Goal: Task Accomplishment & Management: Use online tool/utility

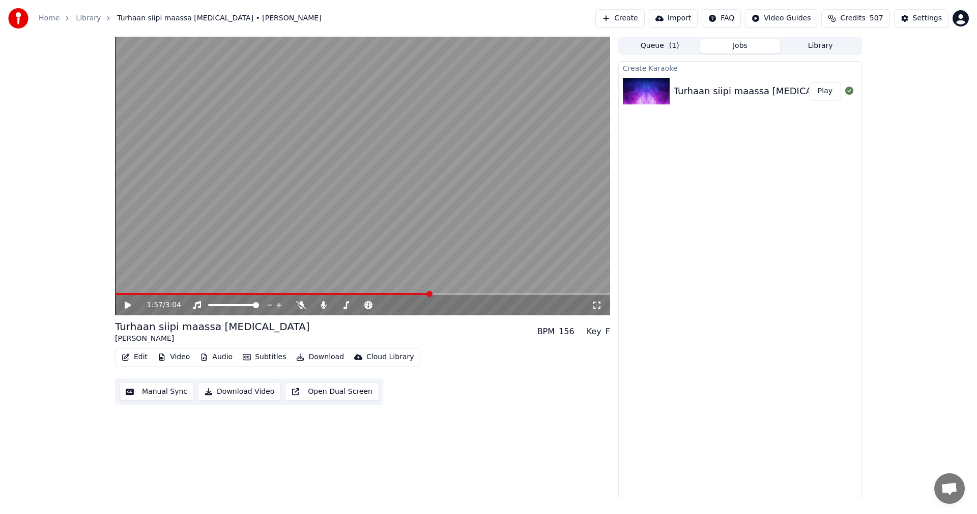
click at [176, 356] on button "Video" at bounding box center [174, 357] width 40 height 14
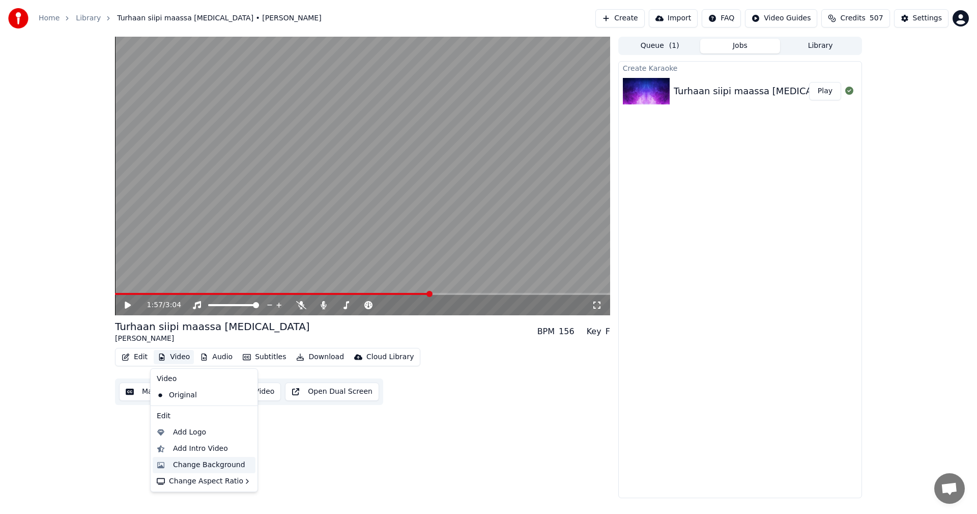
click at [214, 461] on div "Change Background" at bounding box center [209, 465] width 72 height 10
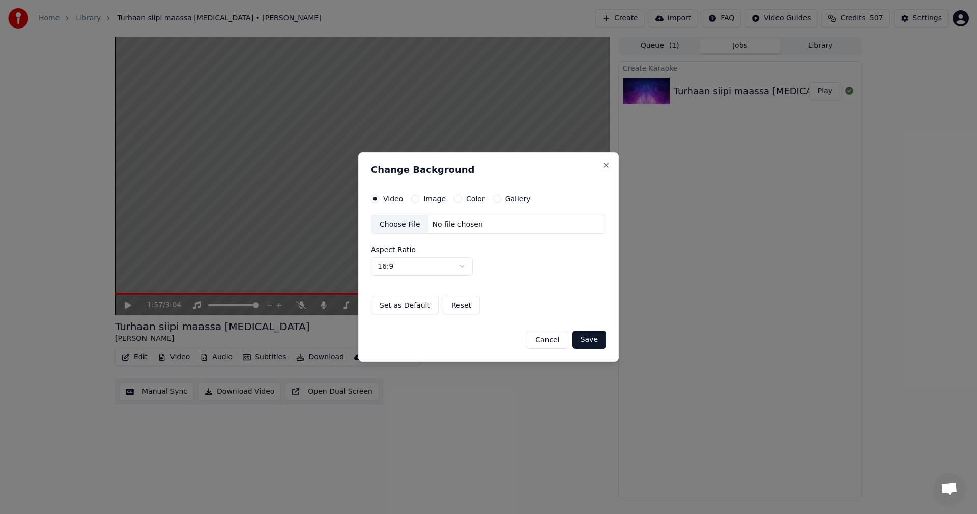
click at [415, 196] on button "Image" at bounding box center [415, 198] width 8 height 8
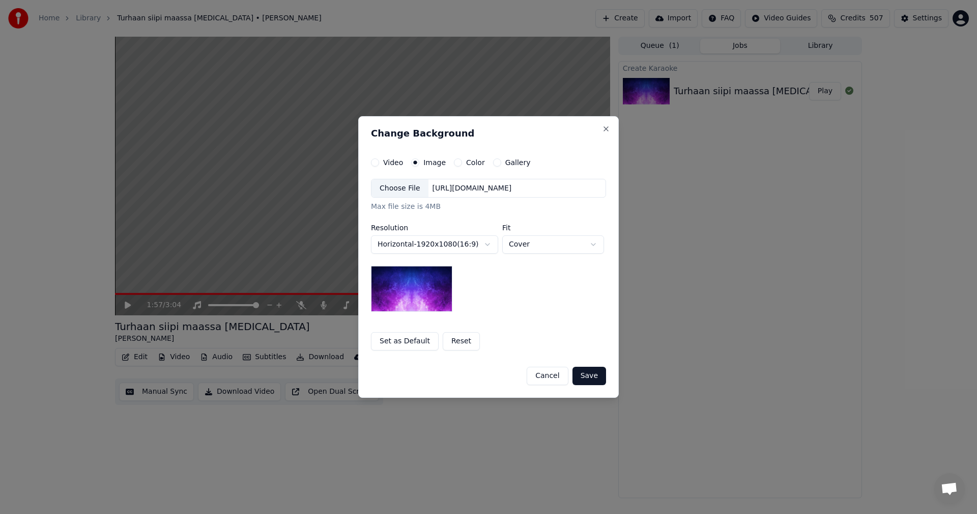
click at [409, 191] on div "Choose File" at bounding box center [400, 188] width 57 height 18
drag, startPoint x: 597, startPoint y: 376, endPoint x: 515, endPoint y: 339, distance: 89.8
click at [596, 376] on button "Save" at bounding box center [590, 375] width 34 height 18
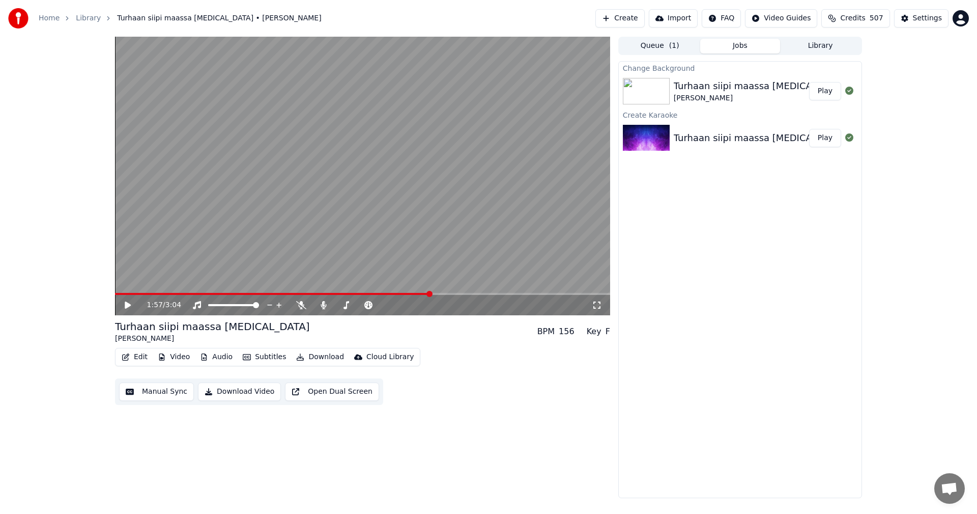
click at [821, 94] on button "Play" at bounding box center [825, 91] width 32 height 18
click at [299, 304] on icon at bounding box center [301, 305] width 10 height 8
click at [126, 295] on span at bounding box center [160, 294] width 90 height 2
click at [299, 304] on icon at bounding box center [301, 305] width 10 height 8
click at [310, 356] on button "Download" at bounding box center [320, 357] width 56 height 14
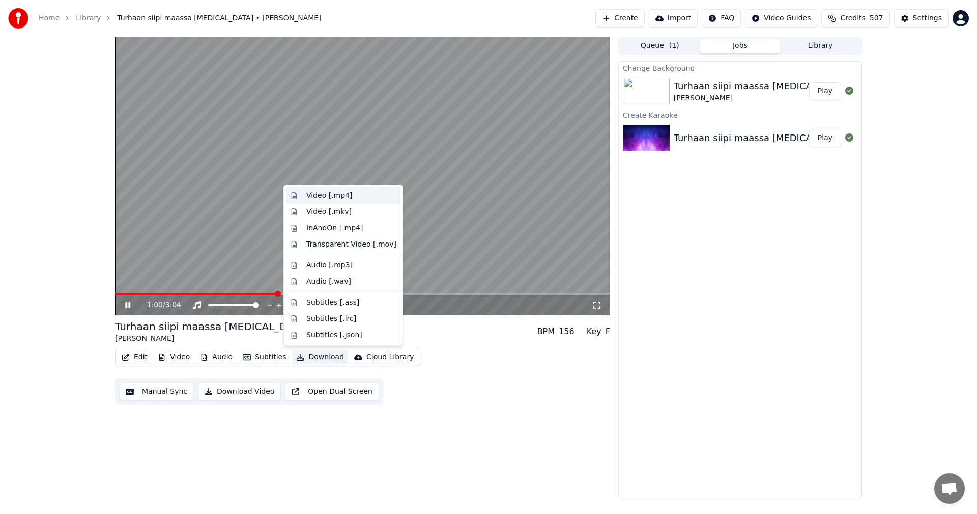
click at [319, 193] on div "Video [.mp4]" at bounding box center [329, 195] width 46 height 10
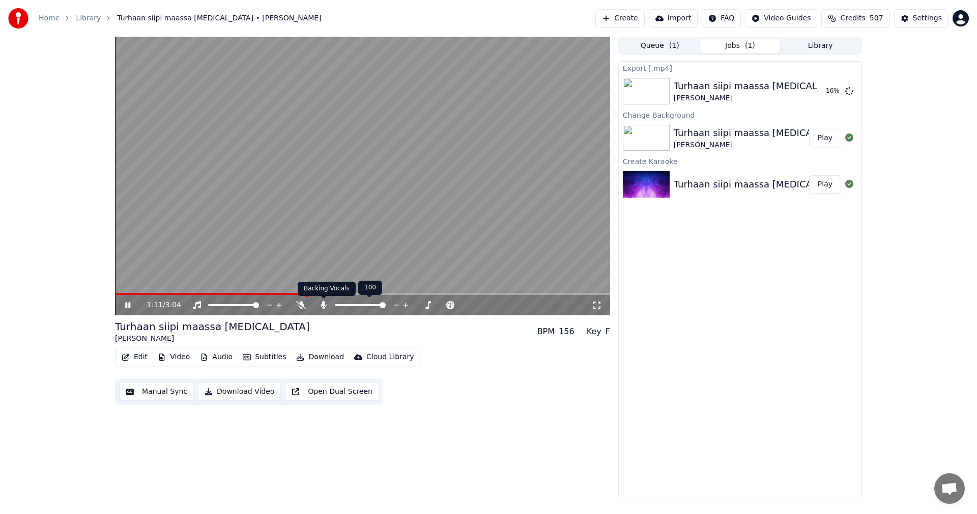
click at [322, 304] on icon at bounding box center [324, 305] width 6 height 8
click at [128, 306] on icon at bounding box center [135, 305] width 24 height 8
click at [131, 305] on icon at bounding box center [128, 304] width 6 height 7
click at [128, 305] on icon at bounding box center [135, 305] width 24 height 8
click at [308, 357] on button "Download" at bounding box center [320, 357] width 56 height 14
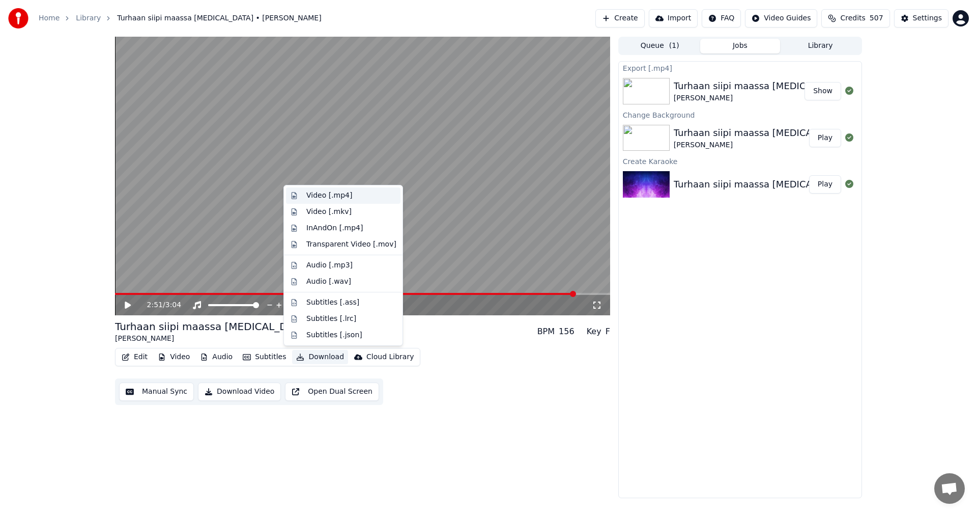
click at [334, 198] on div "Video [.mp4]" at bounding box center [329, 195] width 46 height 10
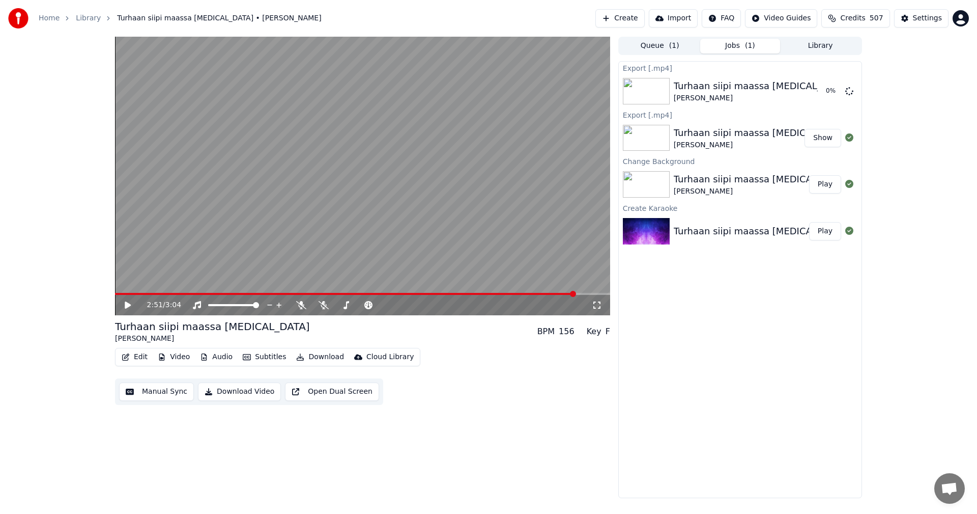
click at [808, 376] on div "Export [.mp4] Turhaan siipi maassa [MEDICAL_DATA] [PERSON_NAME] 0 % Export [.mp…" at bounding box center [740, 279] width 244 height 437
click at [927, 21] on div "Settings" at bounding box center [927, 18] width 29 height 10
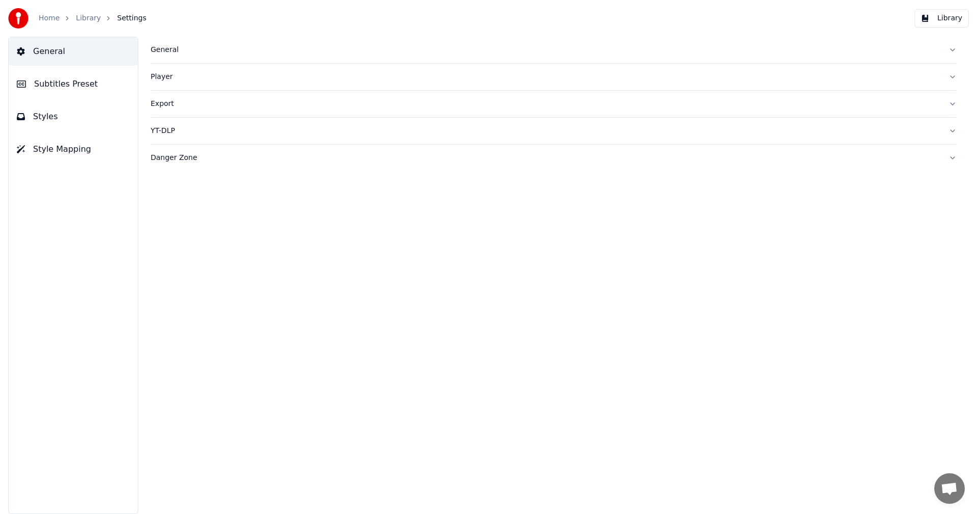
click at [170, 54] on div "General" at bounding box center [546, 50] width 790 height 10
click at [270, 205] on html "Home Library Settings Library General Subtitles Preset Styles Style Mapping Gen…" at bounding box center [488, 257] width 977 height 514
click at [636, 149] on div "Sync Model" at bounding box center [554, 147] width 806 height 7
click at [51, 19] on link "Home" at bounding box center [49, 18] width 21 height 10
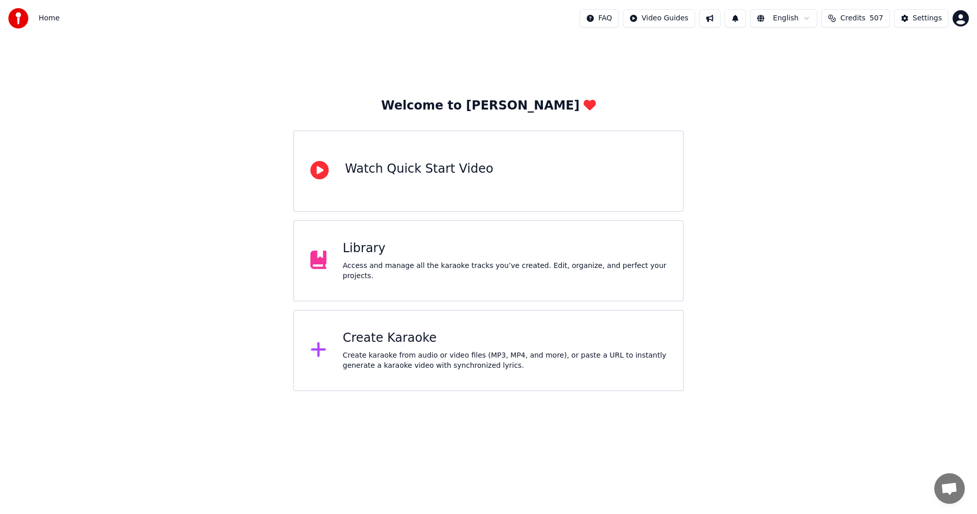
click at [389, 343] on div "Create Karaoke" at bounding box center [505, 338] width 324 height 16
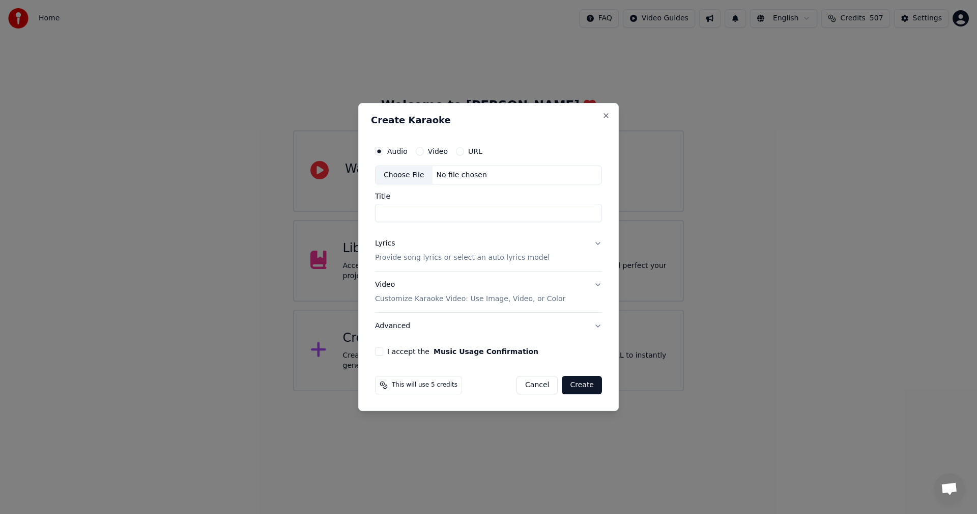
click at [405, 173] on div "Choose File" at bounding box center [404, 175] width 57 height 18
click at [409, 176] on div "Choose File" at bounding box center [404, 175] width 57 height 18
type input "**********"
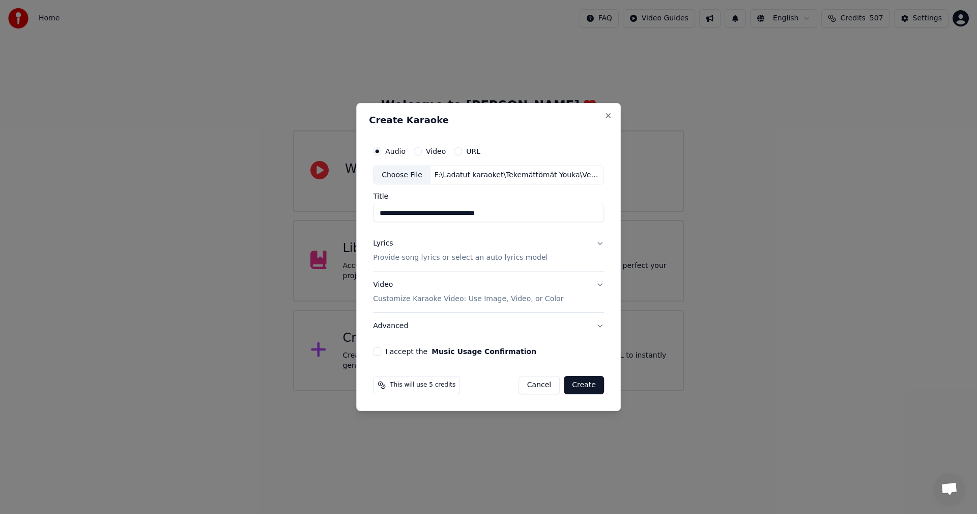
click at [380, 353] on button "I accept the Music Usage Confirmation" at bounding box center [377, 351] width 8 height 8
click at [384, 242] on div "Lyrics" at bounding box center [383, 244] width 20 height 10
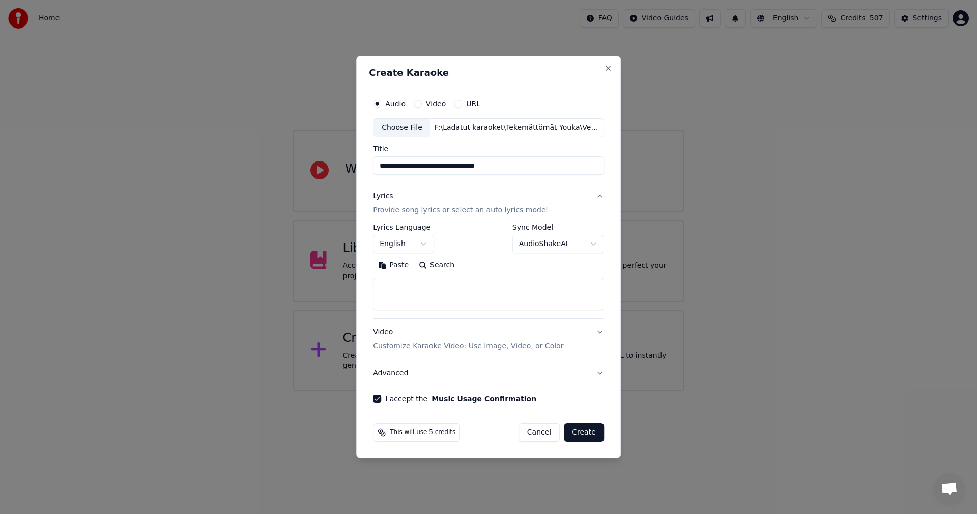
click at [391, 266] on button "Paste" at bounding box center [393, 266] width 41 height 16
type textarea "**********"
click at [588, 434] on button "Create" at bounding box center [584, 432] width 40 height 18
select select "**"
type textarea "**********"
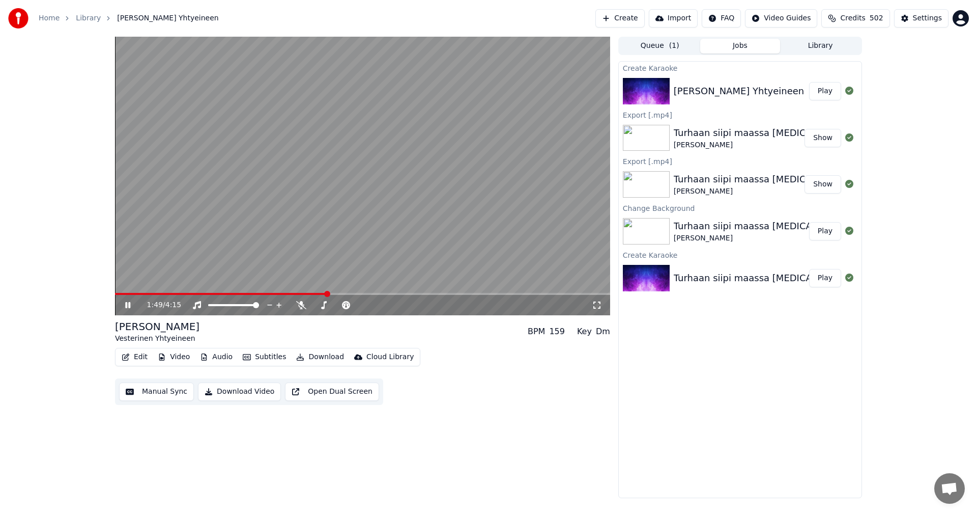
click at [125, 303] on icon at bounding box center [135, 305] width 24 height 8
click at [176, 355] on button "Video" at bounding box center [174, 357] width 40 height 14
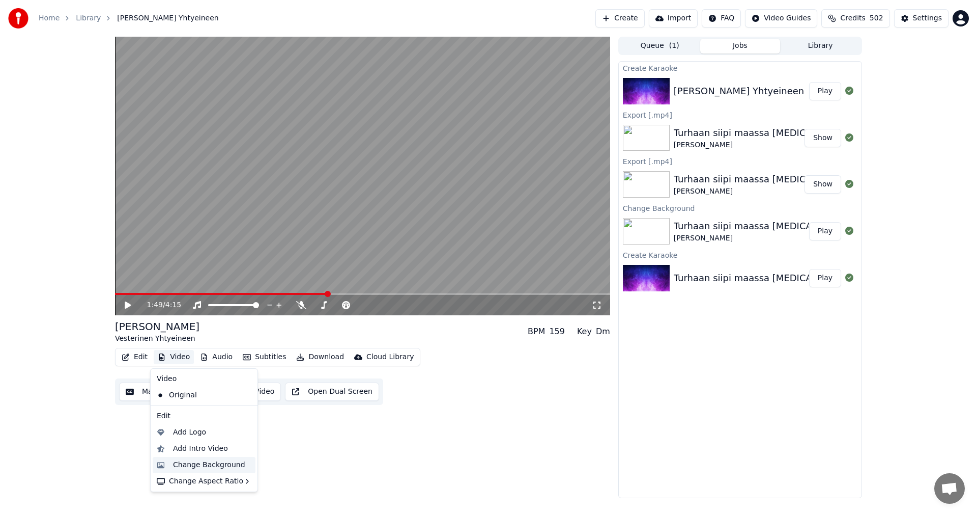
click at [188, 464] on div "Change Background" at bounding box center [209, 465] width 72 height 10
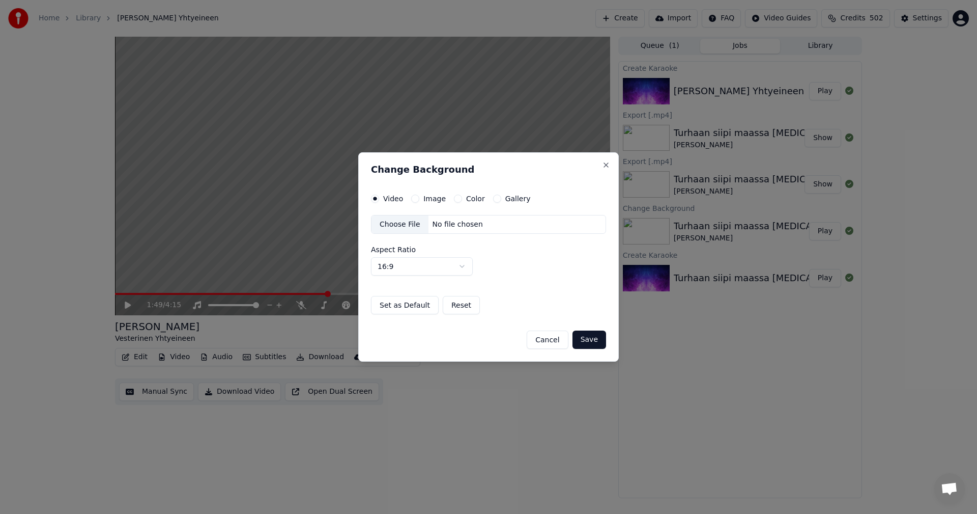
click at [415, 197] on button "Image" at bounding box center [415, 198] width 8 height 8
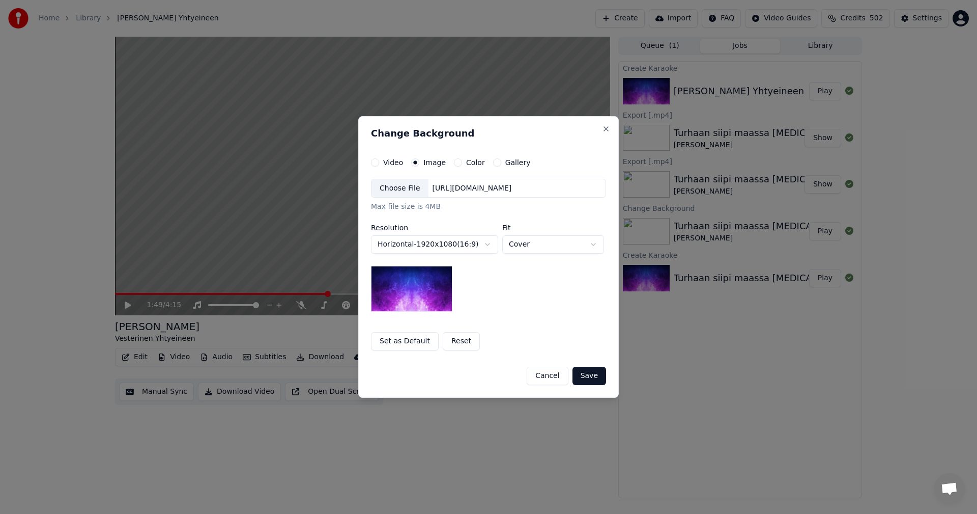
click at [407, 190] on div "Choose File" at bounding box center [400, 188] width 57 height 18
click at [591, 375] on button "Save" at bounding box center [590, 375] width 34 height 18
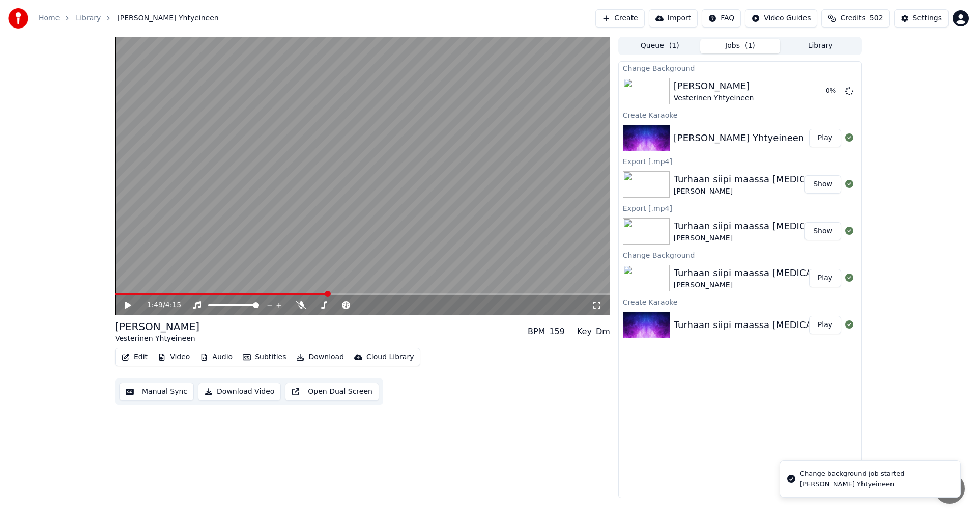
click at [922, 203] on div "1:49 / 4:15 [PERSON_NAME] Yhtyeineen BPM 159 Key Dm Edit Video Audio Subtitles …" at bounding box center [488, 267] width 977 height 461
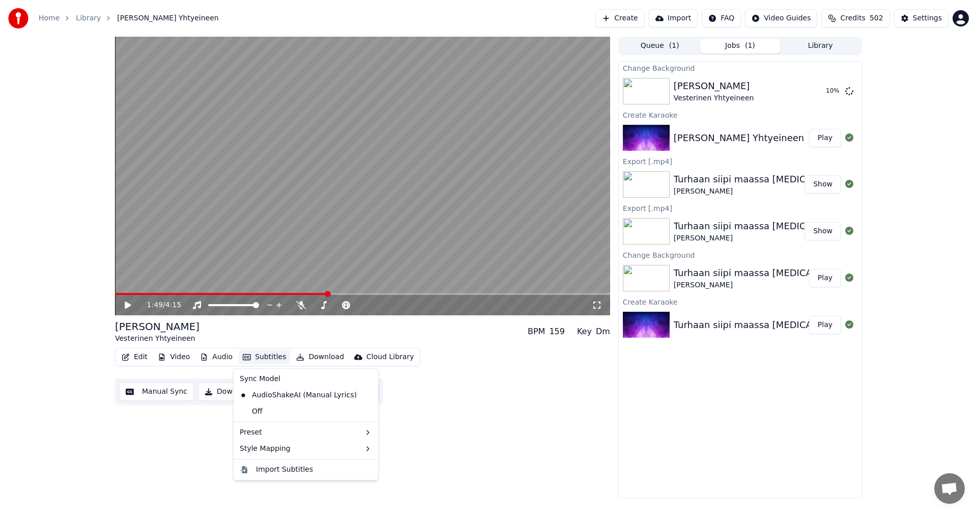
click at [269, 356] on button "Subtitles" at bounding box center [264, 357] width 51 height 14
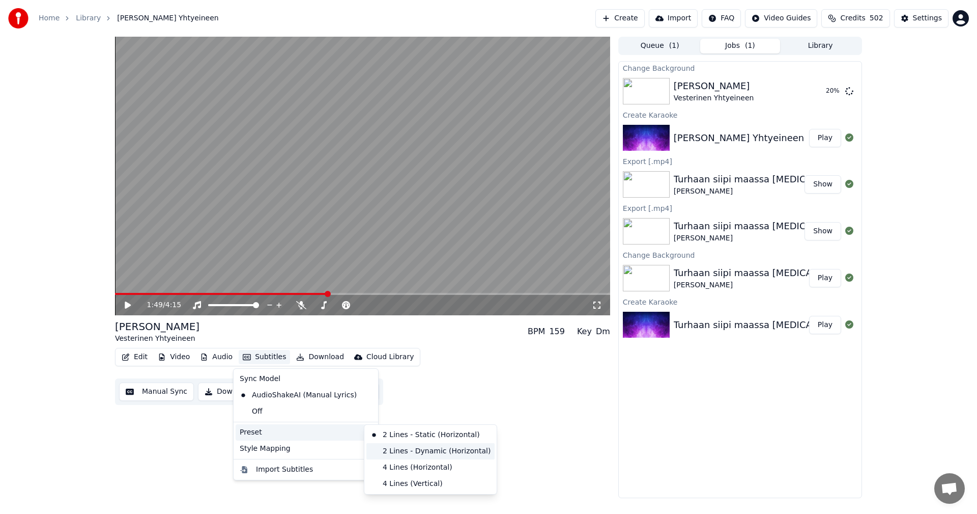
click at [432, 450] on div "2 Lines - Dynamic (Horizontal)" at bounding box center [430, 451] width 128 height 16
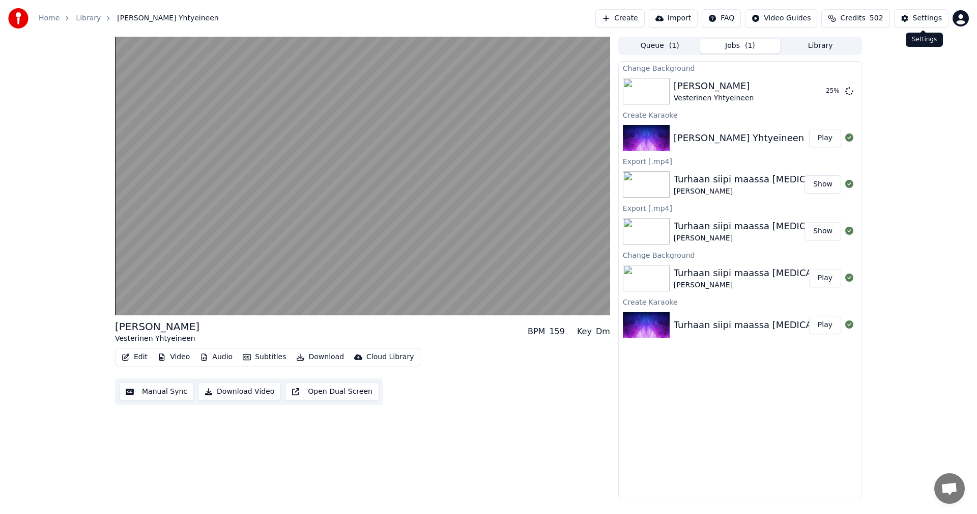
click at [924, 18] on div "Settings" at bounding box center [927, 18] width 29 height 10
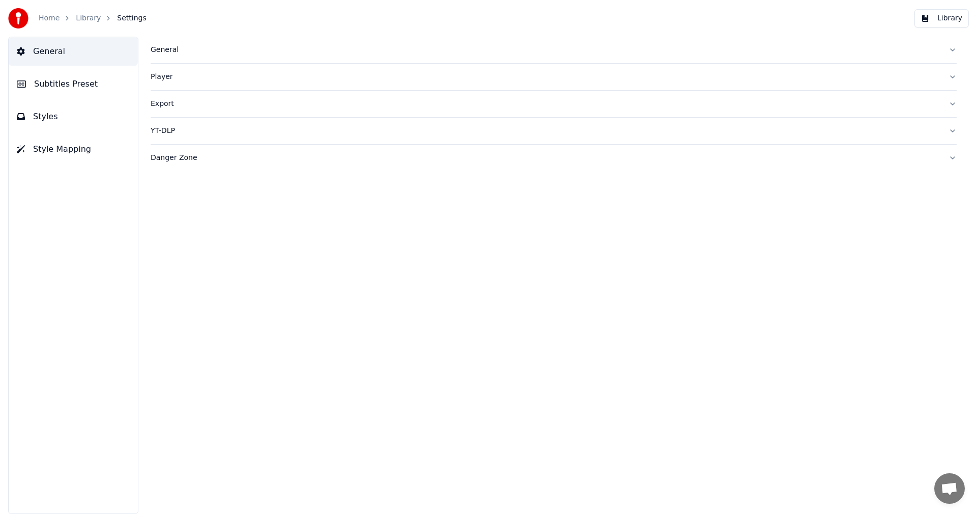
click at [68, 85] on span "Subtitles Preset" at bounding box center [66, 84] width 64 height 12
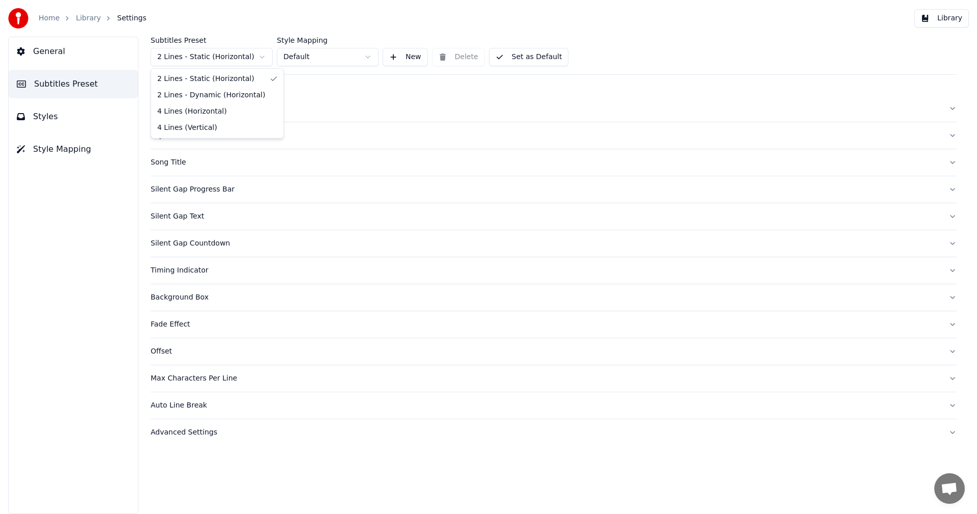
click at [229, 60] on html "Home Library Settings Library General Subtitles Preset Styles Style Mapping Sub…" at bounding box center [488, 257] width 977 height 514
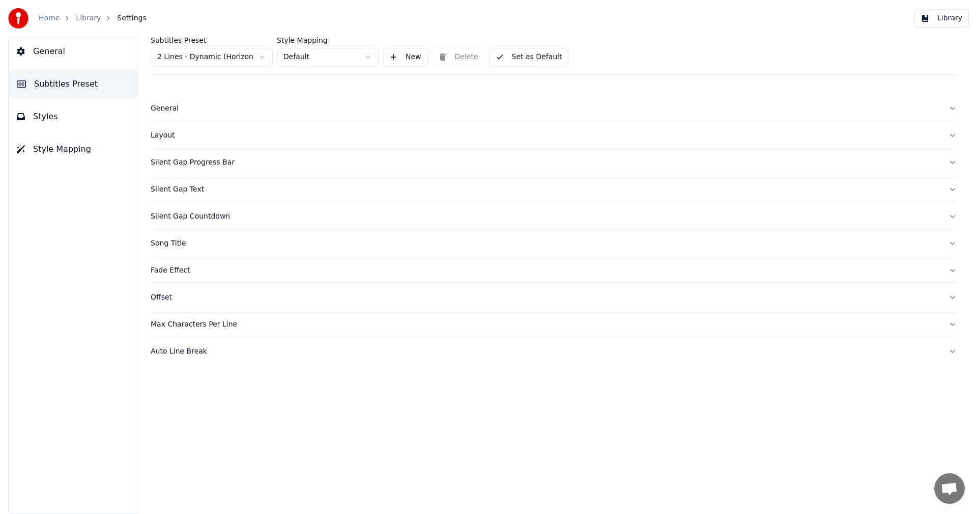
click at [528, 58] on button "Set as Default" at bounding box center [529, 57] width 80 height 18
click at [936, 24] on button "Library" at bounding box center [942, 18] width 54 height 18
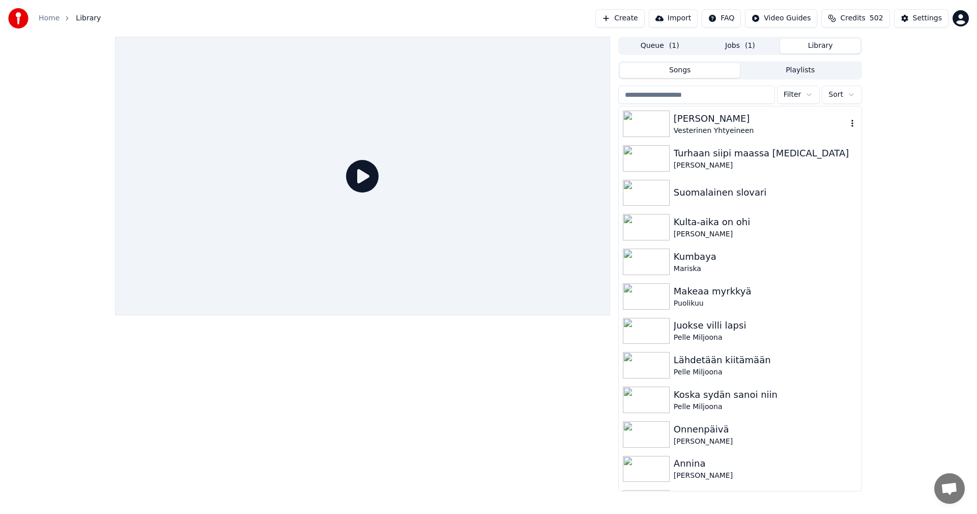
click at [713, 129] on div "Vesterinen Yhtyeineen" at bounding box center [761, 131] width 174 height 10
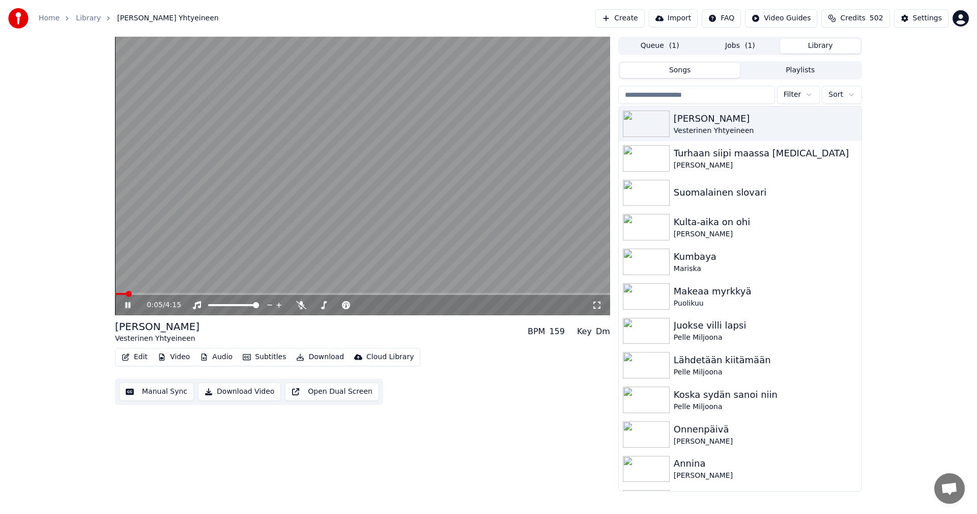
click at [741, 41] on button "Jobs ( 1 )" at bounding box center [740, 46] width 80 height 15
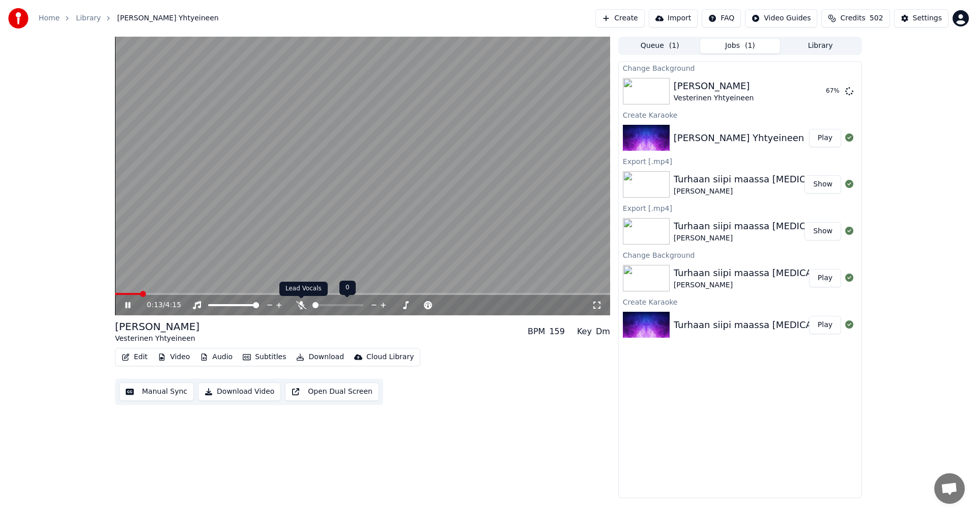
click at [303, 304] on icon at bounding box center [301, 305] width 10 height 8
click at [829, 88] on button "Play" at bounding box center [825, 91] width 32 height 18
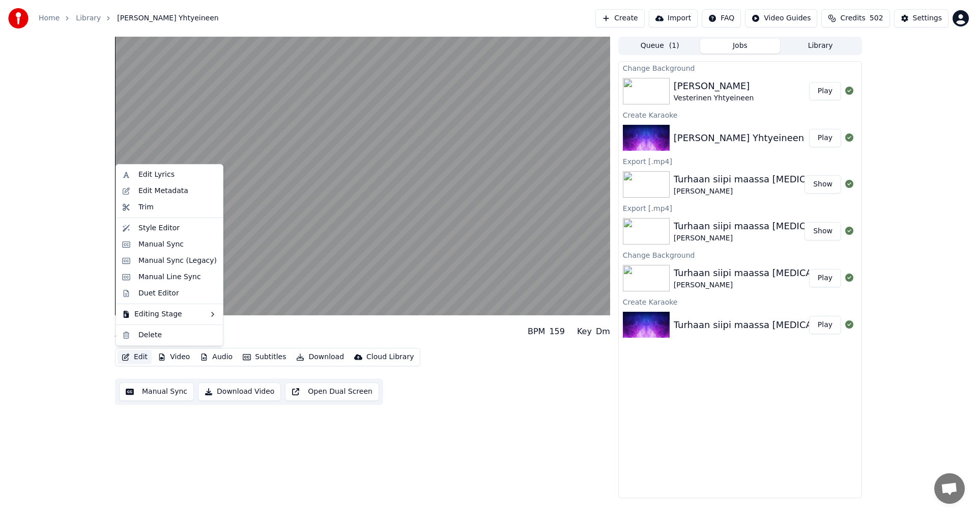
click at [143, 352] on button "Edit" at bounding box center [135, 357] width 34 height 14
click at [178, 259] on div "Manual Sync (Legacy)" at bounding box center [177, 260] width 78 height 10
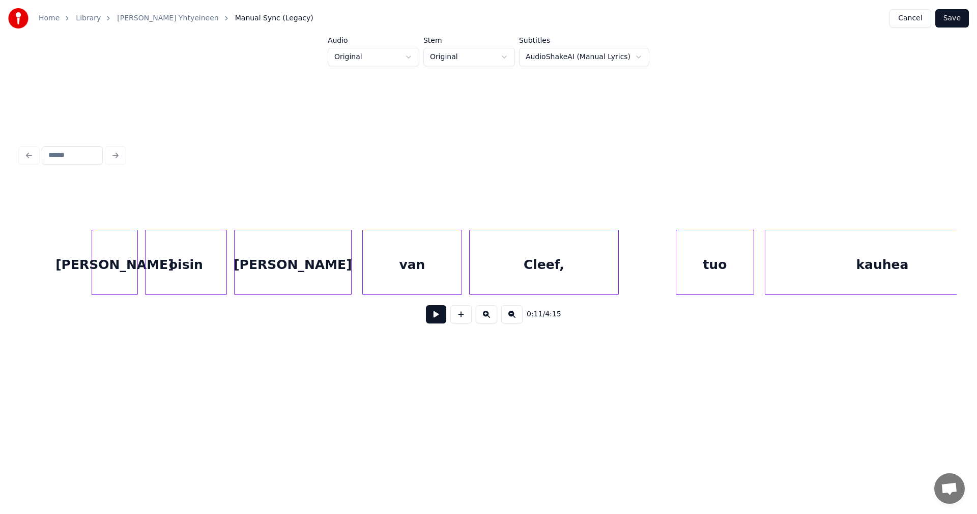
scroll to position [0, 1984]
click at [114, 281] on div "[PERSON_NAME]" at bounding box center [113, 264] width 45 height 69
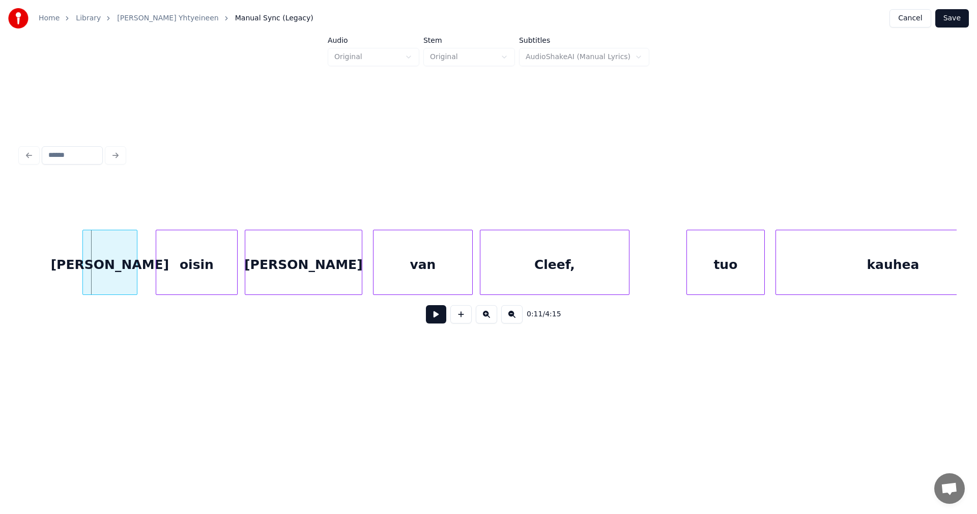
click at [83, 279] on div at bounding box center [84, 262] width 3 height 64
click at [186, 280] on div "oisin" at bounding box center [190, 264] width 81 height 69
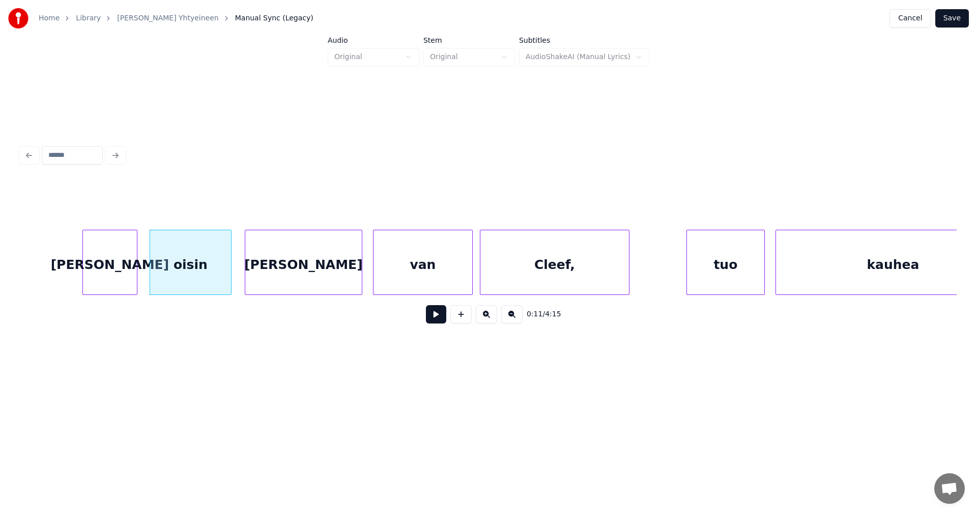
click at [126, 281] on div "[PERSON_NAME]" at bounding box center [110, 264] width 54 height 69
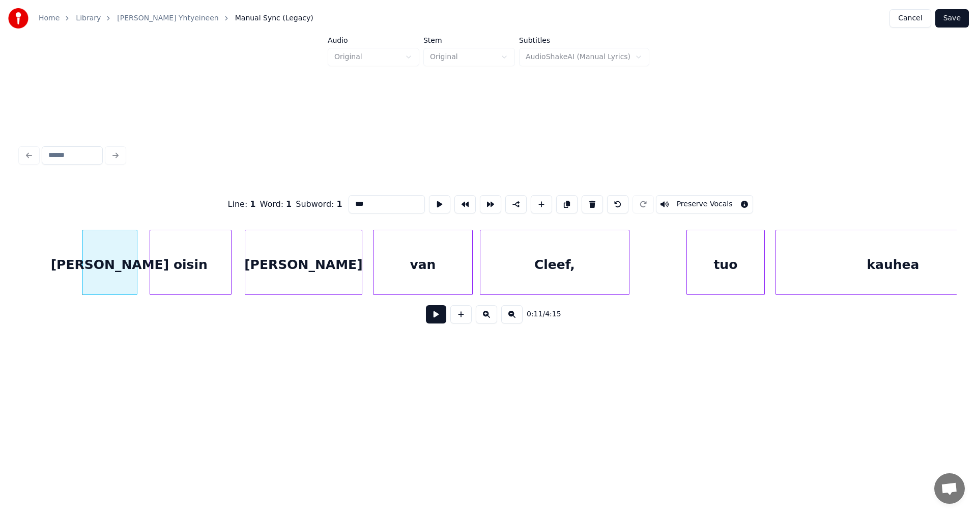
click at [444, 321] on button at bounding box center [436, 314] width 20 height 18
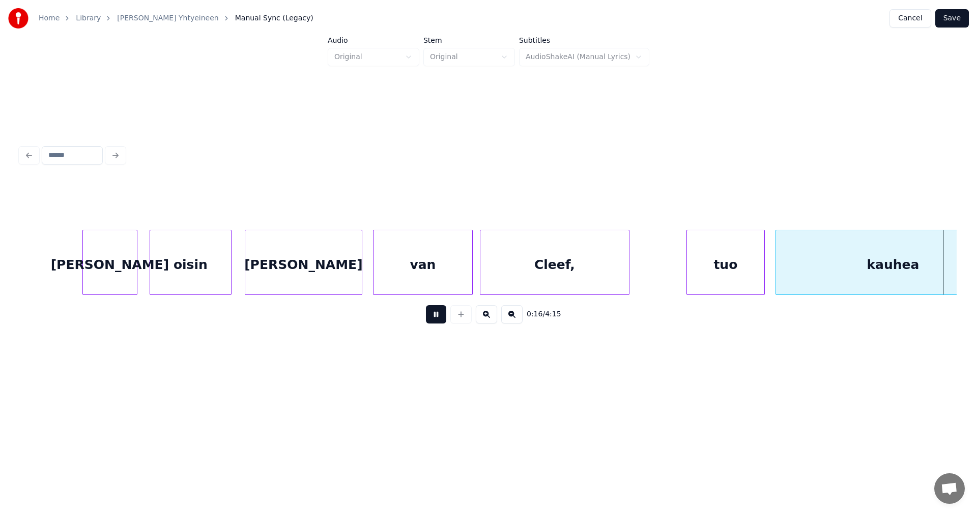
scroll to position [0, 2922]
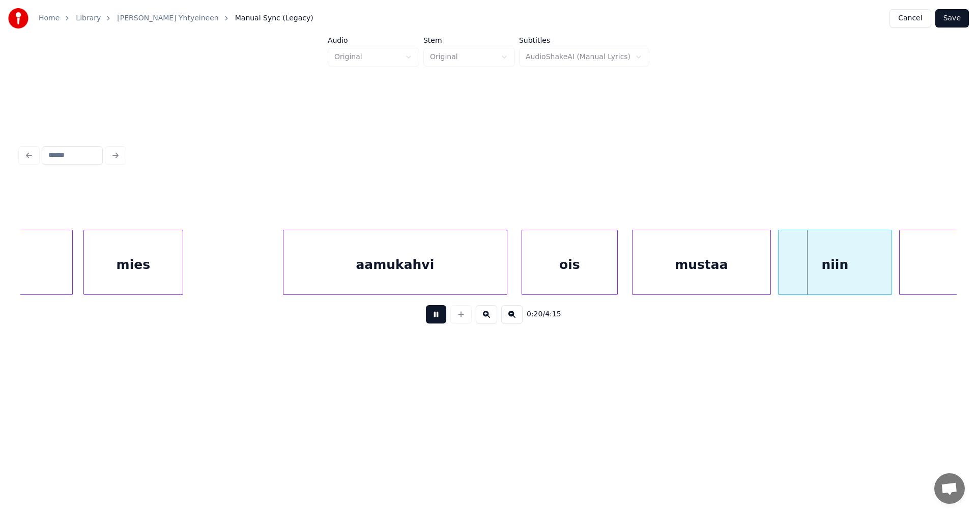
click at [433, 321] on button at bounding box center [436, 314] width 20 height 18
click at [767, 280] on div at bounding box center [767, 262] width 3 height 64
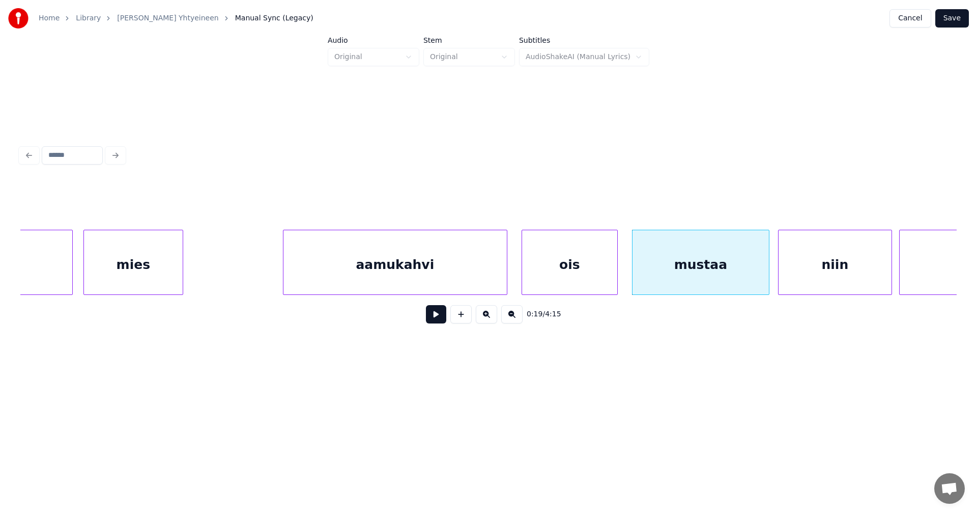
click at [439, 317] on button at bounding box center [436, 314] width 20 height 18
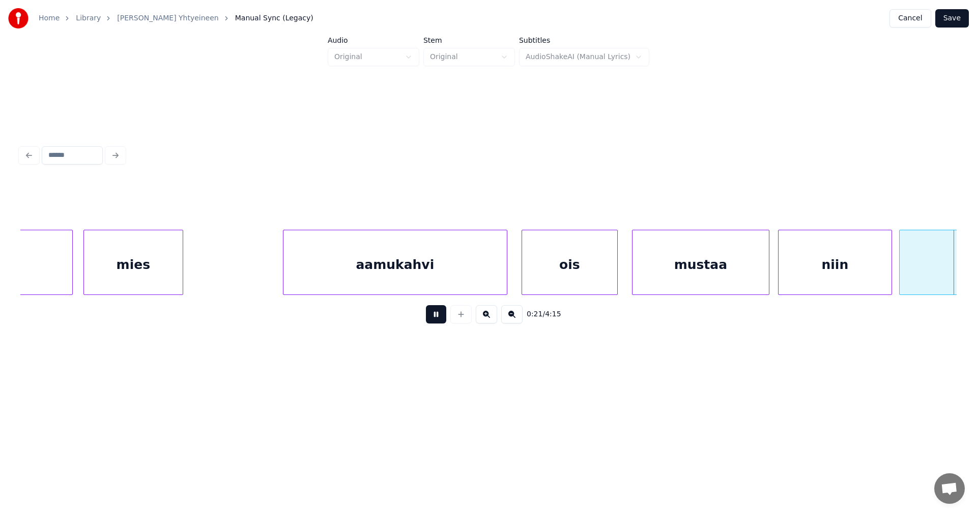
scroll to position [0, 3861]
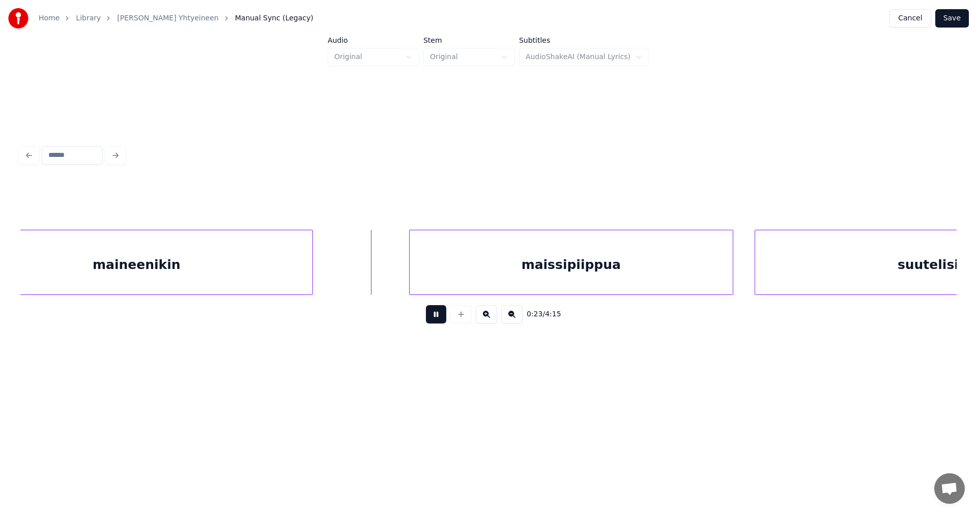
click at [438, 318] on button at bounding box center [436, 314] width 20 height 18
click at [454, 284] on div "maissipiippua" at bounding box center [564, 264] width 323 height 69
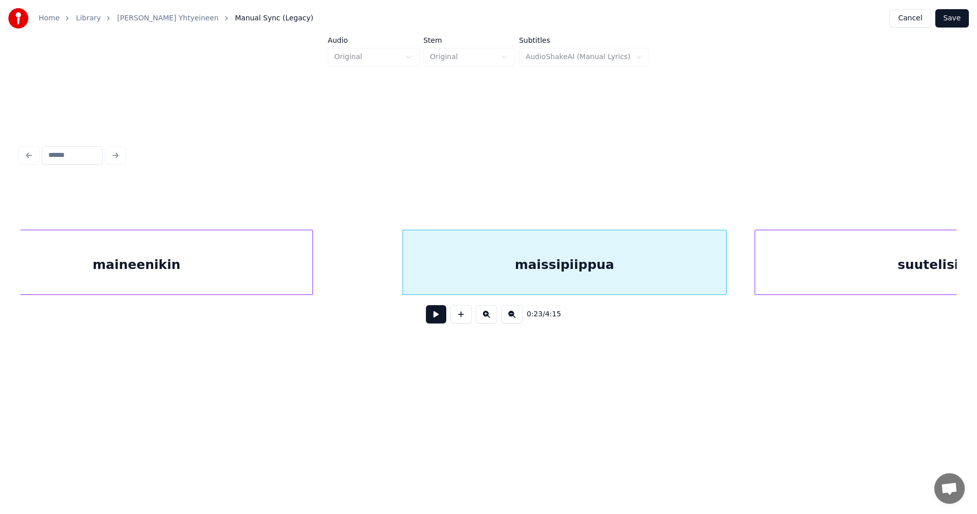
click at [435, 320] on button at bounding box center [436, 314] width 20 height 18
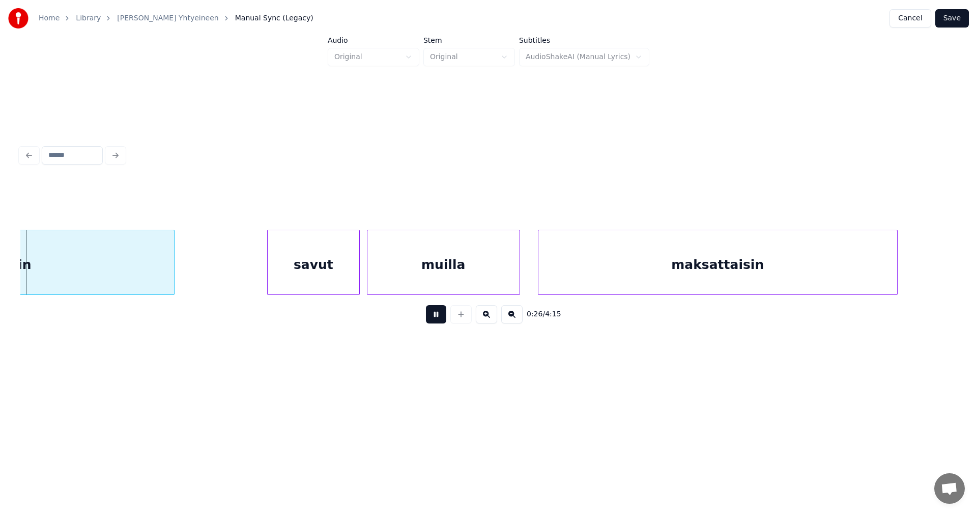
drag, startPoint x: 435, startPoint y: 320, endPoint x: 431, endPoint y: 316, distance: 5.8
click at [435, 319] on button at bounding box center [436, 314] width 20 height 18
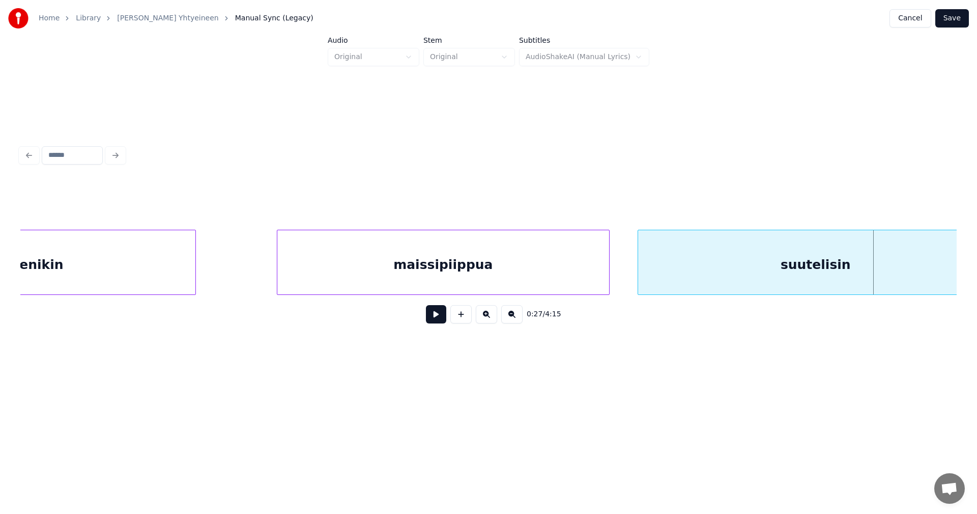
click at [280, 265] on div at bounding box center [278, 262] width 3 height 64
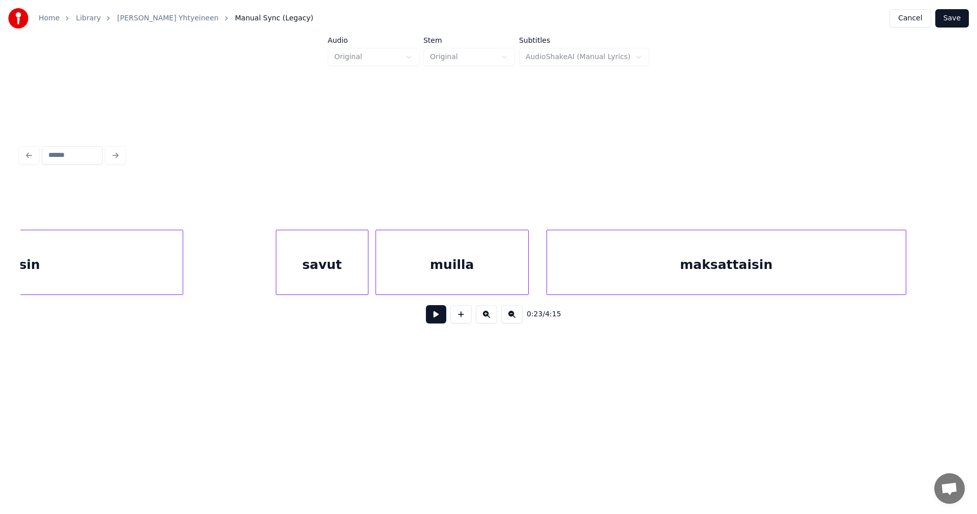
scroll to position [0, 4613]
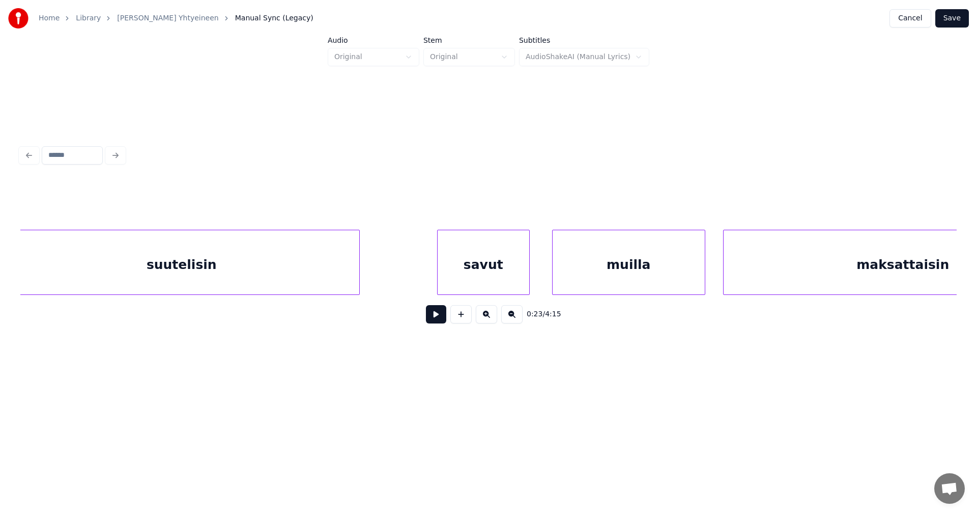
click at [468, 276] on div "savut" at bounding box center [484, 264] width 92 height 69
click at [437, 322] on button at bounding box center [436, 314] width 20 height 18
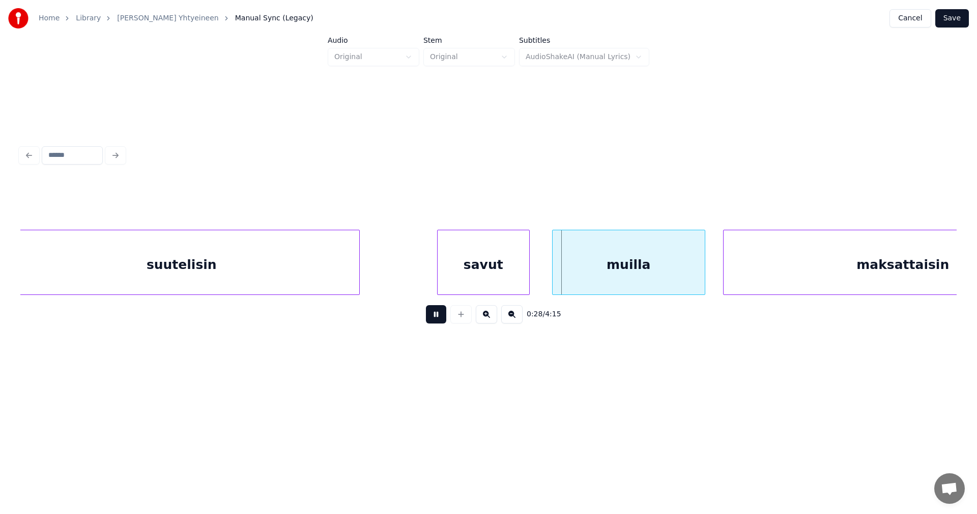
click at [437, 322] on button at bounding box center [436, 314] width 20 height 18
click at [603, 291] on div "maksattaisin muilla savut suutelisin" at bounding box center [488, 262] width 936 height 65
click at [502, 264] on div "savut" at bounding box center [484, 264] width 92 height 69
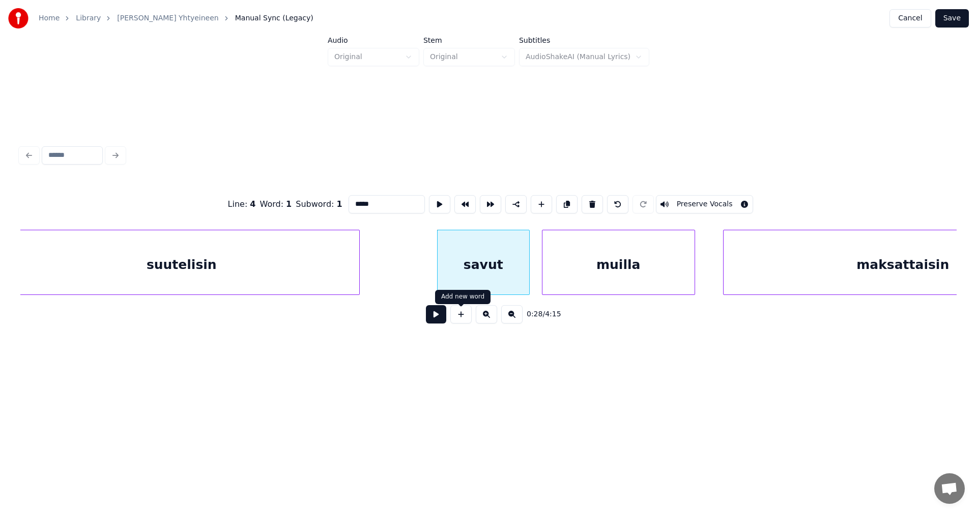
click at [437, 323] on button at bounding box center [436, 314] width 20 height 18
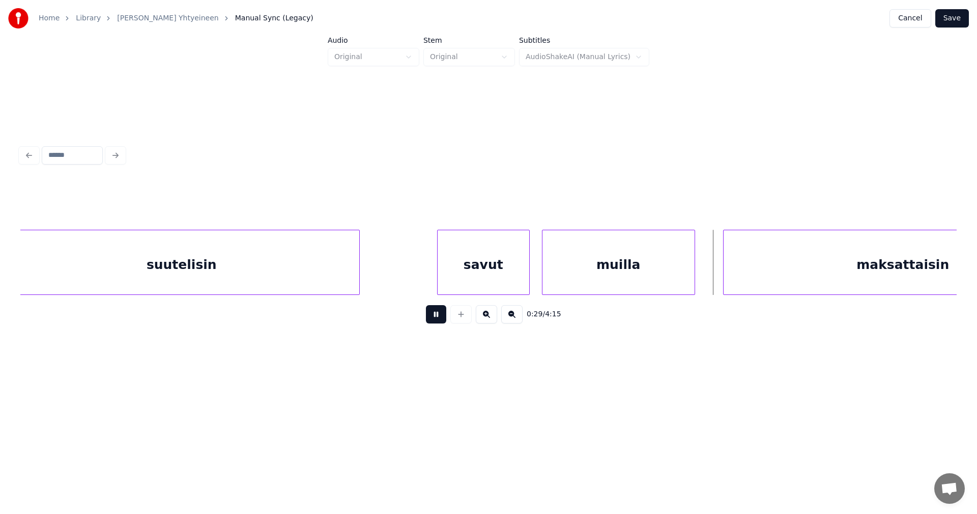
click at [439, 322] on button at bounding box center [436, 314] width 20 height 18
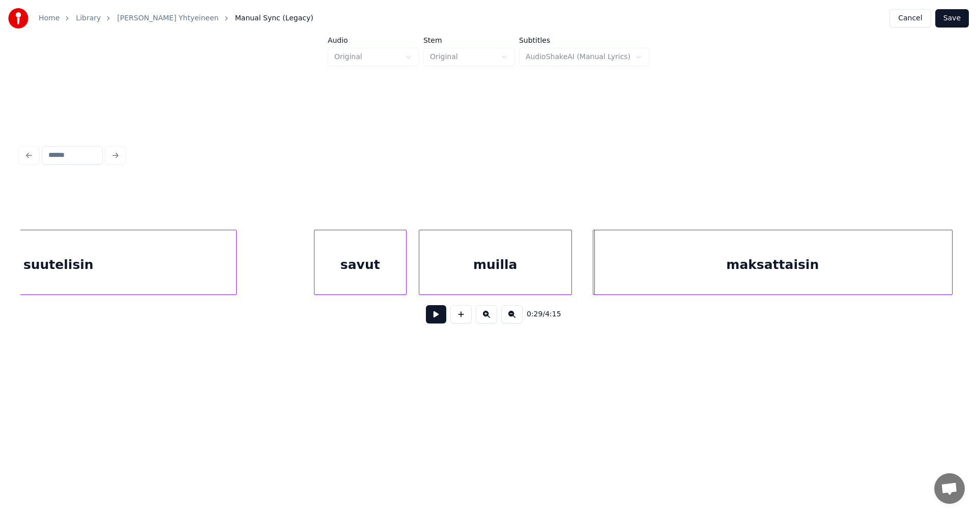
click at [740, 273] on div "maksattaisin" at bounding box center [772, 264] width 359 height 69
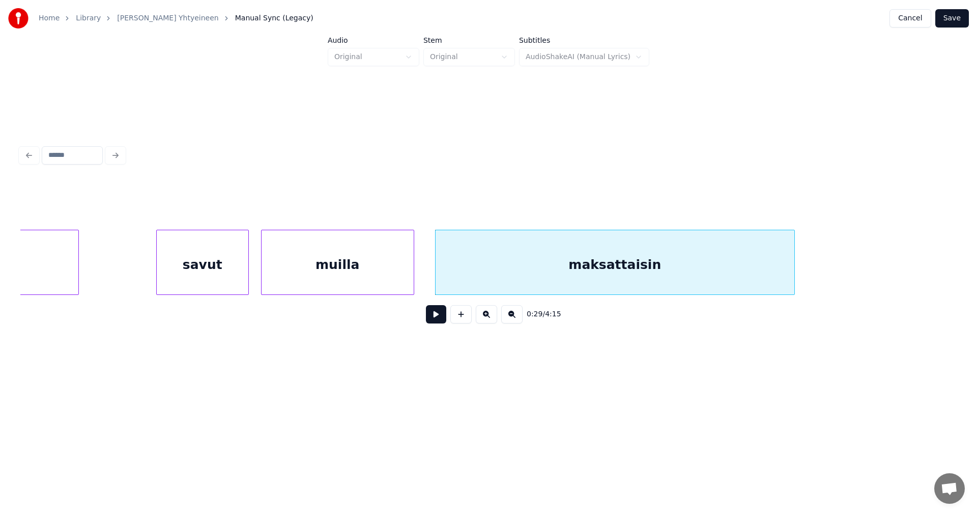
scroll to position [0, 4899]
click at [813, 271] on div at bounding box center [811, 262] width 3 height 64
click at [647, 275] on div "maksattaisin" at bounding box center [624, 264] width 387 height 69
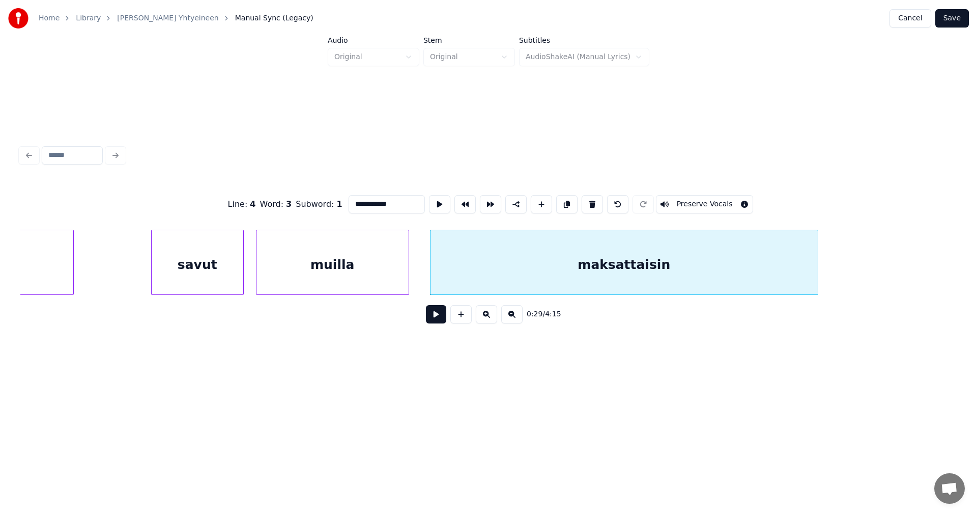
click at [441, 320] on button at bounding box center [436, 314] width 20 height 18
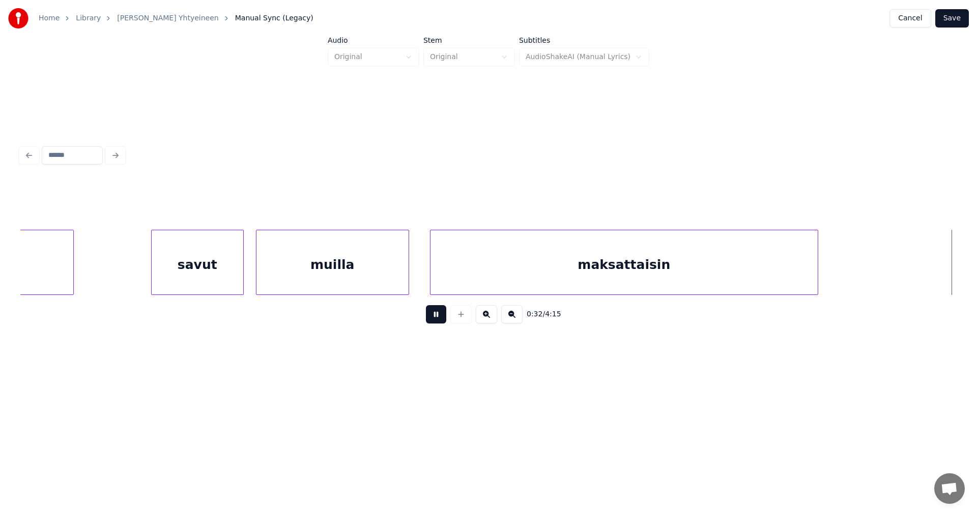
scroll to position [0, 5836]
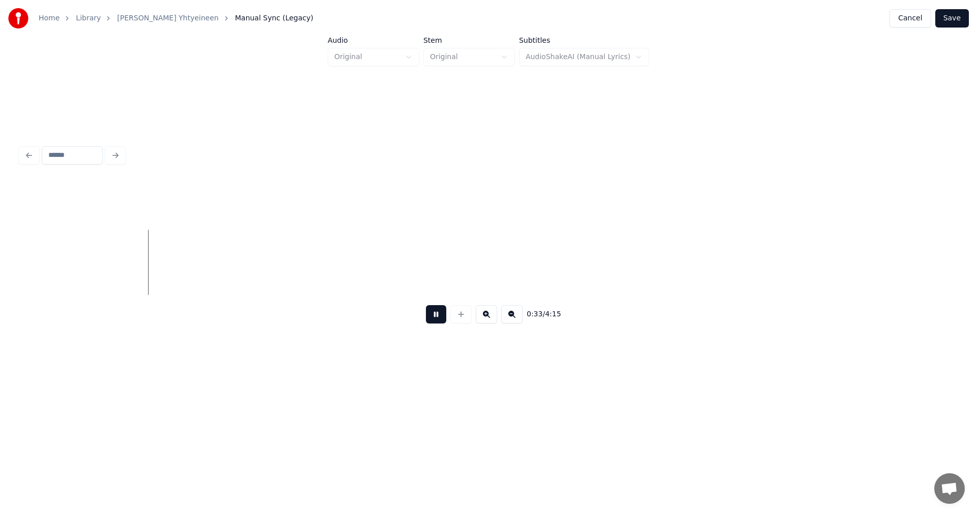
click at [441, 320] on button at bounding box center [436, 314] width 20 height 18
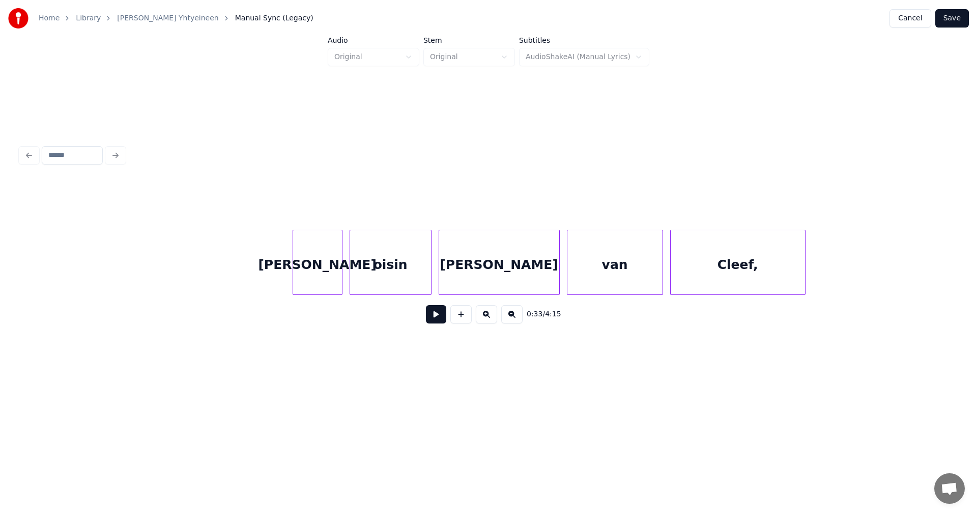
scroll to position [0, 8066]
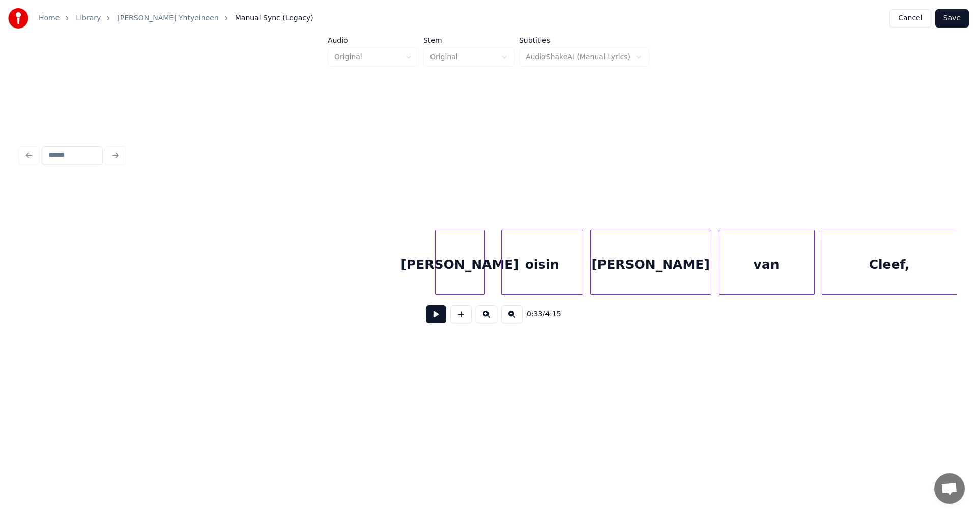
click at [451, 276] on div "[PERSON_NAME]" at bounding box center [460, 264] width 49 height 69
click at [513, 276] on div "oisin" at bounding box center [536, 264] width 81 height 69
click at [470, 285] on div "[PERSON_NAME]" at bounding box center [460, 264] width 49 height 69
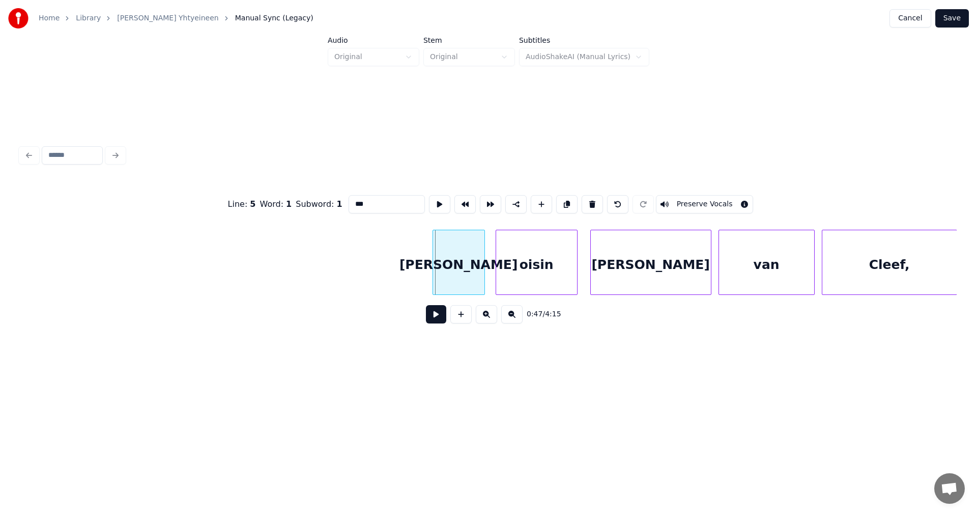
click at [435, 281] on div at bounding box center [434, 262] width 3 height 64
click at [436, 311] on button at bounding box center [436, 314] width 20 height 18
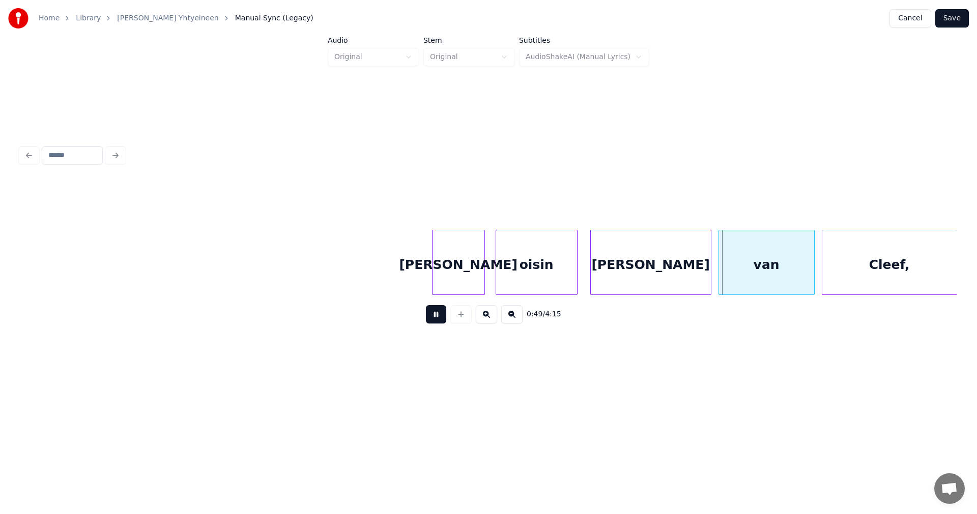
click at [436, 314] on button at bounding box center [436, 314] width 20 height 18
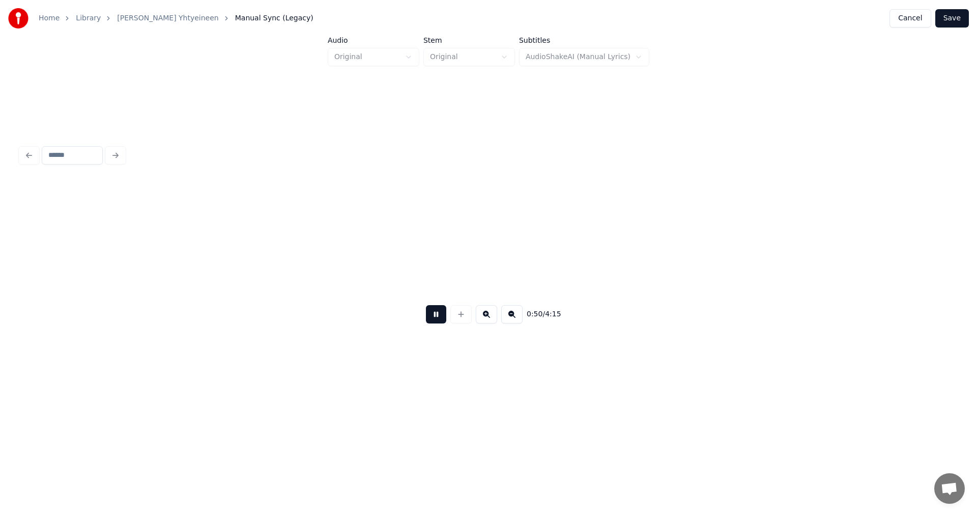
scroll to position [0, 9007]
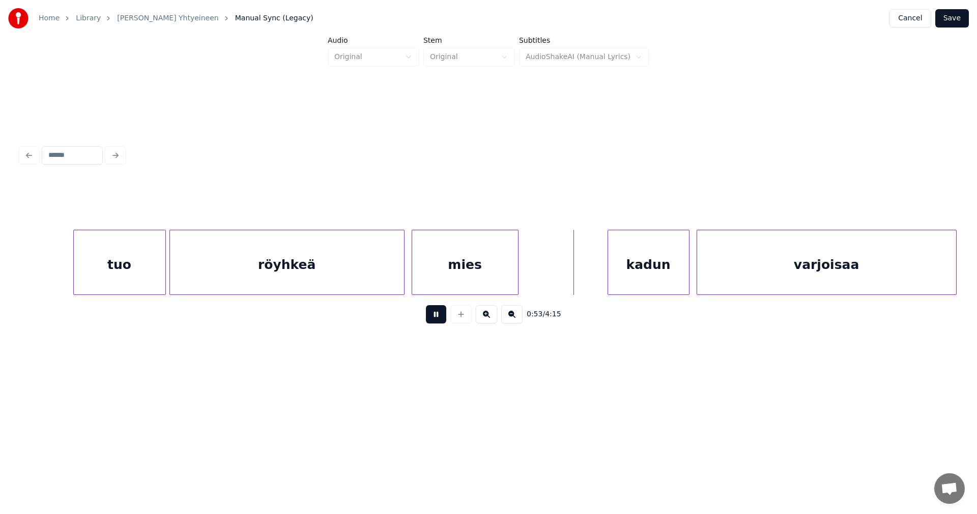
click at [436, 314] on button at bounding box center [436, 314] width 20 height 18
click at [161, 281] on div at bounding box center [162, 262] width 3 height 64
click at [656, 266] on div "kadun" at bounding box center [648, 264] width 81 height 69
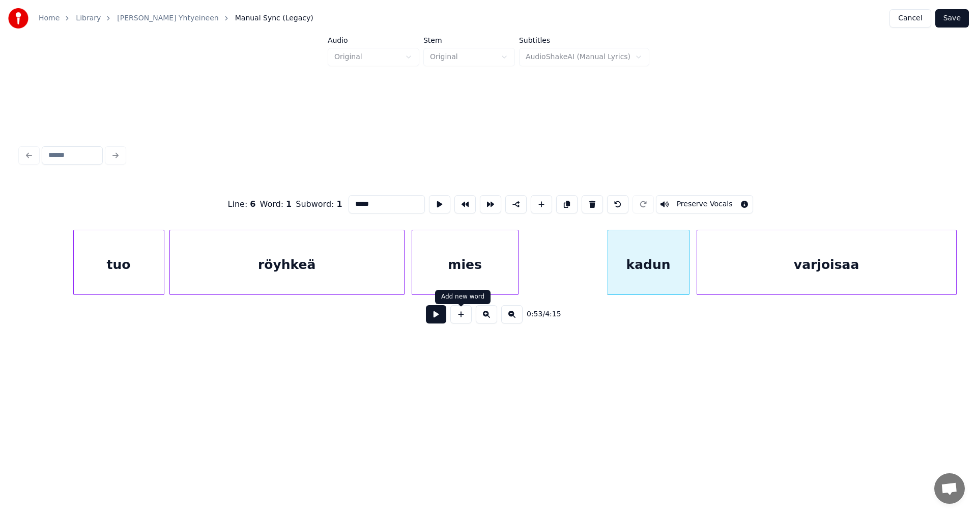
click at [438, 318] on button at bounding box center [436, 314] width 20 height 18
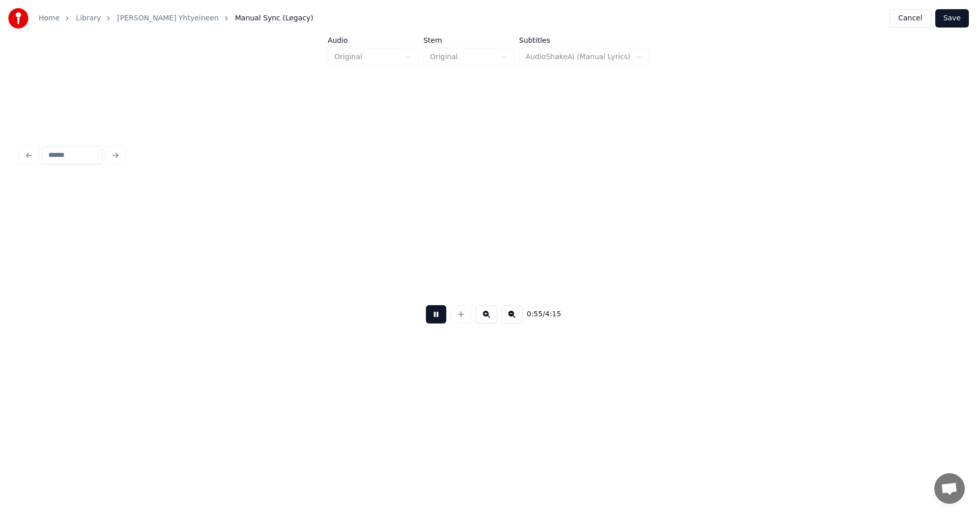
scroll to position [0, 9944]
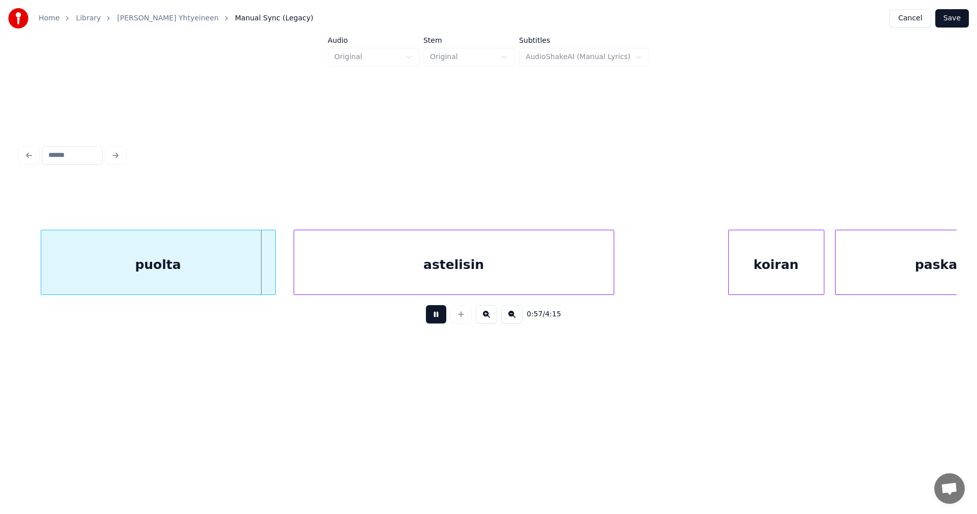
drag, startPoint x: 438, startPoint y: 318, endPoint x: 439, endPoint y: 311, distance: 6.7
click at [438, 317] on button at bounding box center [436, 314] width 20 height 18
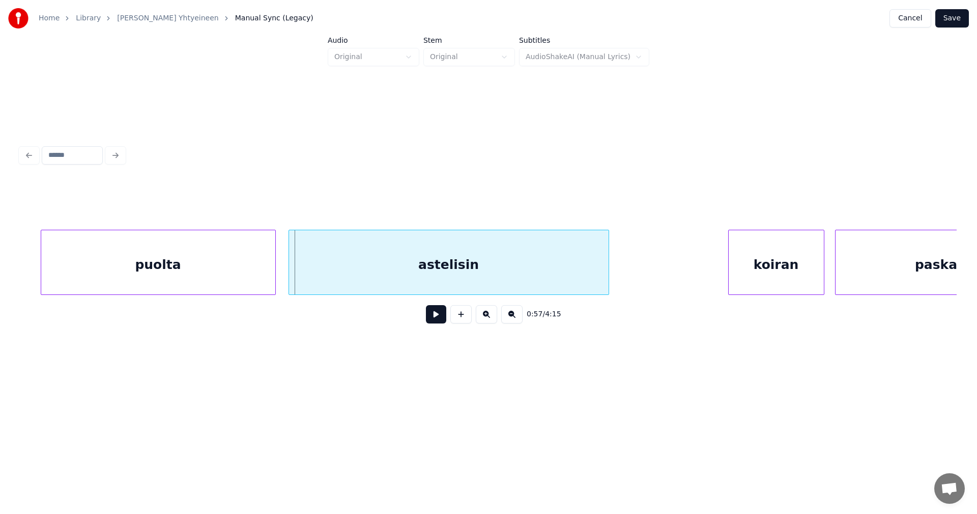
click at [459, 272] on div "astelisin" at bounding box center [449, 264] width 320 height 69
click at [442, 319] on button at bounding box center [436, 314] width 20 height 18
drag, startPoint x: 439, startPoint y: 318, endPoint x: 524, endPoint y: 303, distance: 85.9
click at [440, 318] on button at bounding box center [436, 314] width 20 height 18
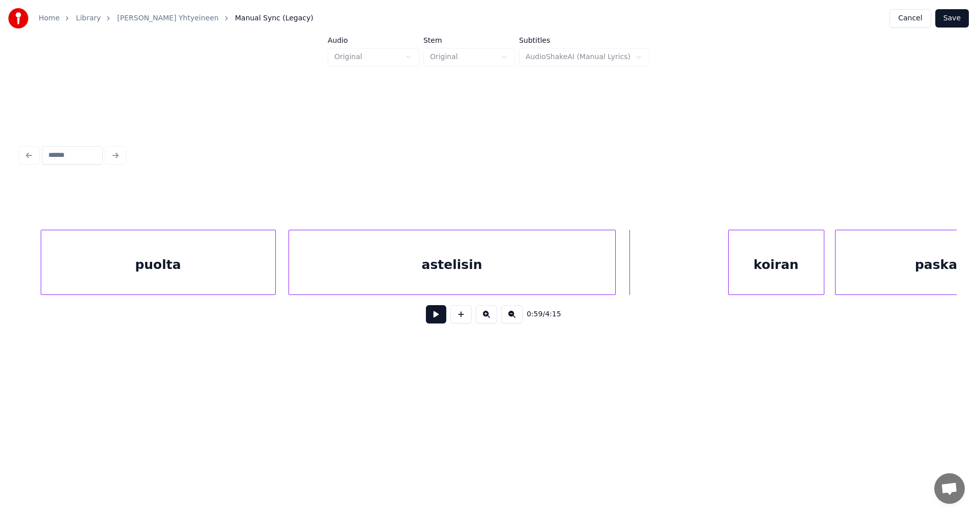
click at [613, 275] on div at bounding box center [613, 262] width 3 height 64
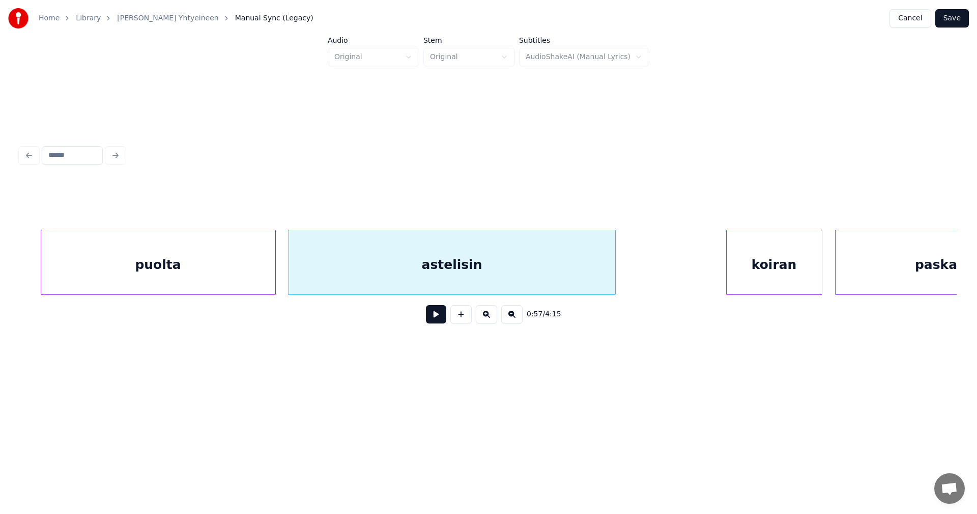
click at [756, 271] on div "koiran" at bounding box center [774, 264] width 95 height 69
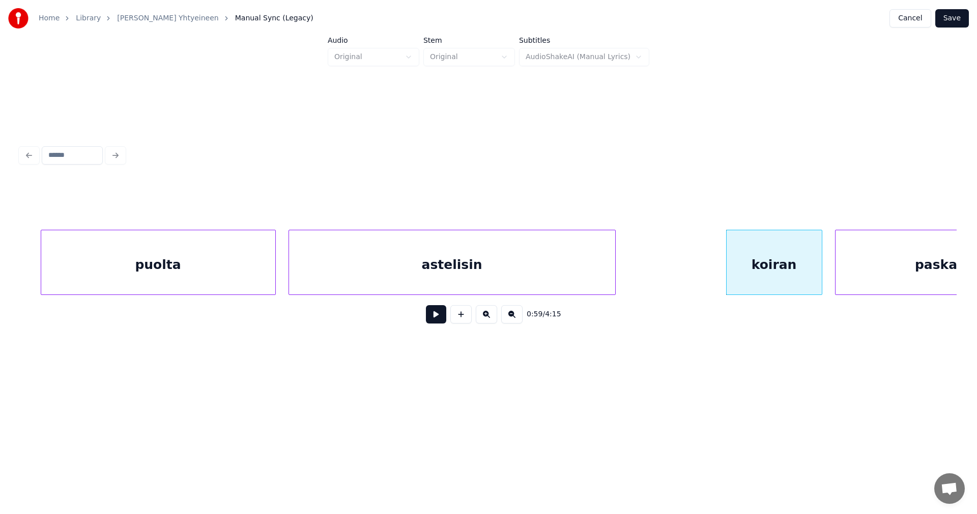
click at [445, 320] on button at bounding box center [436, 314] width 20 height 18
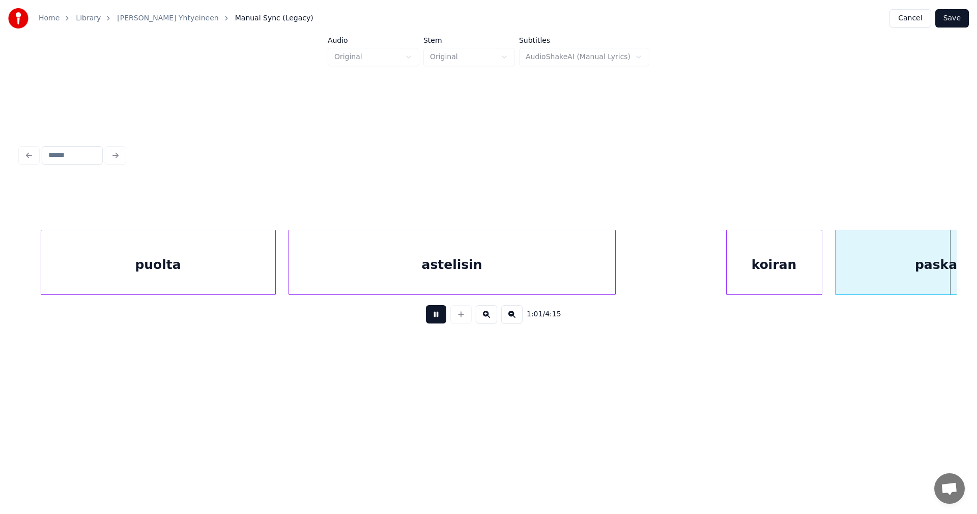
scroll to position [0, 10883]
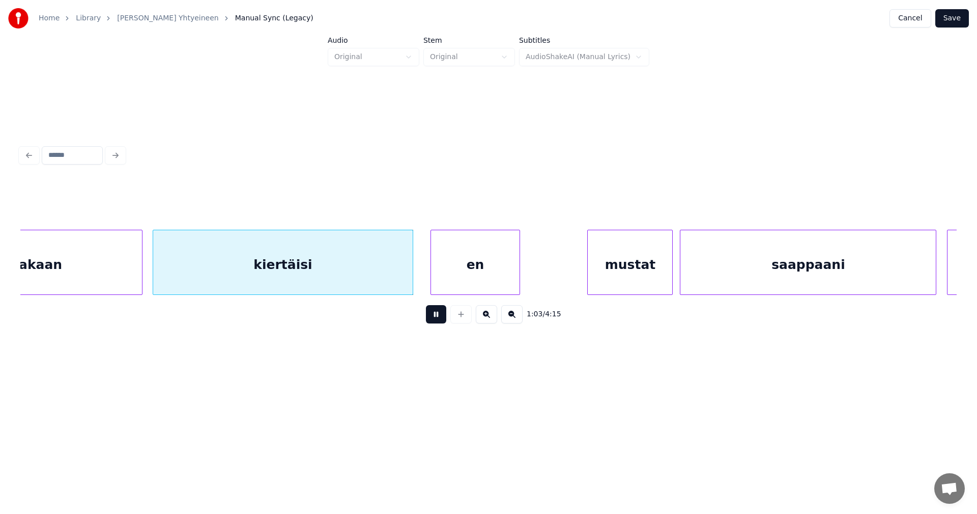
click at [439, 319] on button at bounding box center [436, 314] width 20 height 18
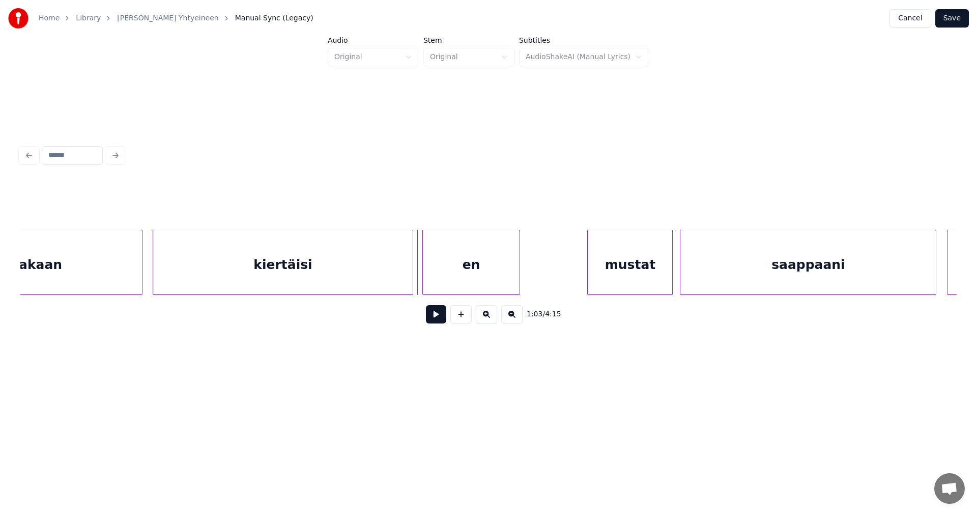
click at [424, 275] on div at bounding box center [424, 262] width 3 height 64
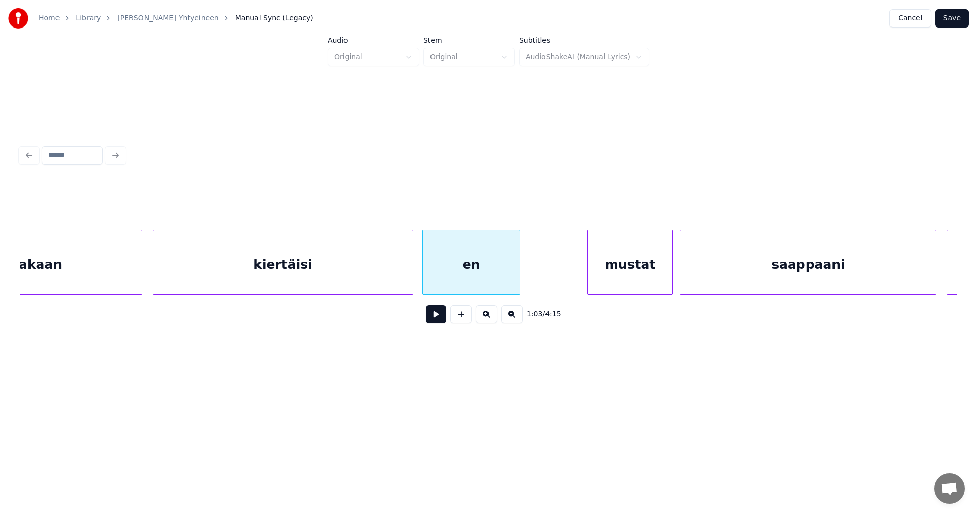
click at [388, 280] on div "kiertäisi" at bounding box center [282, 264] width 259 height 69
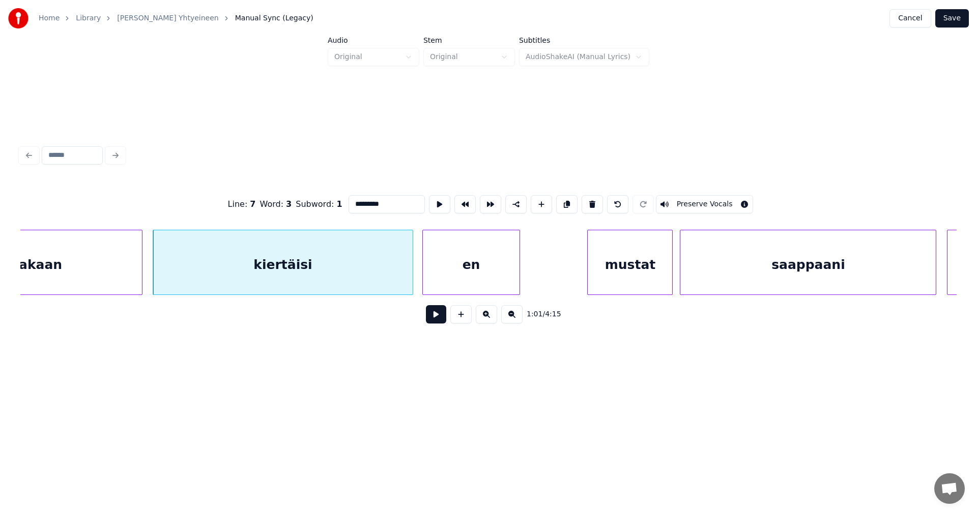
click at [431, 319] on button at bounding box center [436, 314] width 20 height 18
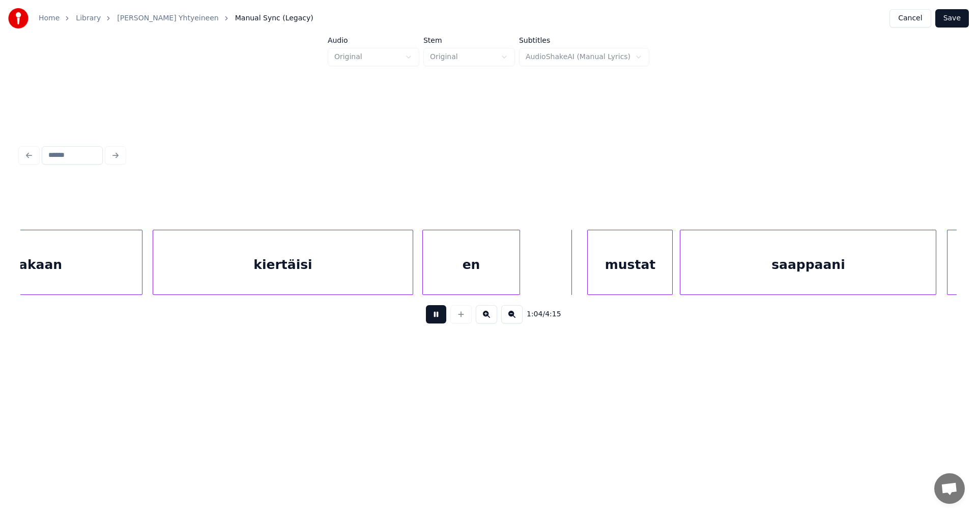
click at [436, 318] on button at bounding box center [436, 314] width 20 height 18
click at [609, 265] on div "mustat" at bounding box center [620, 264] width 84 height 69
click at [434, 322] on button at bounding box center [436, 314] width 20 height 18
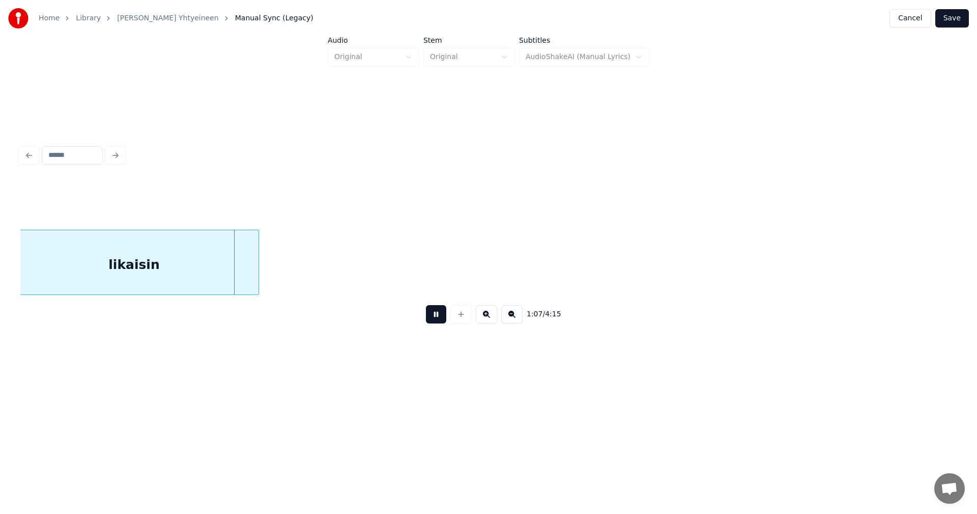
click at [437, 321] on button at bounding box center [436, 314] width 20 height 18
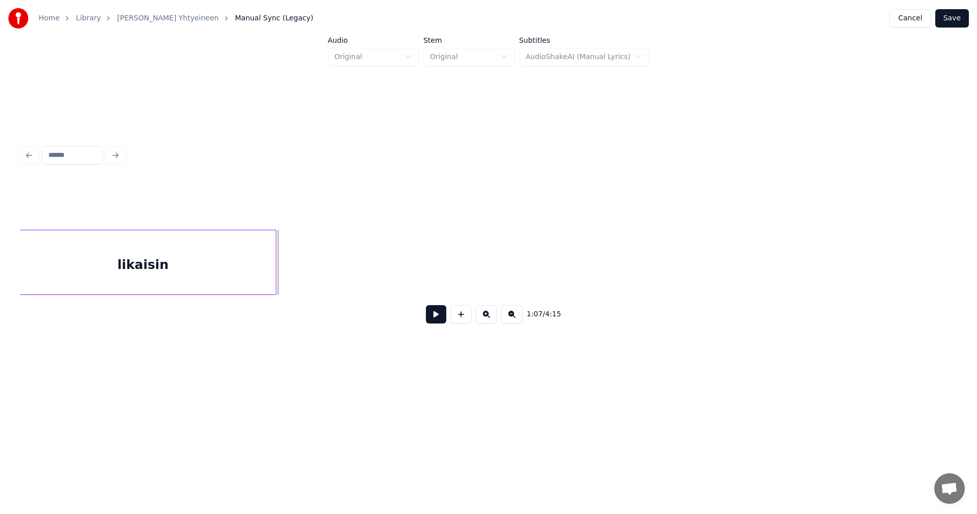
click at [275, 280] on div at bounding box center [274, 262] width 3 height 64
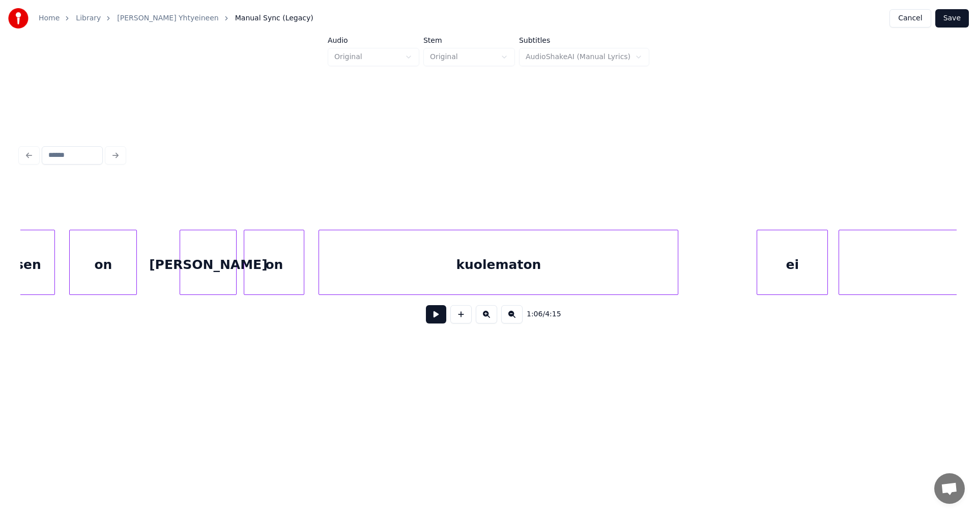
scroll to position [0, 12678]
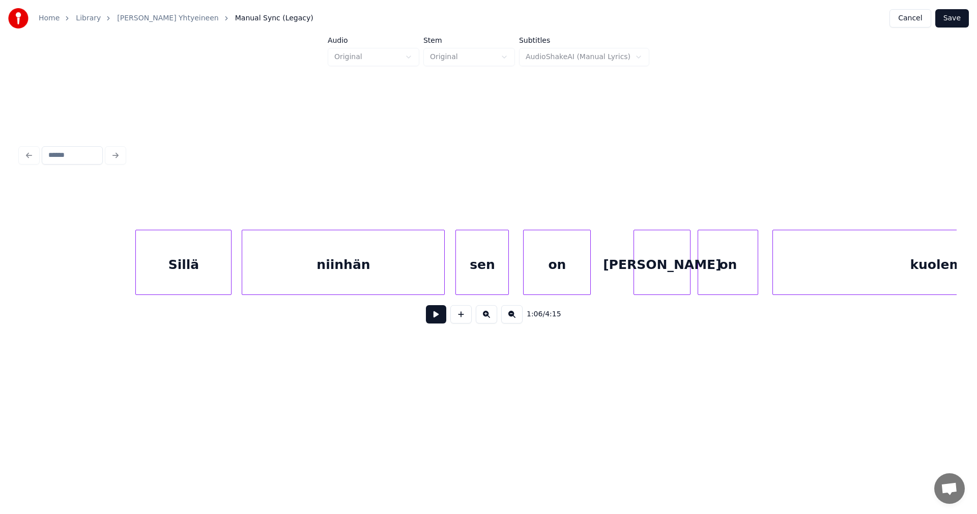
click at [210, 279] on div "Sillä" at bounding box center [183, 264] width 95 height 69
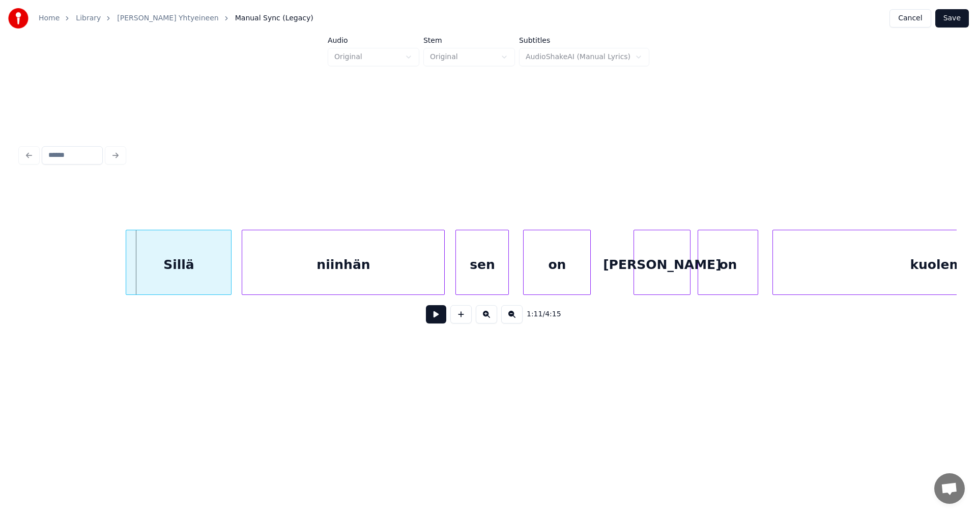
click at [127, 270] on div at bounding box center [127, 262] width 3 height 64
click at [433, 319] on button at bounding box center [436, 314] width 20 height 18
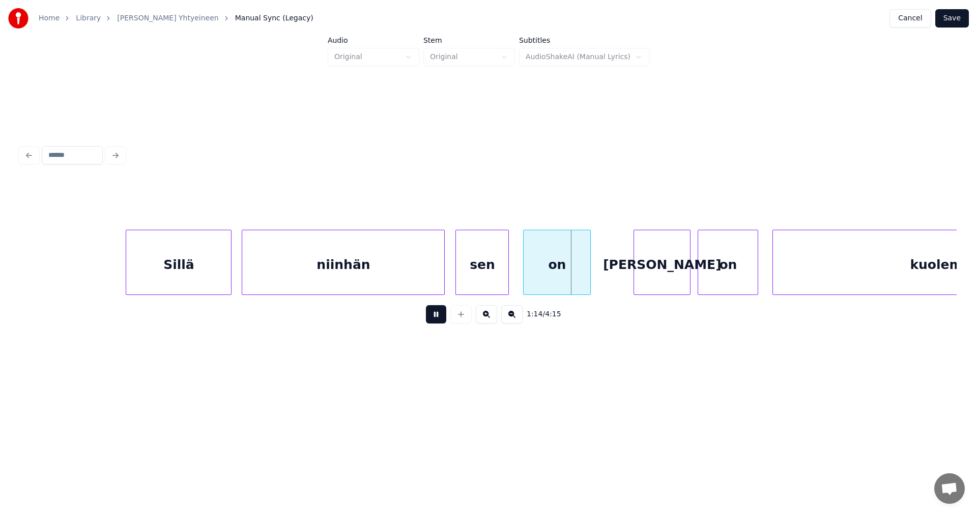
drag, startPoint x: 434, startPoint y: 319, endPoint x: 507, endPoint y: 274, distance: 85.5
click at [435, 317] on button at bounding box center [436, 314] width 20 height 18
click at [507, 273] on div at bounding box center [506, 262] width 3 height 64
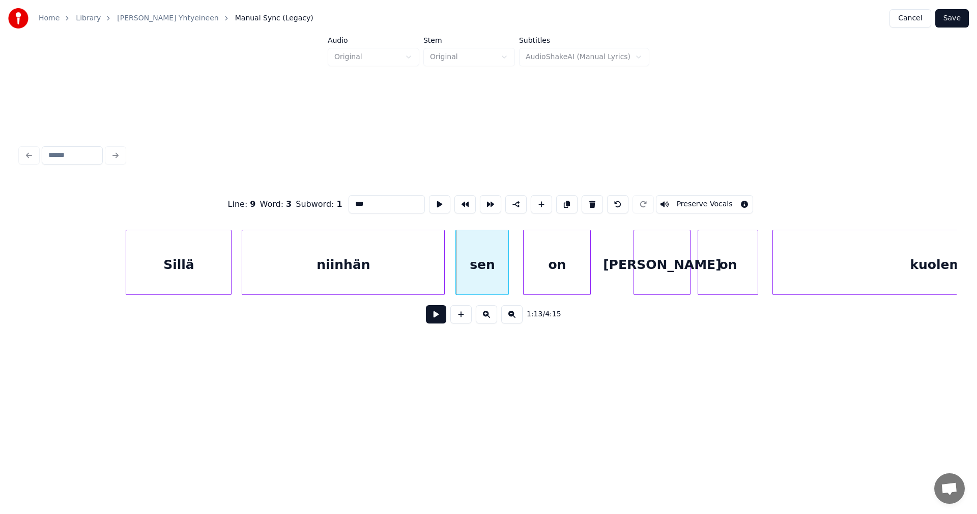
click at [373, 204] on input "***" at bounding box center [387, 204] width 76 height 18
type input "**"
click at [439, 323] on button at bounding box center [436, 314] width 20 height 18
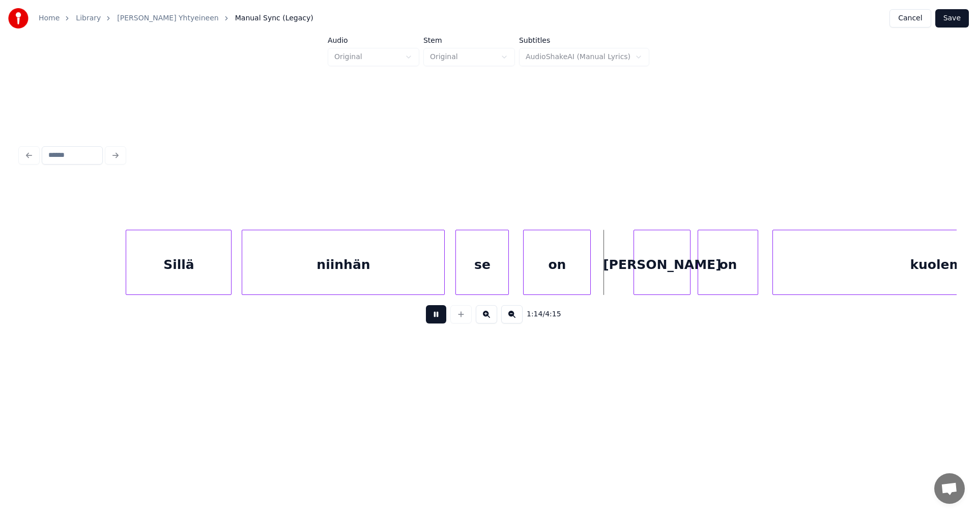
drag, startPoint x: 439, startPoint y: 323, endPoint x: 448, endPoint y: 321, distance: 9.3
click at [439, 322] on button at bounding box center [436, 314] width 20 height 18
click at [653, 278] on div "[PERSON_NAME]" at bounding box center [659, 264] width 56 height 69
click at [439, 322] on button at bounding box center [436, 314] width 20 height 18
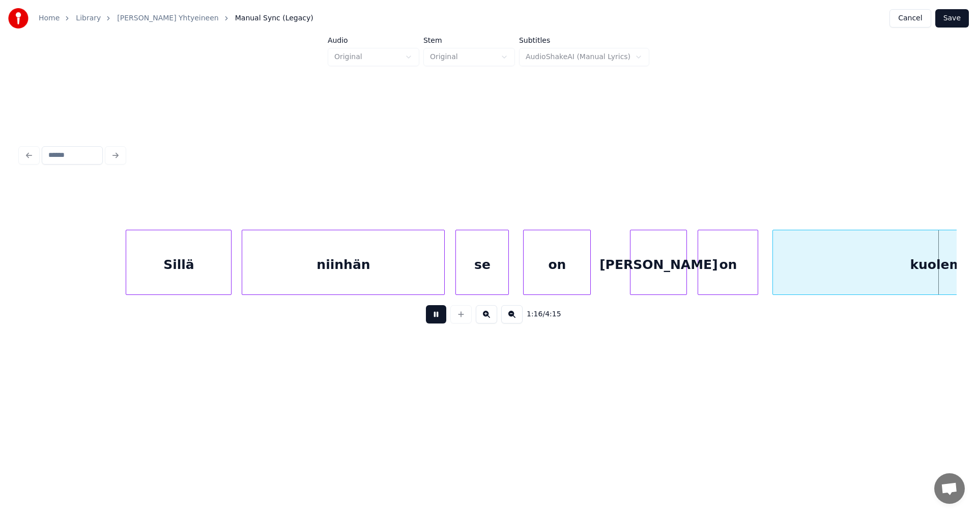
scroll to position [0, 13617]
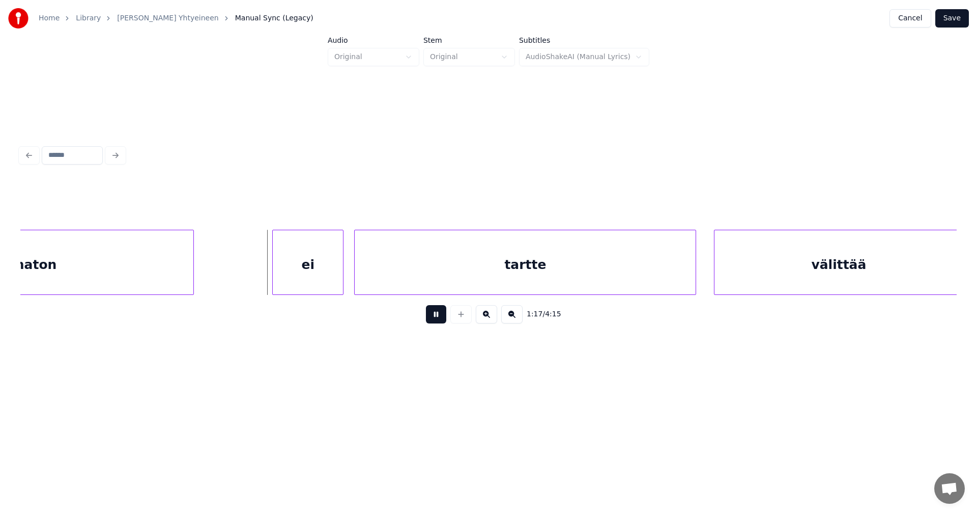
click at [439, 322] on button at bounding box center [436, 314] width 20 height 18
click at [327, 280] on div "ei" at bounding box center [304, 264] width 70 height 69
click at [436, 317] on button at bounding box center [436, 314] width 20 height 18
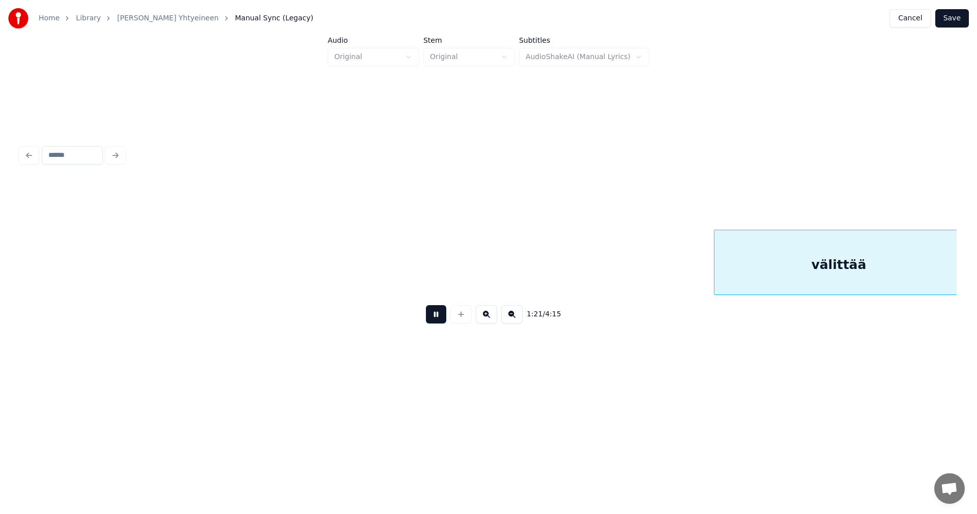
scroll to position [0, 14555]
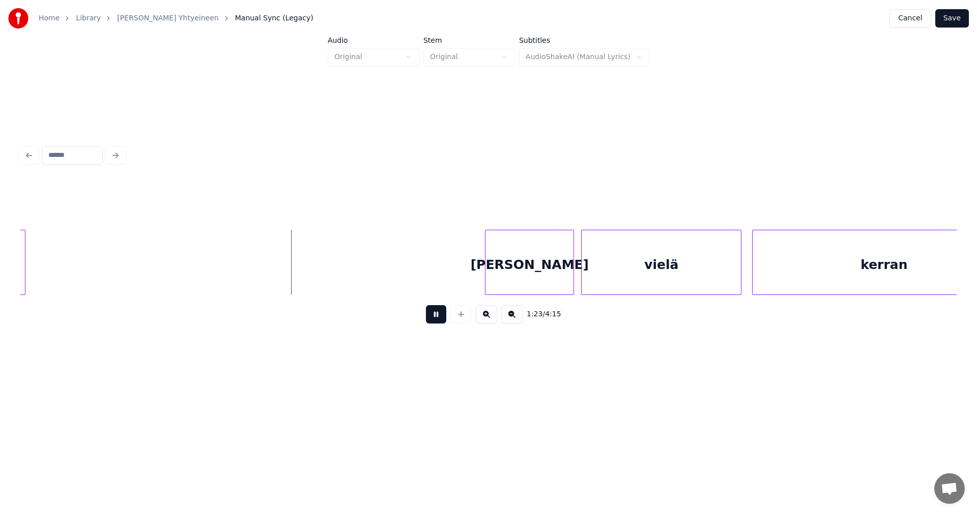
click at [435, 317] on button at bounding box center [436, 314] width 20 height 18
click at [532, 278] on div "[PERSON_NAME]" at bounding box center [511, 264] width 88 height 69
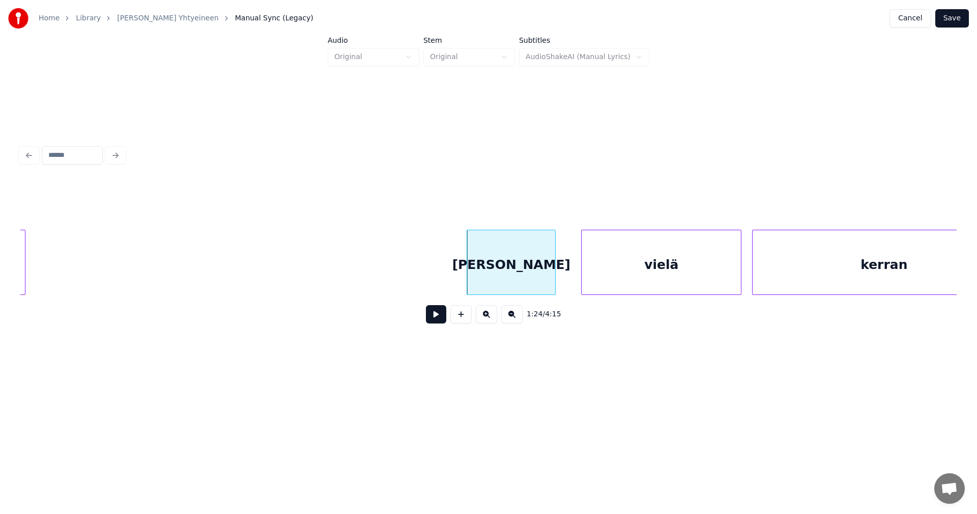
click at [443, 320] on button at bounding box center [436, 314] width 20 height 18
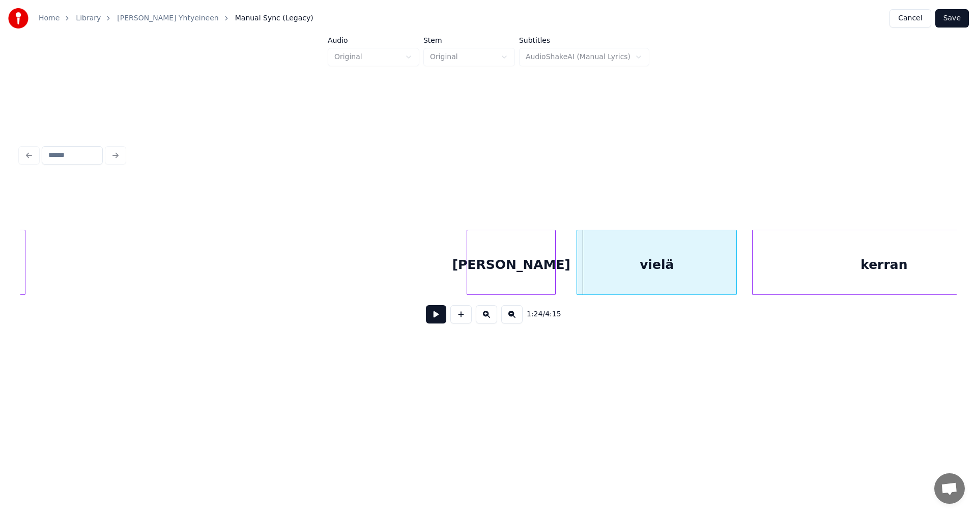
click at [622, 281] on div "vielä" at bounding box center [656, 264] width 159 height 69
click at [444, 317] on button at bounding box center [436, 314] width 20 height 18
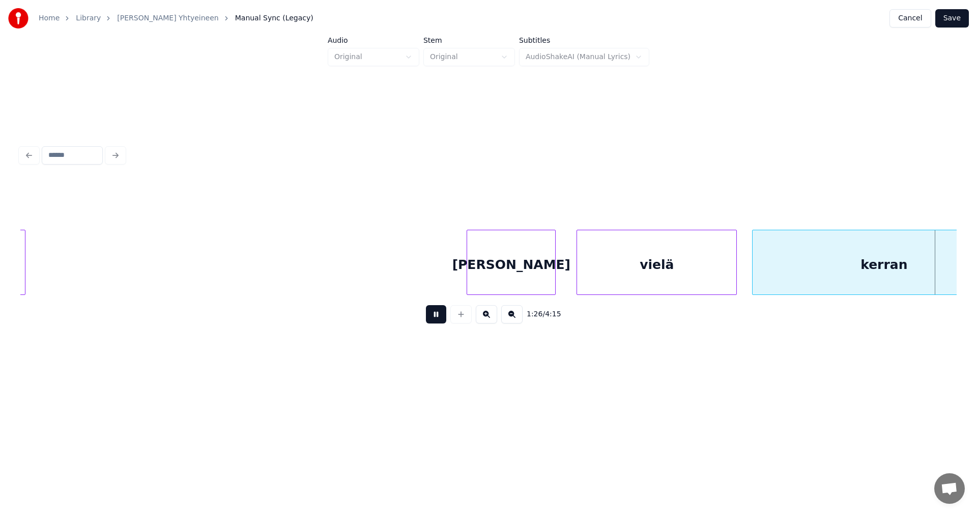
scroll to position [0, 15493]
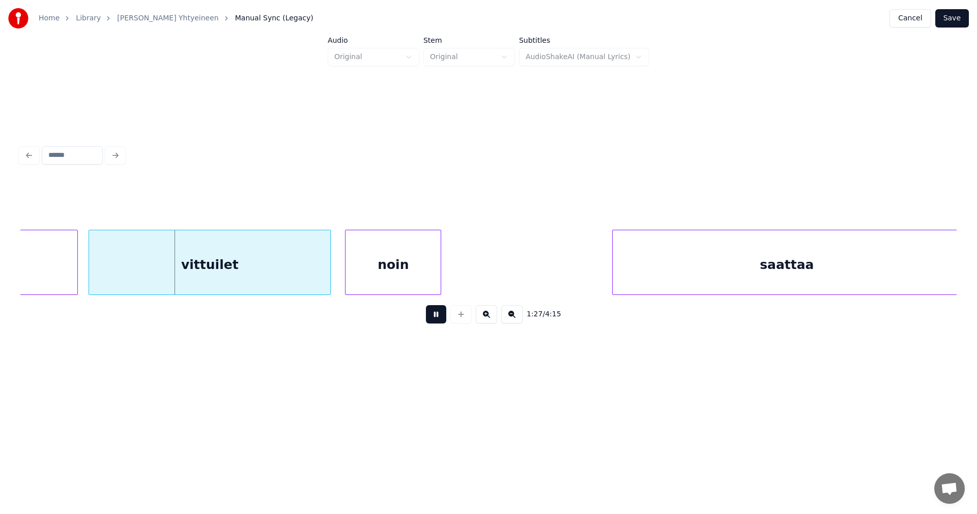
click at [444, 317] on button at bounding box center [436, 314] width 20 height 18
click at [274, 270] on div "vittuilet" at bounding box center [209, 264] width 241 height 69
click at [430, 320] on button at bounding box center [436, 314] width 20 height 18
click at [432, 319] on button at bounding box center [436, 314] width 20 height 18
click at [331, 276] on div "vittuilet" at bounding box center [210, 262] width 242 height 65
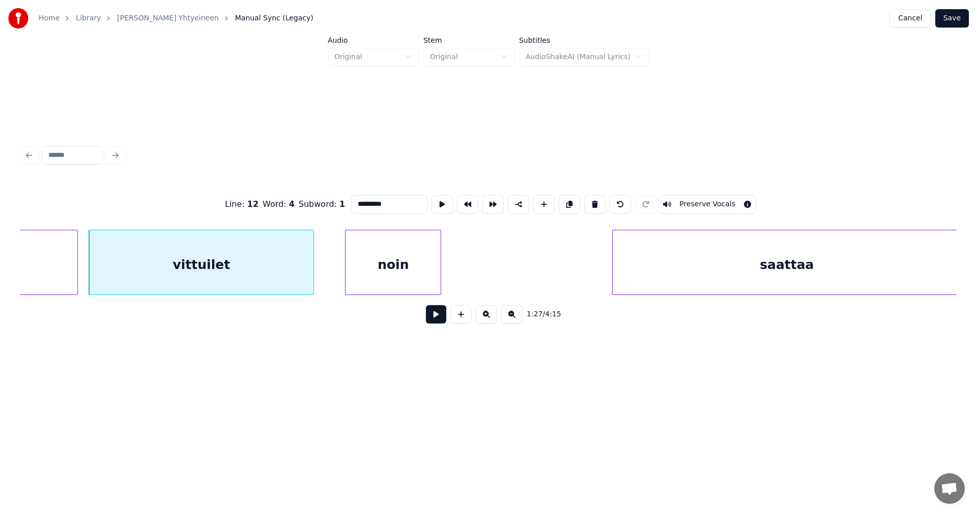
click at [312, 278] on div at bounding box center [311, 262] width 3 height 64
click at [331, 276] on div at bounding box center [330, 262] width 3 height 64
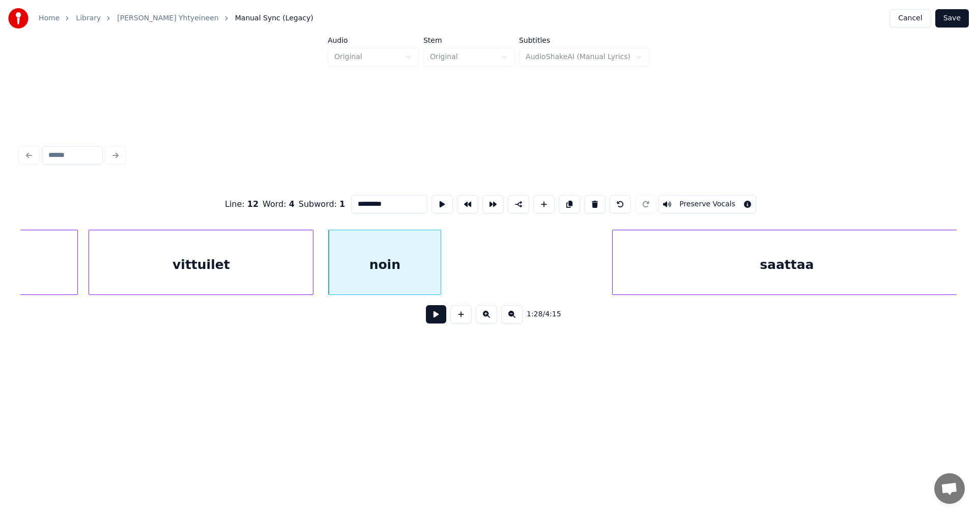
click at [280, 279] on div "vittuilet" at bounding box center [201, 264] width 224 height 69
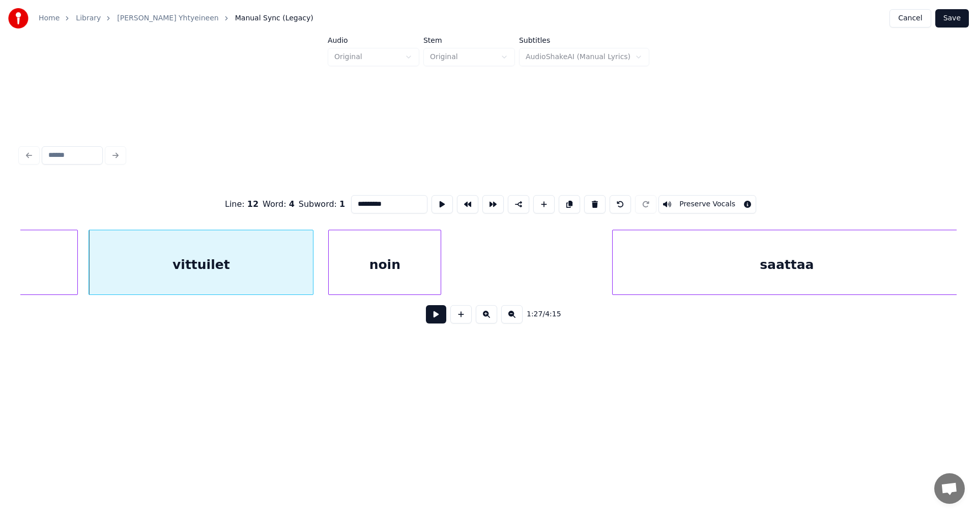
click at [434, 318] on button at bounding box center [436, 314] width 20 height 18
click at [436, 318] on button at bounding box center [436, 314] width 20 height 18
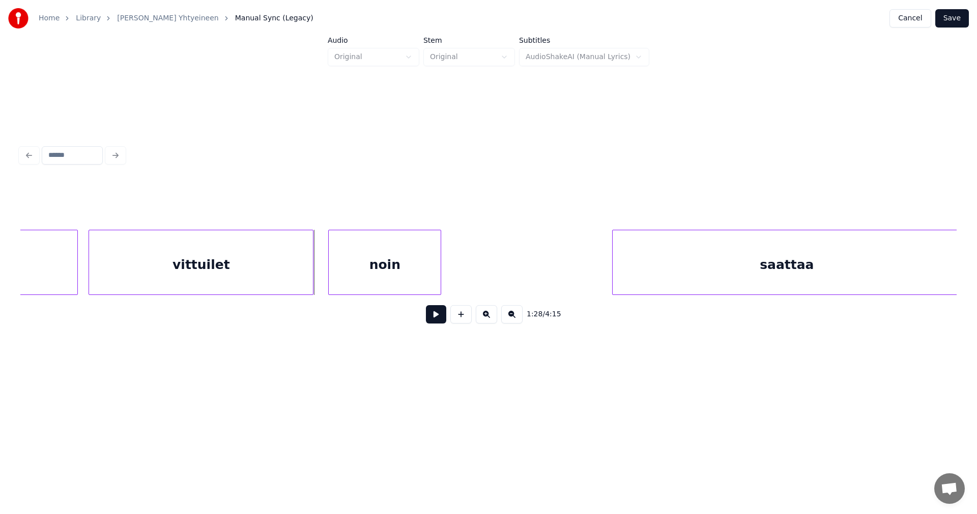
click at [436, 318] on button at bounding box center [436, 314] width 20 height 18
click at [437, 318] on button at bounding box center [436, 314] width 20 height 18
click at [627, 280] on div "saattaa" at bounding box center [769, 264] width 348 height 69
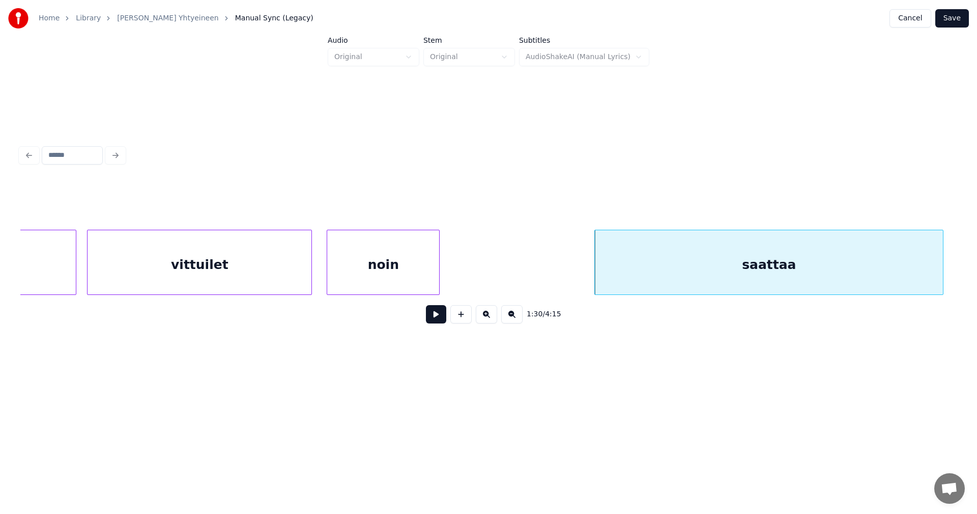
click at [439, 318] on button at bounding box center [436, 314] width 20 height 18
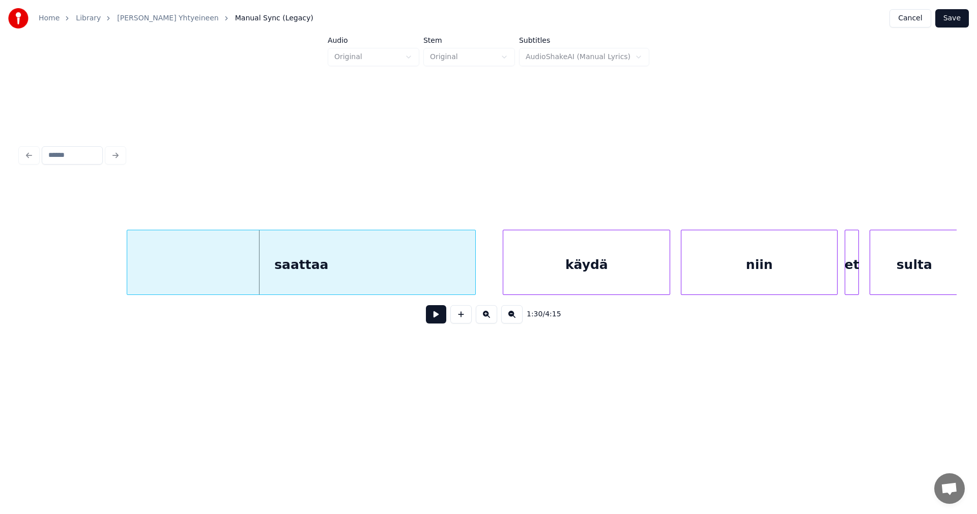
scroll to position [0, 15963]
click at [482, 280] on div at bounding box center [480, 262] width 3 height 64
click at [441, 314] on button at bounding box center [436, 314] width 20 height 18
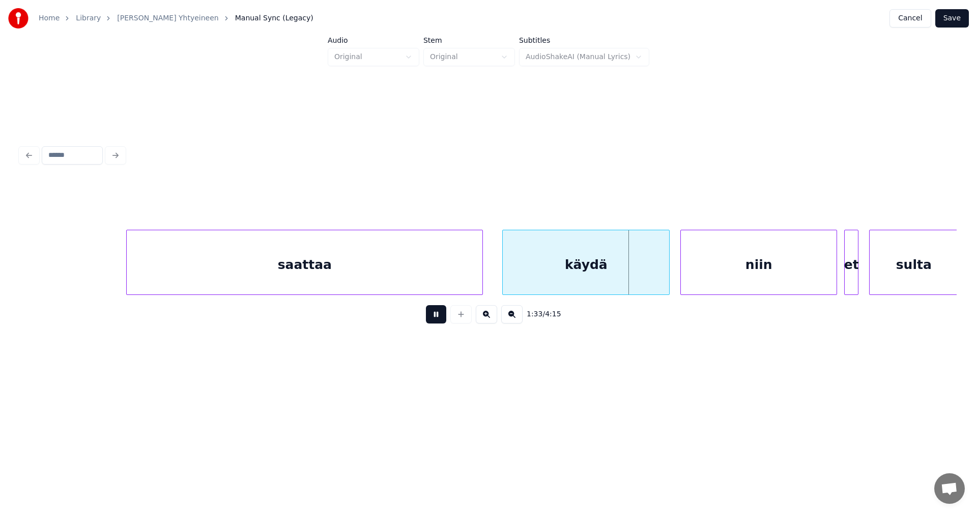
click at [441, 314] on button at bounding box center [436, 314] width 20 height 18
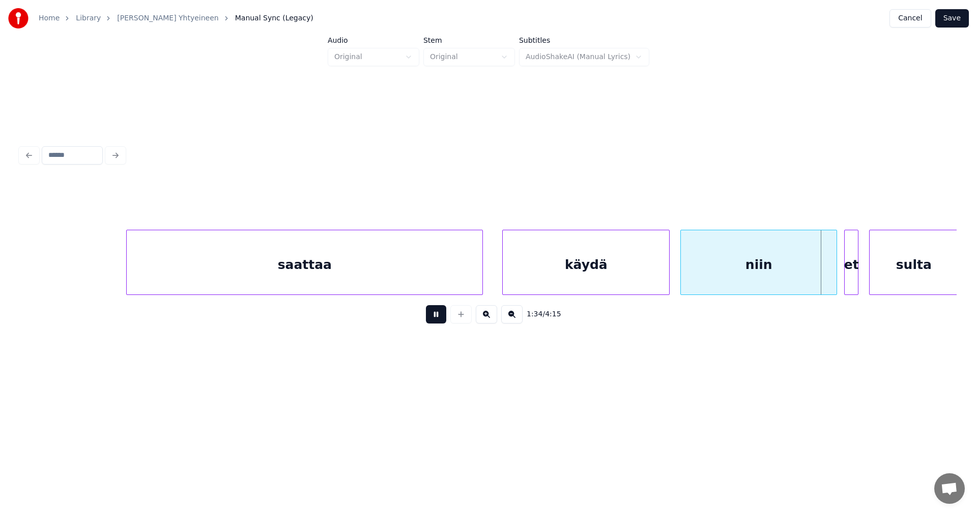
click at [441, 314] on button at bounding box center [436, 314] width 20 height 18
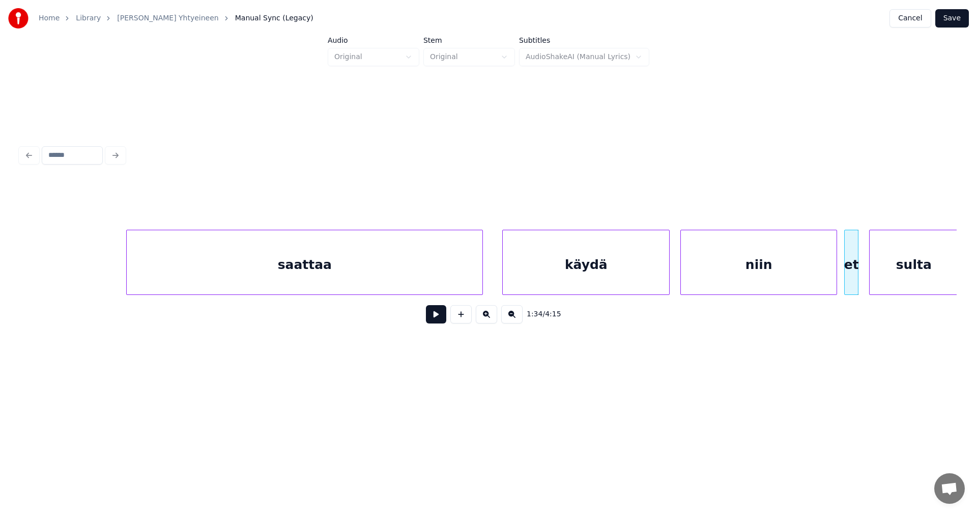
click at [793, 267] on div "niin" at bounding box center [759, 264] width 156 height 69
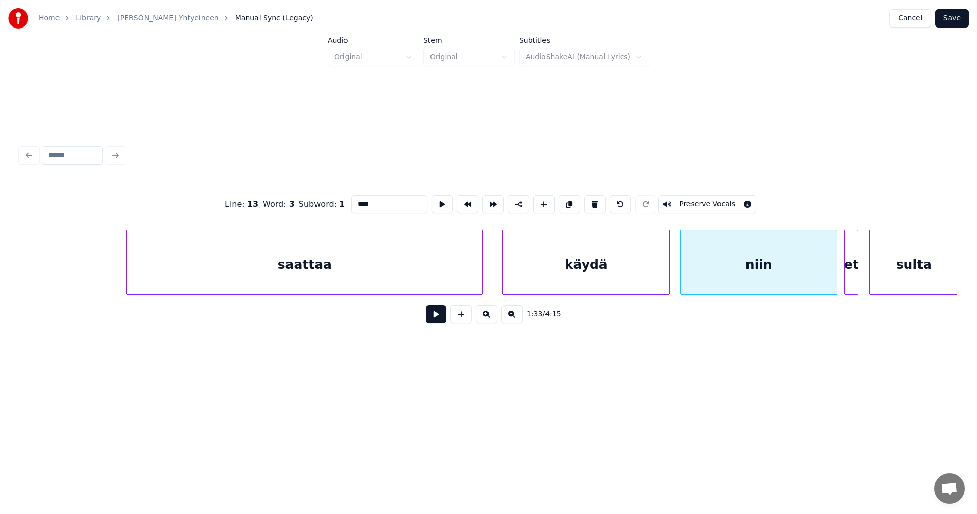
click at [445, 317] on button at bounding box center [436, 314] width 20 height 18
click at [442, 318] on button at bounding box center [436, 314] width 20 height 18
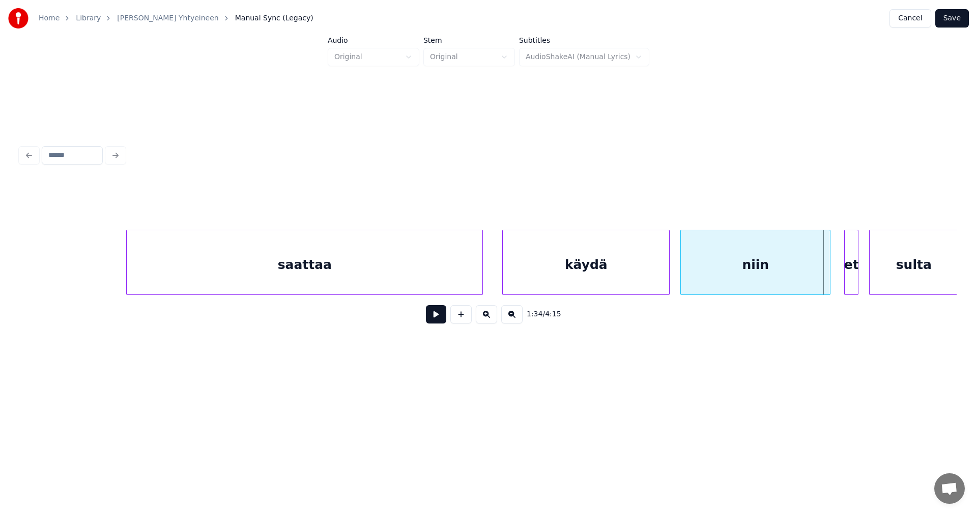
click at [829, 277] on div at bounding box center [828, 262] width 3 height 64
click at [838, 273] on div at bounding box center [839, 262] width 3 height 64
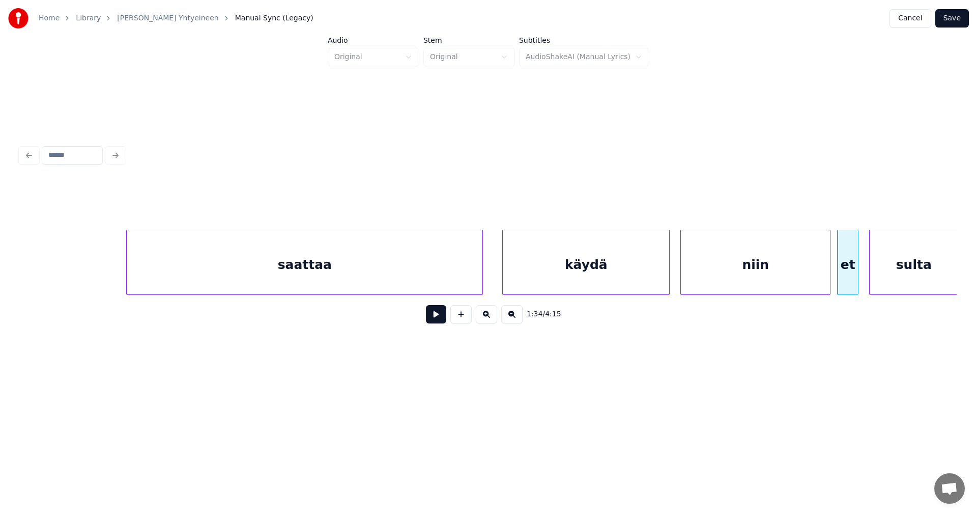
click at [442, 314] on button at bounding box center [436, 314] width 20 height 18
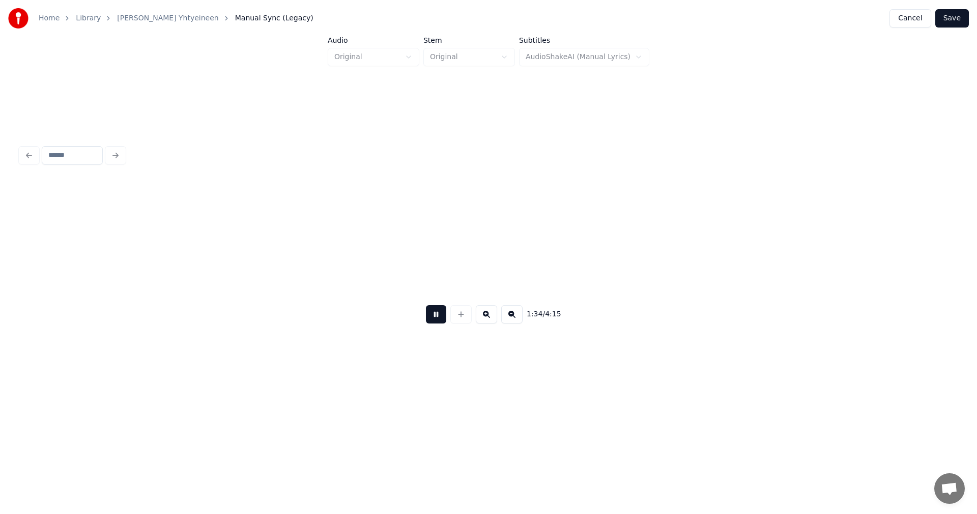
scroll to position [0, 16901]
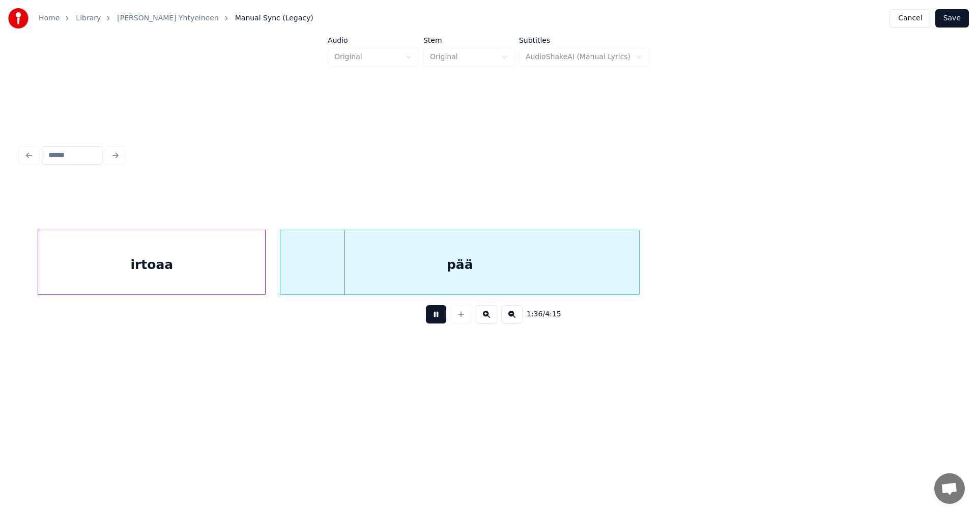
click at [442, 314] on button at bounding box center [436, 314] width 20 height 18
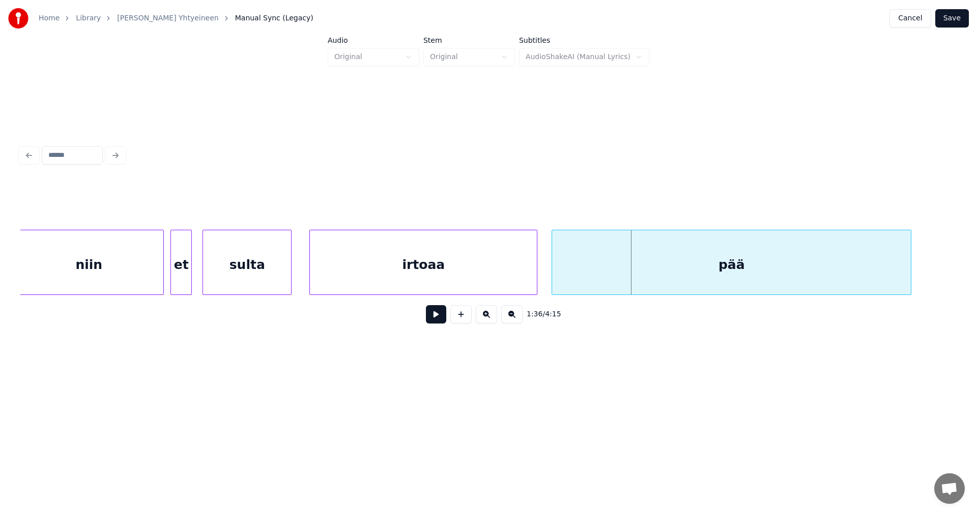
scroll to position [0, 16575]
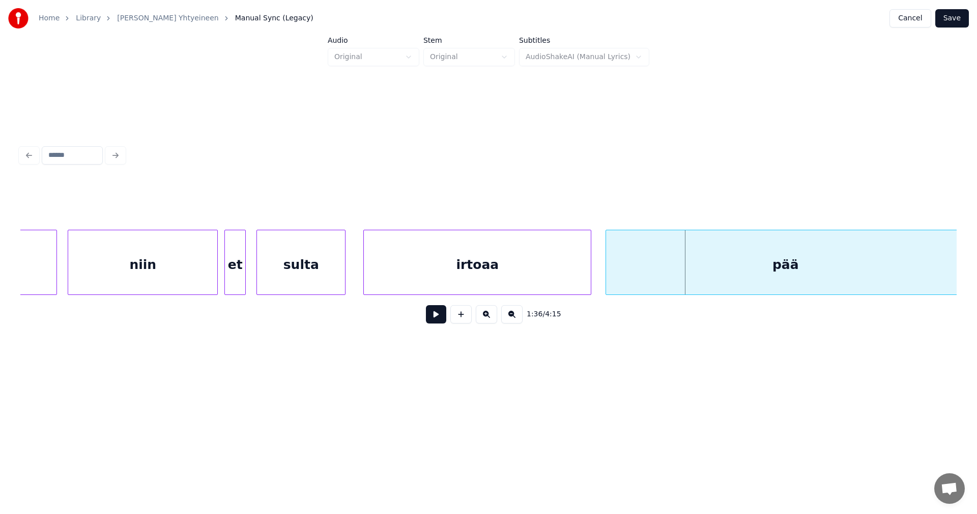
click at [190, 283] on div "niin" at bounding box center [142, 264] width 149 height 69
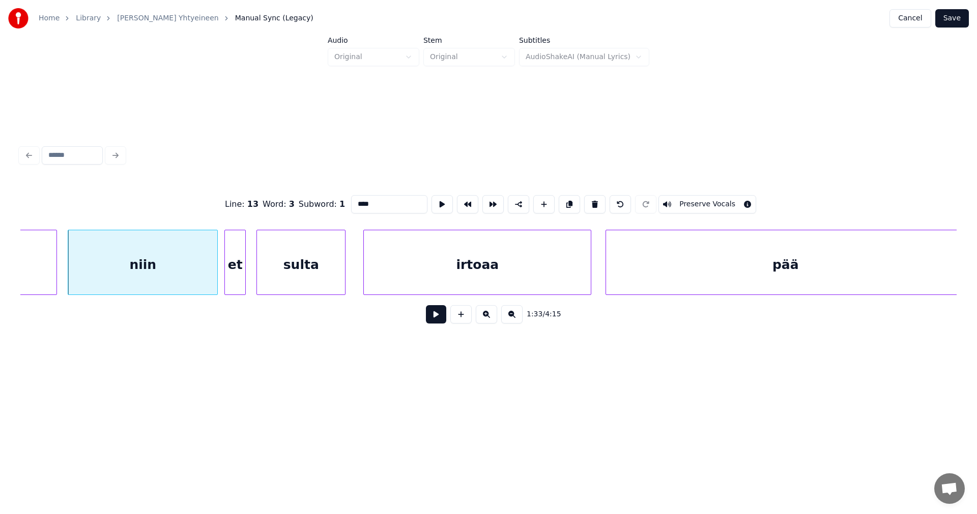
click at [441, 320] on button at bounding box center [436, 314] width 20 height 18
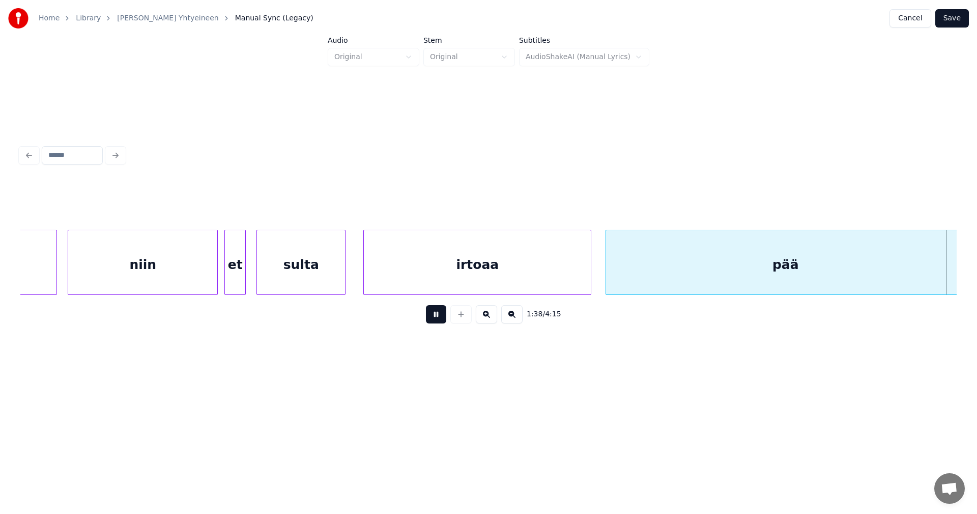
scroll to position [0, 17512]
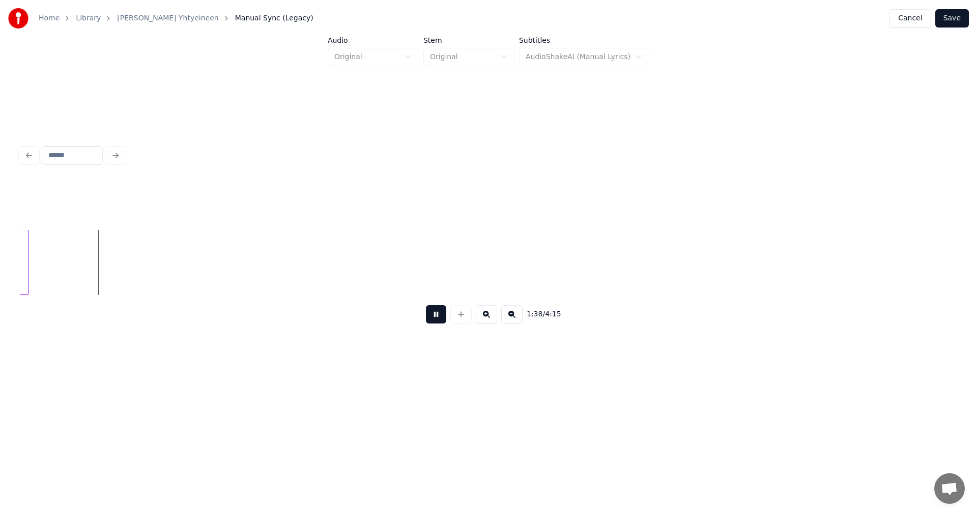
click at [441, 320] on button at bounding box center [436, 314] width 20 height 18
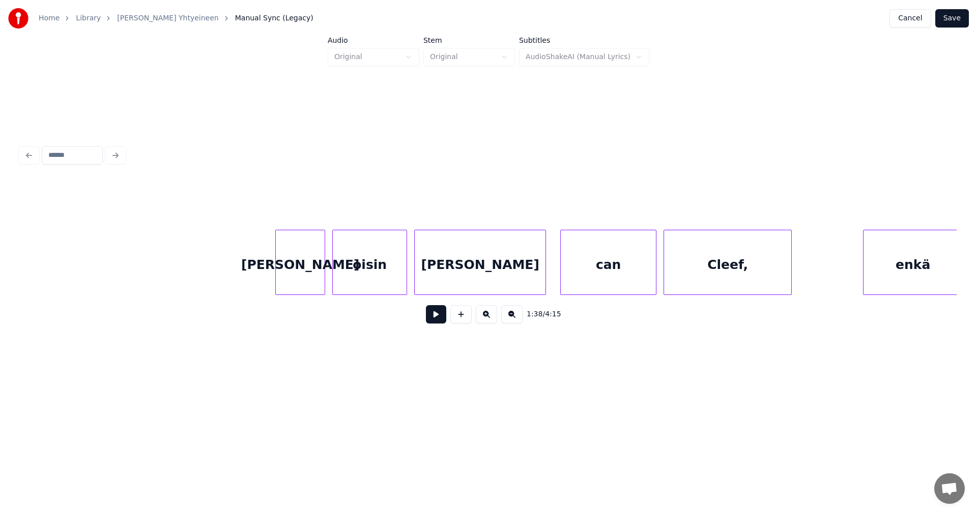
scroll to position [0, 18905]
click at [299, 270] on div "[PERSON_NAME]" at bounding box center [285, 264] width 49 height 69
click at [312, 270] on div at bounding box center [311, 262] width 3 height 64
click at [361, 274] on div "oisin" at bounding box center [364, 264] width 74 height 69
click at [436, 315] on button at bounding box center [436, 314] width 20 height 18
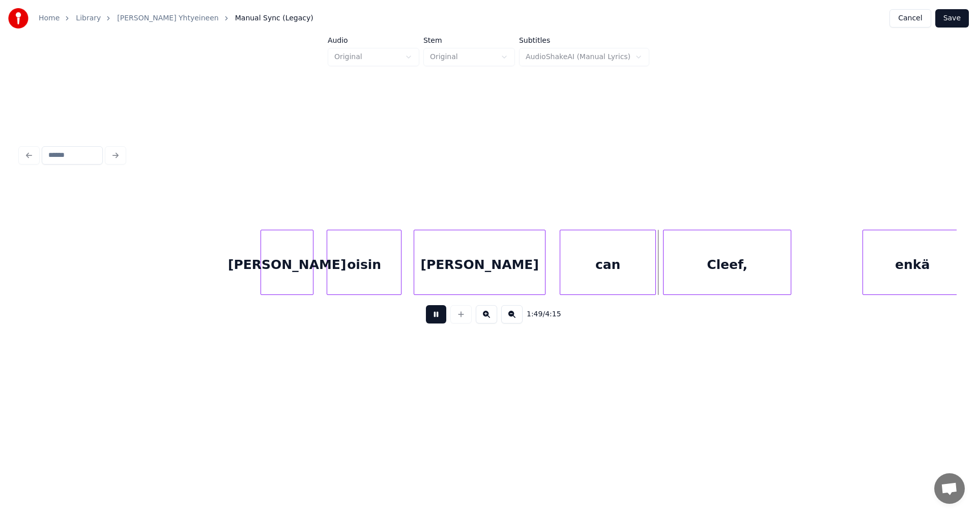
click at [438, 315] on button at bounding box center [436, 314] width 20 height 18
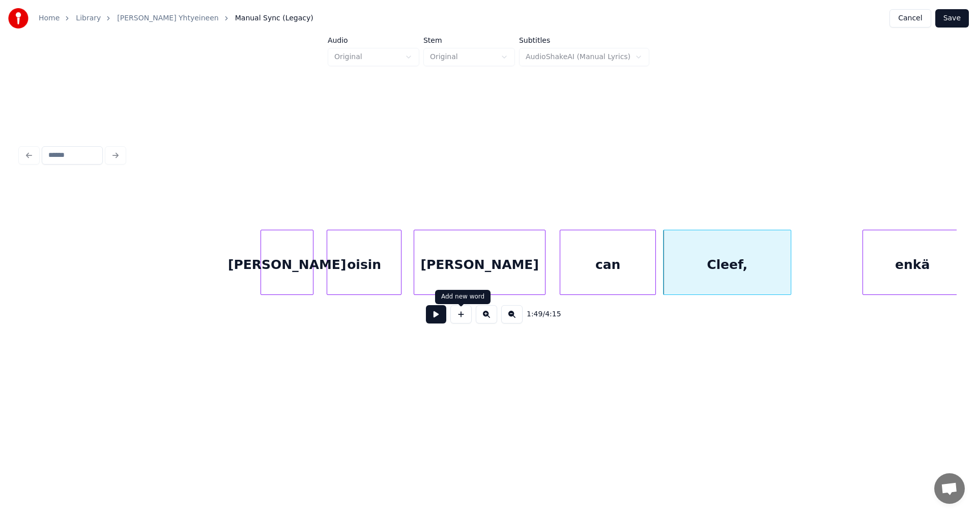
click at [591, 275] on div "can" at bounding box center [607, 264] width 95 height 69
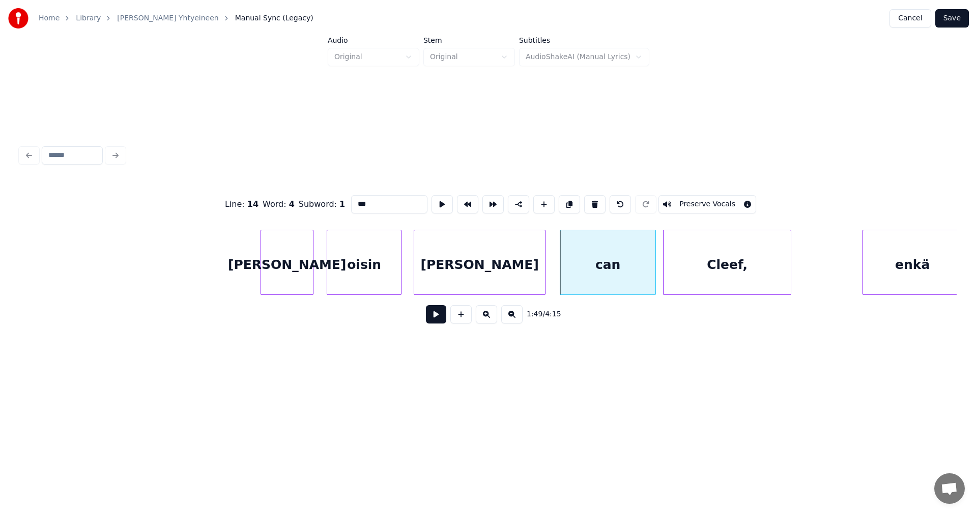
click at [357, 204] on input "***" at bounding box center [389, 204] width 76 height 18
click at [473, 288] on div "[PERSON_NAME]" at bounding box center [479, 264] width 131 height 69
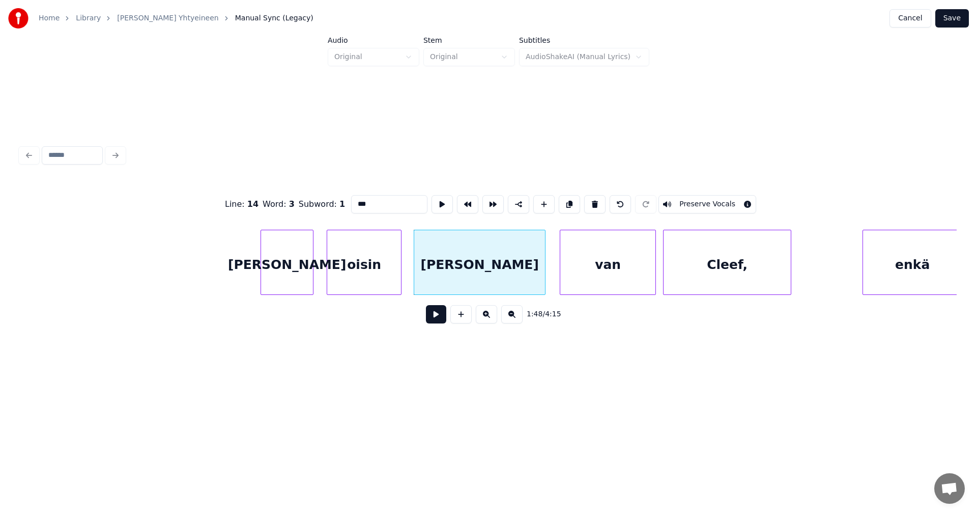
type input "***"
click at [433, 320] on button at bounding box center [436, 314] width 20 height 18
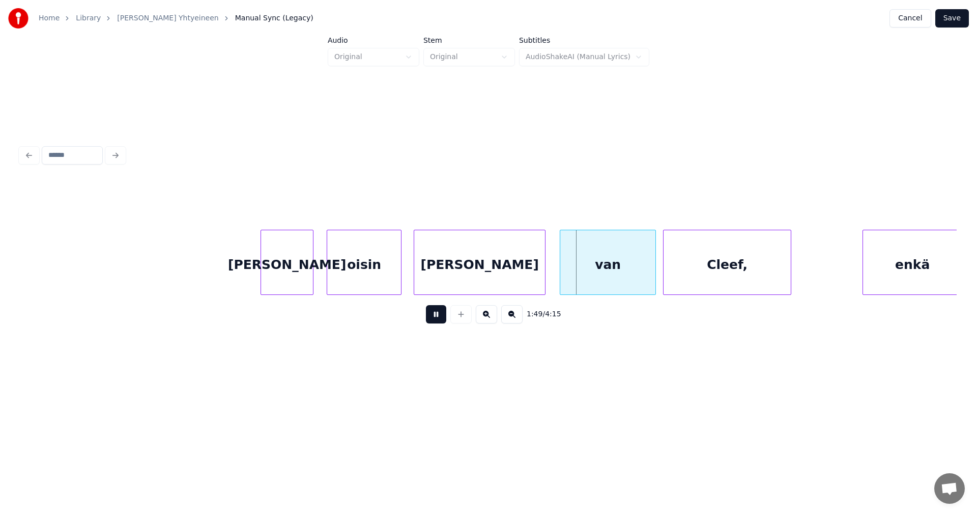
click at [433, 320] on button at bounding box center [436, 314] width 20 height 18
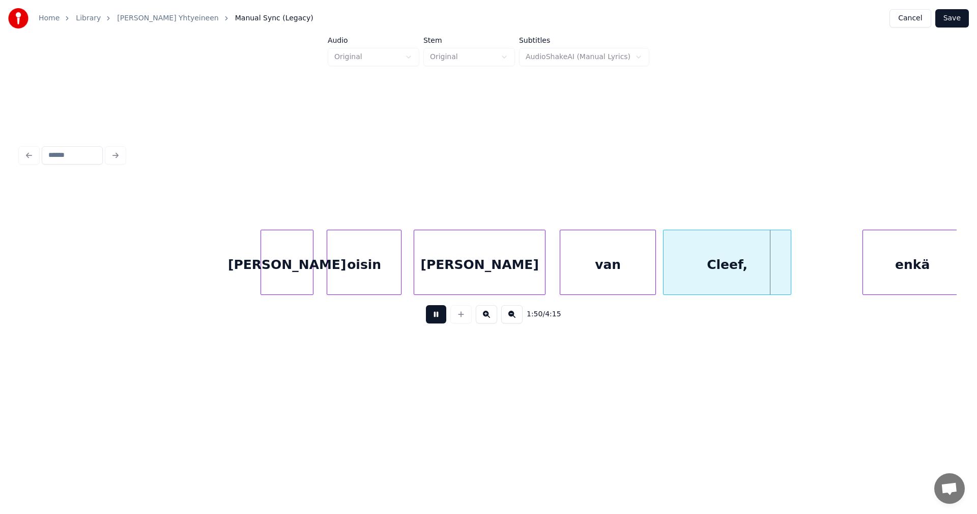
click at [433, 320] on button at bounding box center [436, 314] width 20 height 18
click at [780, 280] on div at bounding box center [779, 262] width 3 height 64
click at [751, 283] on div "Cleef," at bounding box center [722, 264] width 117 height 69
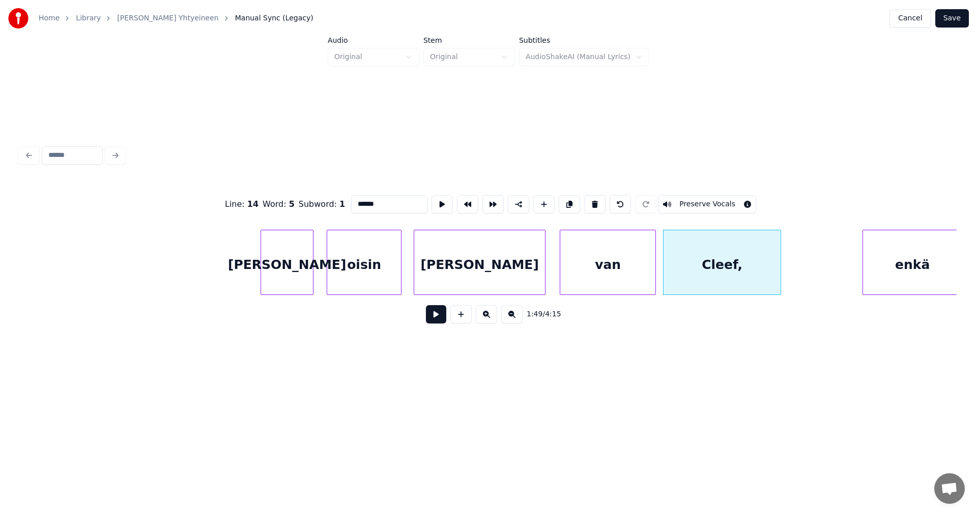
click at [891, 272] on div "enkä" at bounding box center [912, 264] width 99 height 69
type input "****"
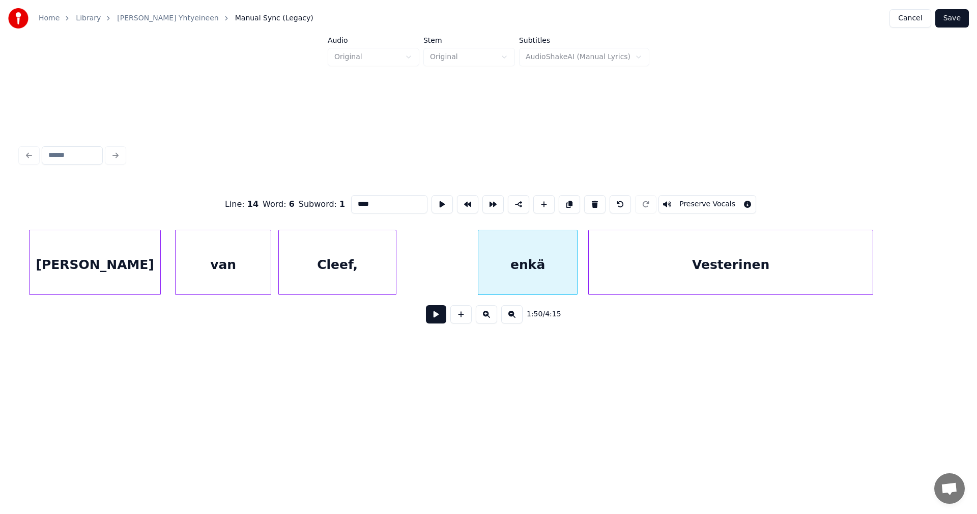
scroll to position [0, 19292]
click at [519, 272] on div "enkä" at bounding box center [519, 264] width 99 height 69
click at [445, 316] on button at bounding box center [436, 314] width 20 height 18
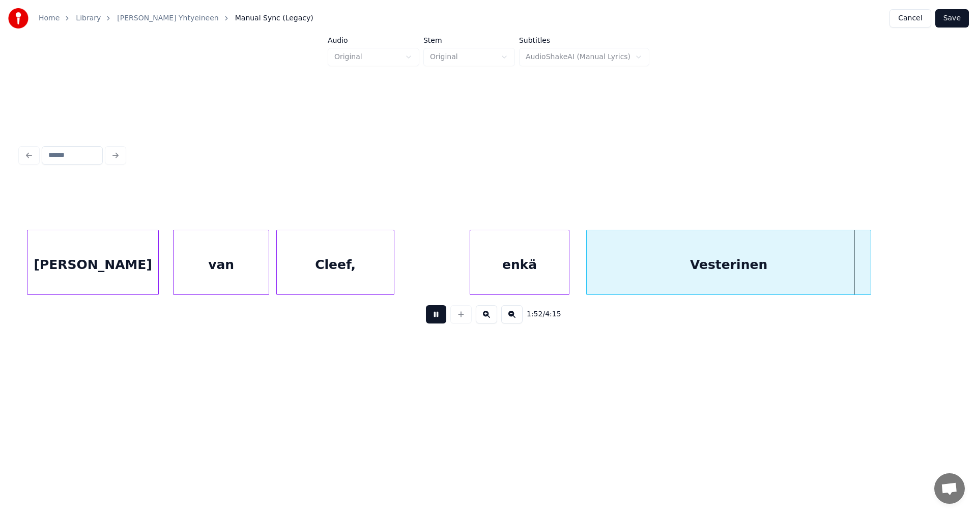
click at [443, 316] on button at bounding box center [436, 314] width 20 height 18
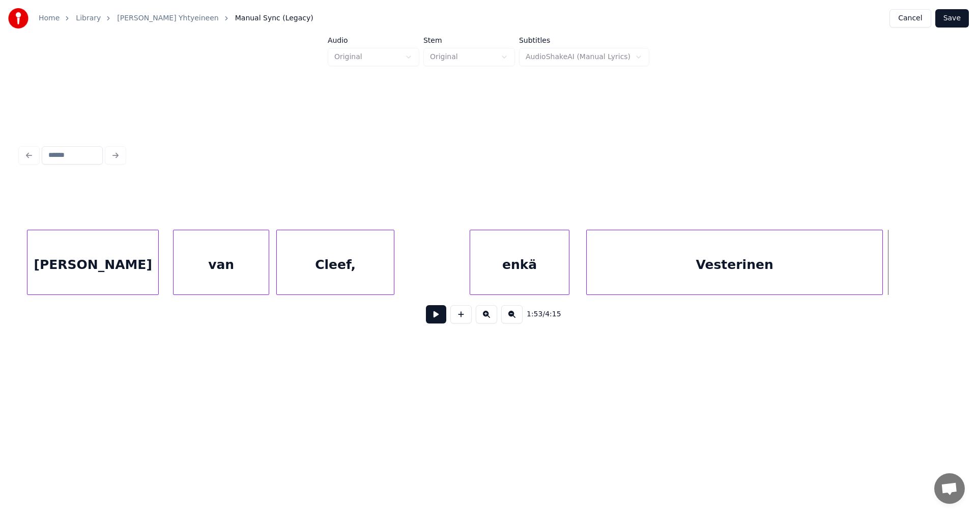
click at [883, 282] on div at bounding box center [880, 262] width 3 height 64
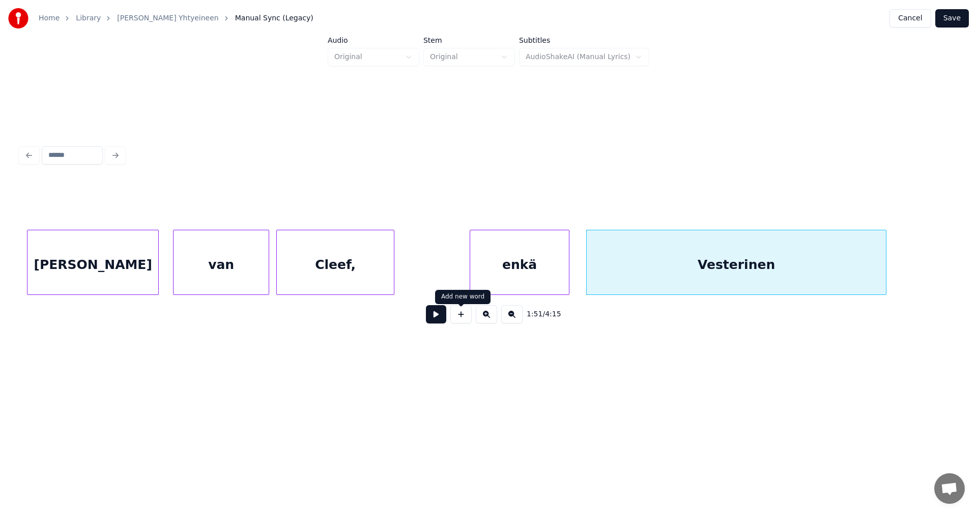
click at [444, 318] on button at bounding box center [436, 314] width 20 height 18
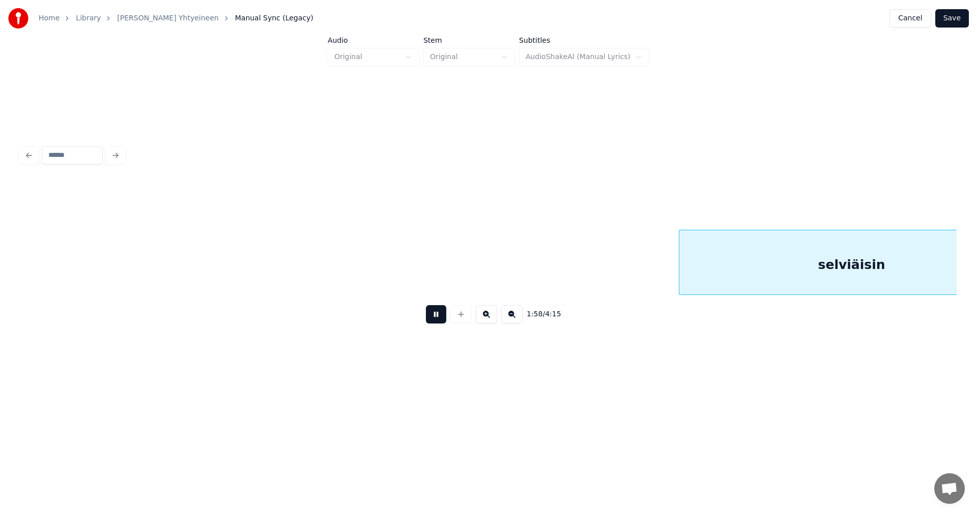
scroll to position [0, 21167]
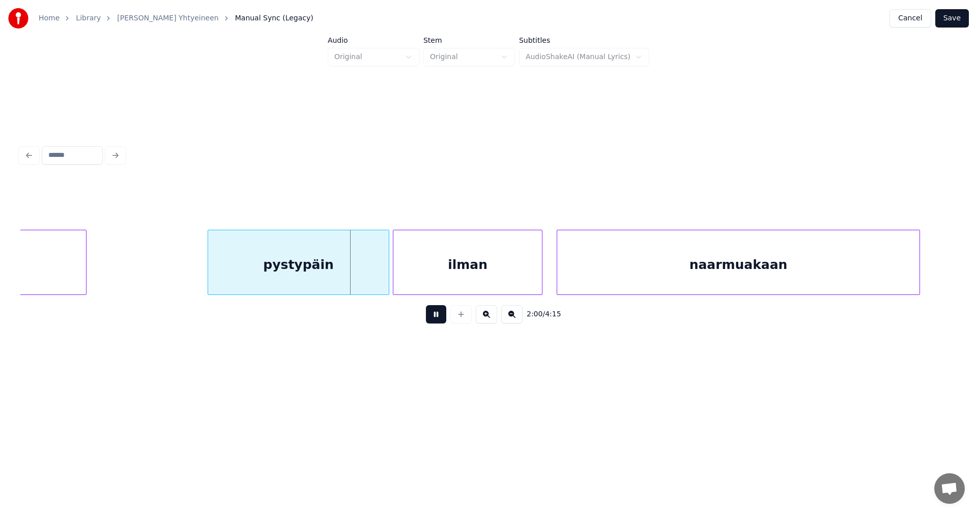
drag, startPoint x: 443, startPoint y: 316, endPoint x: 404, endPoint y: 292, distance: 46.3
click at [441, 313] on button at bounding box center [436, 314] width 20 height 18
click at [384, 279] on div at bounding box center [383, 262] width 3 height 64
click at [438, 319] on button at bounding box center [436, 314] width 20 height 18
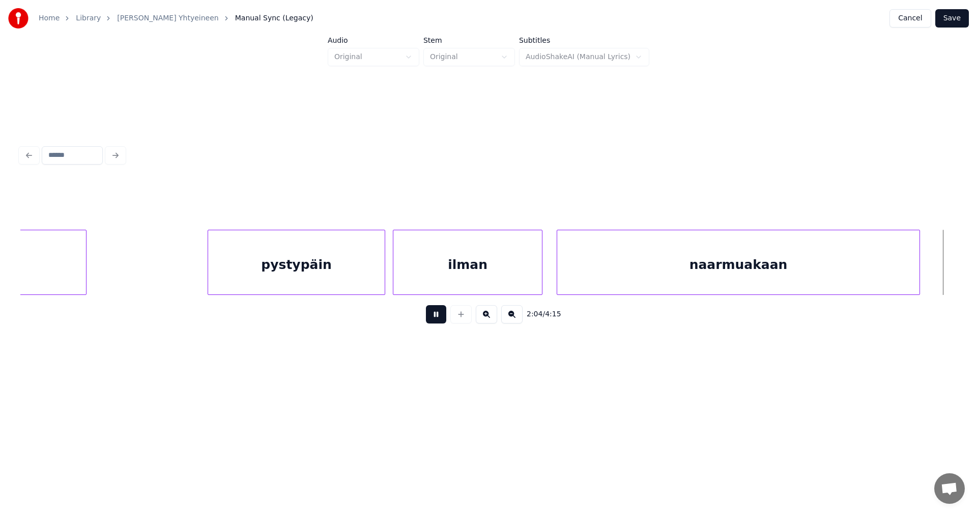
scroll to position [0, 22104]
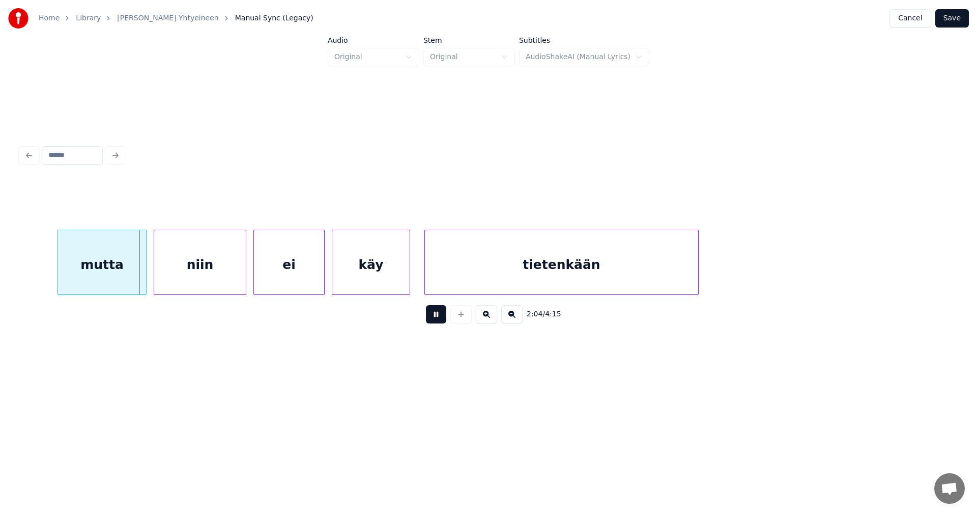
drag, startPoint x: 438, startPoint y: 319, endPoint x: 257, endPoint y: 302, distance: 181.9
click at [436, 318] on button at bounding box center [436, 314] width 20 height 18
click at [118, 267] on div "mutta" at bounding box center [92, 264] width 88 height 69
click at [439, 318] on button at bounding box center [436, 314] width 20 height 18
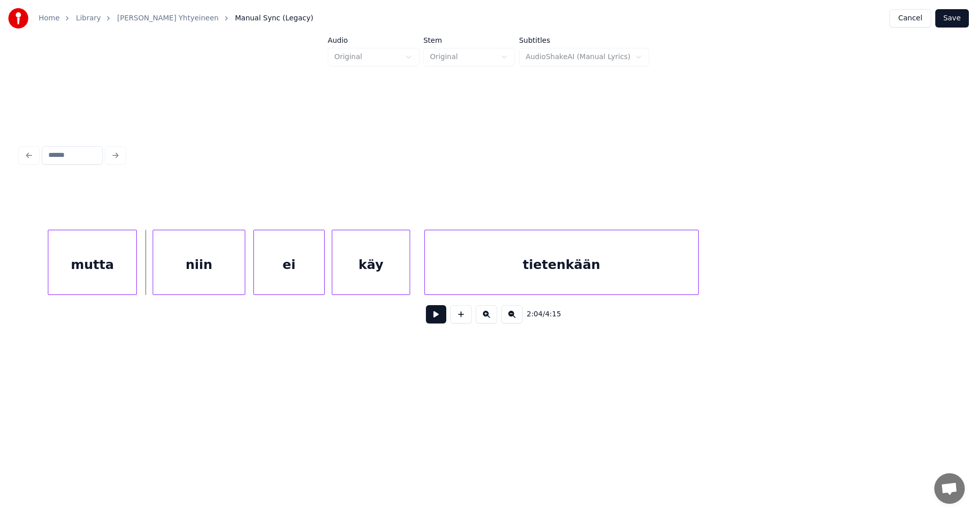
click at [168, 274] on div "niin" at bounding box center [199, 264] width 92 height 69
click at [141, 275] on div at bounding box center [139, 262] width 3 height 64
click at [441, 323] on button at bounding box center [436, 314] width 20 height 18
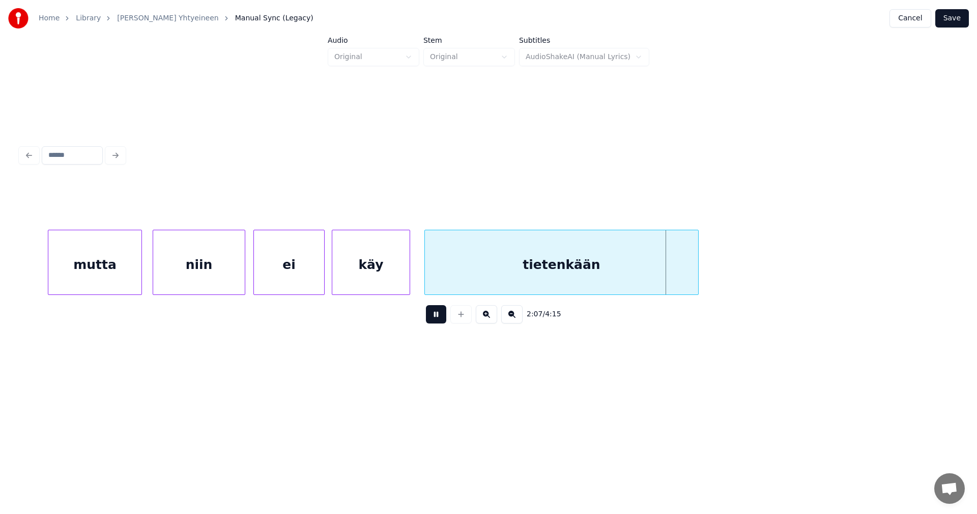
click at [441, 323] on button at bounding box center [436, 314] width 20 height 18
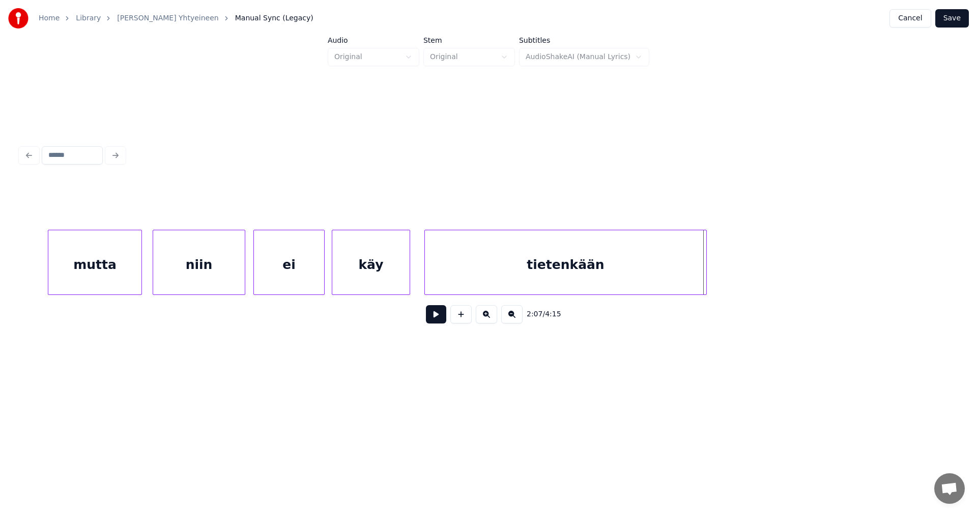
click at [705, 285] on div at bounding box center [704, 262] width 3 height 64
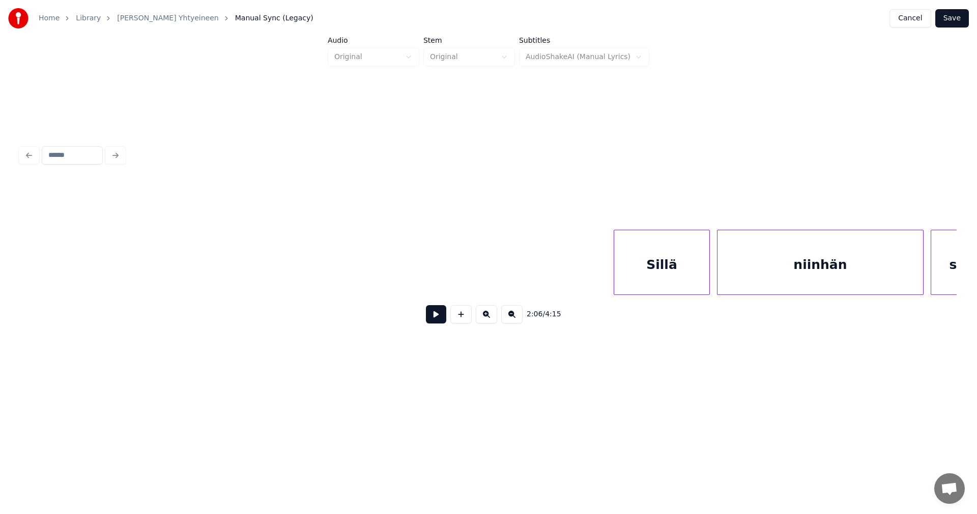
scroll to position [0, 22963]
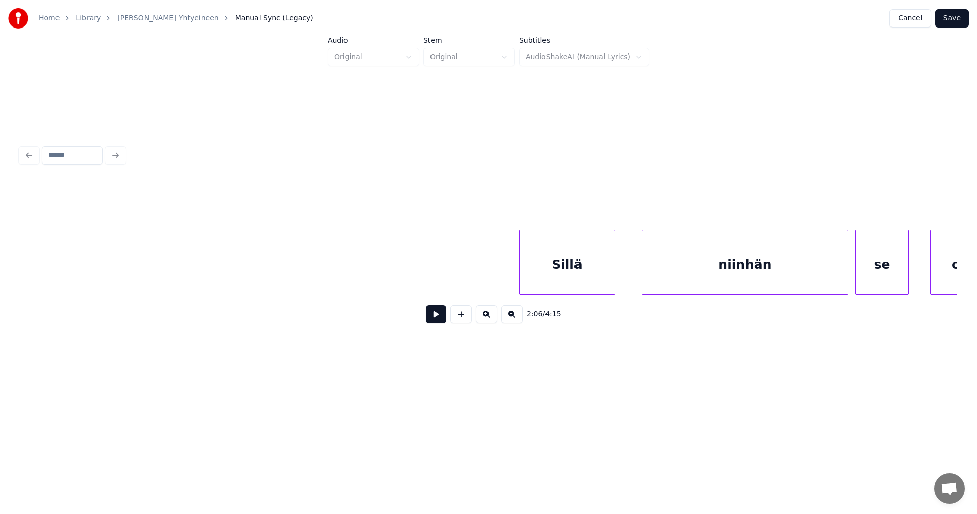
click at [544, 276] on div "Sillä" at bounding box center [567, 264] width 95 height 69
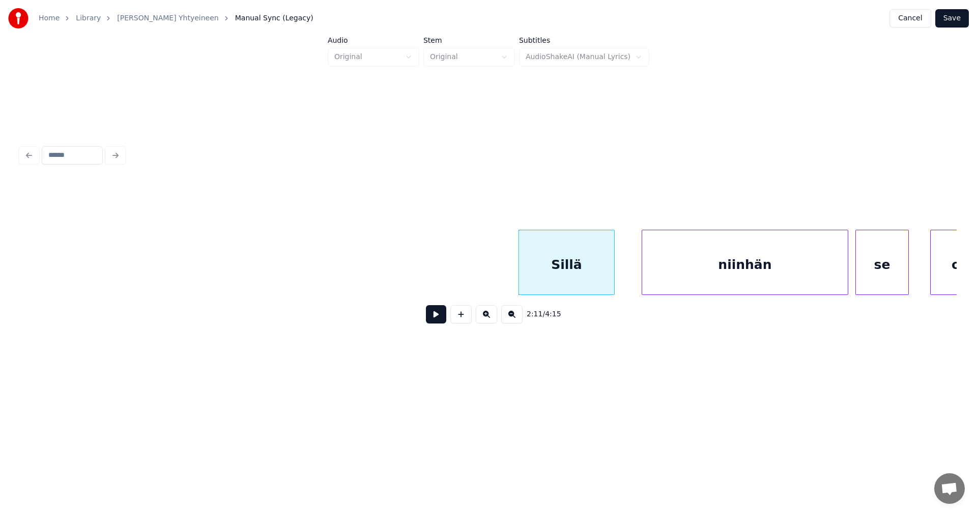
click at [431, 316] on button at bounding box center [436, 314] width 20 height 18
click at [435, 316] on button at bounding box center [436, 314] width 20 height 18
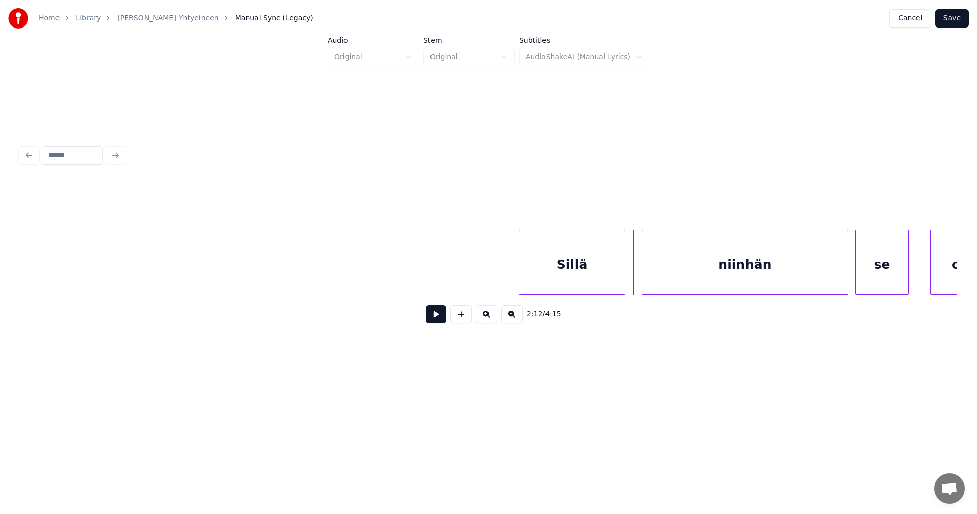
click at [623, 275] on div at bounding box center [623, 262] width 3 height 64
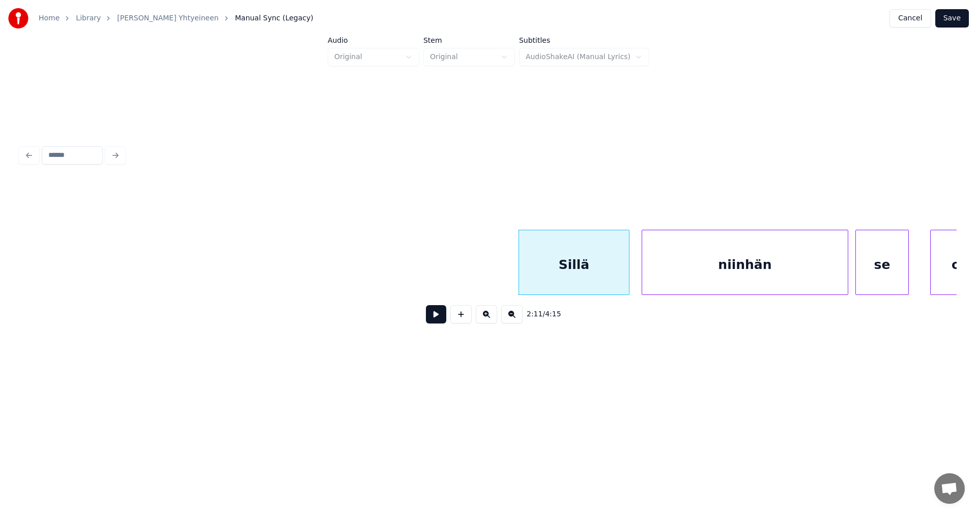
click at [628, 276] on div at bounding box center [627, 262] width 3 height 64
click at [438, 323] on button at bounding box center [436, 314] width 20 height 18
click at [439, 321] on button at bounding box center [436, 314] width 20 height 18
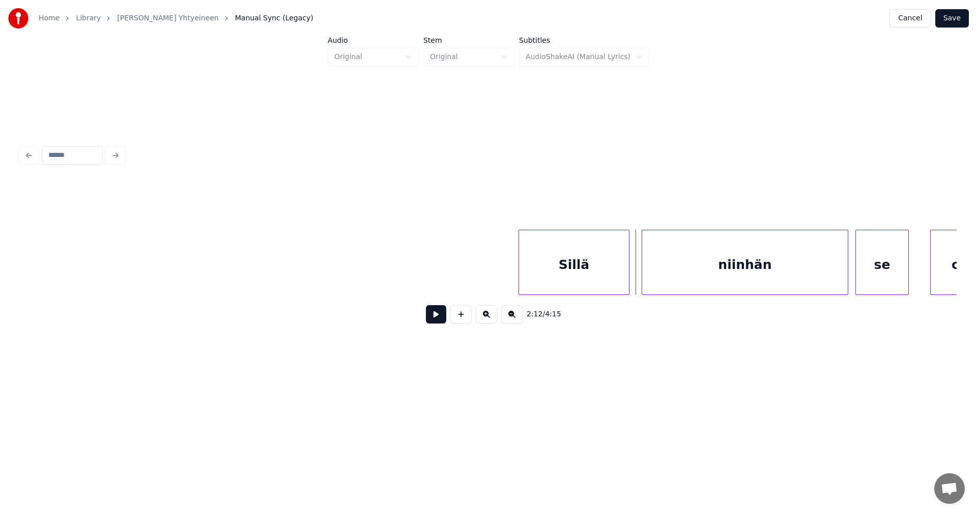
click at [439, 321] on button at bounding box center [436, 314] width 20 height 18
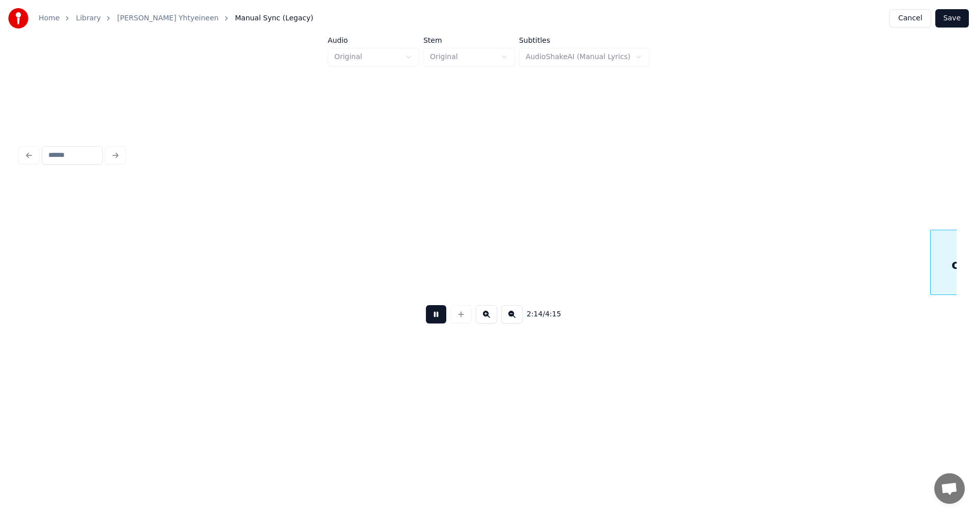
scroll to position [0, 23900]
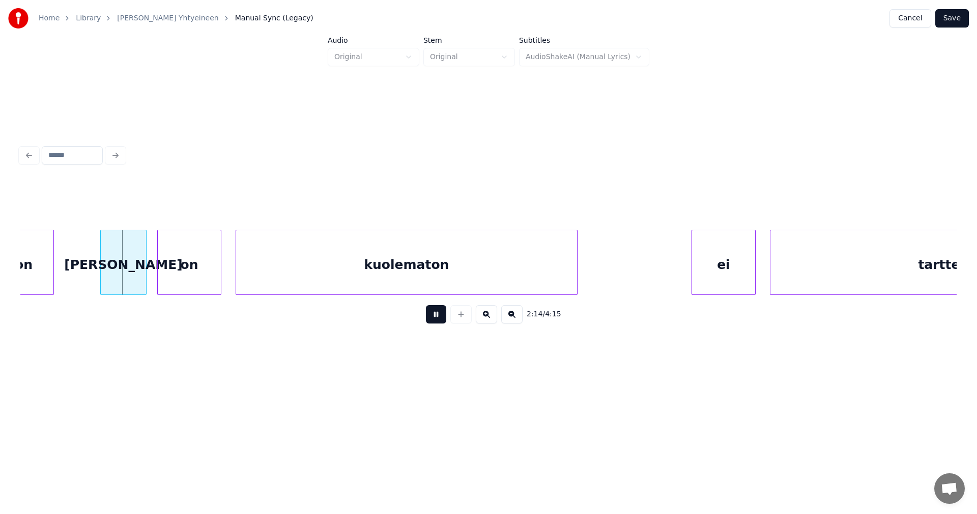
click at [439, 321] on button at bounding box center [436, 314] width 20 height 18
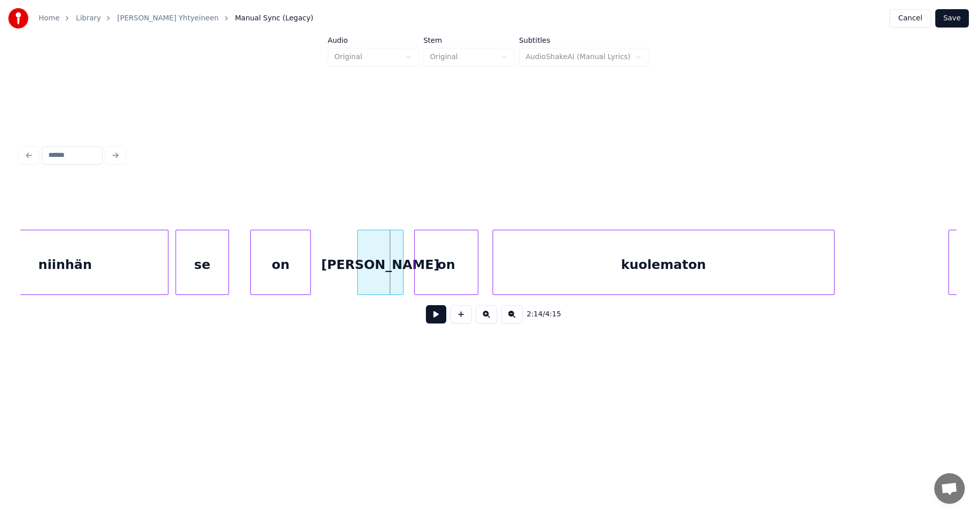
scroll to position [0, 23594]
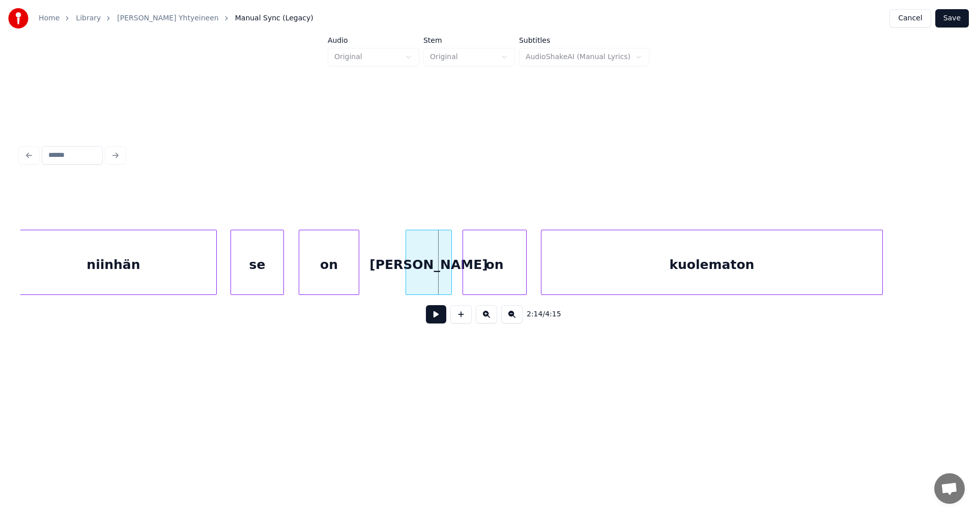
click at [252, 280] on div "se" at bounding box center [257, 264] width 52 height 69
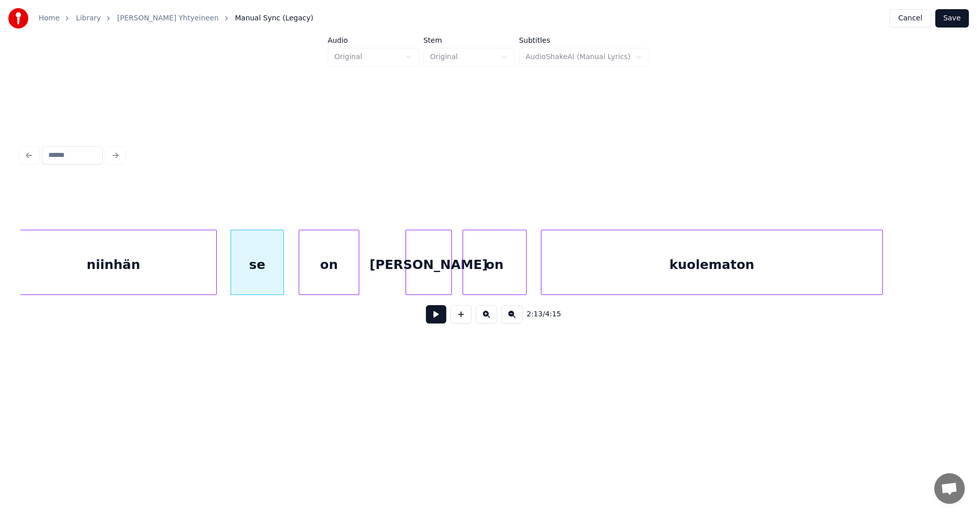
click at [435, 318] on button at bounding box center [436, 314] width 20 height 18
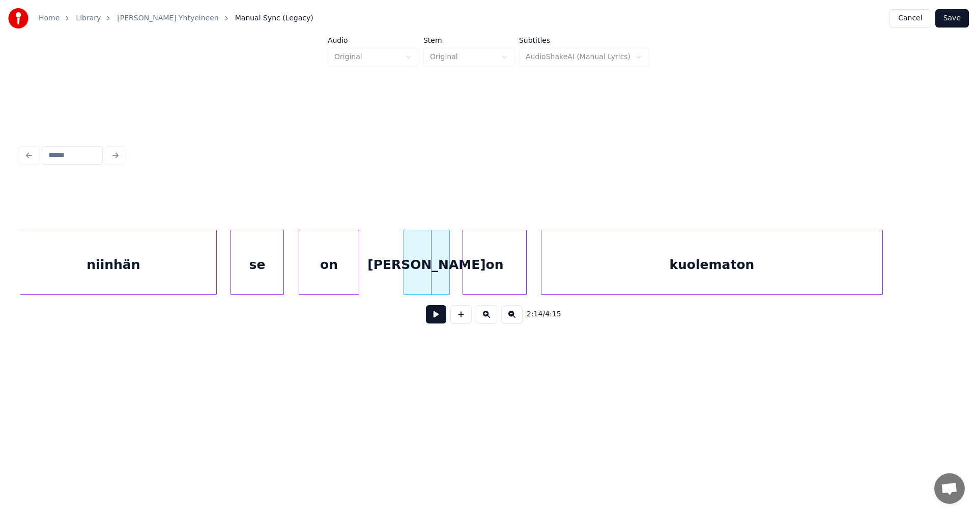
click at [423, 284] on div "[PERSON_NAME]" at bounding box center [426, 264] width 45 height 69
click at [435, 320] on button at bounding box center [436, 314] width 20 height 18
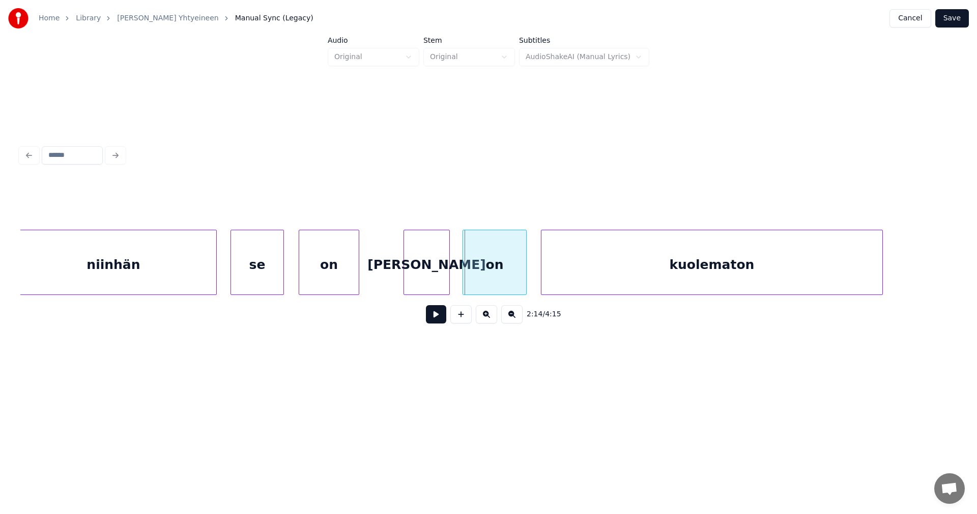
click at [475, 282] on div "on" at bounding box center [494, 264] width 63 height 69
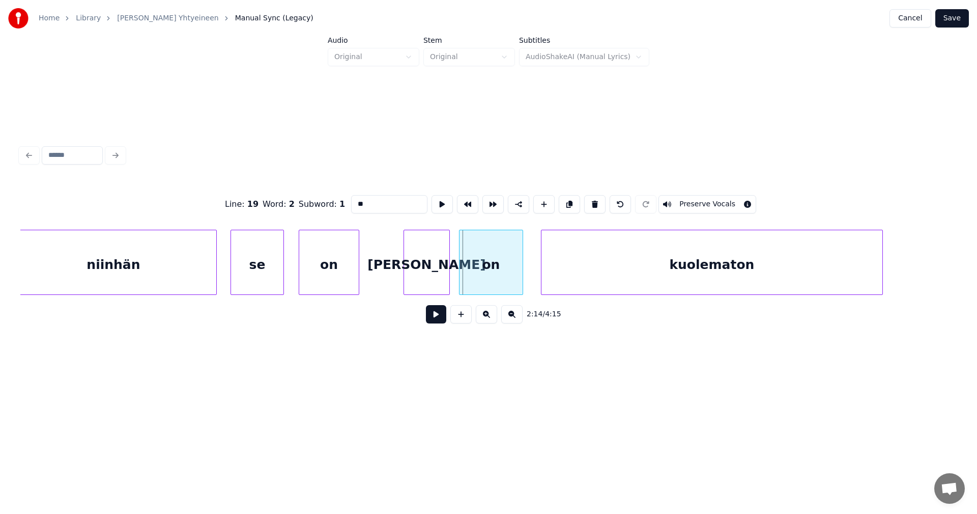
click at [475, 281] on div "on" at bounding box center [491, 264] width 63 height 69
click at [434, 283] on div "[PERSON_NAME]" at bounding box center [426, 264] width 45 height 69
type input "***"
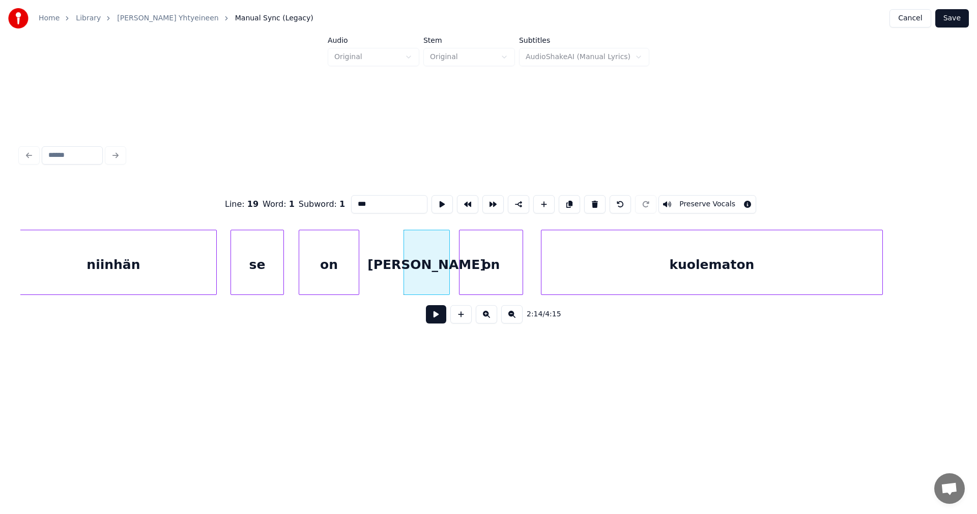
click at [436, 319] on button at bounding box center [436, 314] width 20 height 18
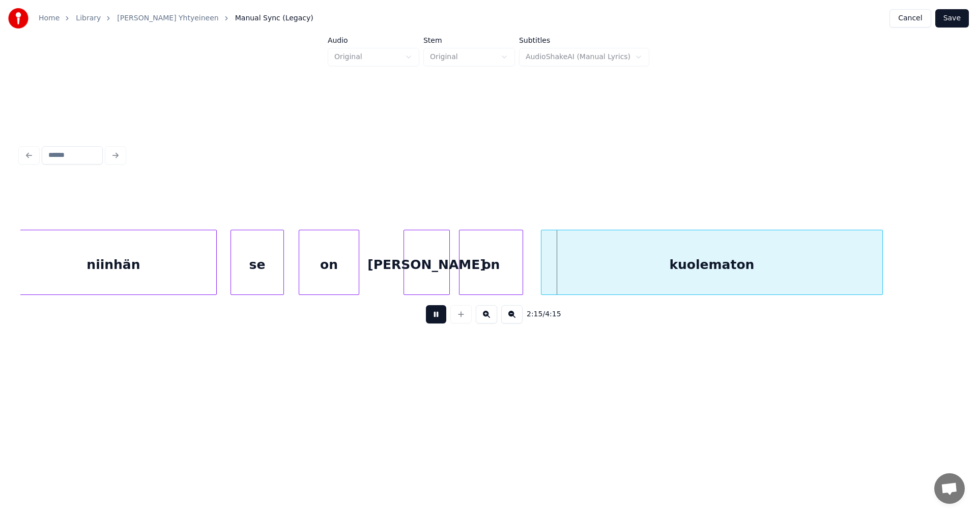
click at [436, 319] on button at bounding box center [436, 314] width 20 height 18
click at [587, 275] on div "kuolematon" at bounding box center [709, 264] width 341 height 69
click at [900, 275] on div at bounding box center [900, 262] width 3 height 64
click at [432, 319] on button at bounding box center [436, 314] width 20 height 18
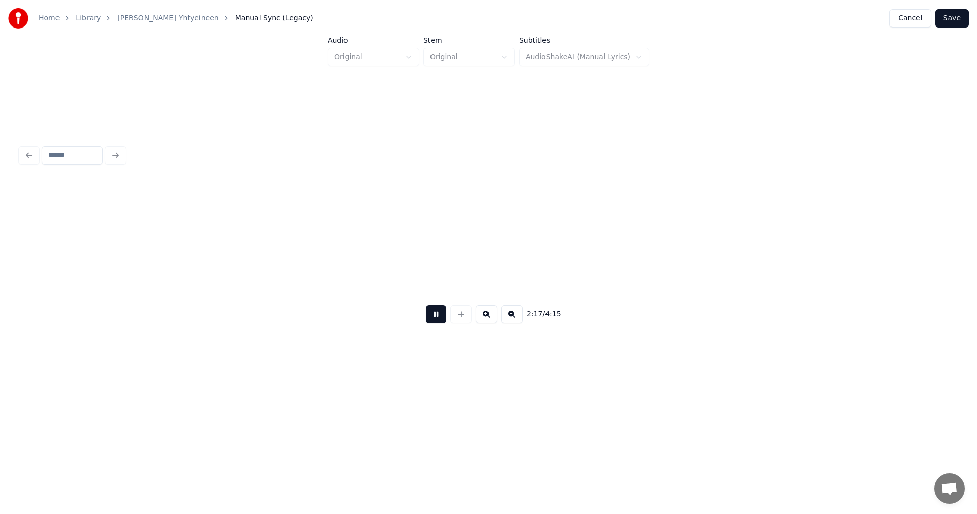
scroll to position [0, 24532]
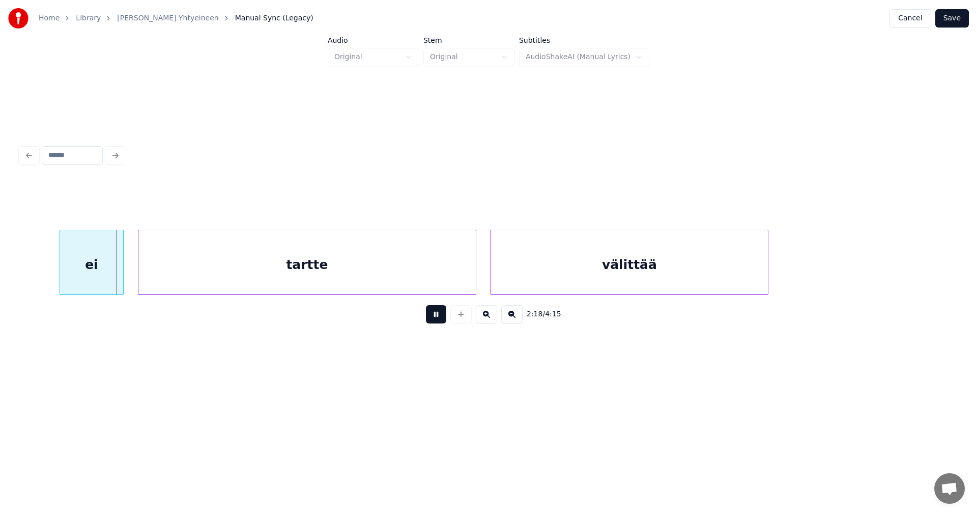
click at [433, 319] on button at bounding box center [436, 314] width 20 height 18
click at [79, 274] on div "ei" at bounding box center [83, 264] width 63 height 69
click at [50, 273] on div at bounding box center [49, 262] width 3 height 64
click at [435, 320] on button at bounding box center [436, 314] width 20 height 18
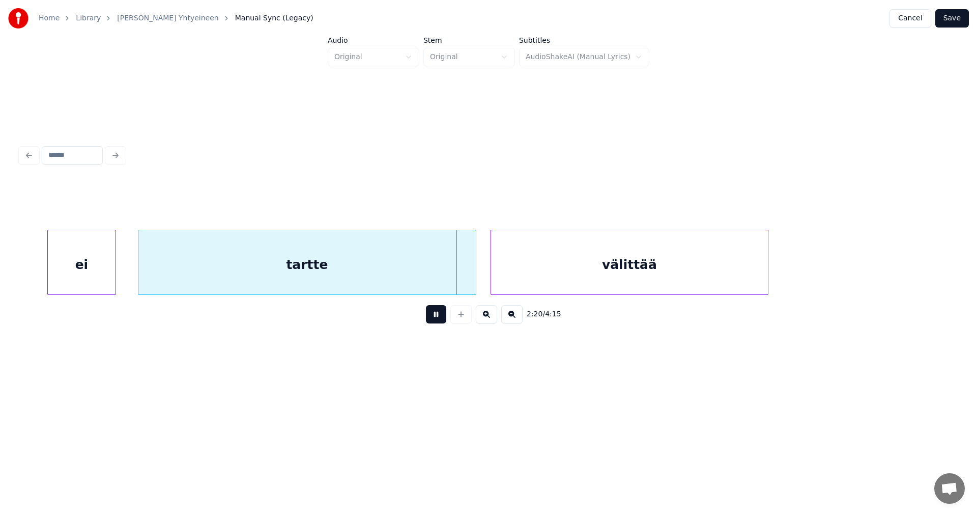
click at [435, 320] on button at bounding box center [436, 314] width 20 height 18
click at [473, 277] on div at bounding box center [472, 262] width 3 height 64
click at [512, 276] on div "välittää" at bounding box center [629, 264] width 277 height 69
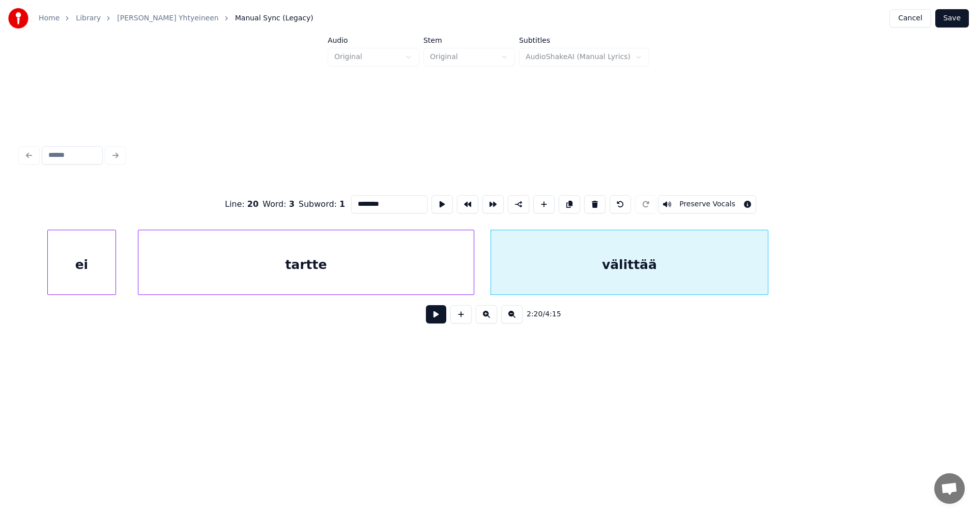
click at [435, 317] on button at bounding box center [436, 314] width 20 height 18
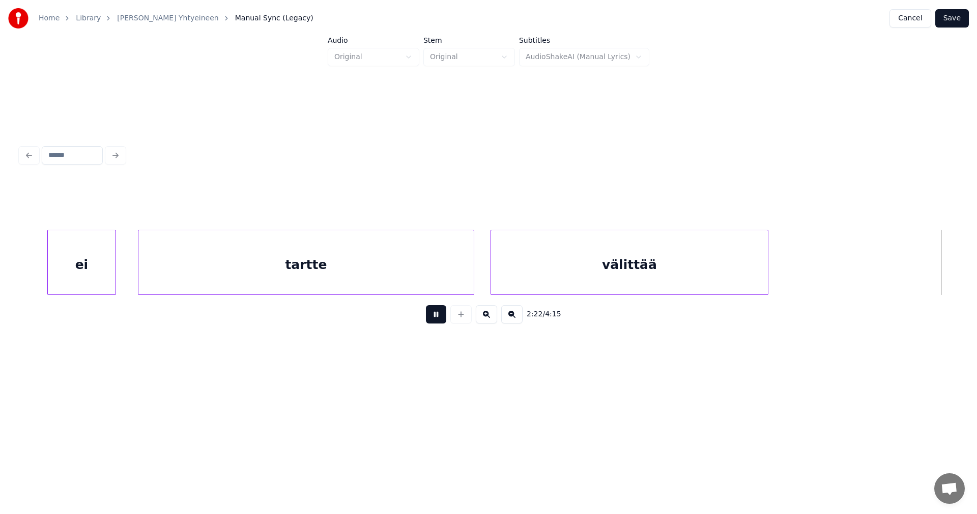
scroll to position [0, 25470]
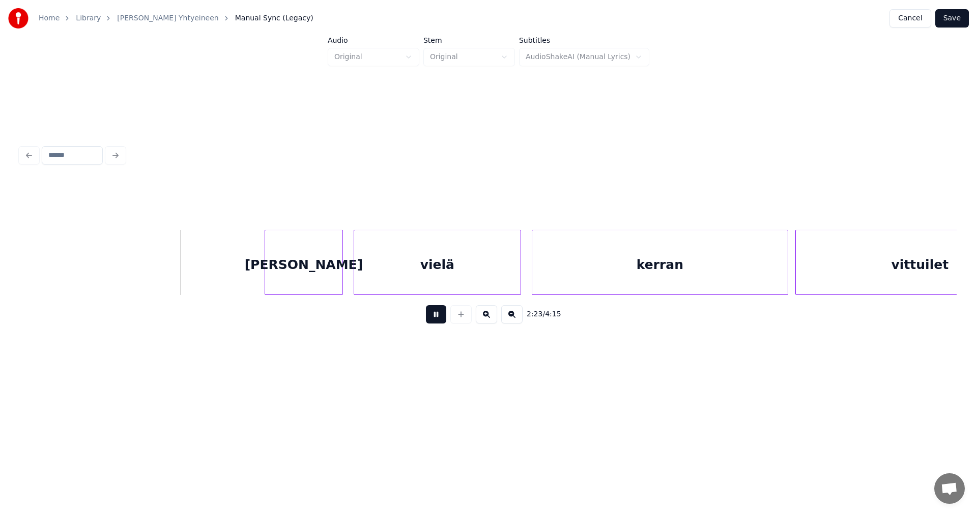
click at [439, 316] on button at bounding box center [436, 314] width 20 height 18
click at [253, 275] on div at bounding box center [253, 262] width 3 height 64
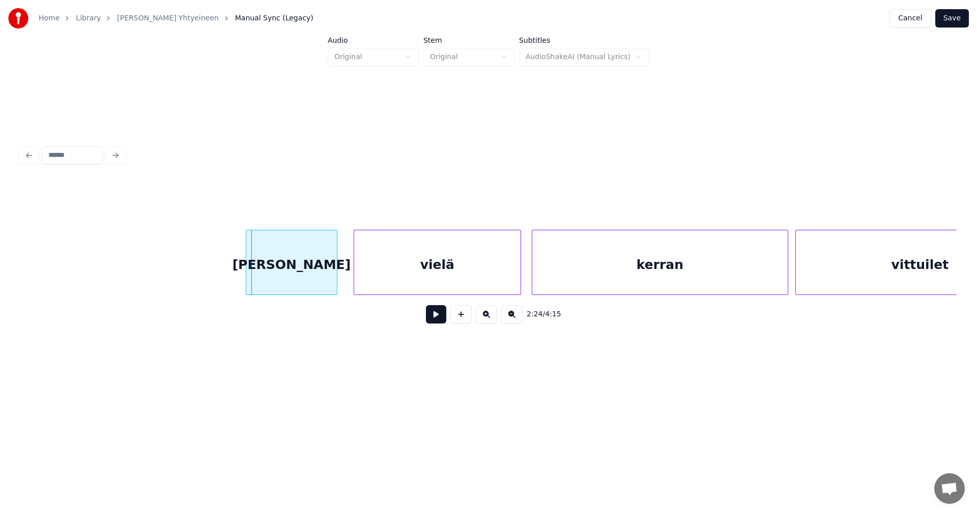
click at [297, 278] on div "[PERSON_NAME]" at bounding box center [291, 264] width 91 height 69
click at [424, 279] on div "vielä" at bounding box center [434, 264] width 166 height 69
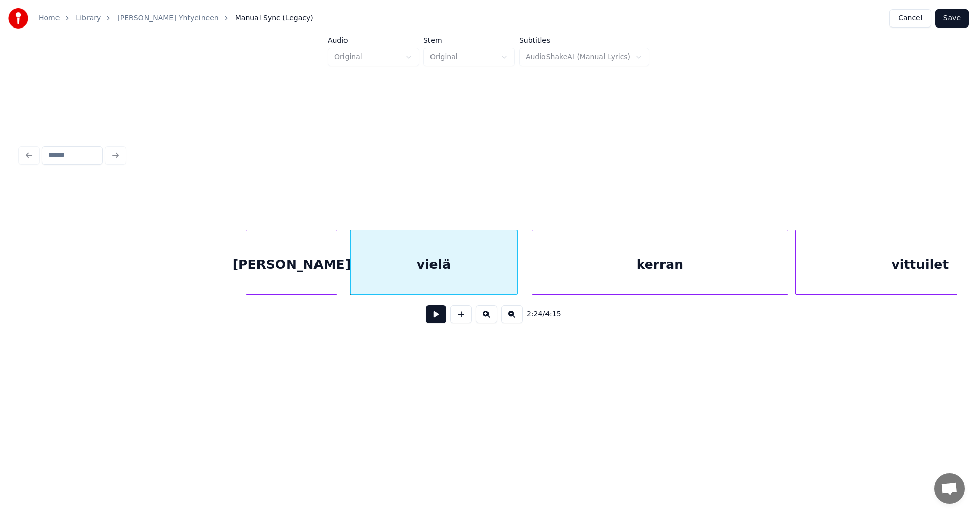
click at [315, 276] on div "[PERSON_NAME]" at bounding box center [291, 264] width 91 height 69
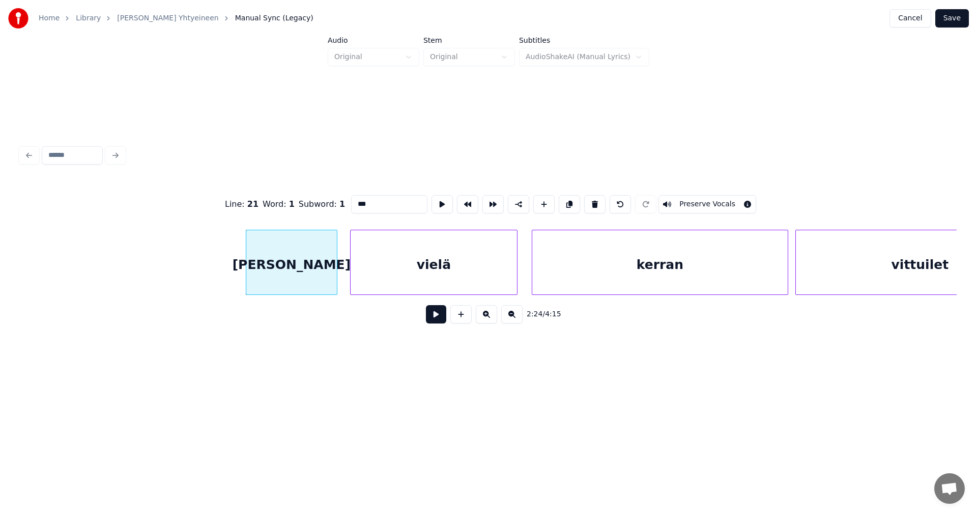
click at [431, 318] on button at bounding box center [436, 314] width 20 height 18
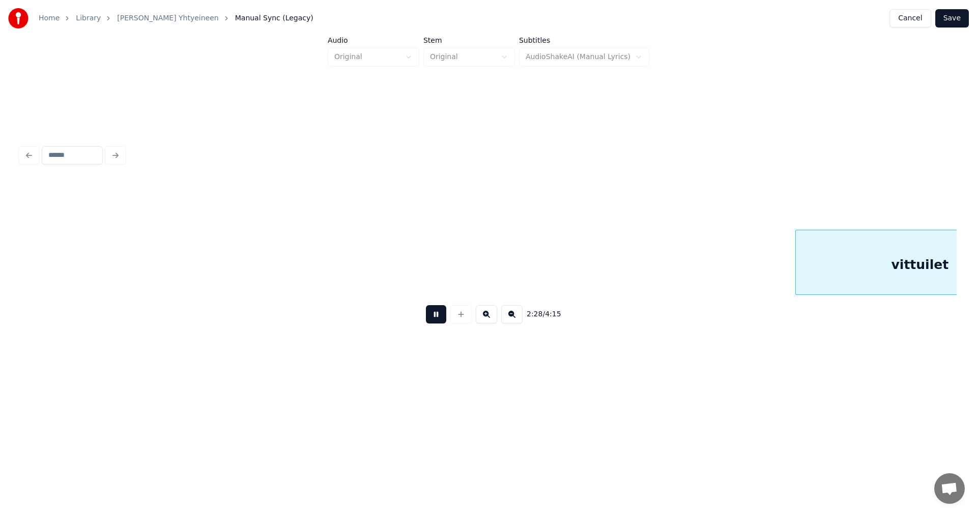
scroll to position [0, 26407]
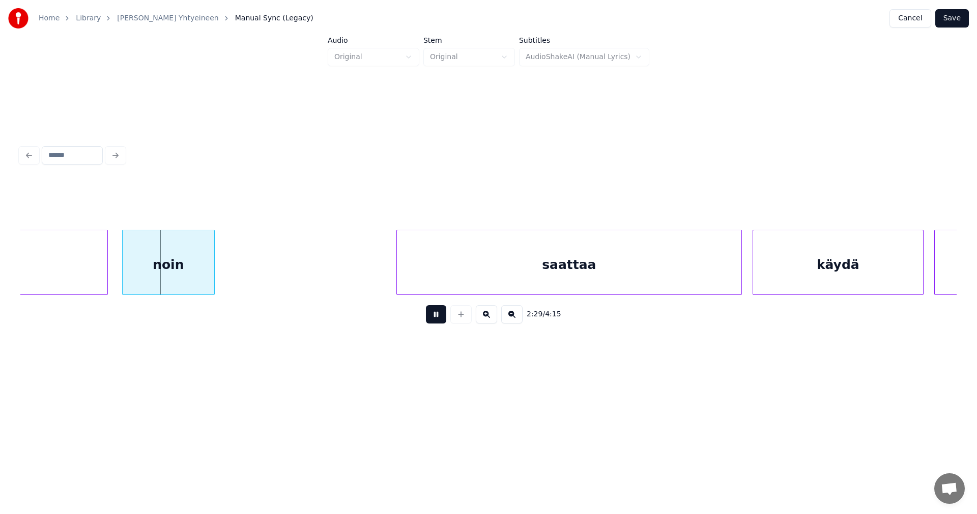
click at [433, 317] on button at bounding box center [436, 314] width 20 height 18
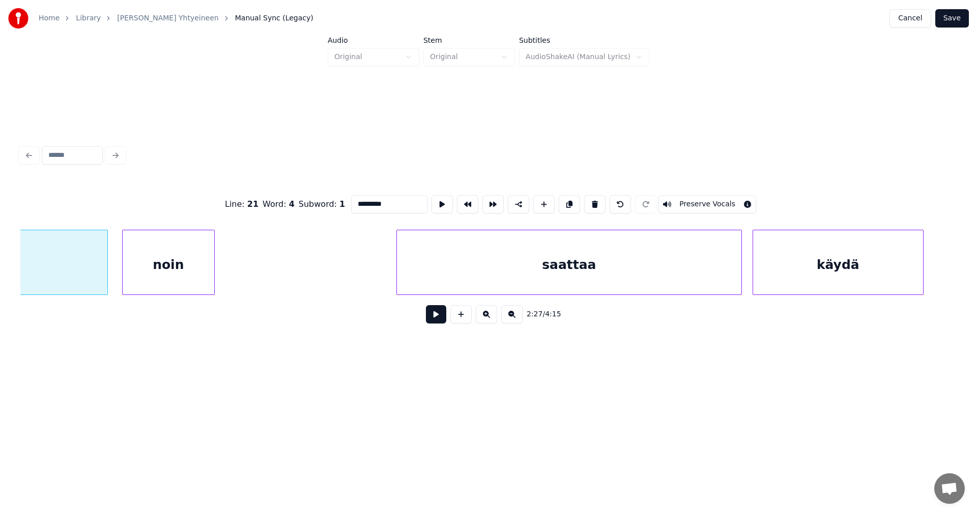
scroll to position [0, 26246]
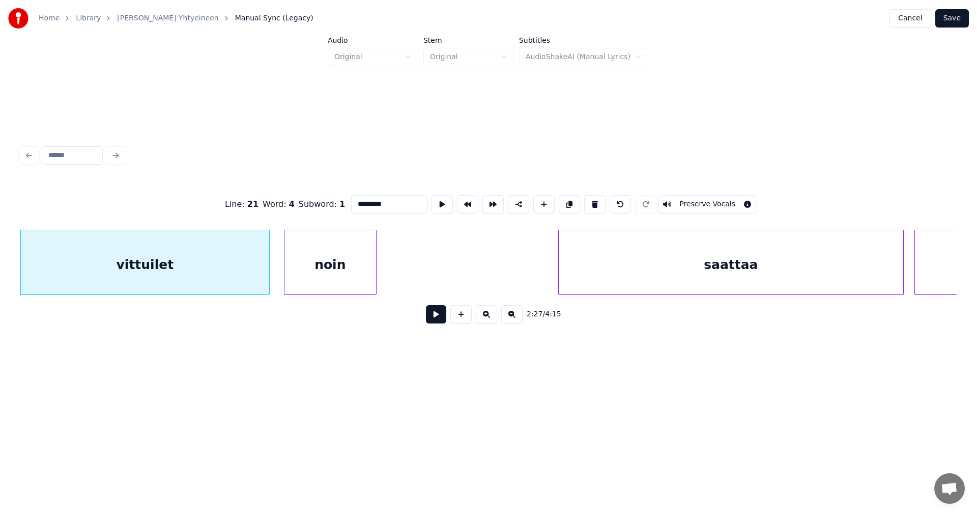
click at [433, 319] on button at bounding box center [436, 314] width 20 height 18
click at [435, 318] on button at bounding box center [436, 314] width 20 height 18
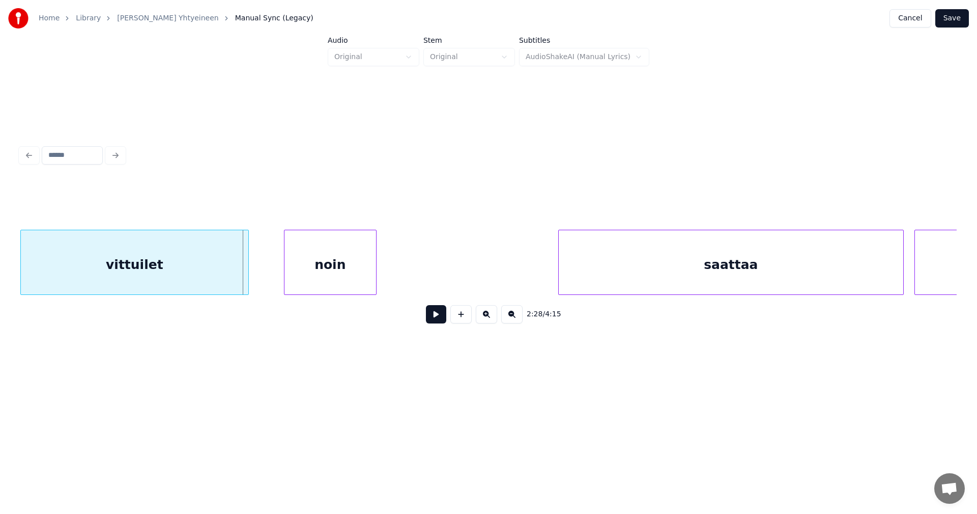
click at [246, 276] on div at bounding box center [246, 262] width 3 height 64
click at [270, 276] on div at bounding box center [270, 262] width 3 height 64
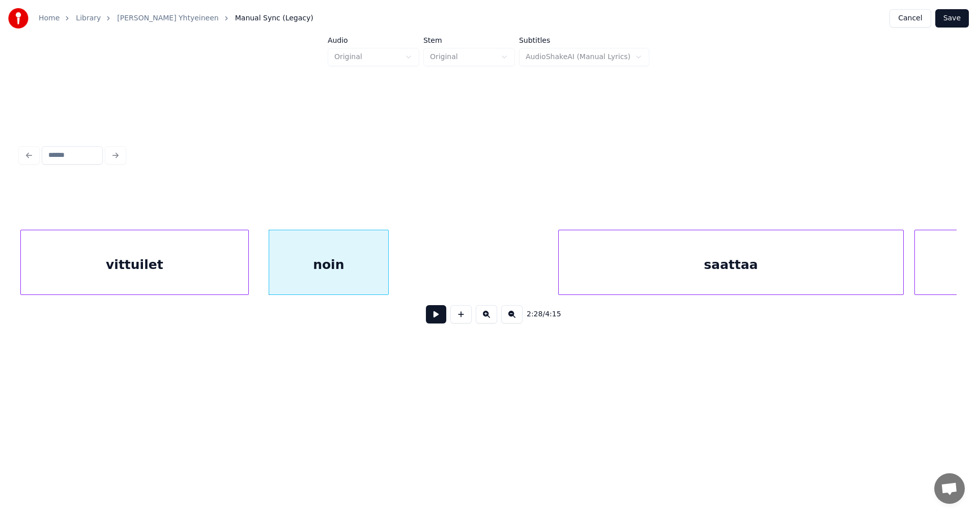
click at [386, 278] on div at bounding box center [386, 262] width 3 height 64
click at [439, 320] on button at bounding box center [436, 314] width 20 height 18
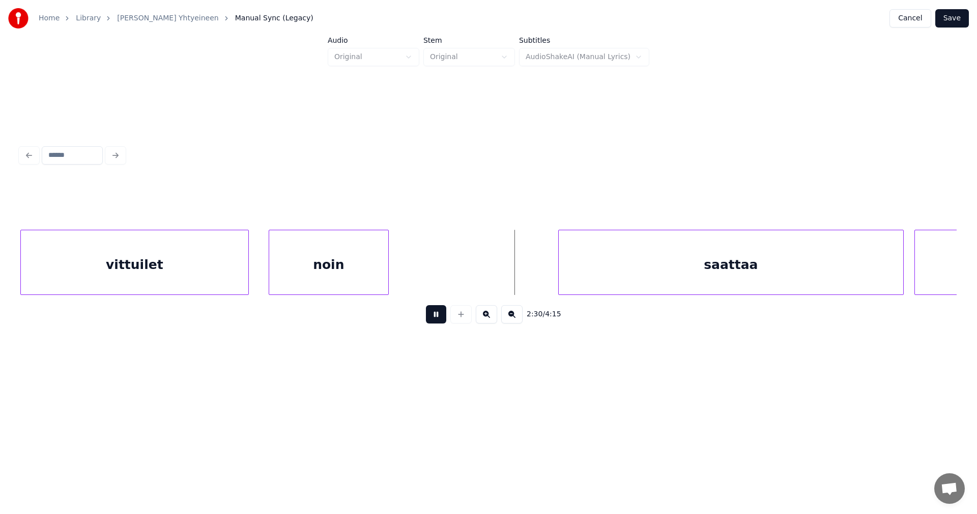
click at [443, 320] on button at bounding box center [436, 314] width 20 height 18
click at [561, 290] on div "saattaa" at bounding box center [711, 264] width 345 height 69
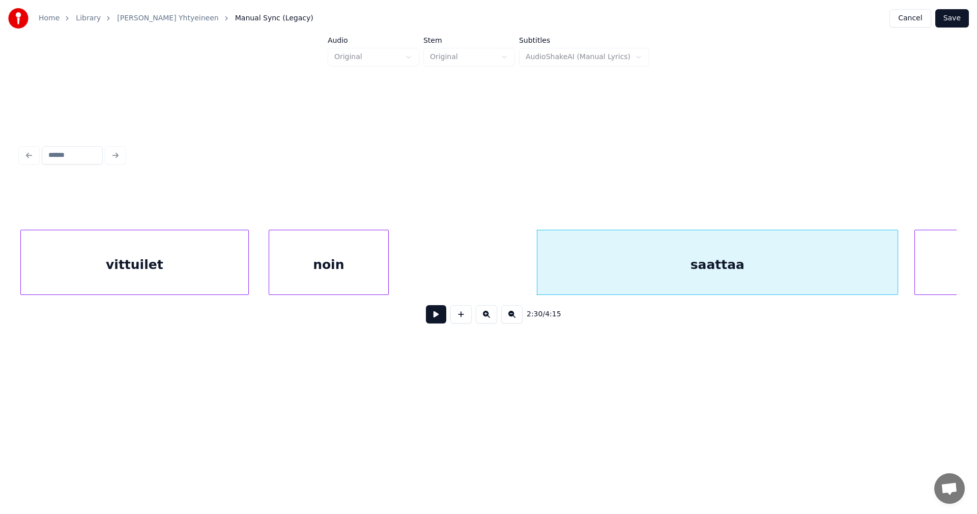
click at [897, 280] on div at bounding box center [896, 262] width 3 height 64
click at [438, 319] on button at bounding box center [436, 314] width 20 height 18
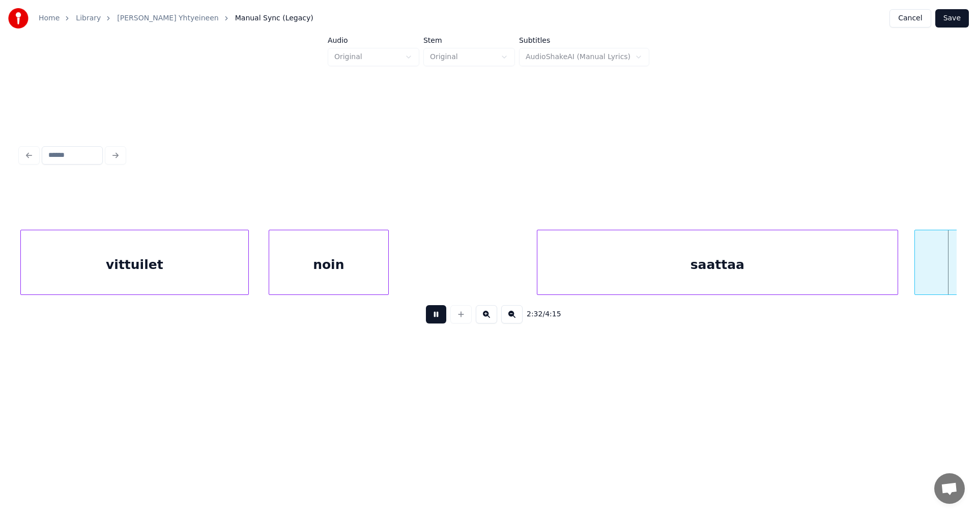
scroll to position [0, 27182]
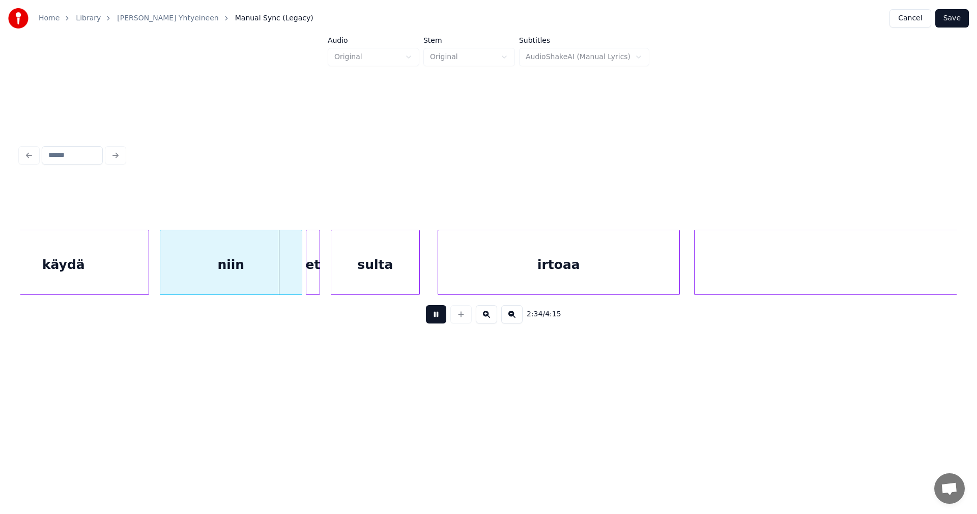
click at [438, 319] on button at bounding box center [436, 314] width 20 height 18
click at [293, 278] on div at bounding box center [294, 262] width 3 height 64
click at [306, 276] on div at bounding box center [305, 262] width 3 height 64
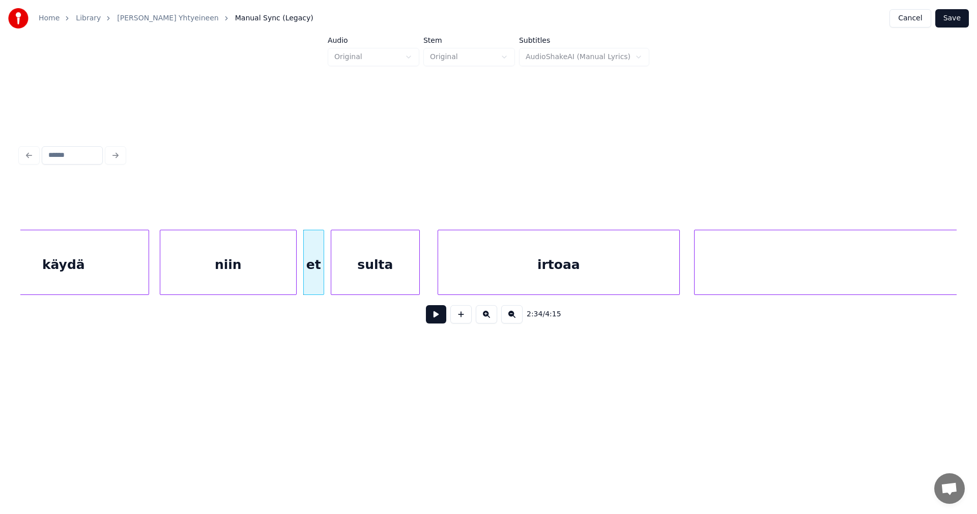
click at [322, 276] on div at bounding box center [322, 262] width 3 height 64
click at [279, 278] on div "niin" at bounding box center [228, 264] width 136 height 69
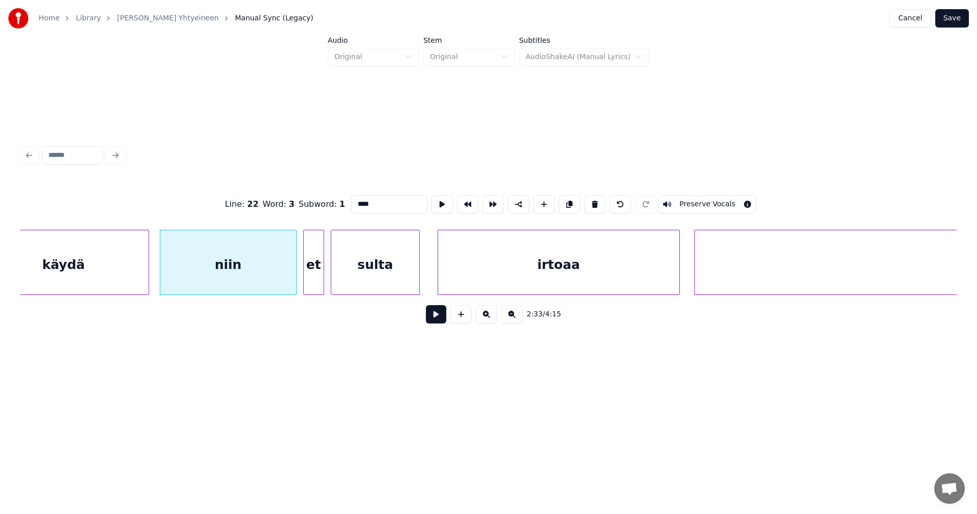
click at [433, 321] on button at bounding box center [436, 314] width 20 height 18
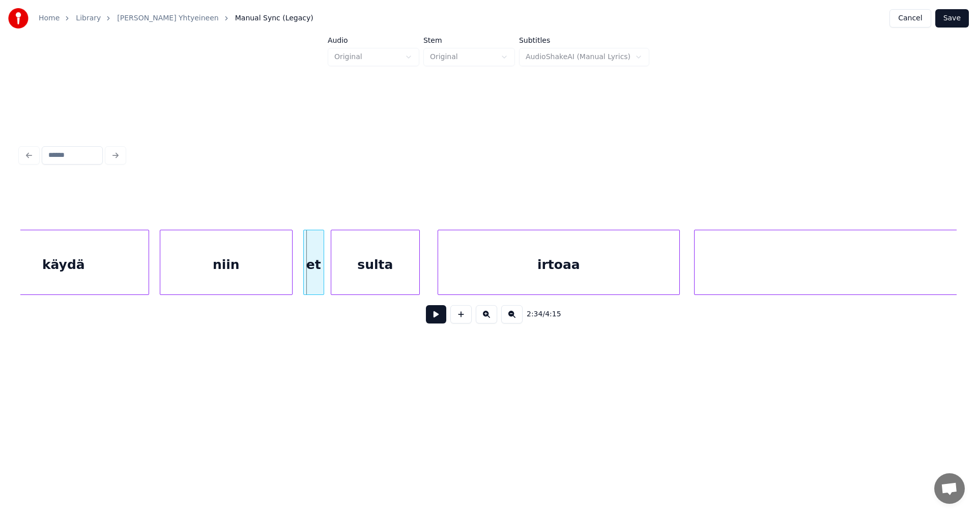
click at [291, 282] on div at bounding box center [290, 262] width 3 height 64
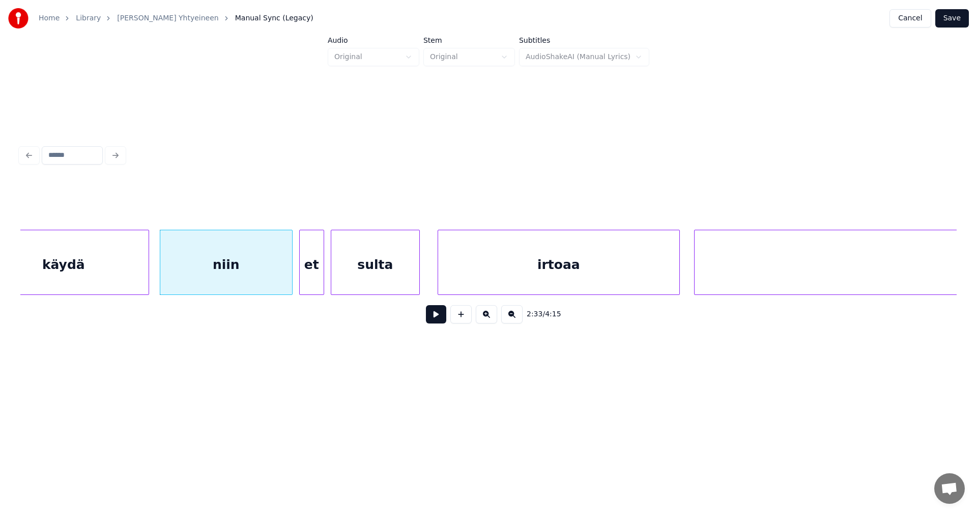
click at [301, 280] on div at bounding box center [301, 262] width 3 height 64
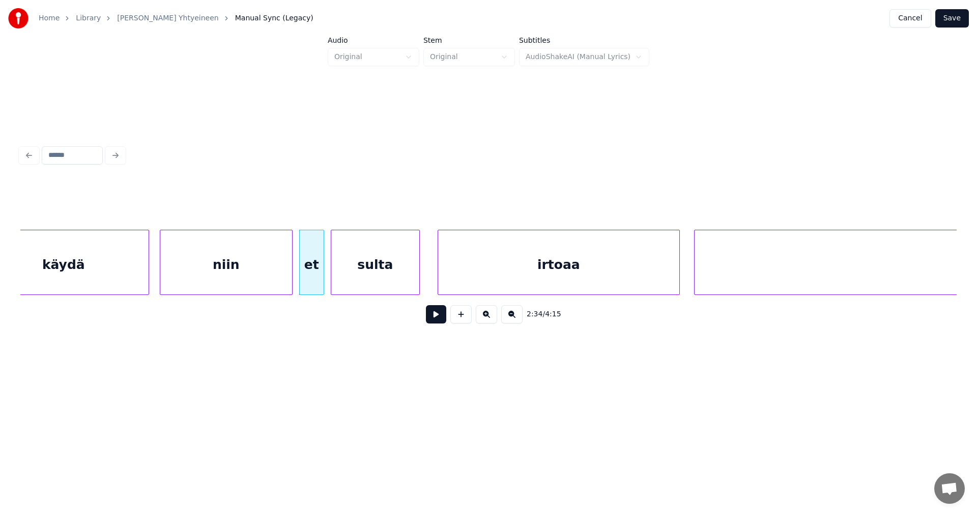
click at [278, 283] on div "niin" at bounding box center [226, 264] width 132 height 69
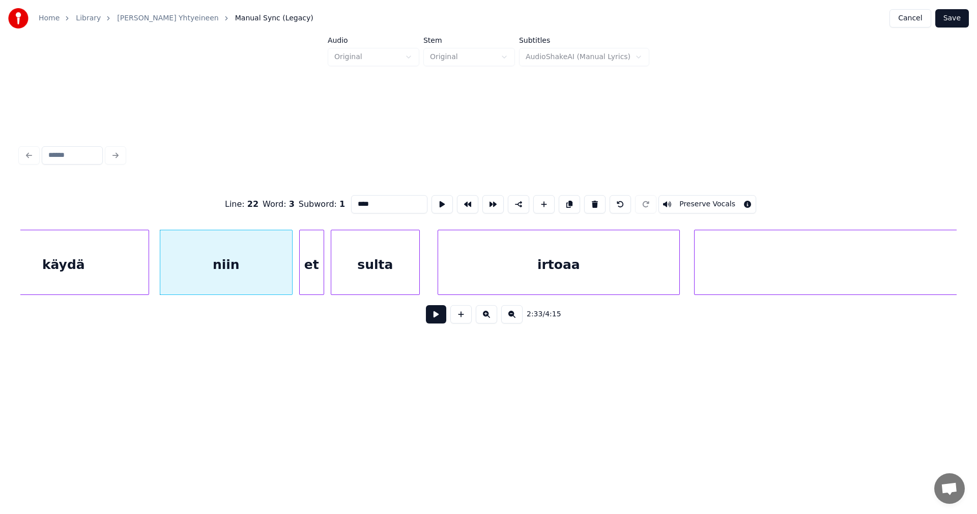
click at [434, 319] on button at bounding box center [436, 314] width 20 height 18
click at [436, 319] on button at bounding box center [436, 314] width 20 height 18
click at [290, 282] on div at bounding box center [289, 262] width 3 height 64
click at [307, 280] on div "et" at bounding box center [309, 264] width 24 height 69
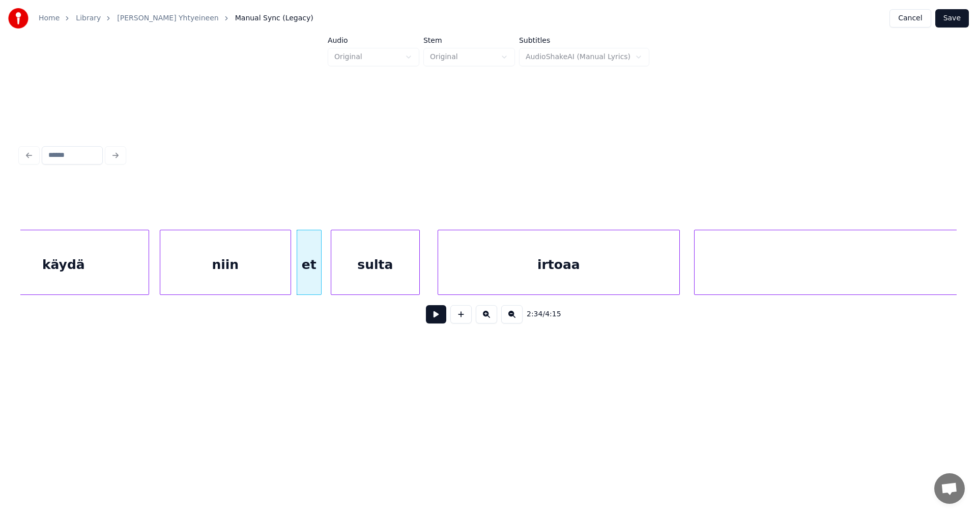
click at [437, 321] on button at bounding box center [436, 314] width 20 height 18
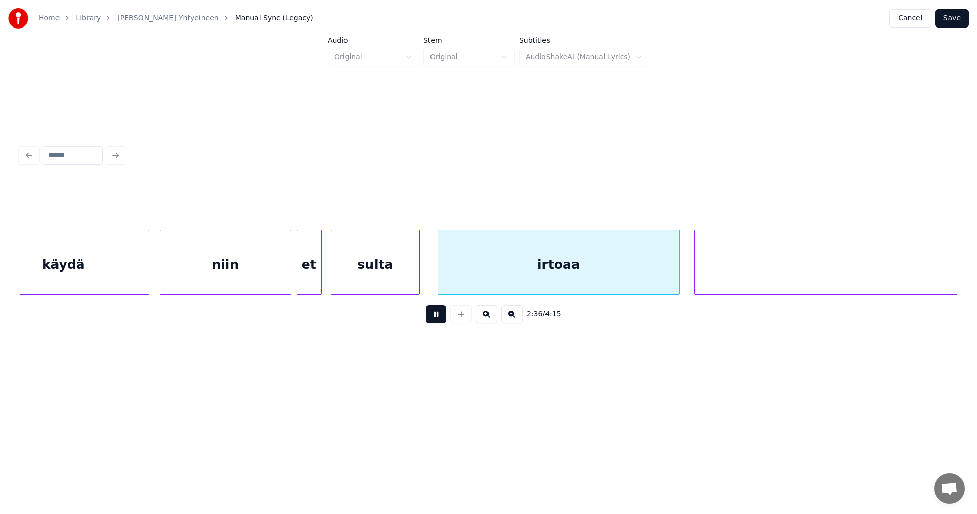
click at [437, 321] on button at bounding box center [436, 314] width 20 height 18
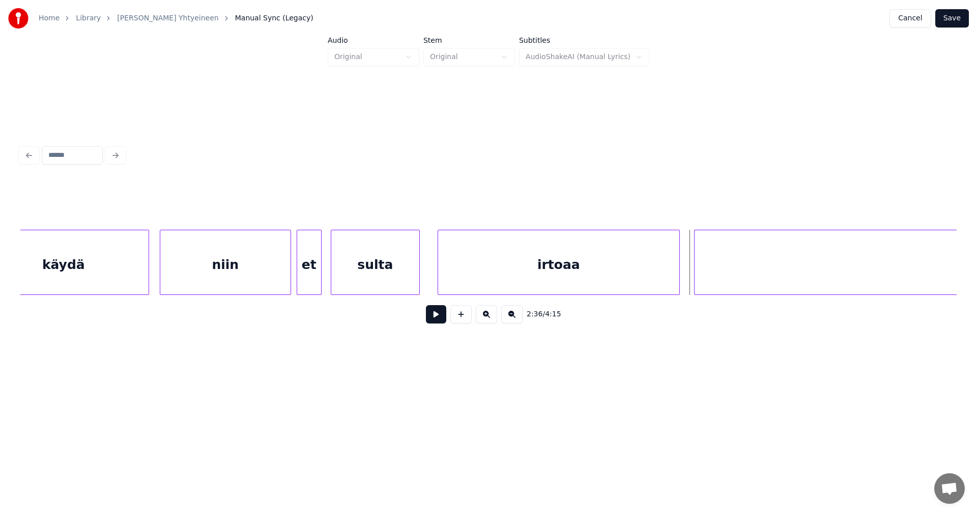
click at [437, 321] on button at bounding box center [436, 314] width 20 height 18
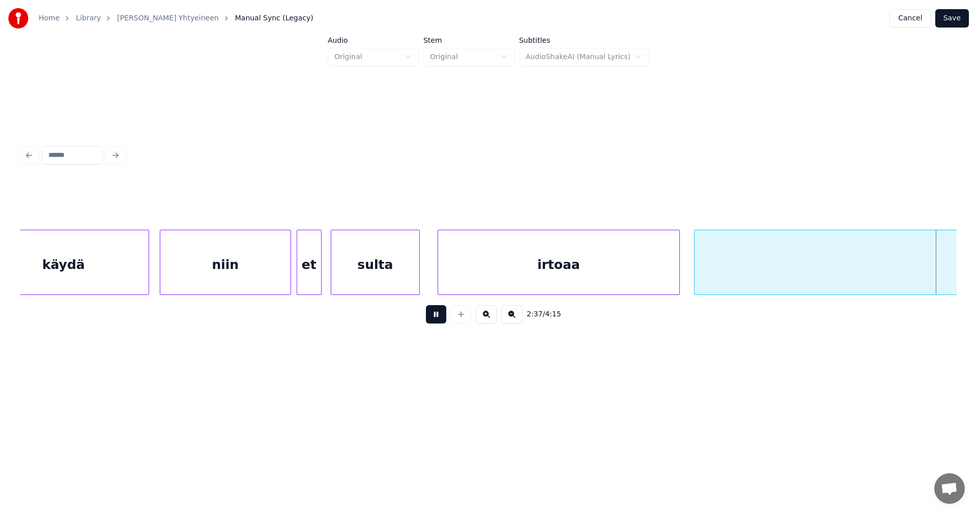
scroll to position [0, 28118]
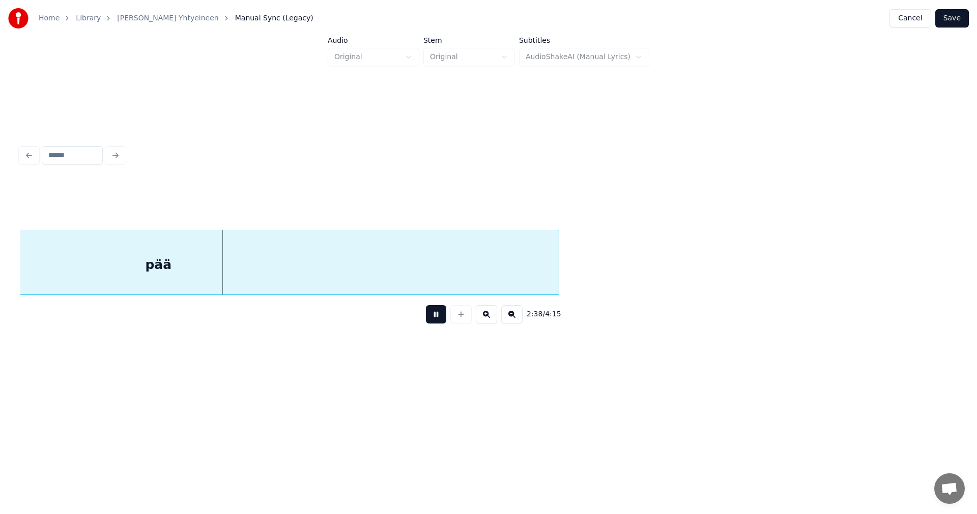
click at [437, 321] on button at bounding box center [436, 314] width 20 height 18
click at [419, 269] on div "pää" at bounding box center [158, 264] width 801 height 69
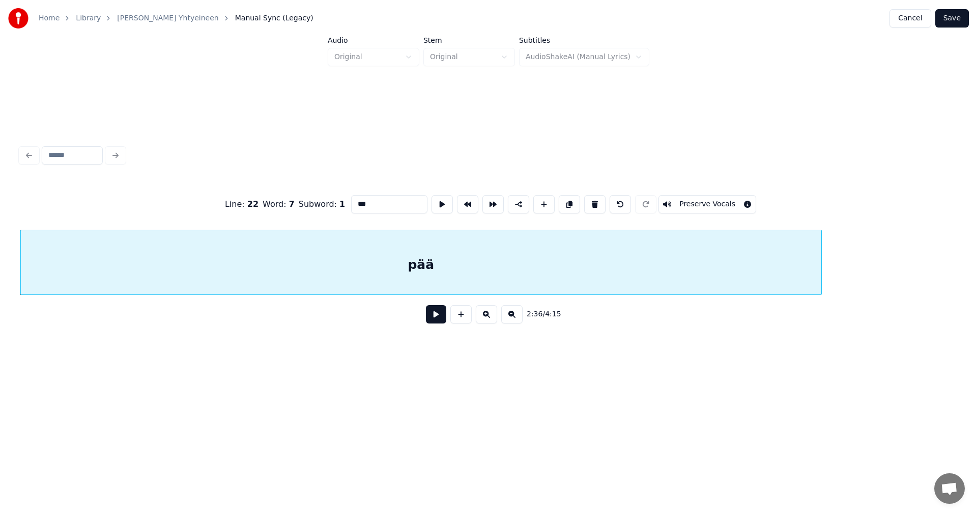
click at [382, 206] on input "***" at bounding box center [389, 204] width 76 height 18
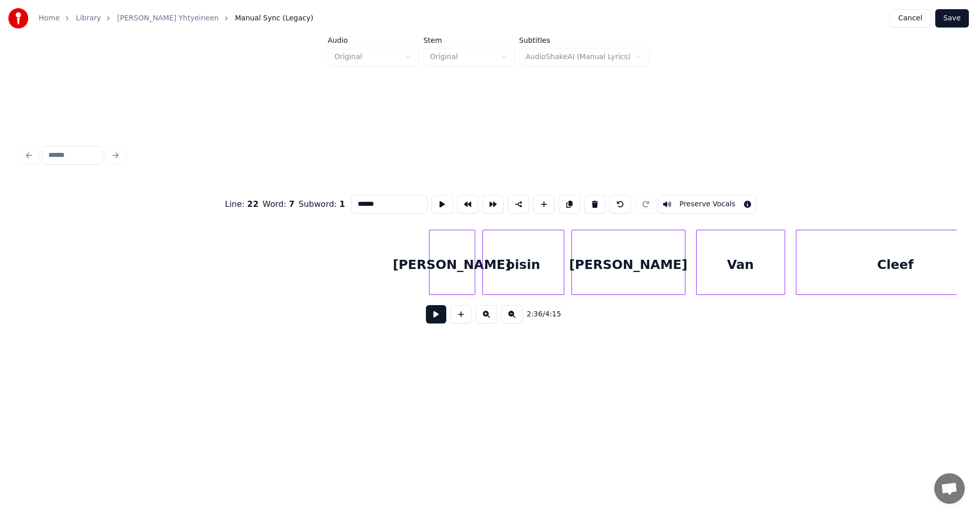
scroll to position [0, 31609]
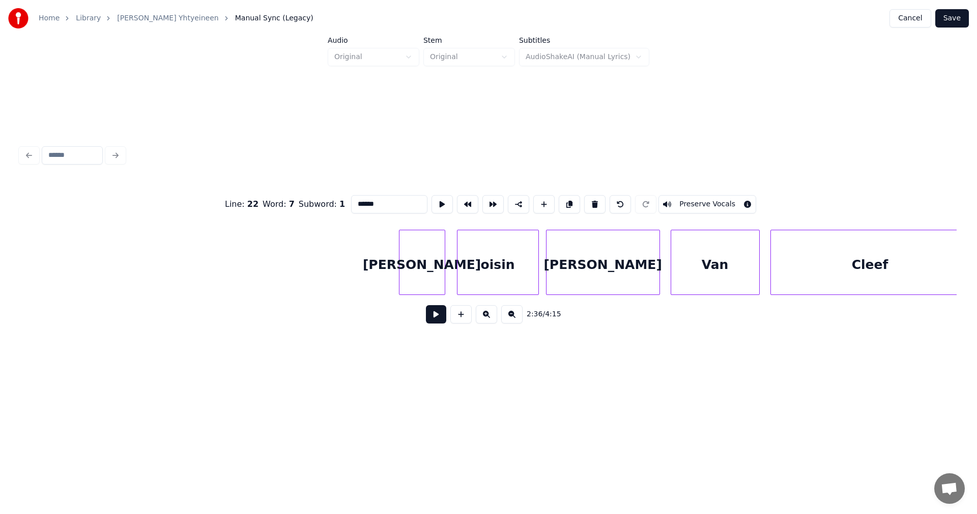
click at [423, 271] on div "[PERSON_NAME]" at bounding box center [422, 264] width 45 height 69
click at [395, 272] on div at bounding box center [394, 262] width 3 height 64
type input "******"
click at [437, 317] on button at bounding box center [436, 314] width 20 height 18
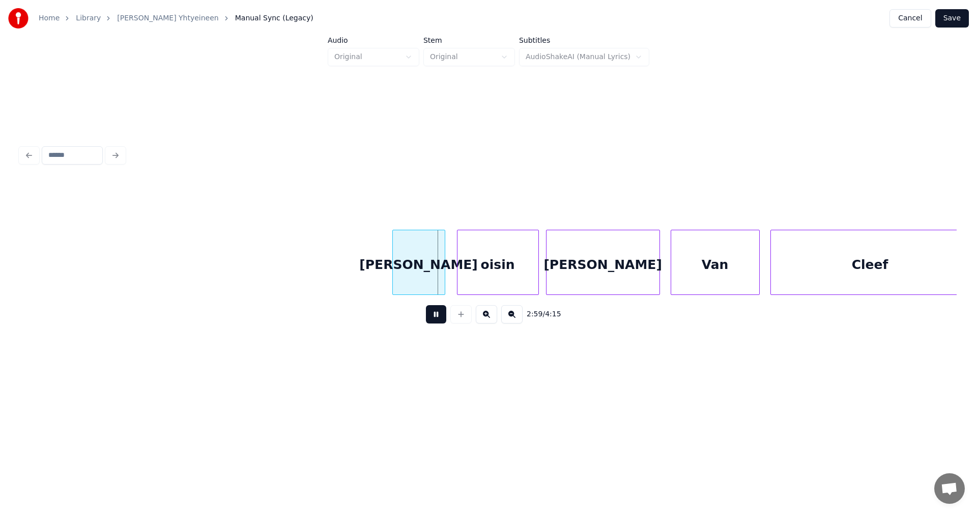
drag, startPoint x: 437, startPoint y: 317, endPoint x: 482, endPoint y: 276, distance: 60.6
click at [437, 316] on button at bounding box center [436, 314] width 20 height 18
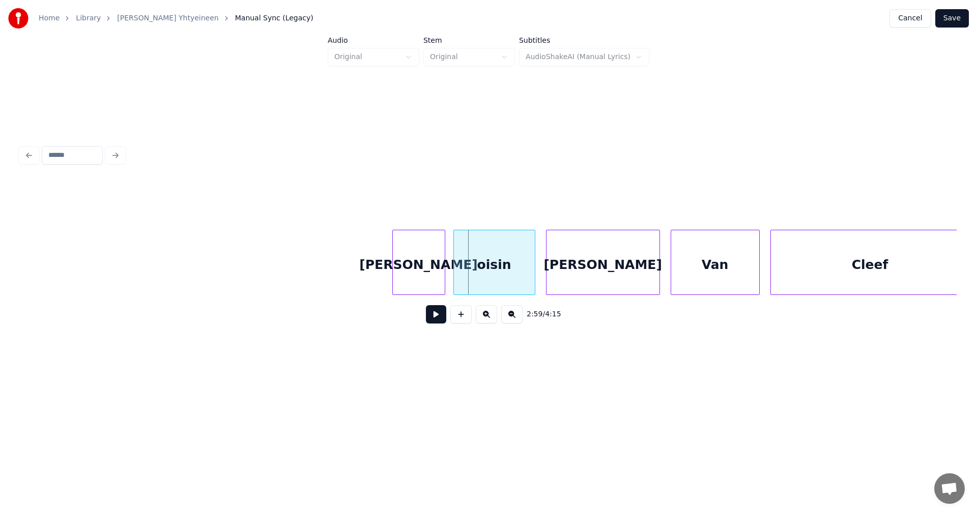
click at [491, 271] on div "oisin" at bounding box center [494, 264] width 81 height 69
click at [440, 272] on div at bounding box center [441, 262] width 3 height 64
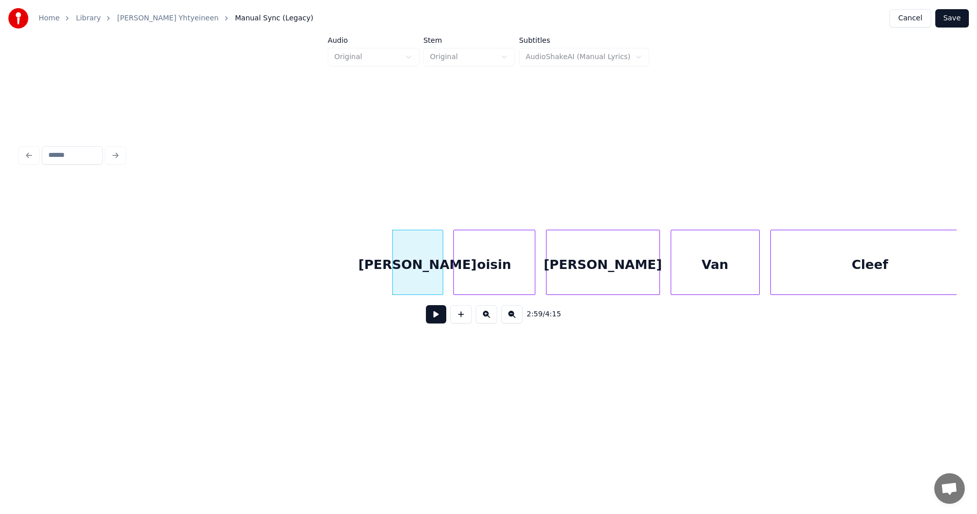
click at [435, 316] on button at bounding box center [436, 314] width 20 height 18
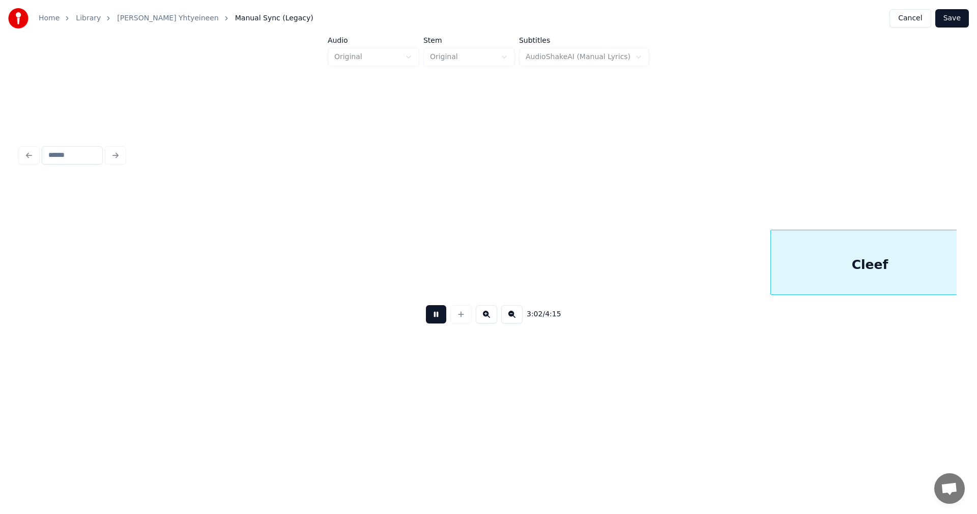
scroll to position [0, 32546]
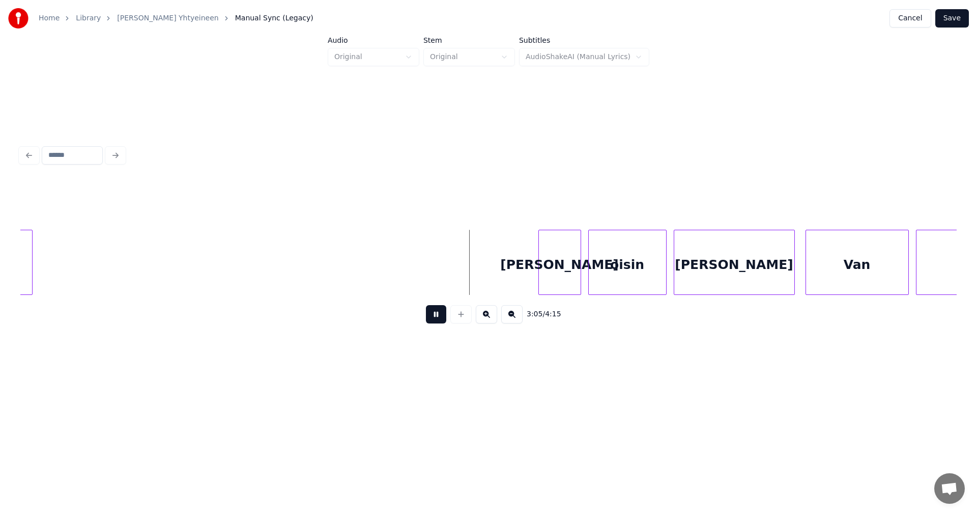
click at [436, 316] on button at bounding box center [436, 314] width 20 height 18
click at [549, 278] on div "[PERSON_NAME]" at bounding box center [557, 264] width 42 height 69
click at [441, 316] on button at bounding box center [436, 314] width 20 height 18
click at [607, 278] on div "oisin" at bounding box center [622, 264] width 77 height 69
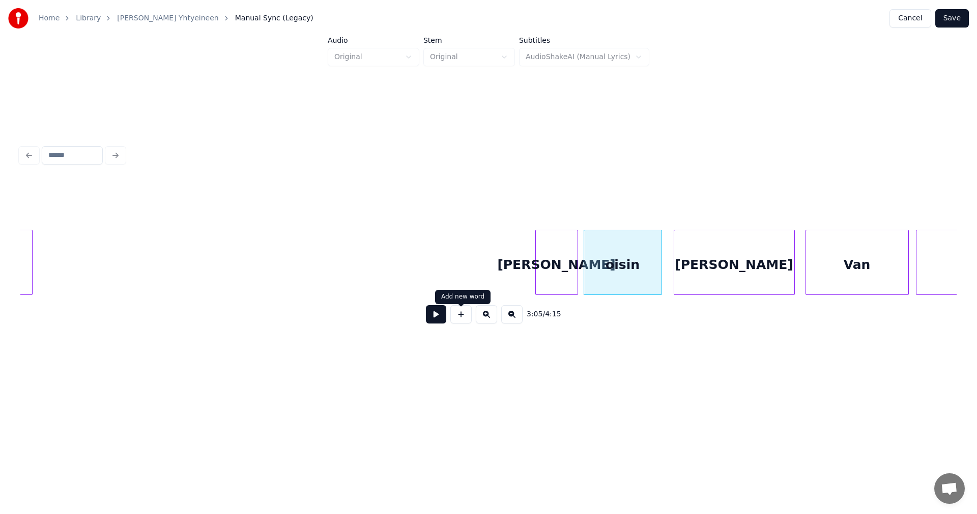
click at [439, 319] on button at bounding box center [436, 314] width 20 height 18
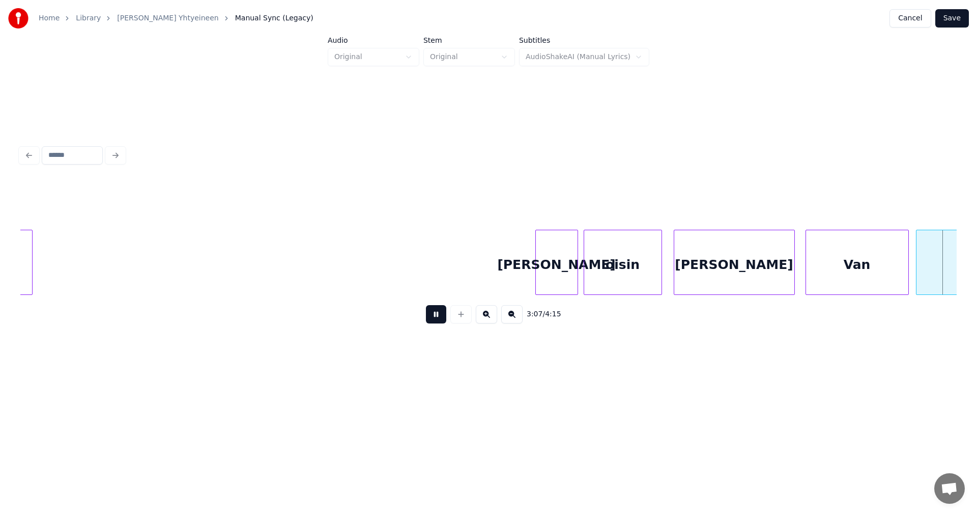
scroll to position [0, 33483]
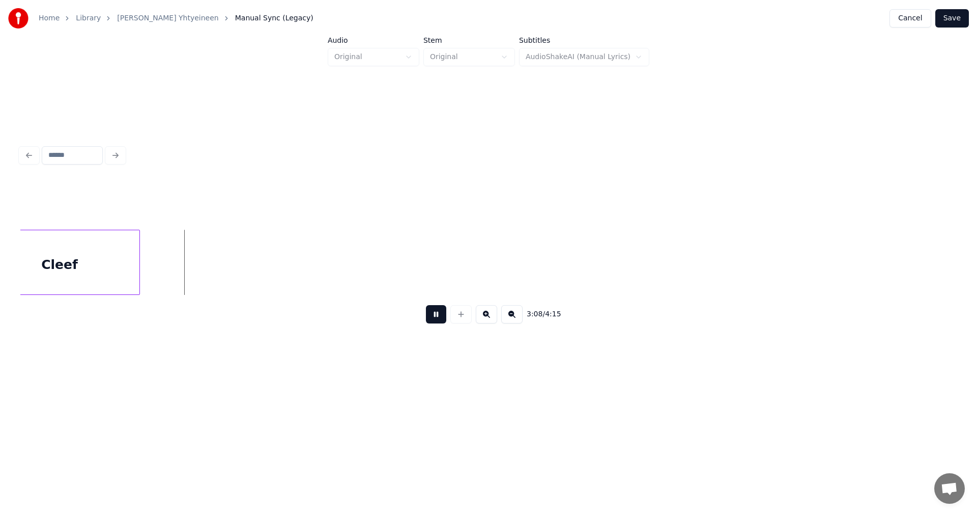
click at [439, 319] on button at bounding box center [436, 314] width 20 height 18
click at [437, 319] on button at bounding box center [436, 314] width 20 height 18
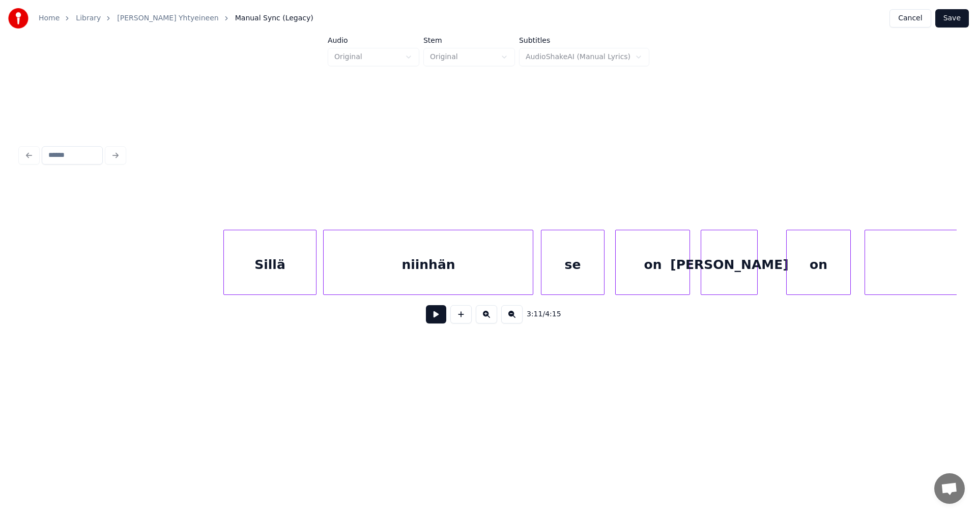
scroll to position [0, 34236]
click at [283, 277] on div "Sillä" at bounding box center [257, 264] width 92 height 69
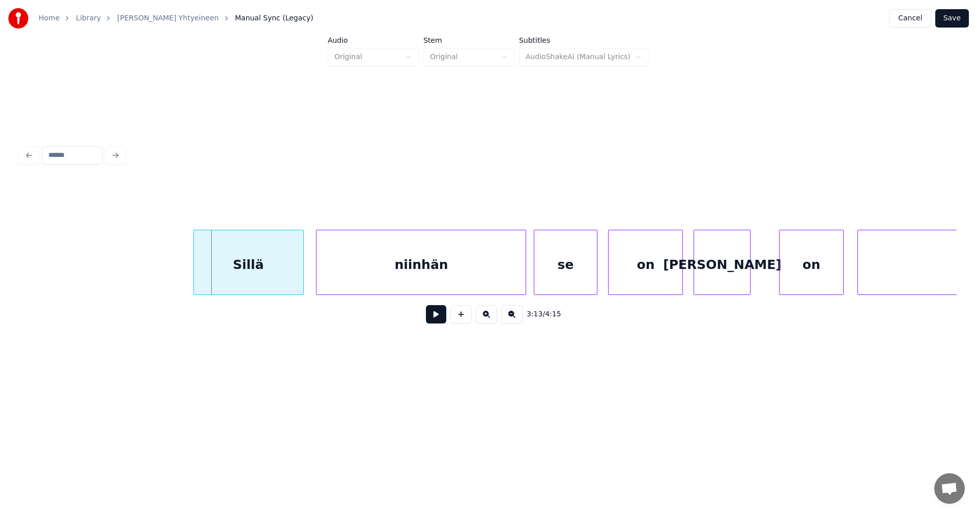
click at [194, 278] on div at bounding box center [195, 262] width 3 height 64
click at [439, 318] on button at bounding box center [436, 314] width 20 height 18
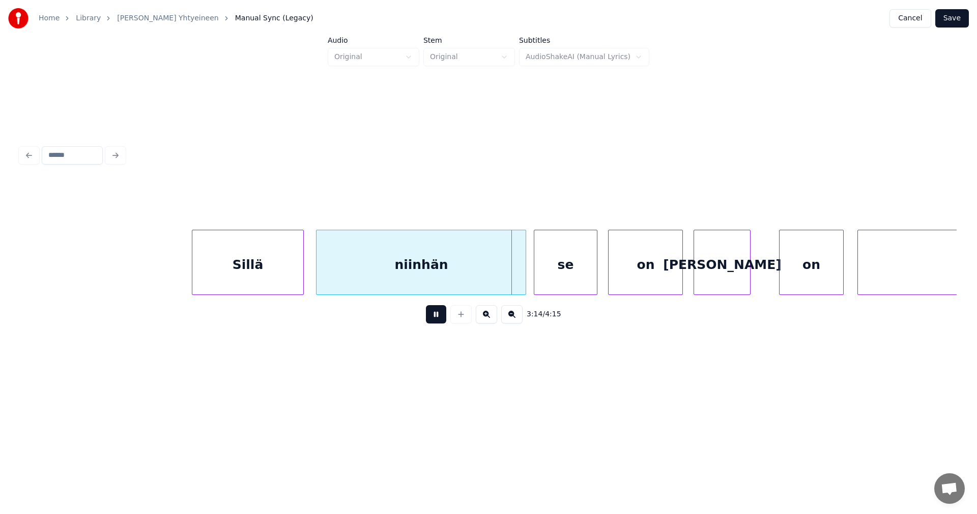
click at [439, 318] on button at bounding box center [436, 314] width 20 height 18
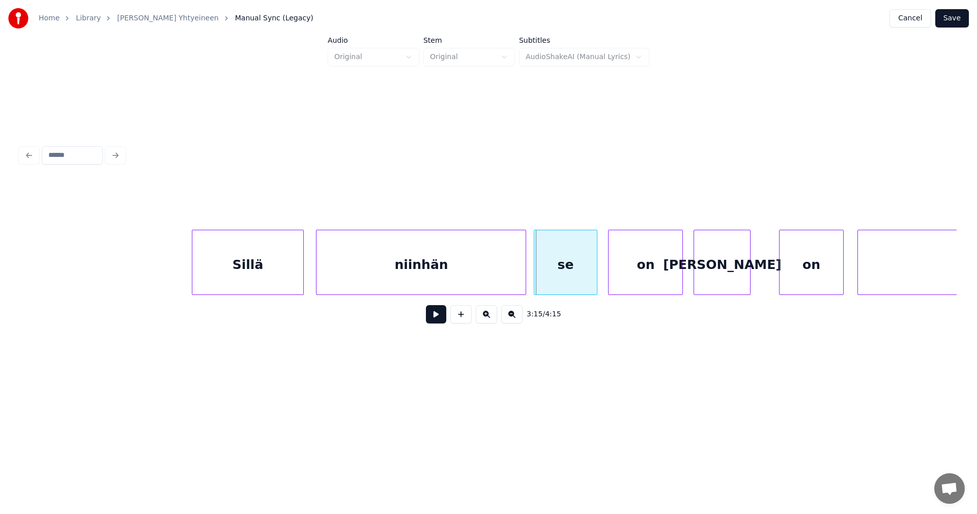
click at [439, 318] on button at bounding box center [436, 314] width 20 height 18
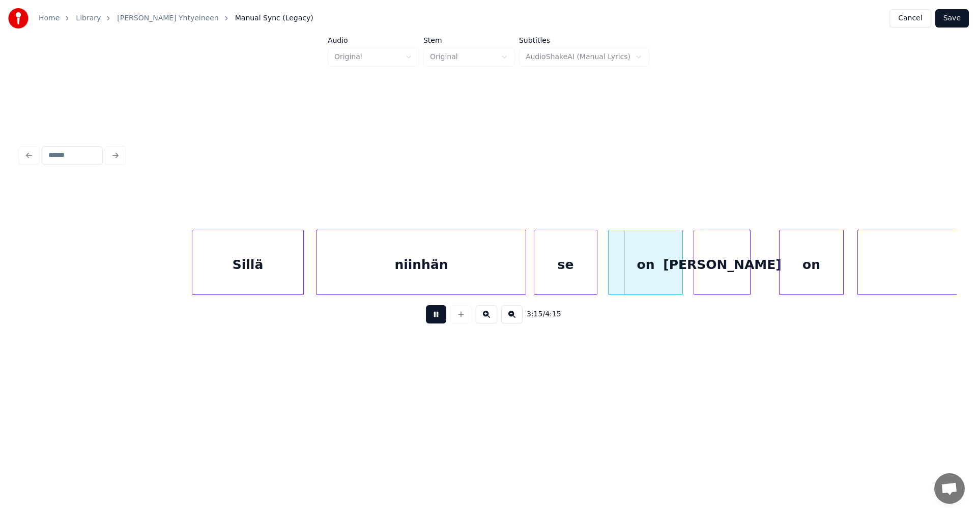
click at [439, 318] on button at bounding box center [436, 314] width 20 height 18
click at [559, 280] on div "se" at bounding box center [565, 264] width 63 height 69
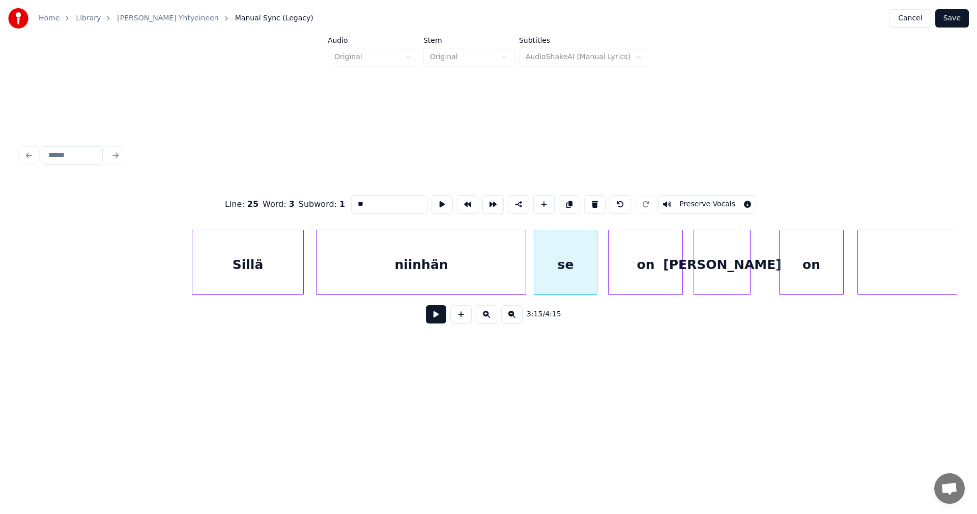
click at [433, 321] on button at bounding box center [436, 314] width 20 height 18
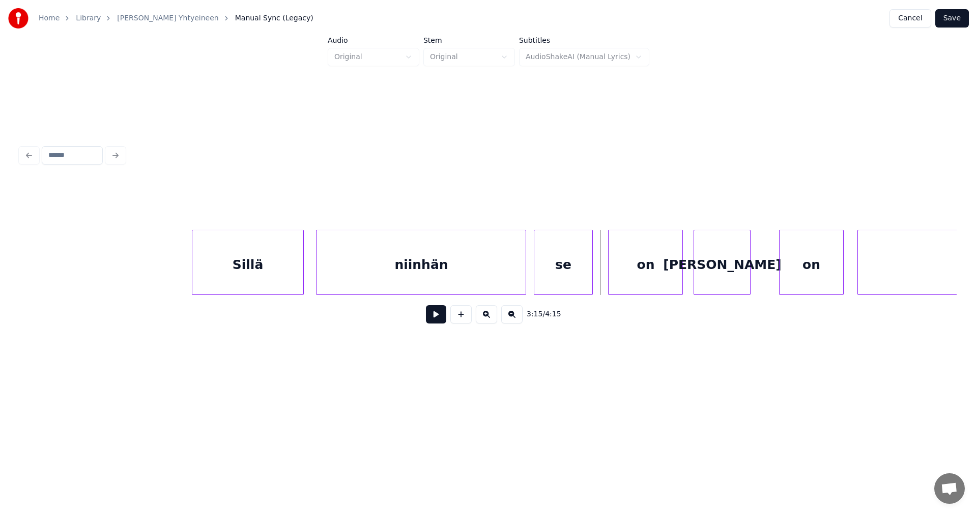
click at [590, 277] on div at bounding box center [590, 262] width 3 height 64
click at [634, 281] on div "on" at bounding box center [641, 264] width 74 height 69
click at [437, 322] on button at bounding box center [436, 314] width 20 height 18
click at [798, 272] on div "on" at bounding box center [802, 264] width 63 height 69
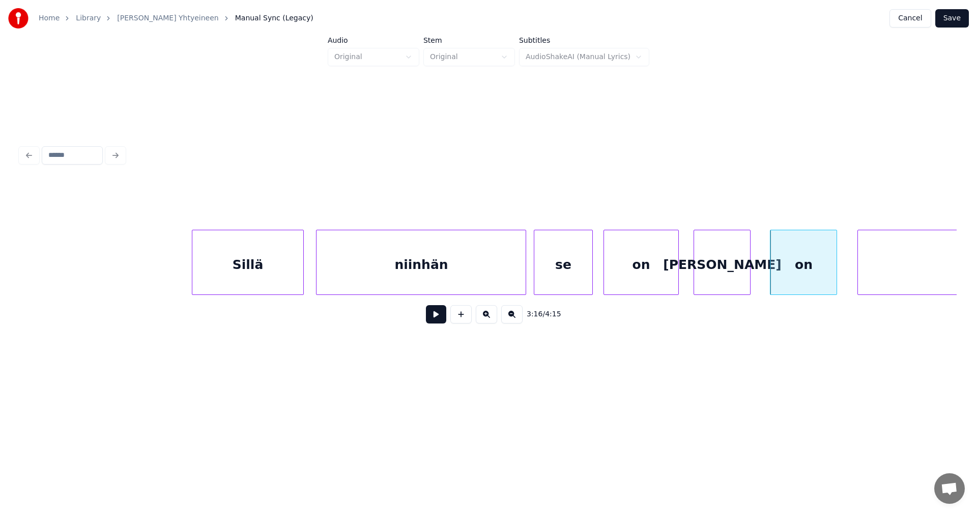
click at [836, 274] on div at bounding box center [835, 262] width 3 height 64
click at [439, 323] on button at bounding box center [436, 314] width 20 height 18
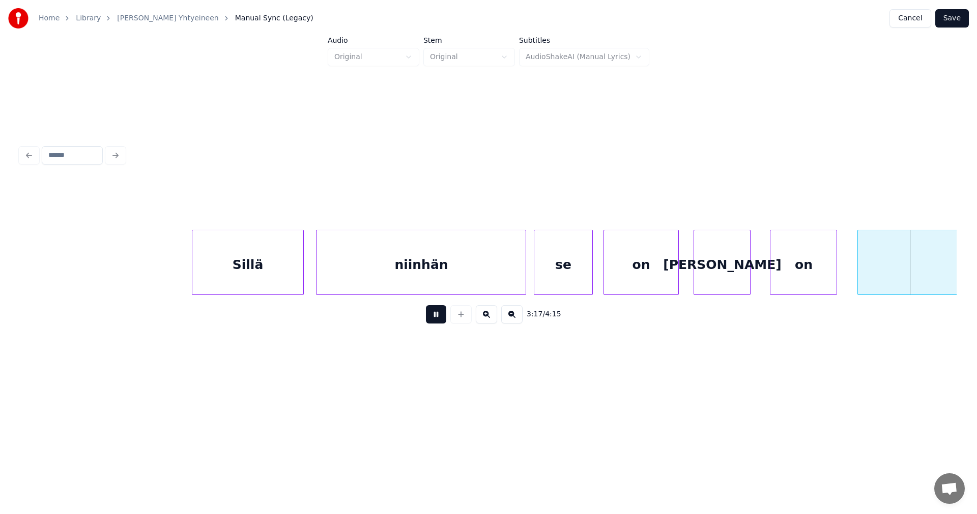
click at [439, 323] on button at bounding box center [436, 314] width 20 height 18
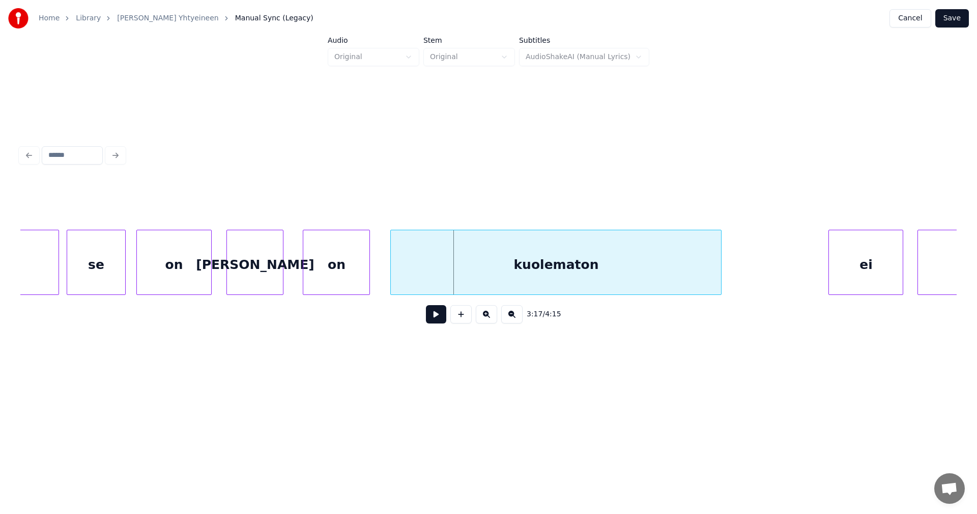
scroll to position [0, 34704]
click at [390, 274] on div at bounding box center [389, 262] width 3 height 64
click at [742, 276] on div at bounding box center [739, 262] width 3 height 64
click at [437, 320] on button at bounding box center [436, 314] width 20 height 18
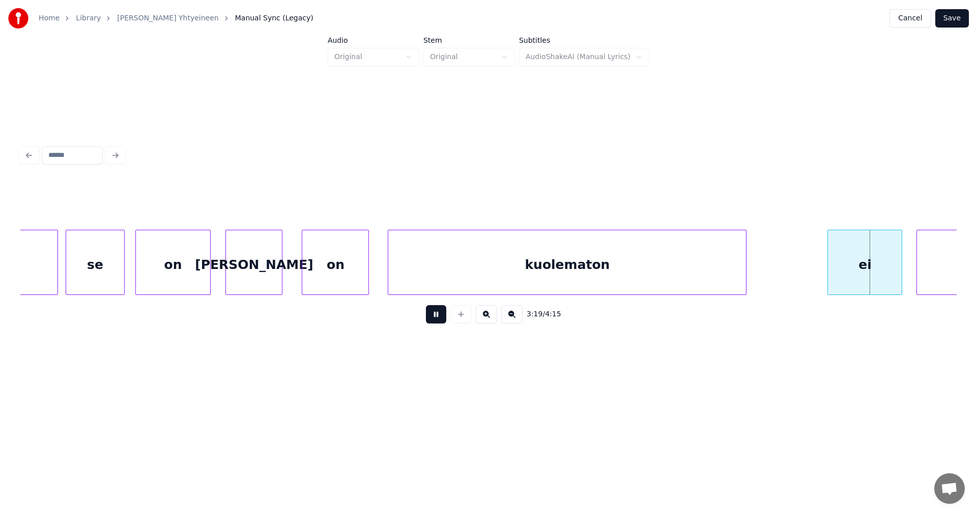
click at [436, 321] on button at bounding box center [436, 314] width 20 height 18
click at [848, 272] on div "ei" at bounding box center [863, 264] width 74 height 69
click at [438, 323] on button at bounding box center [436, 314] width 20 height 18
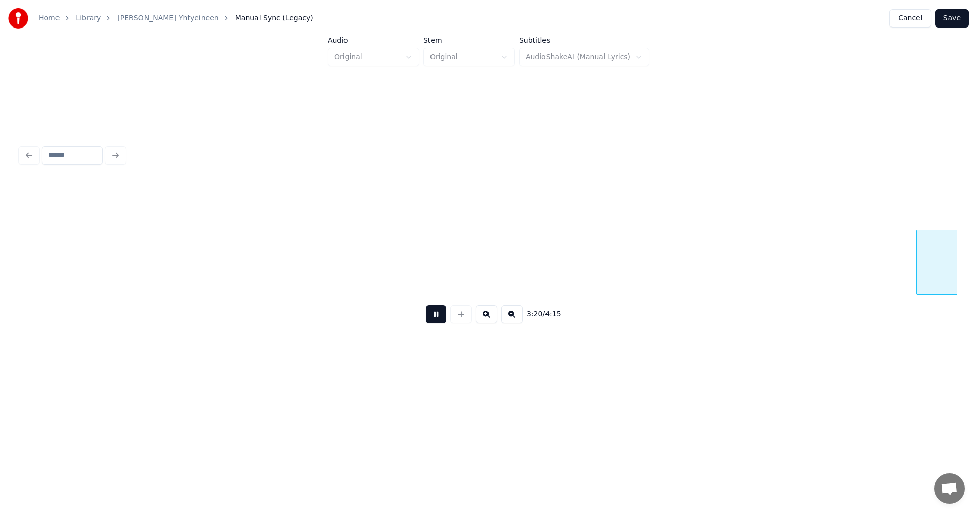
scroll to position [0, 35643]
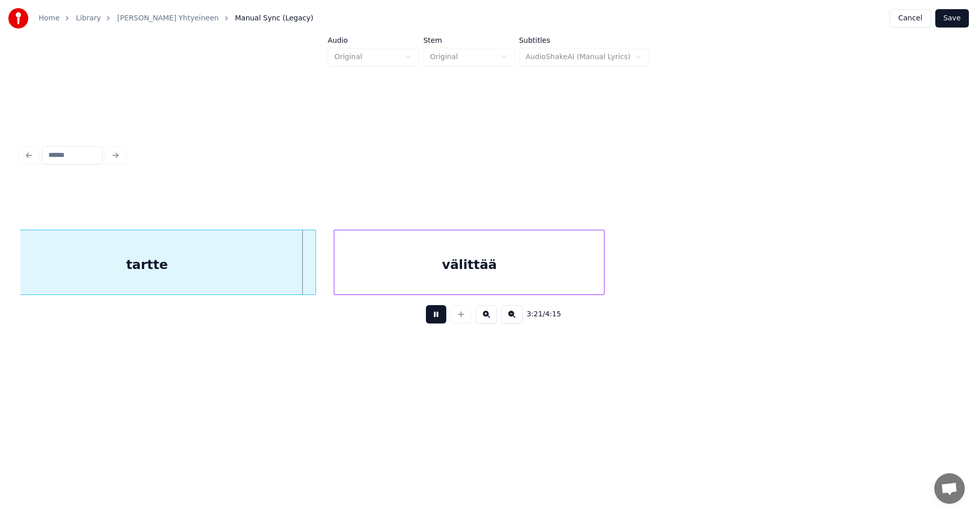
click at [438, 323] on button at bounding box center [436, 314] width 20 height 18
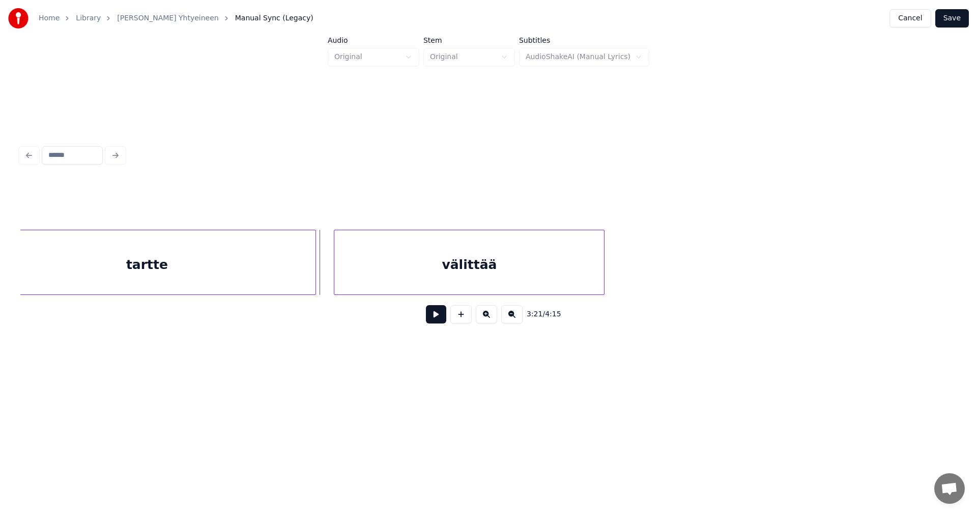
click at [438, 323] on button at bounding box center [436, 314] width 20 height 18
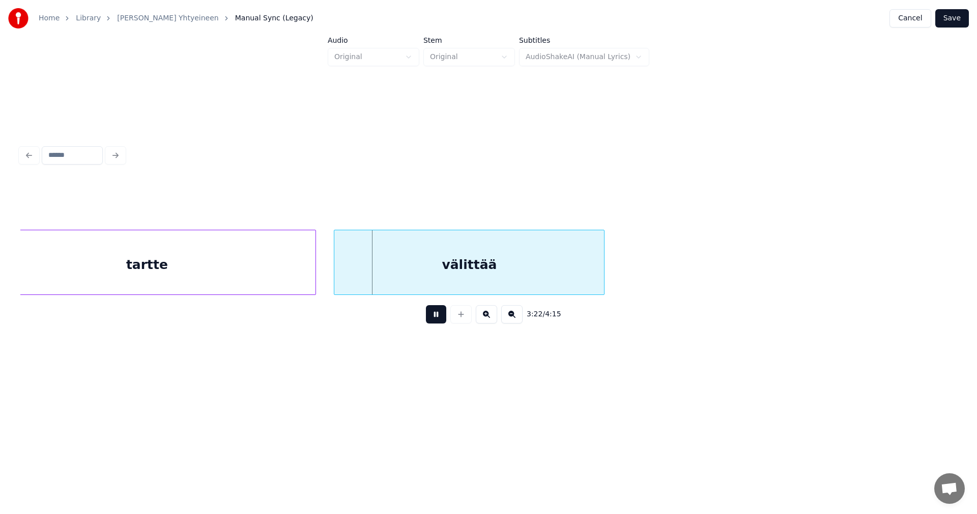
click at [438, 323] on button at bounding box center [436, 314] width 20 height 18
click at [445, 281] on div "välittää" at bounding box center [465, 264] width 270 height 69
click at [615, 277] on div at bounding box center [613, 262] width 3 height 64
click at [432, 321] on button at bounding box center [436, 314] width 20 height 18
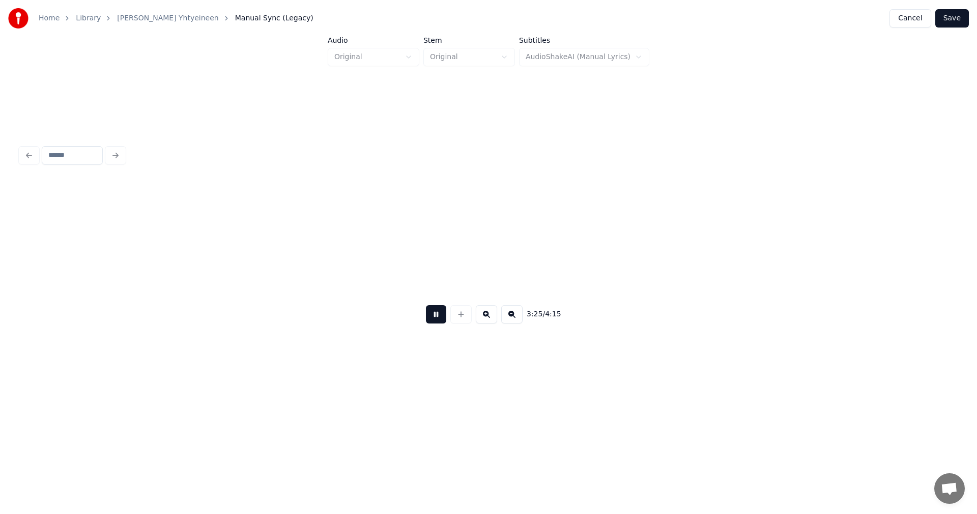
scroll to position [0, 36581]
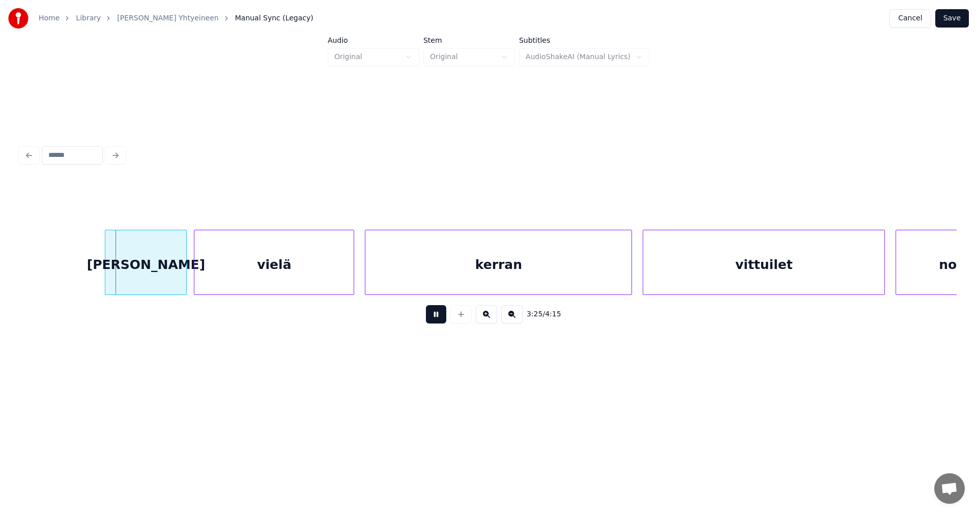
drag, startPoint x: 434, startPoint y: 321, endPoint x: 400, endPoint y: 324, distance: 34.7
click at [435, 321] on button at bounding box center [436, 314] width 20 height 18
click at [148, 269] on div "[PERSON_NAME]" at bounding box center [142, 264] width 81 height 69
click at [92, 275] on div at bounding box center [93, 262] width 3 height 64
click at [439, 323] on button at bounding box center [436, 314] width 20 height 18
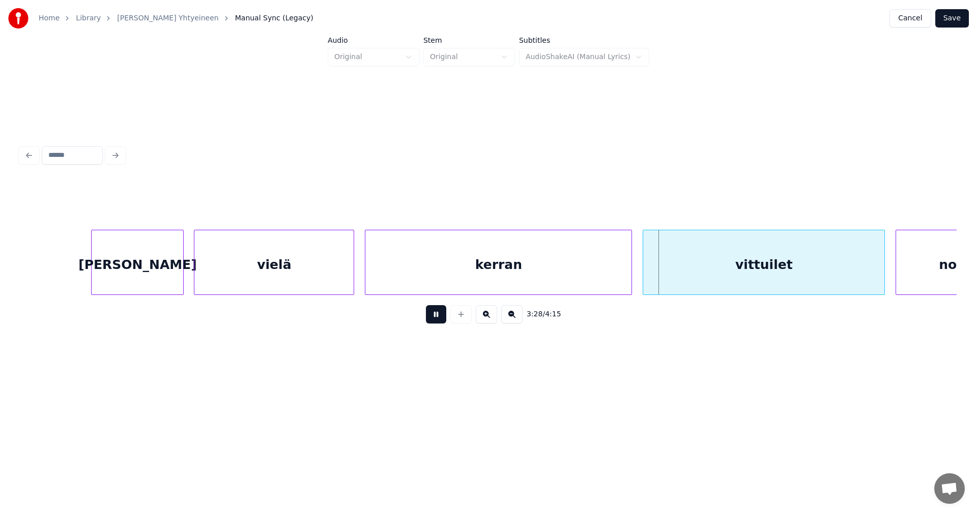
click at [440, 323] on button at bounding box center [436, 314] width 20 height 18
click at [866, 279] on div at bounding box center [864, 262] width 3 height 64
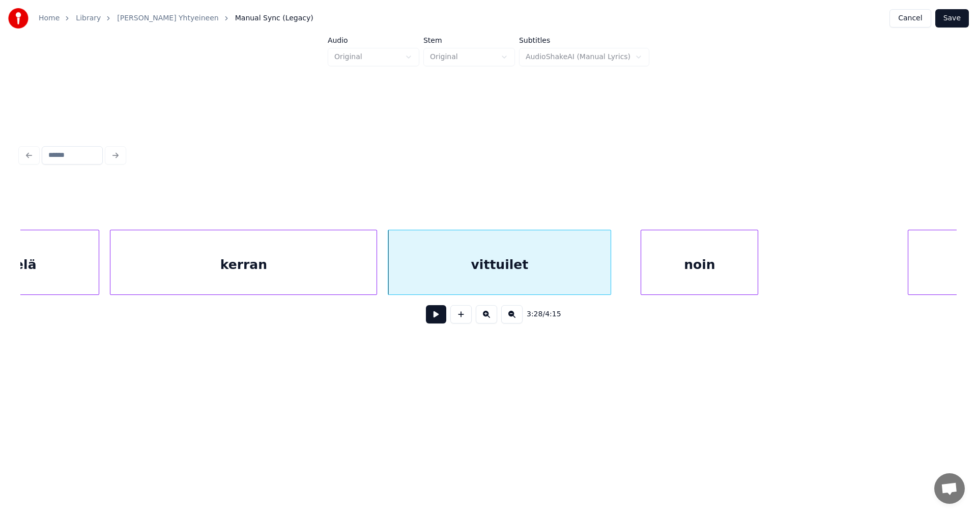
scroll to position [0, 36846]
click at [615, 270] on div at bounding box center [615, 262] width 3 height 64
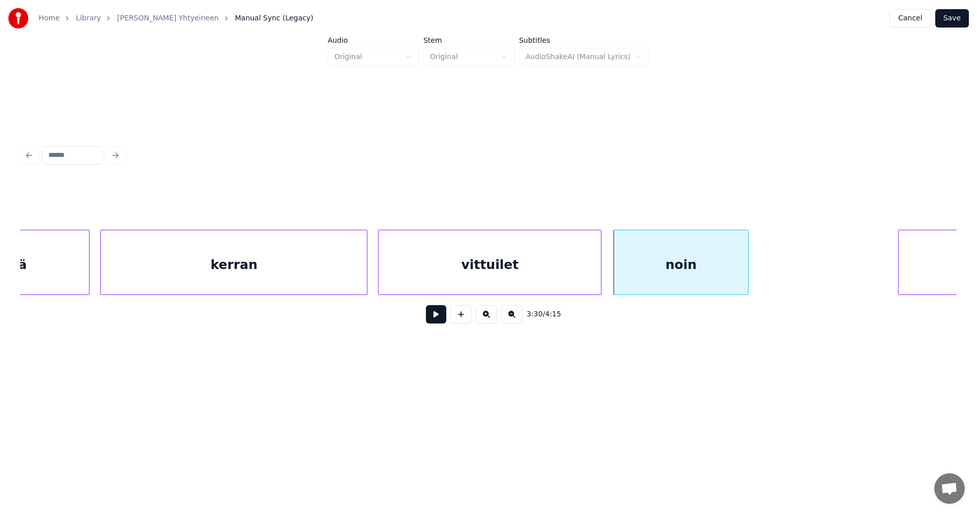
click at [432, 318] on button at bounding box center [436, 314] width 20 height 18
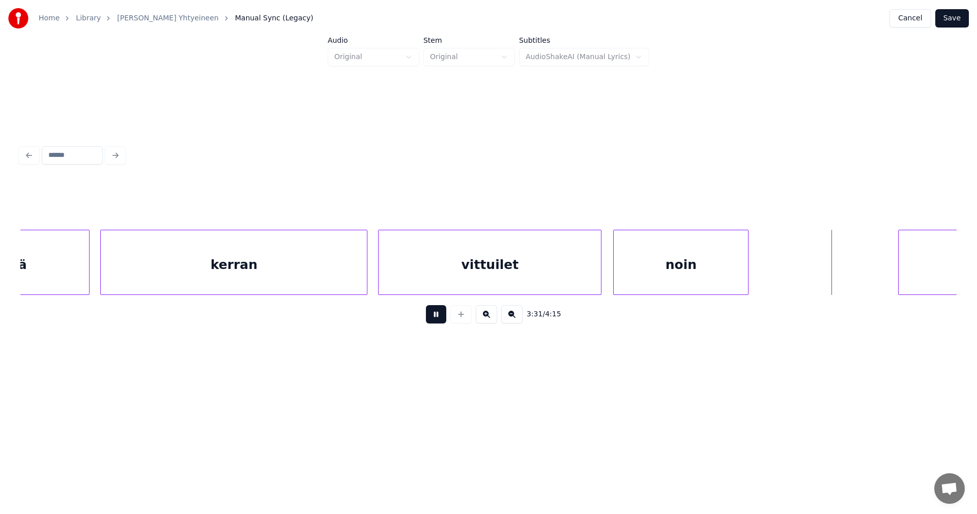
click at [432, 318] on button at bounding box center [436, 314] width 20 height 18
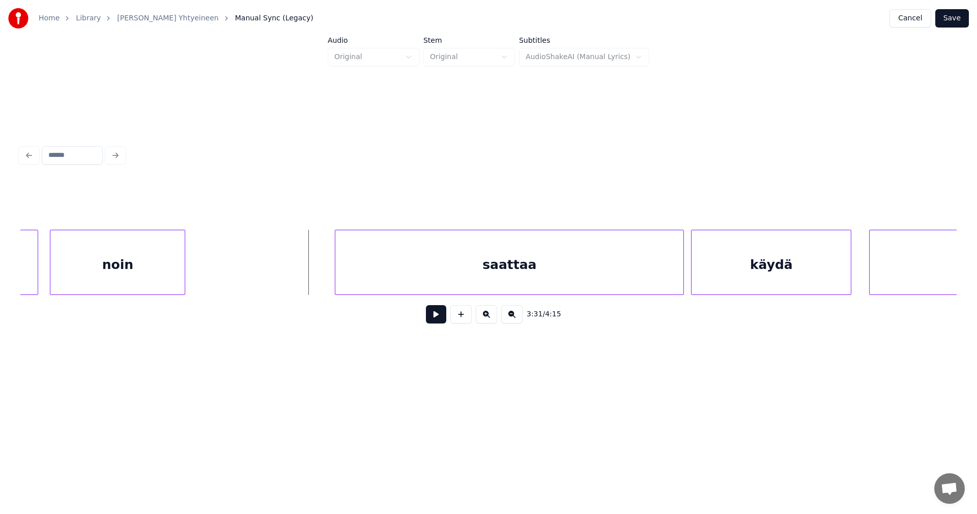
scroll to position [0, 37416]
click at [610, 264] on div "saattaa" at bounding box center [496, 264] width 348 height 69
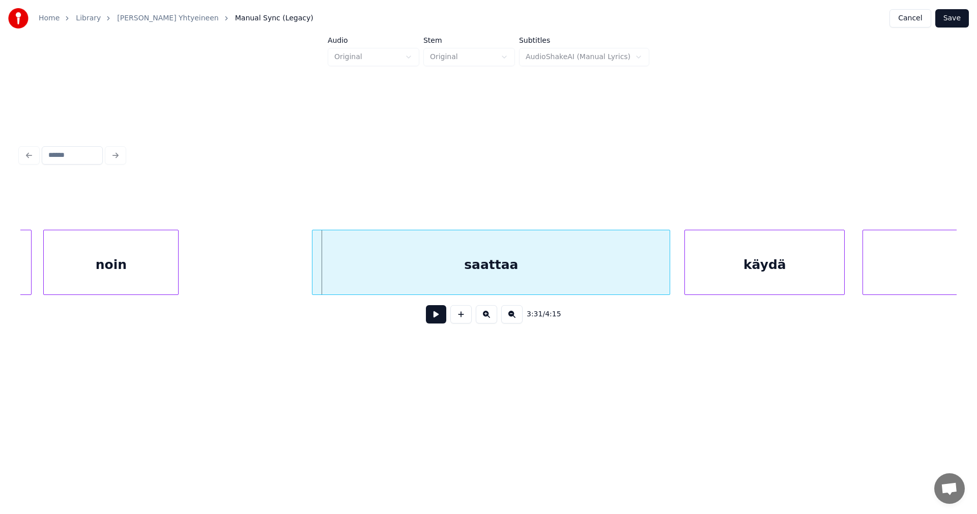
click at [312, 275] on div at bounding box center [313, 262] width 3 height 64
click at [440, 321] on button at bounding box center [436, 314] width 20 height 18
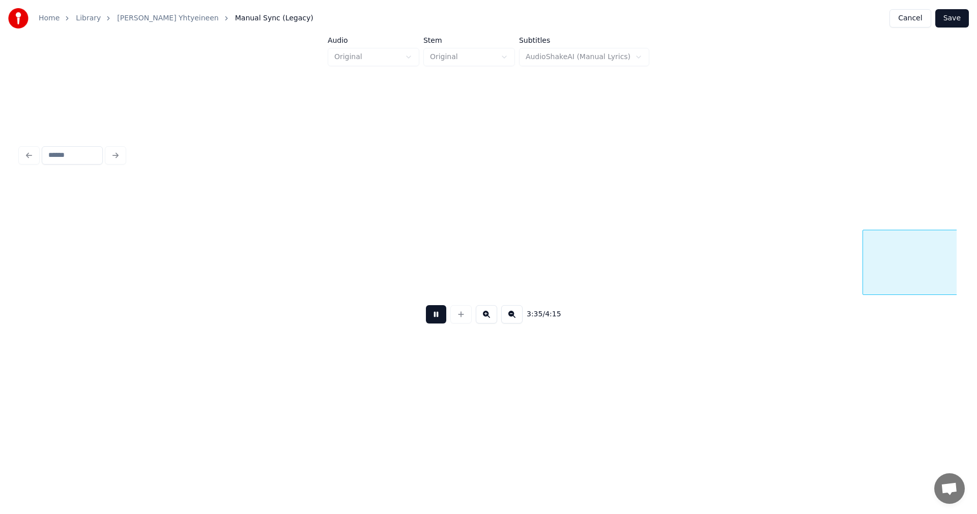
scroll to position [0, 38355]
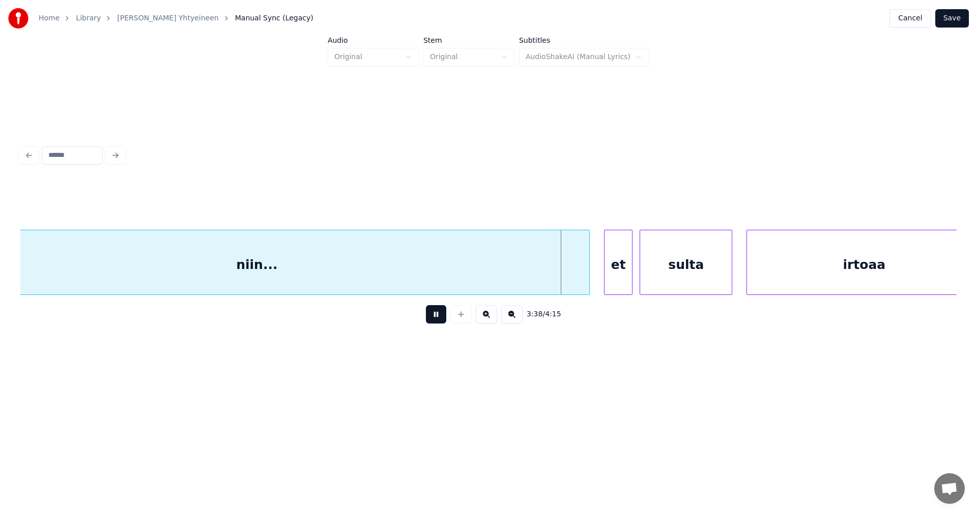
click at [436, 319] on button at bounding box center [436, 314] width 20 height 18
click at [573, 279] on div at bounding box center [573, 262] width 3 height 64
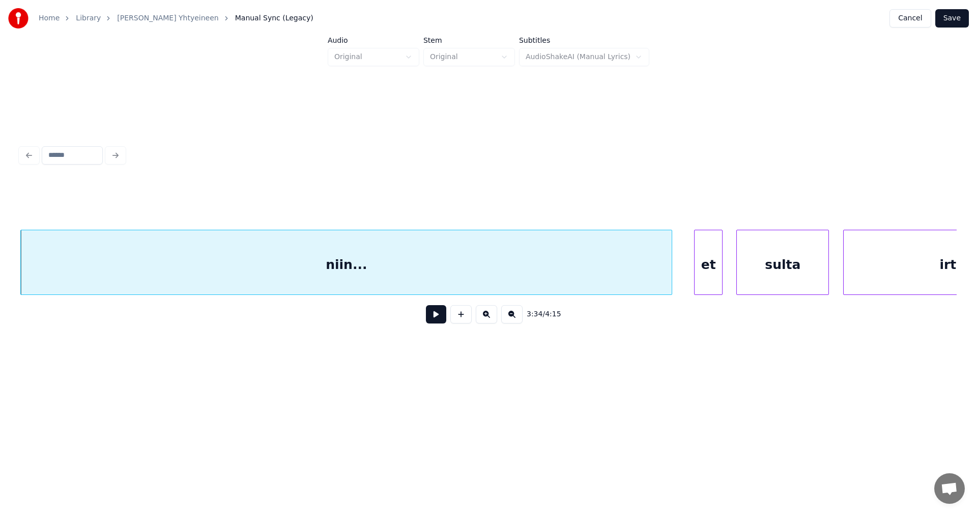
click at [710, 279] on div "et" at bounding box center [708, 264] width 27 height 69
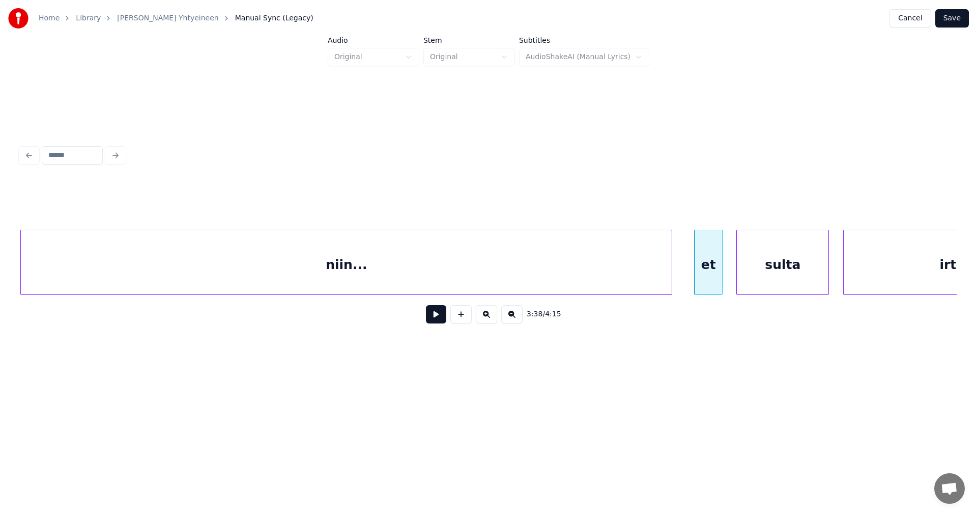
click at [443, 318] on button at bounding box center [436, 314] width 20 height 18
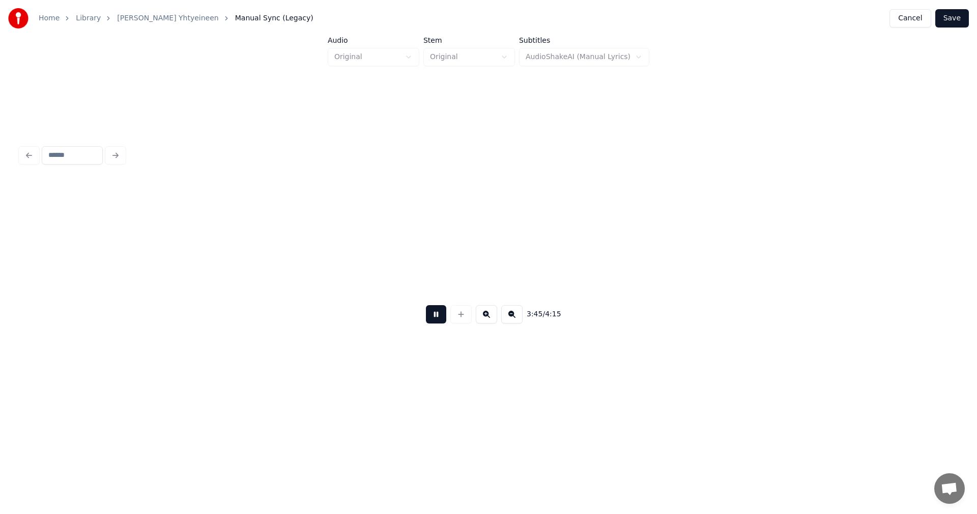
scroll to position [0, 40135]
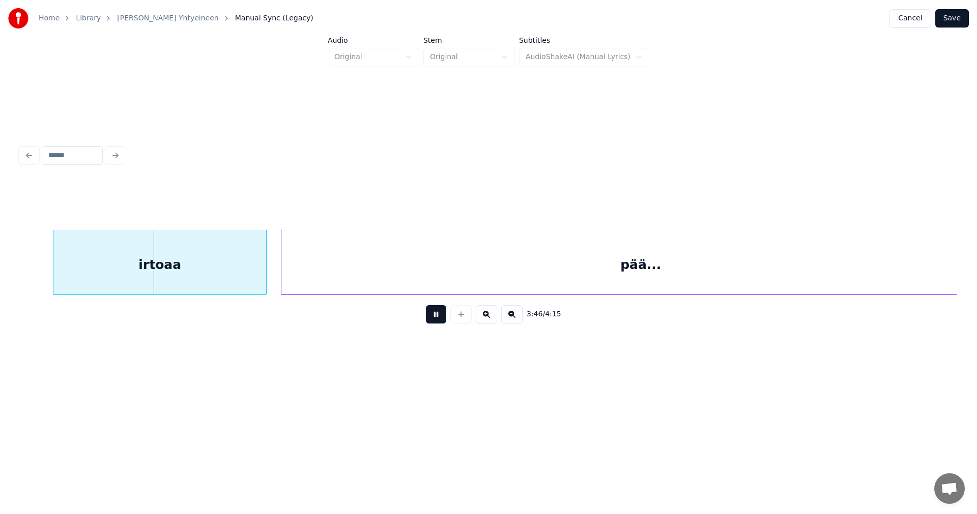
click at [440, 318] on button at bounding box center [436, 314] width 20 height 18
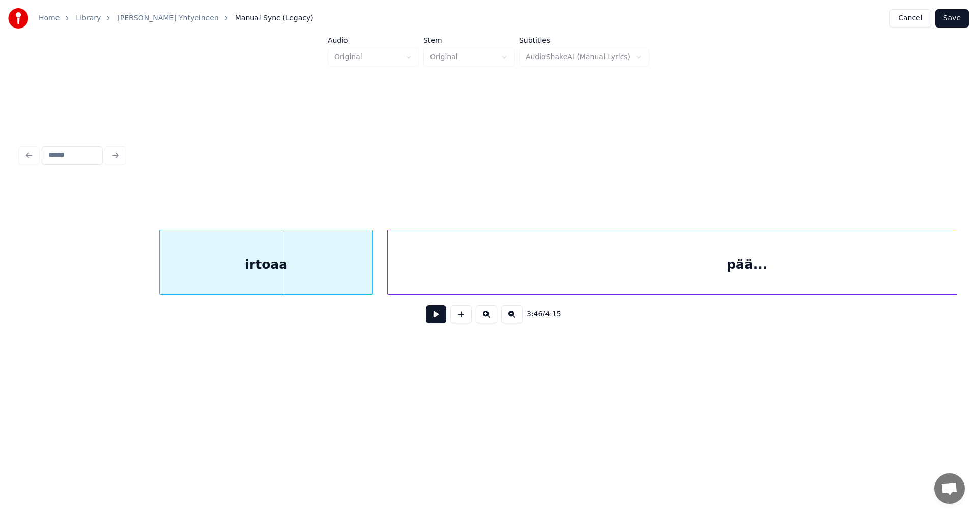
scroll to position [0, 40013]
click at [210, 287] on div "irtoaa" at bounding box center [243, 264] width 213 height 69
click at [437, 318] on button at bounding box center [436, 314] width 20 height 18
click at [440, 316] on button at bounding box center [436, 314] width 20 height 18
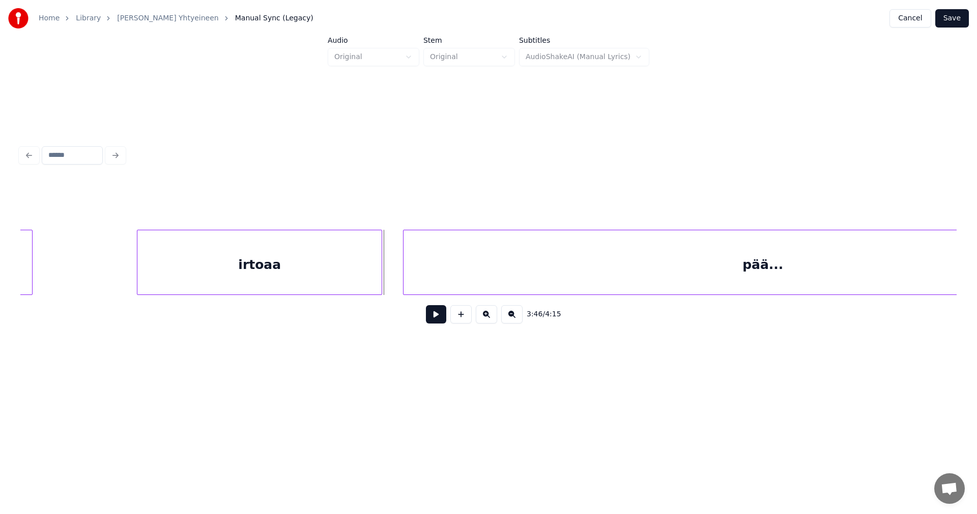
click at [380, 279] on div at bounding box center [380, 262] width 3 height 64
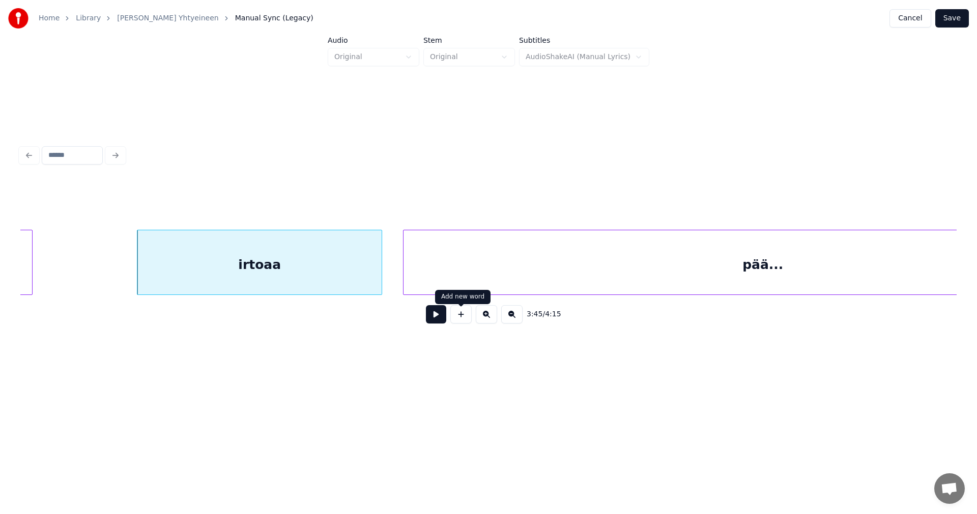
click at [442, 319] on button at bounding box center [436, 314] width 20 height 18
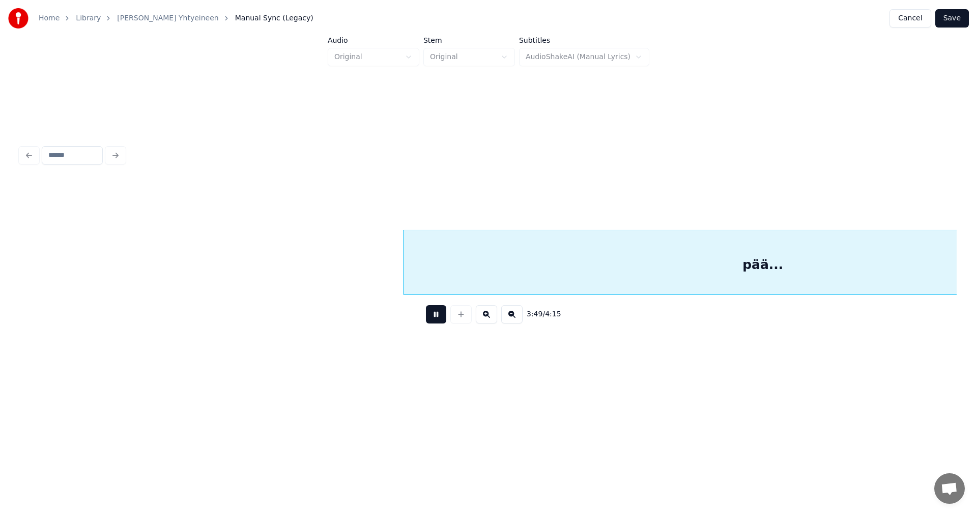
scroll to position [0, 40952]
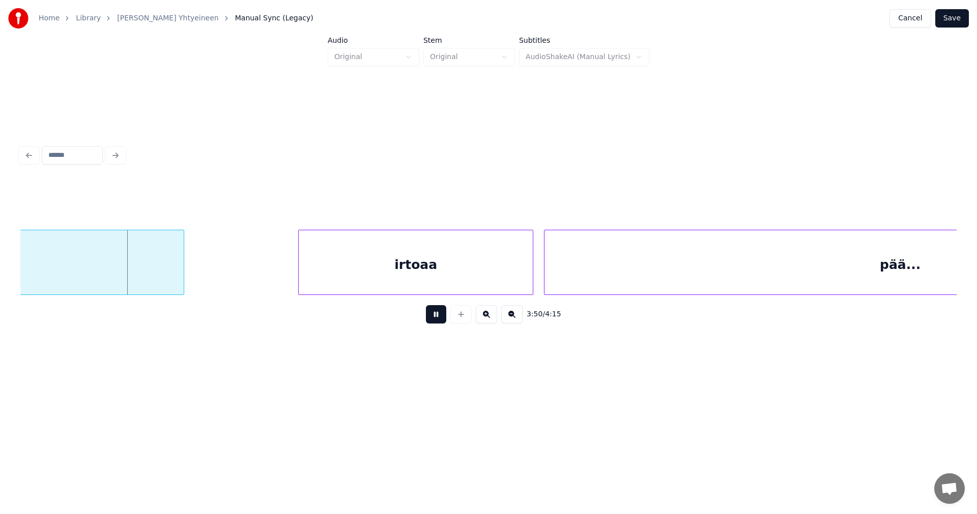
click at [439, 319] on button at bounding box center [436, 314] width 20 height 18
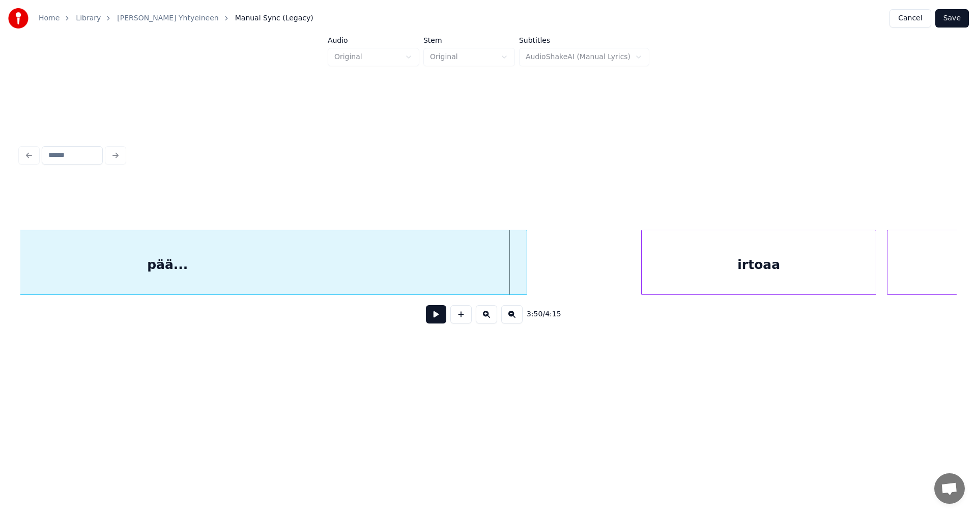
scroll to position [0, 40585]
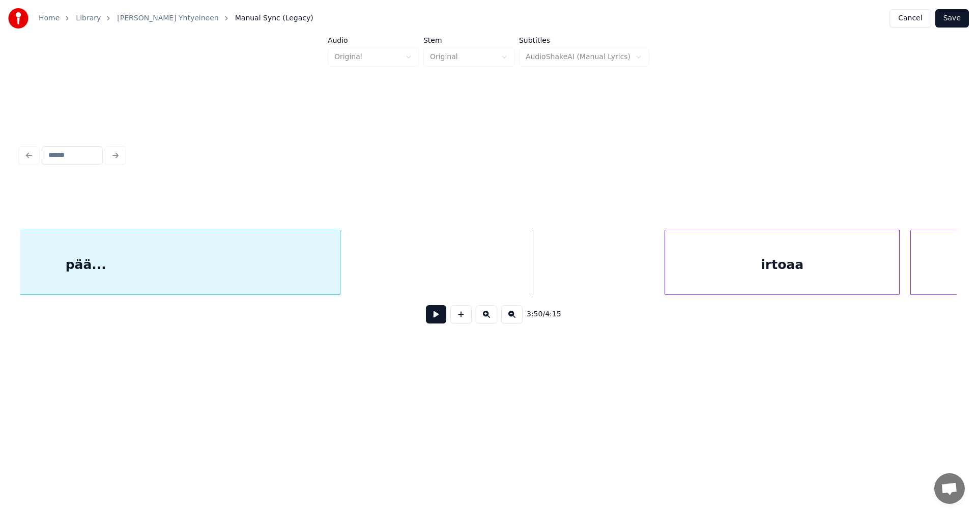
click at [338, 274] on div at bounding box center [338, 262] width 3 height 64
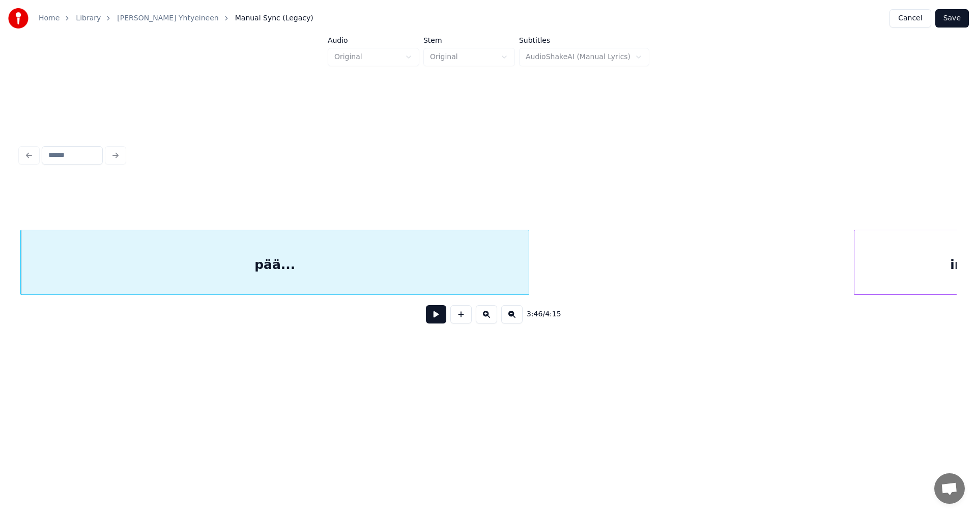
click at [286, 274] on div "pää..." at bounding box center [275, 264] width 508 height 69
click at [438, 322] on button at bounding box center [436, 314] width 20 height 18
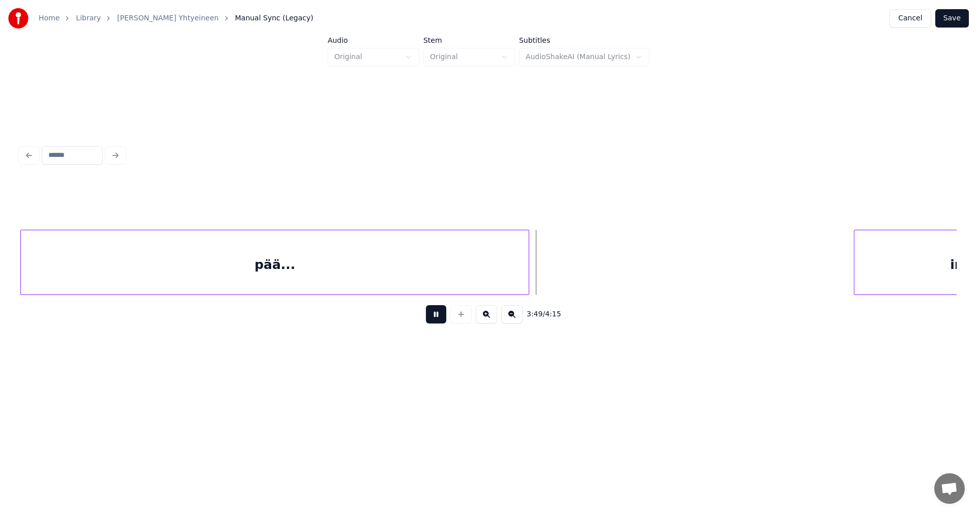
click at [438, 321] on button at bounding box center [436, 314] width 20 height 18
click at [568, 280] on div at bounding box center [568, 262] width 3 height 64
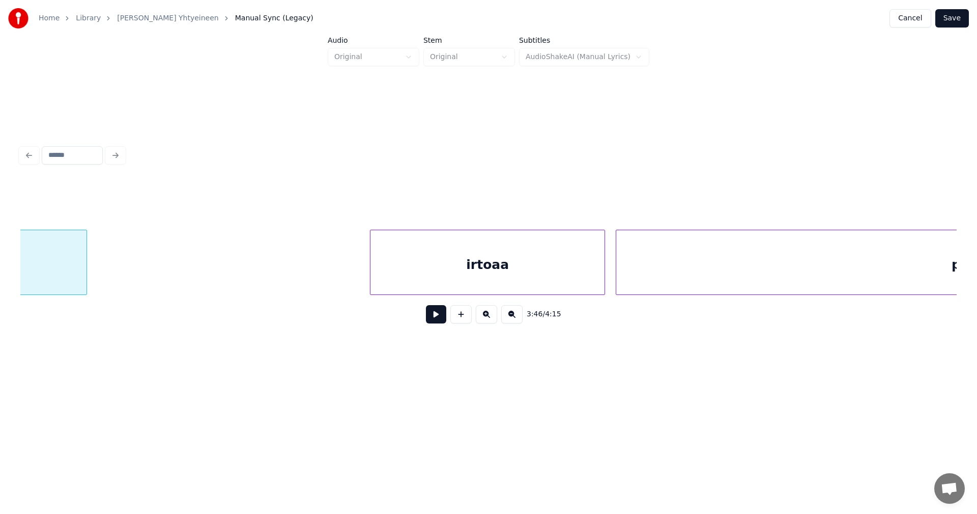
scroll to position [0, 40884]
click at [549, 275] on div "irtoaa" at bounding box center [471, 264] width 234 height 69
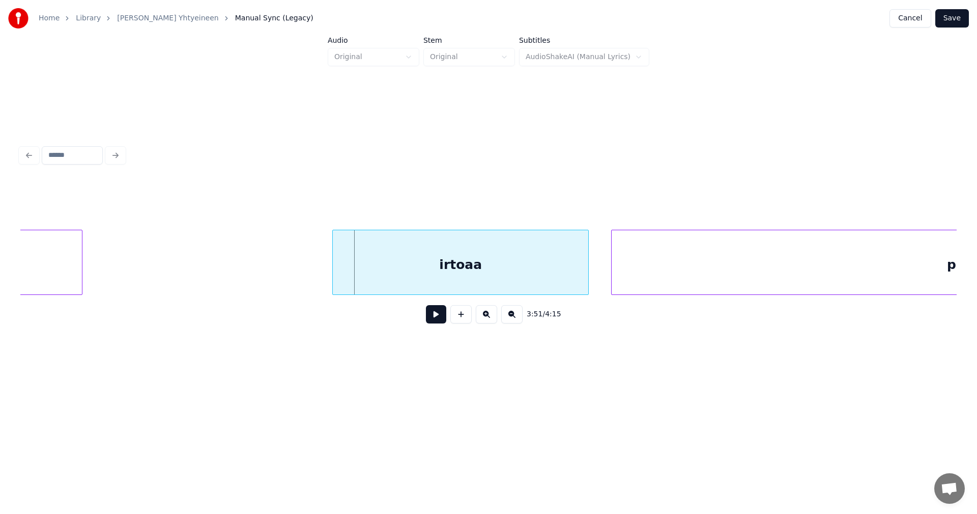
click at [333, 279] on div at bounding box center [334, 262] width 3 height 64
click at [433, 320] on button at bounding box center [436, 314] width 20 height 18
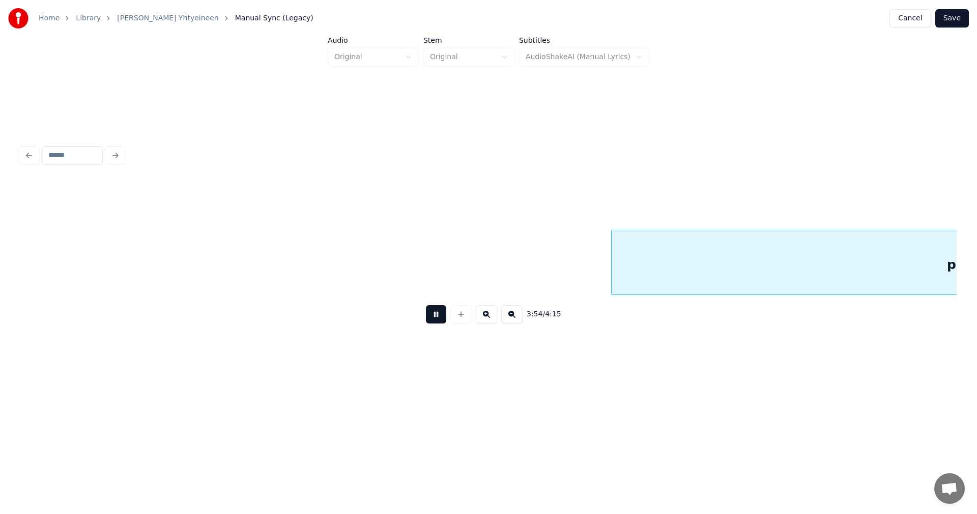
scroll to position [0, 41823]
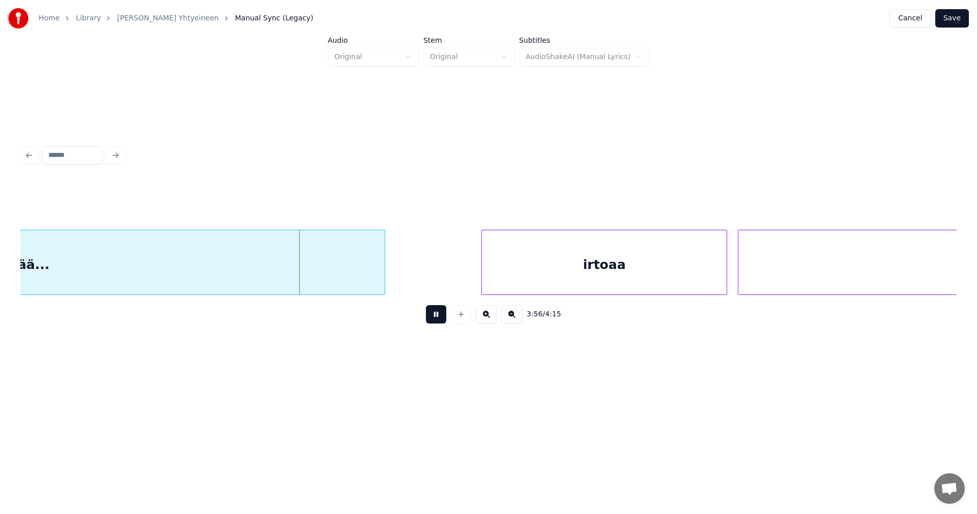
click at [434, 320] on button at bounding box center [436, 314] width 20 height 18
click at [299, 285] on div at bounding box center [299, 262] width 3 height 64
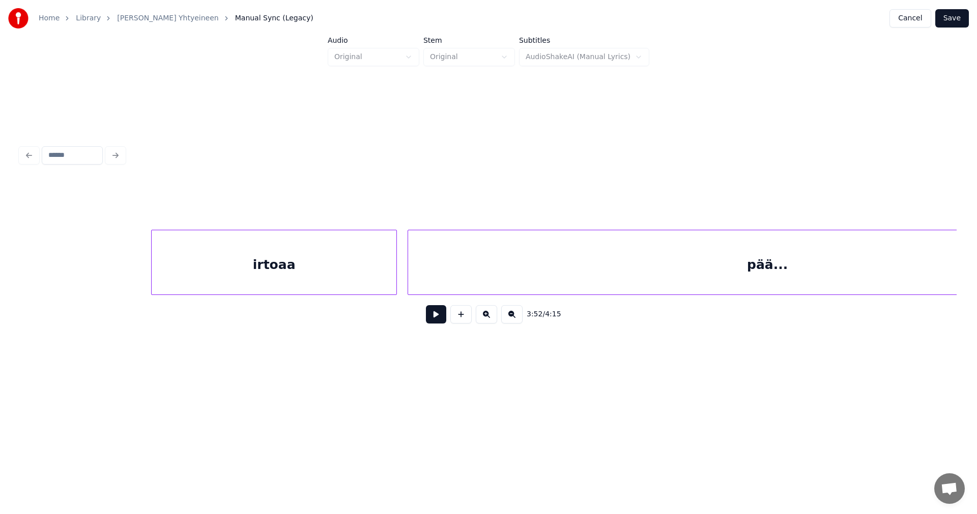
scroll to position [0, 42152]
click at [153, 292] on div "irtoaa pää..." at bounding box center [488, 262] width 936 height 65
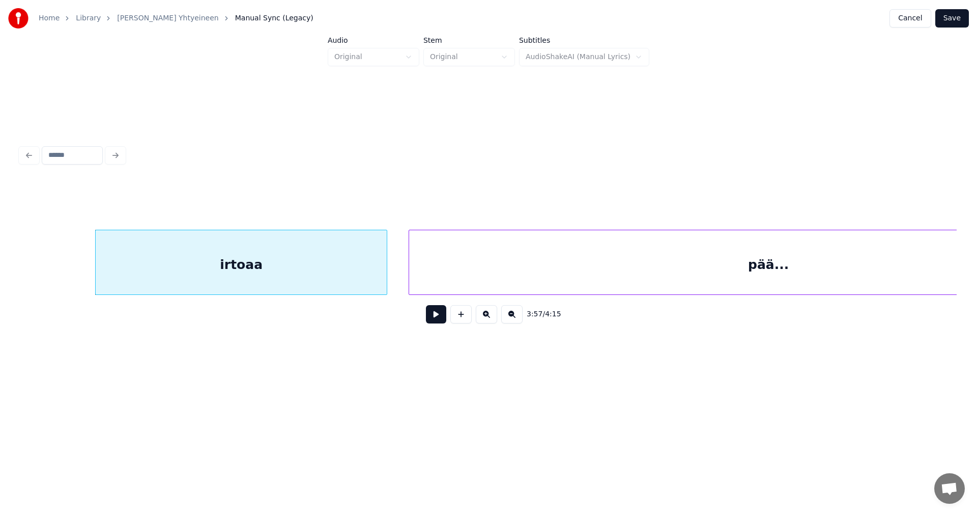
click at [385, 280] on div at bounding box center [385, 262] width 3 height 64
click at [441, 323] on button at bounding box center [436, 314] width 20 height 18
click at [437, 321] on button at bounding box center [436, 314] width 20 height 18
click at [127, 282] on div at bounding box center [127, 262] width 3 height 64
click at [439, 320] on button at bounding box center [436, 314] width 20 height 18
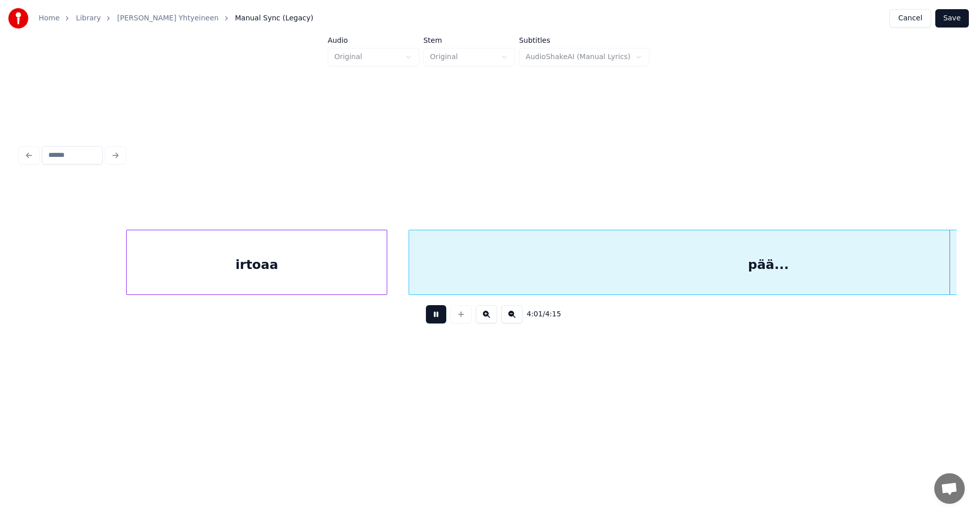
scroll to position [0, 43090]
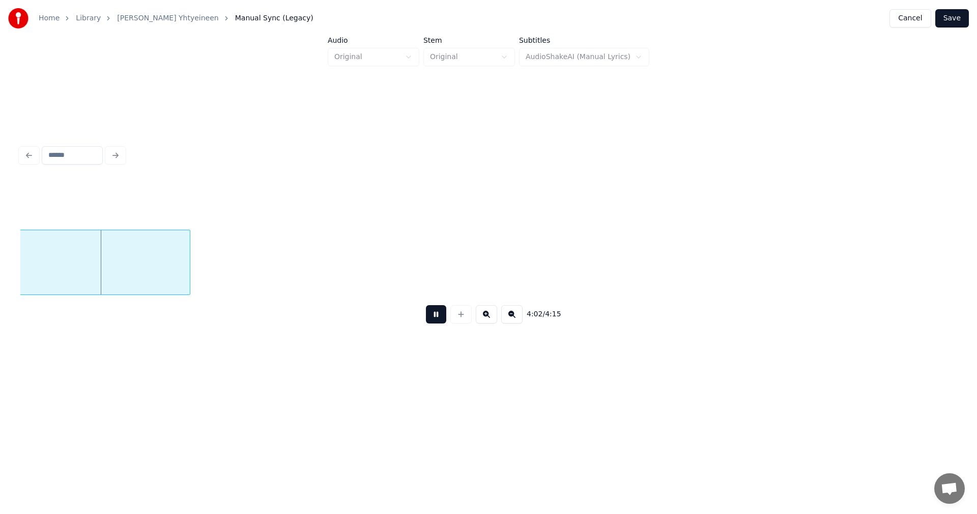
click at [436, 320] on button at bounding box center [436, 314] width 20 height 18
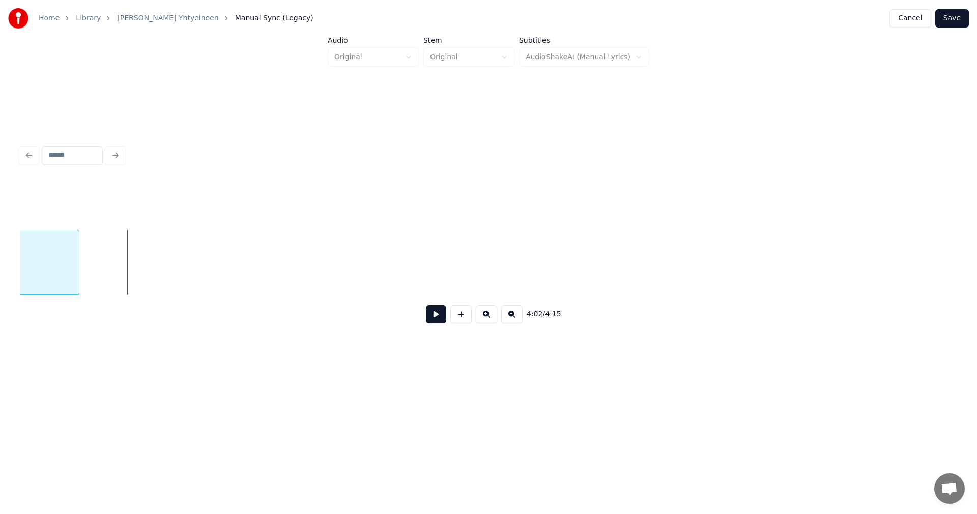
click at [77, 267] on div at bounding box center [77, 262] width 3 height 64
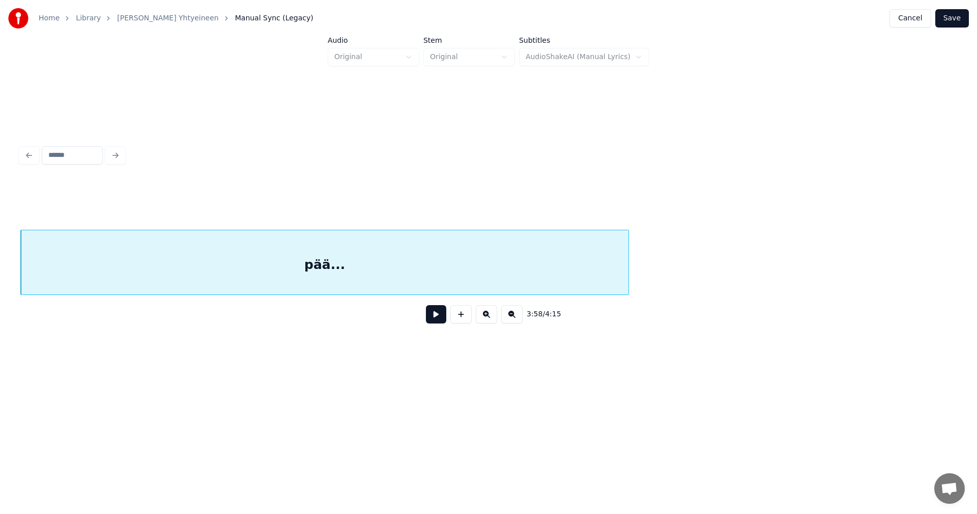
click at [435, 317] on button at bounding box center [436, 314] width 20 height 18
click at [433, 318] on button at bounding box center [436, 314] width 20 height 18
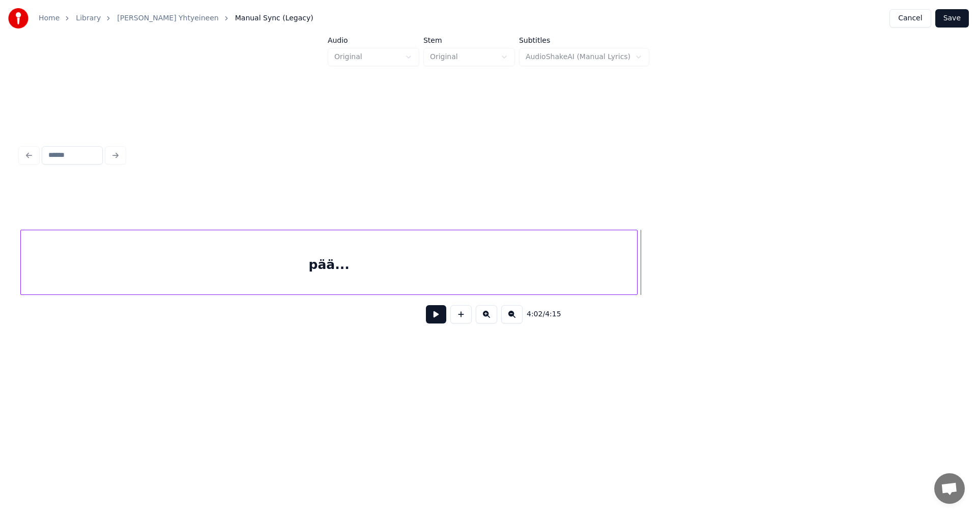
click at [636, 274] on div at bounding box center [635, 262] width 3 height 64
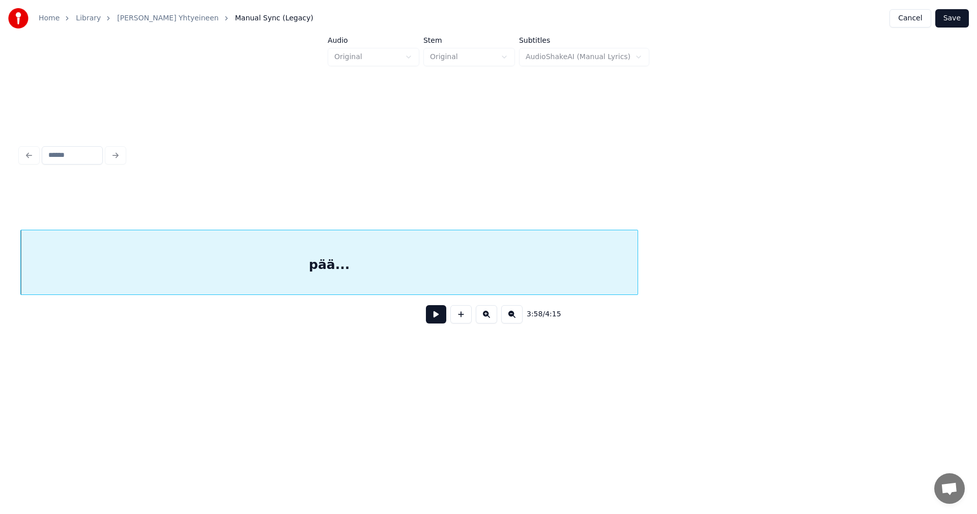
click at [960, 21] on button "Save" at bounding box center [952, 18] width 34 height 18
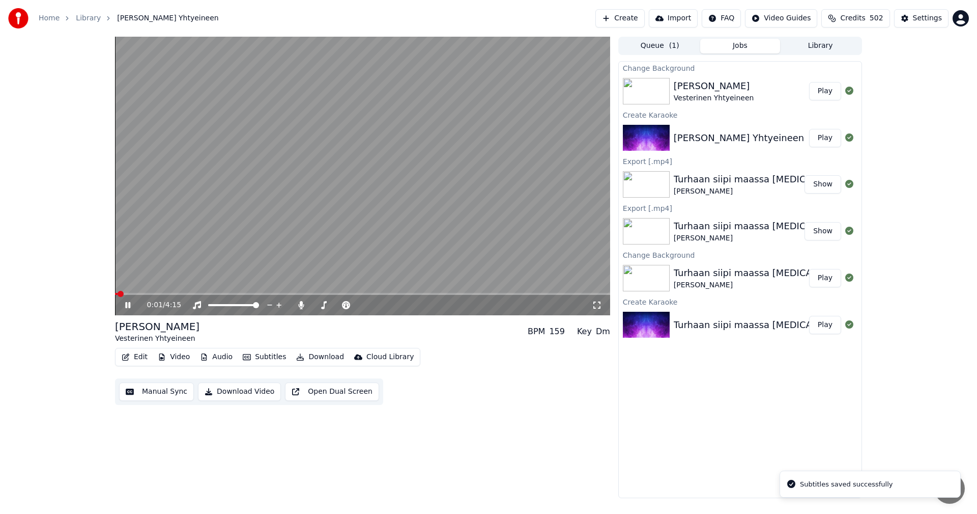
click at [136, 355] on button "Edit" at bounding box center [135, 357] width 34 height 14
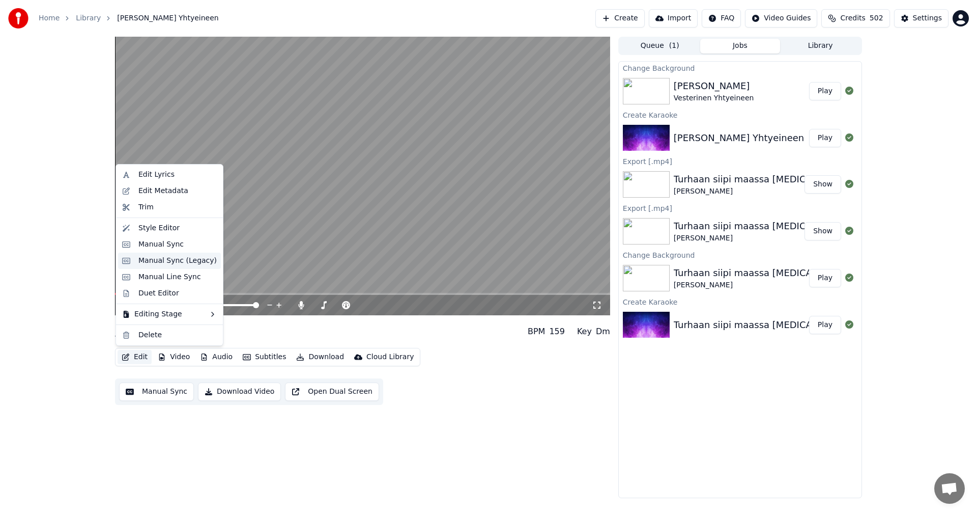
click at [188, 263] on div "Manual Sync (Legacy)" at bounding box center [177, 260] width 78 height 10
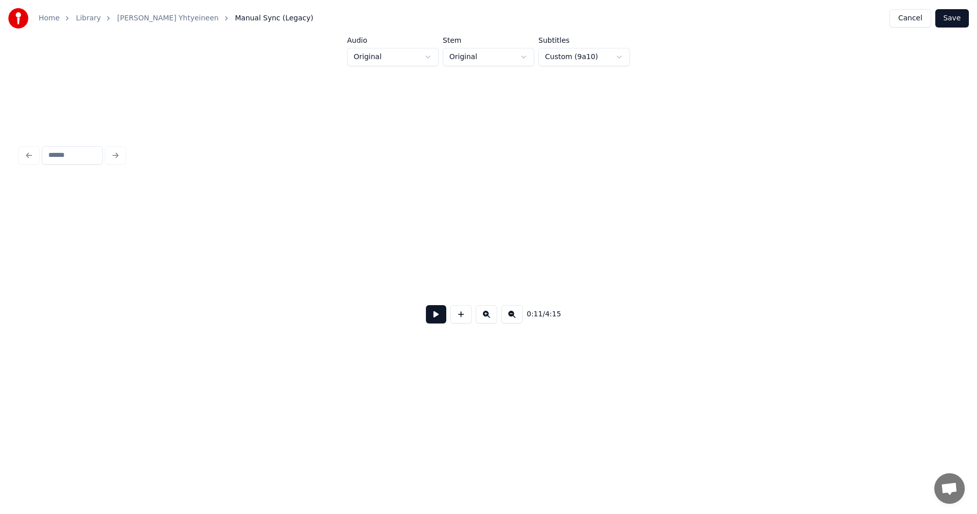
scroll to position [0, 2046]
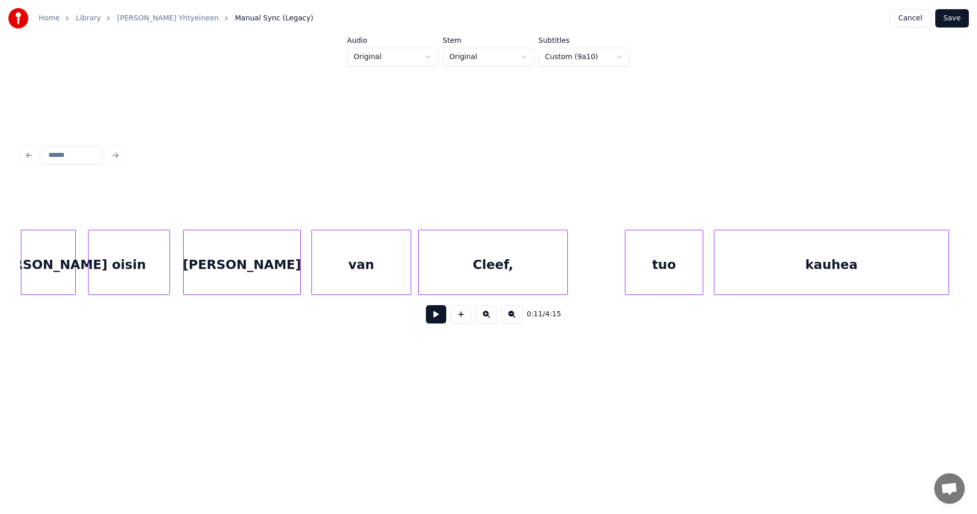
click at [333, 277] on div "van" at bounding box center [361, 264] width 99 height 69
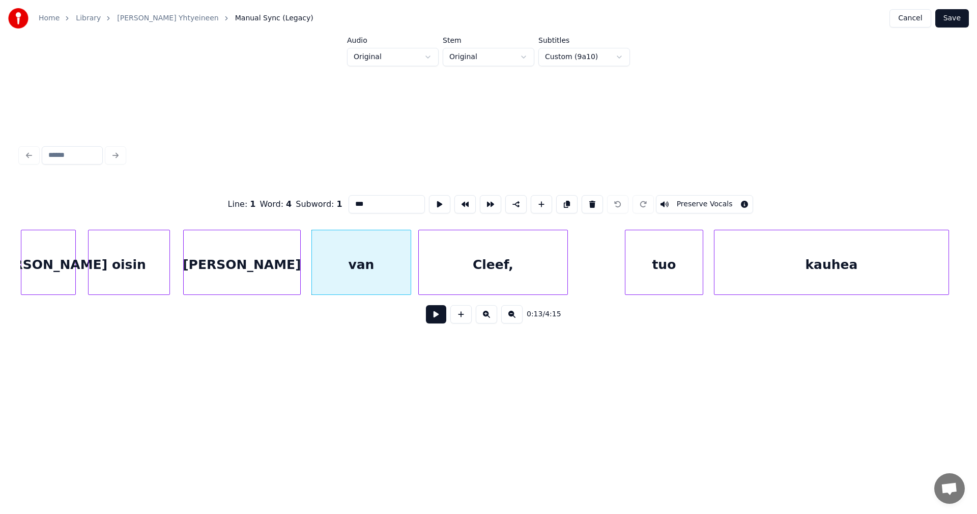
click at [355, 195] on input "***" at bounding box center [387, 204] width 76 height 18
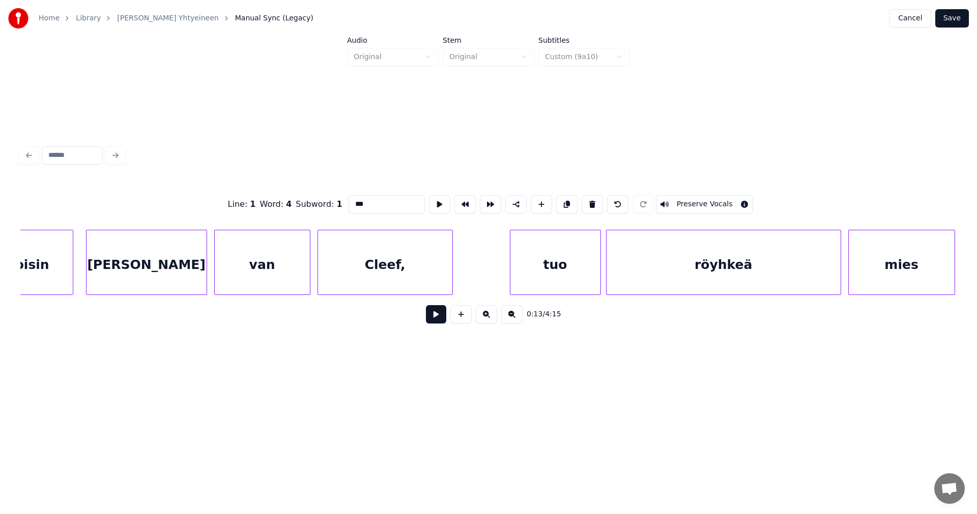
scroll to position [0, 8595]
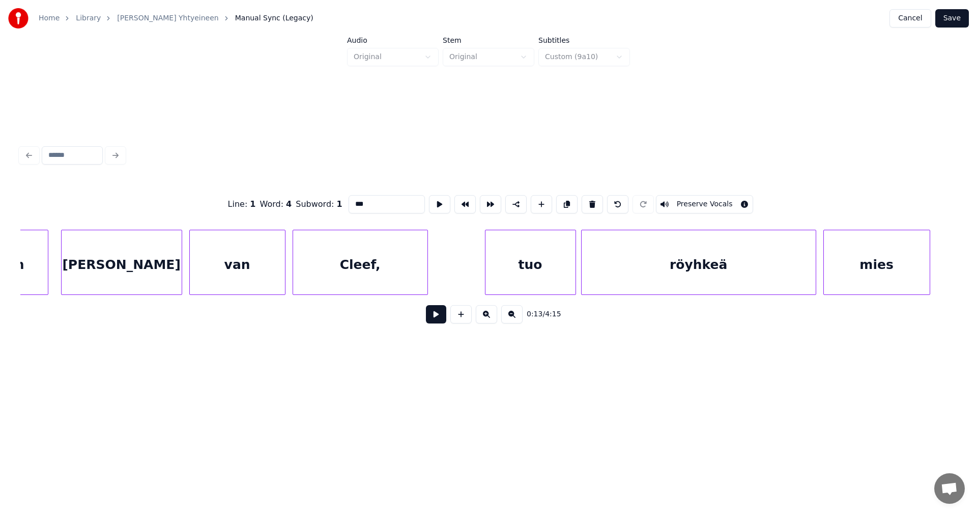
click at [244, 274] on div "van" at bounding box center [237, 264] width 95 height 69
click at [354, 204] on input "***" at bounding box center [387, 204] width 76 height 18
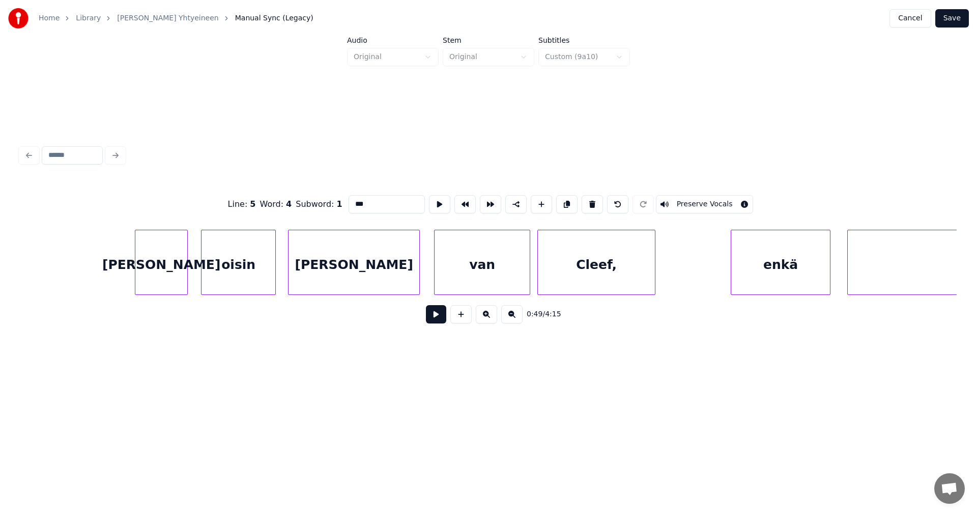
scroll to position [0, 19056]
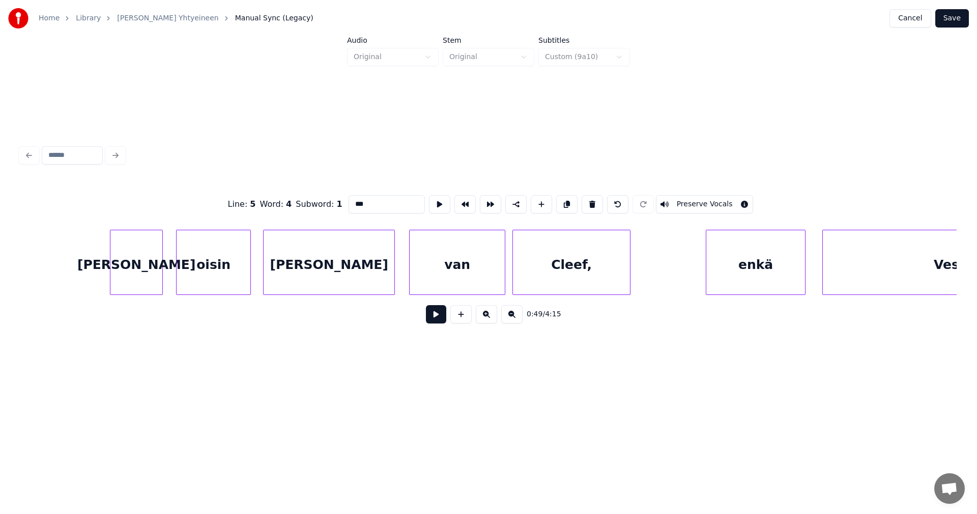
click at [441, 262] on div "van" at bounding box center [457, 264] width 95 height 69
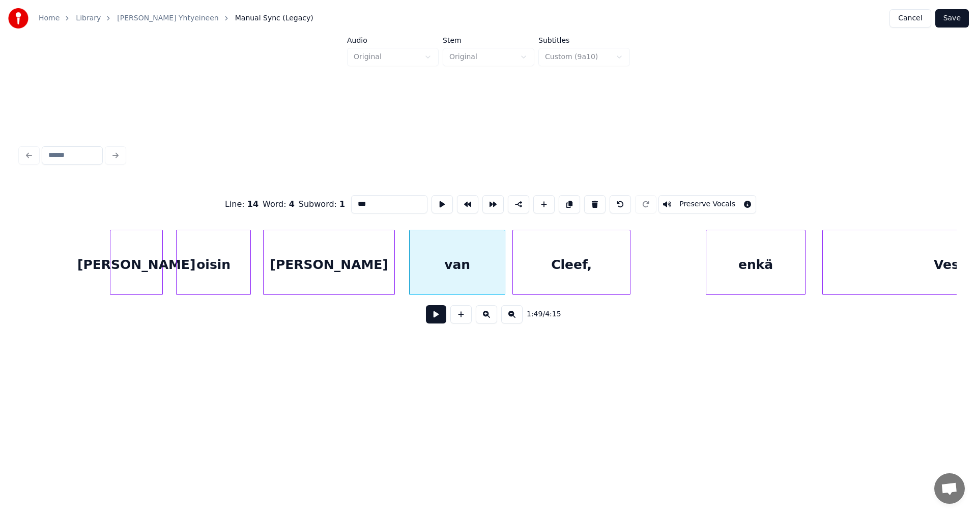
click at [356, 204] on input "***" at bounding box center [389, 204] width 76 height 18
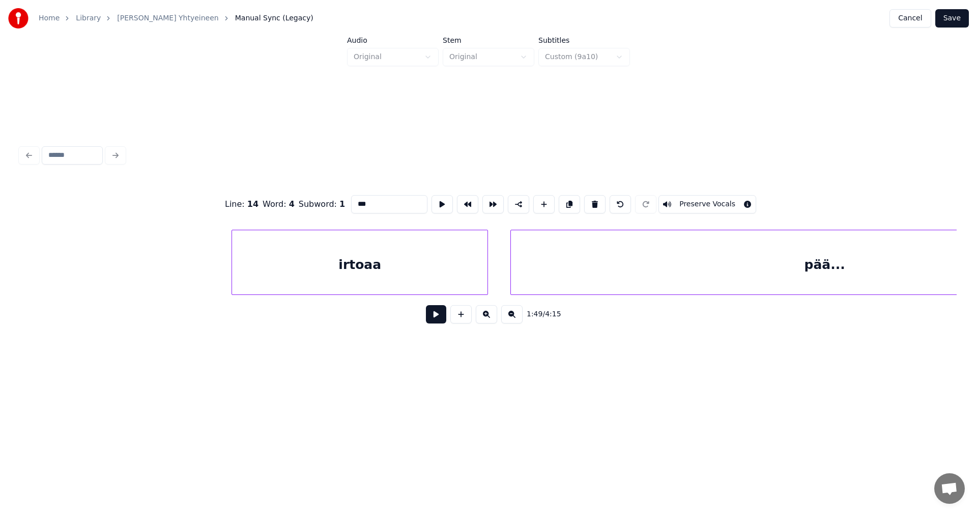
scroll to position [0, 41791]
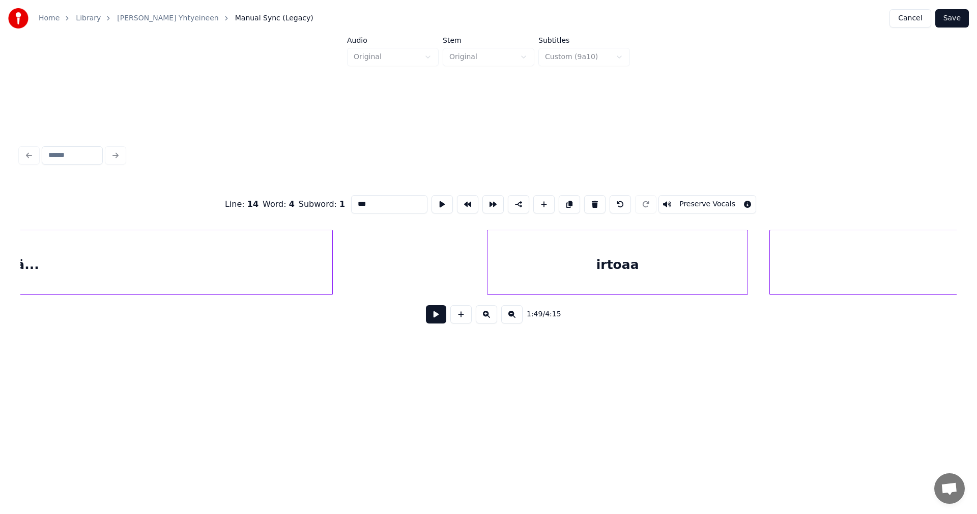
type input "***"
click at [957, 20] on button "Save" at bounding box center [952, 18] width 34 height 18
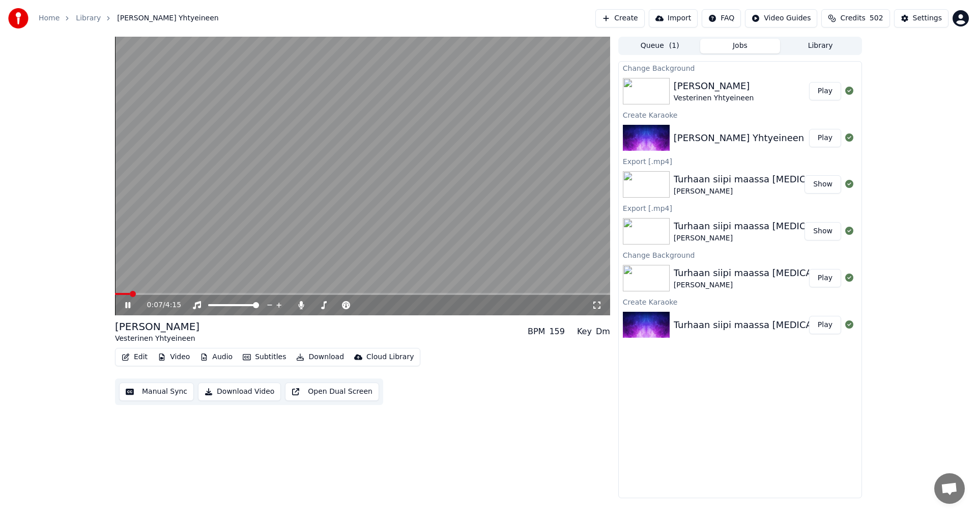
click at [128, 304] on icon at bounding box center [135, 305] width 24 height 8
click at [138, 360] on button "Edit" at bounding box center [135, 357] width 34 height 14
click at [67, 350] on div "0:07 / 4:15 [PERSON_NAME] Yhtyeineen BPM 159 Key Dm Edit Video Audio Subtitles …" at bounding box center [488, 267] width 977 height 461
click at [142, 357] on button "Edit" at bounding box center [135, 357] width 34 height 14
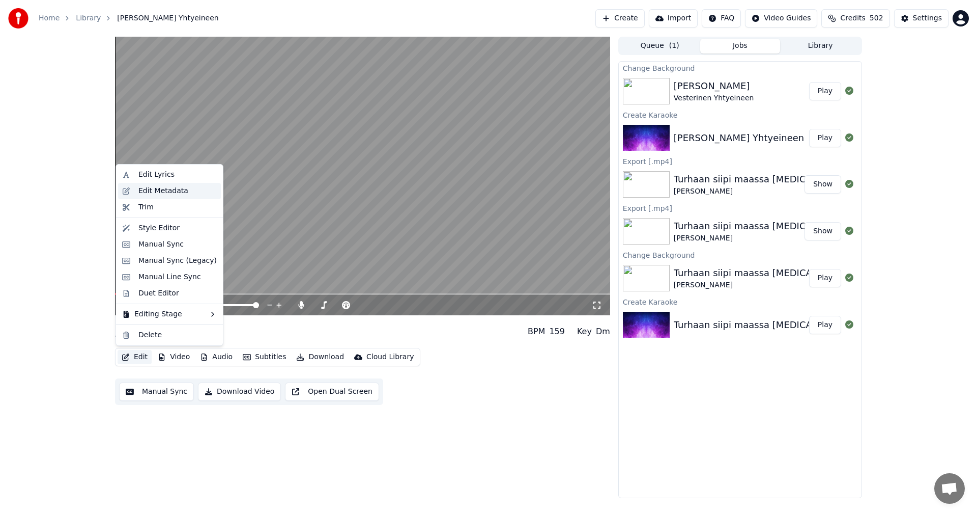
click at [183, 192] on div "Edit Metadata" at bounding box center [177, 191] width 78 height 10
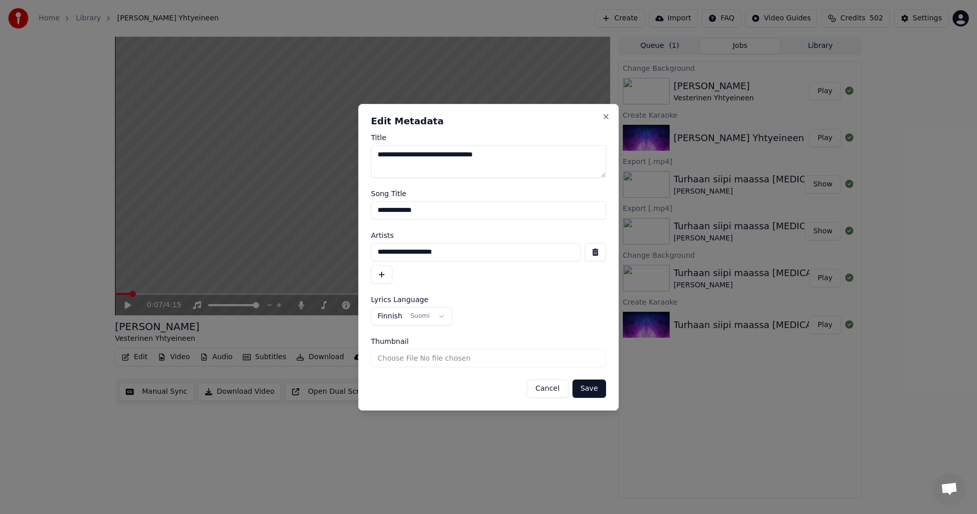
click at [393, 209] on input "**********" at bounding box center [488, 210] width 235 height 18
type input "**********"
click at [585, 389] on button "Save" at bounding box center [590, 388] width 34 height 18
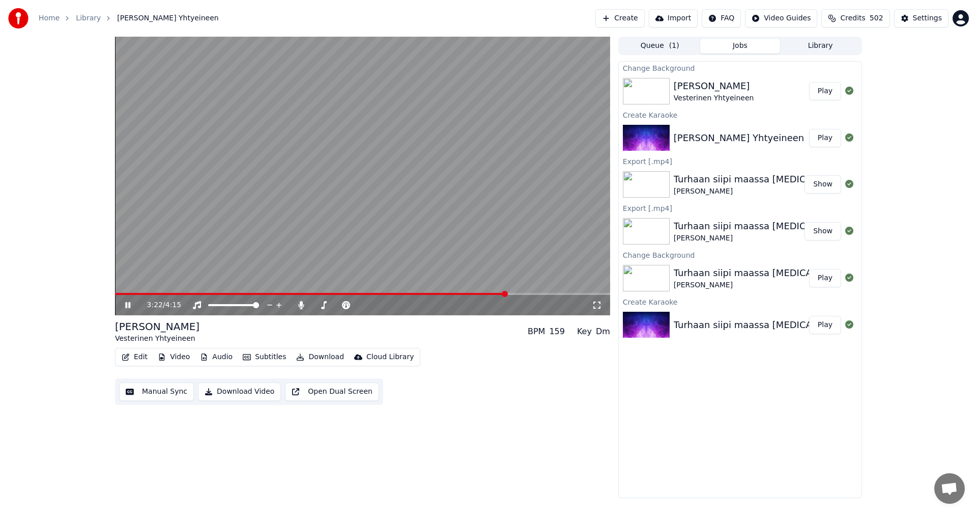
click at [481, 293] on span at bounding box center [310, 294] width 391 height 2
click at [483, 294] on span at bounding box center [310, 294] width 390 height 2
click at [125, 305] on icon at bounding box center [135, 305] width 24 height 8
click at [144, 357] on button "Edit" at bounding box center [135, 357] width 34 height 14
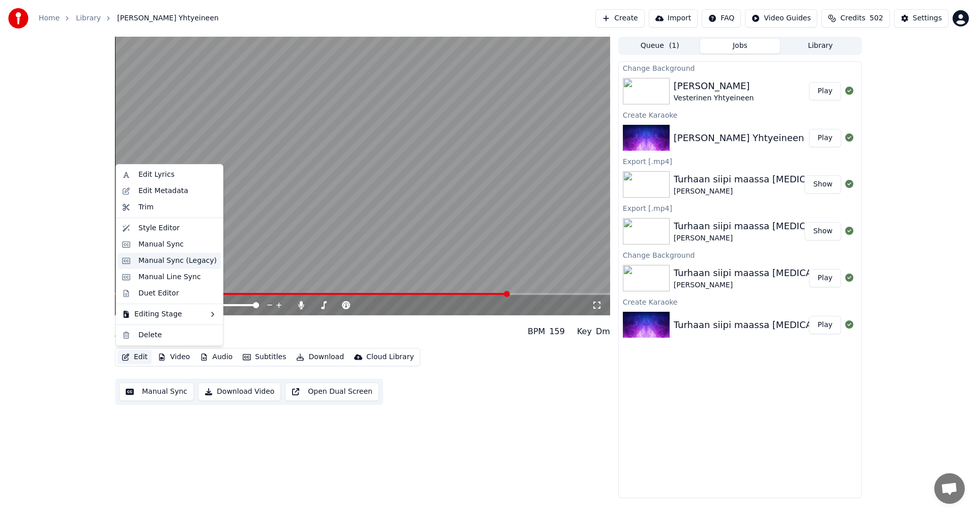
click at [189, 262] on div "Manual Sync (Legacy)" at bounding box center [177, 260] width 78 height 10
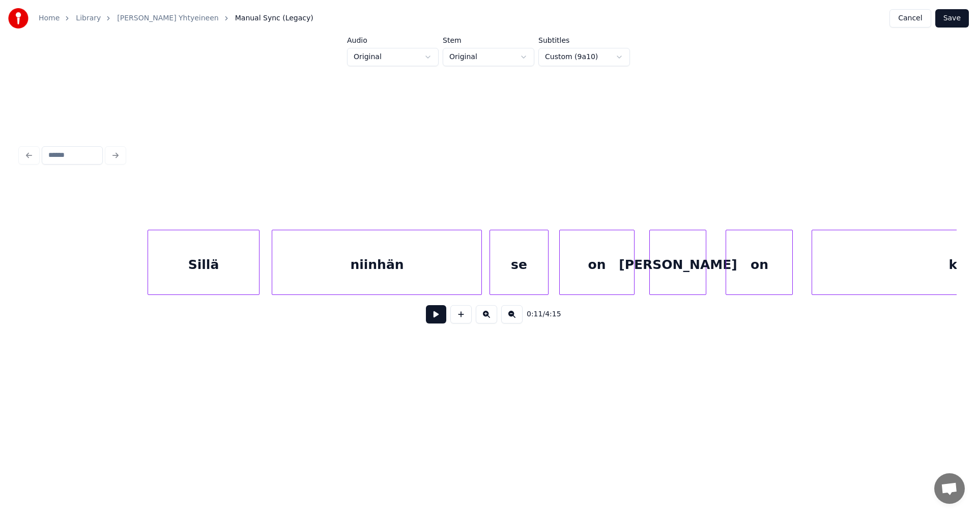
scroll to position [0, 34306]
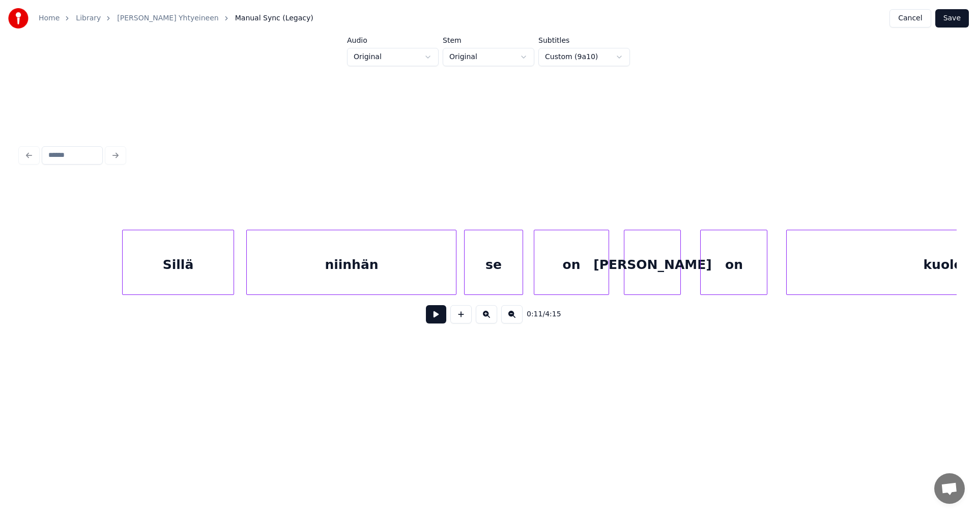
click at [503, 276] on div "se" at bounding box center [494, 264] width 59 height 69
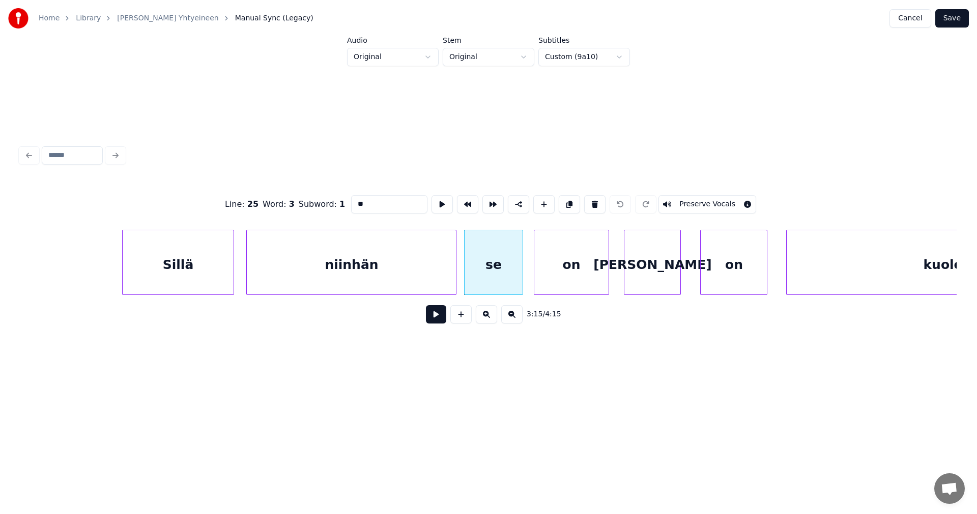
click at [572, 282] on div "on" at bounding box center [571, 264] width 74 height 69
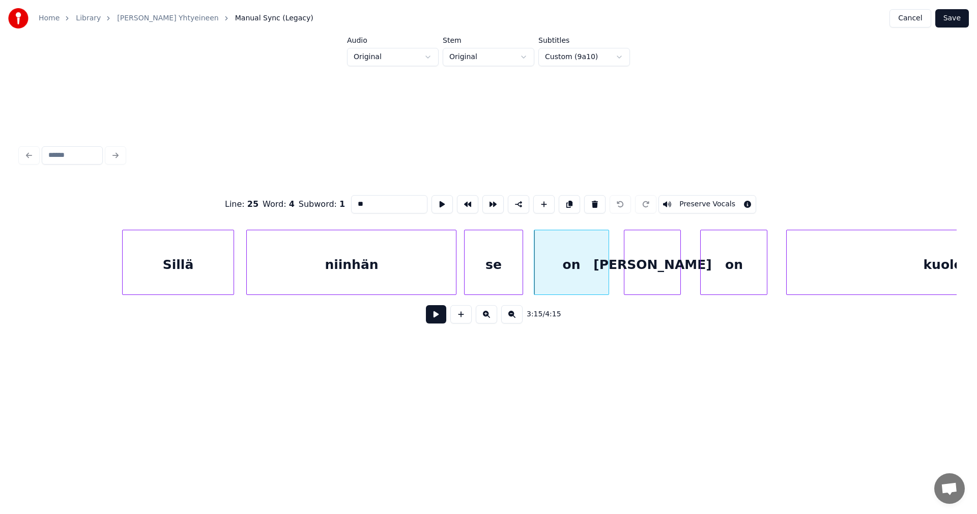
click at [651, 284] on div "[PERSON_NAME]" at bounding box center [652, 264] width 56 height 69
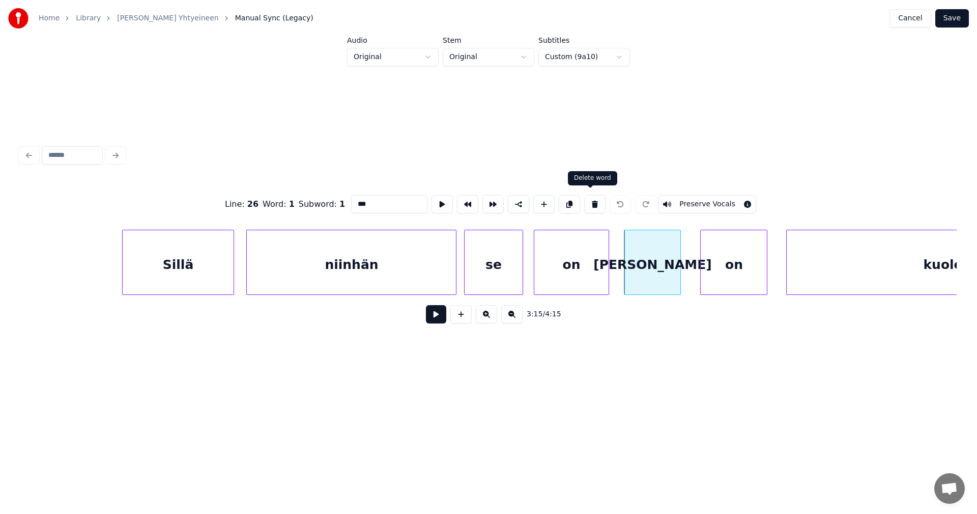
click at [594, 202] on button at bounding box center [594, 204] width 21 height 18
type input "**"
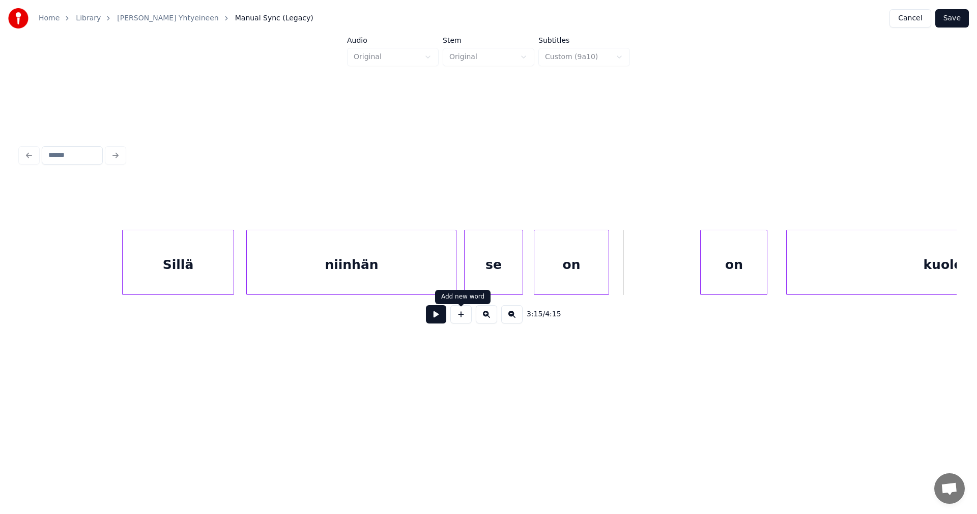
click at [460, 321] on button at bounding box center [460, 314] width 21 height 18
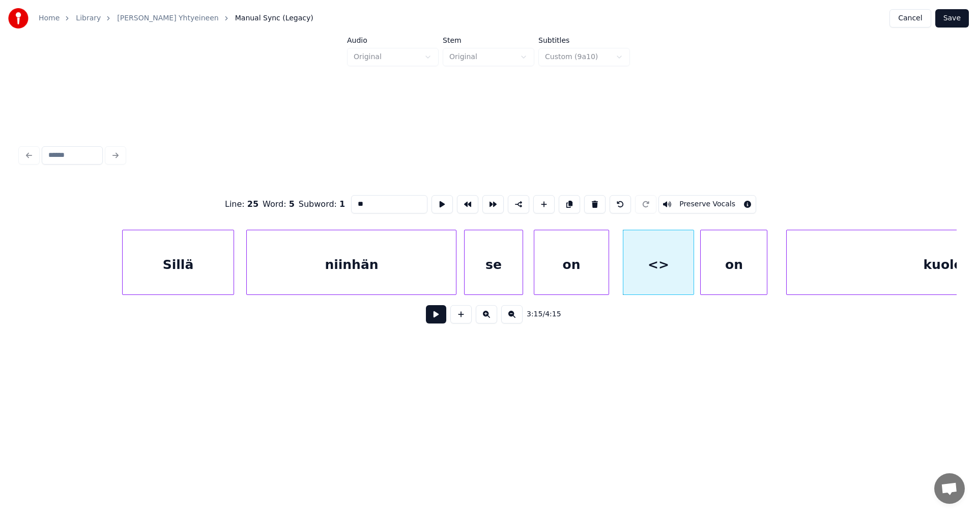
click at [565, 277] on div "on" at bounding box center [571, 264] width 74 height 69
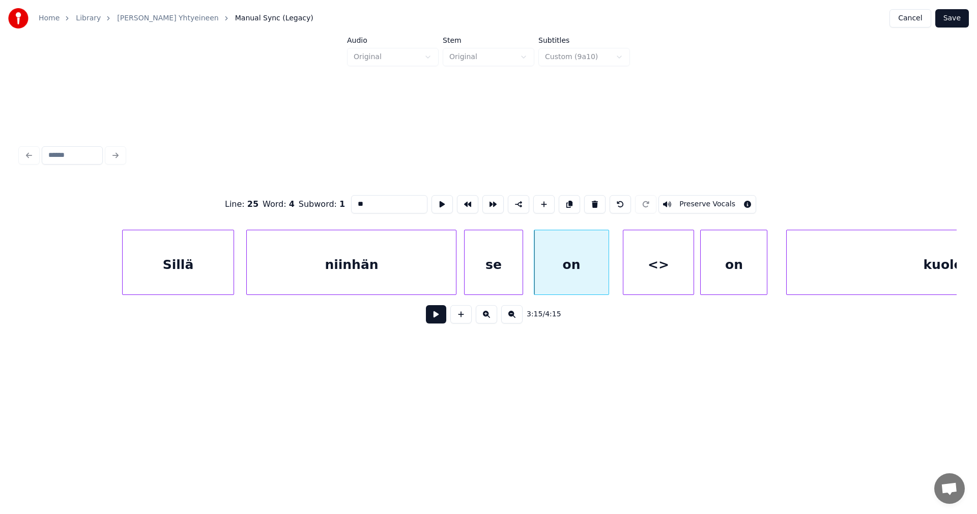
click at [510, 275] on div "se" at bounding box center [494, 264] width 59 height 69
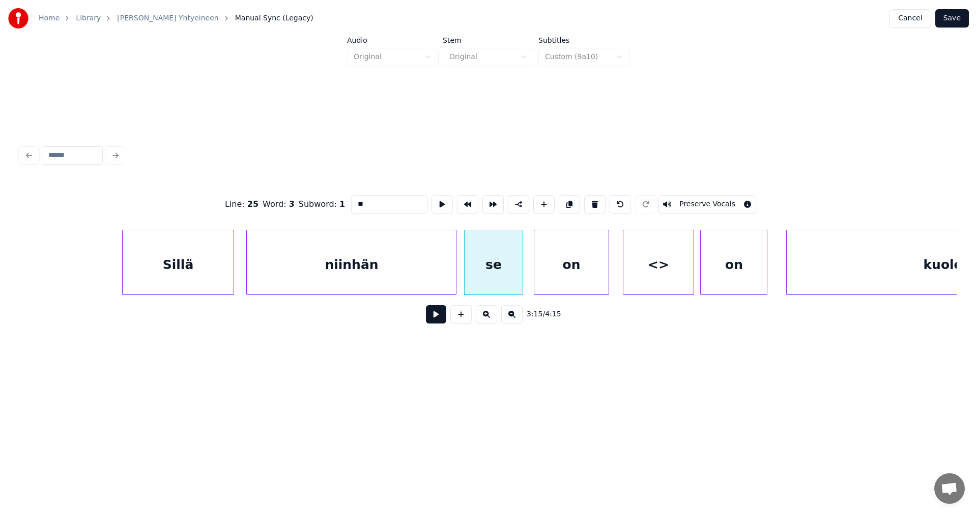
click at [578, 274] on div "on" at bounding box center [571, 264] width 74 height 69
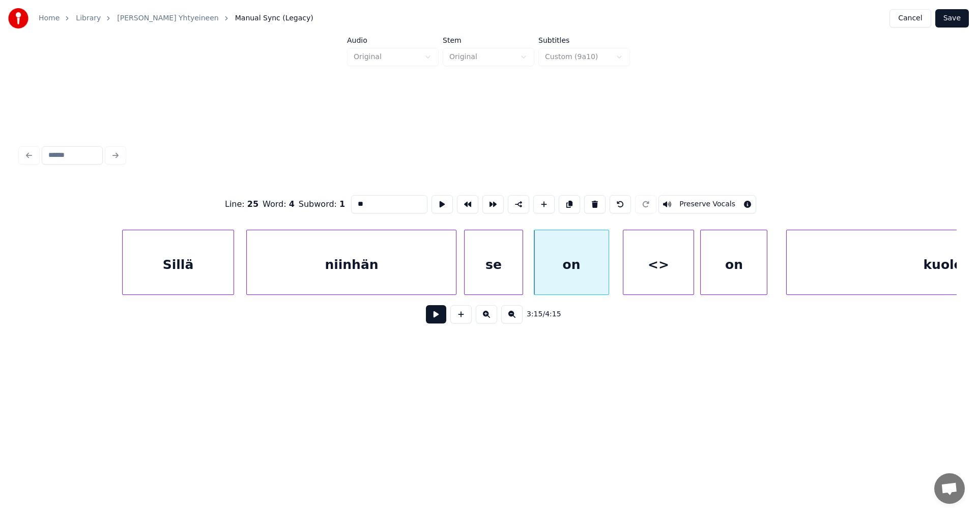
click at [720, 273] on div "on" at bounding box center [734, 264] width 66 height 69
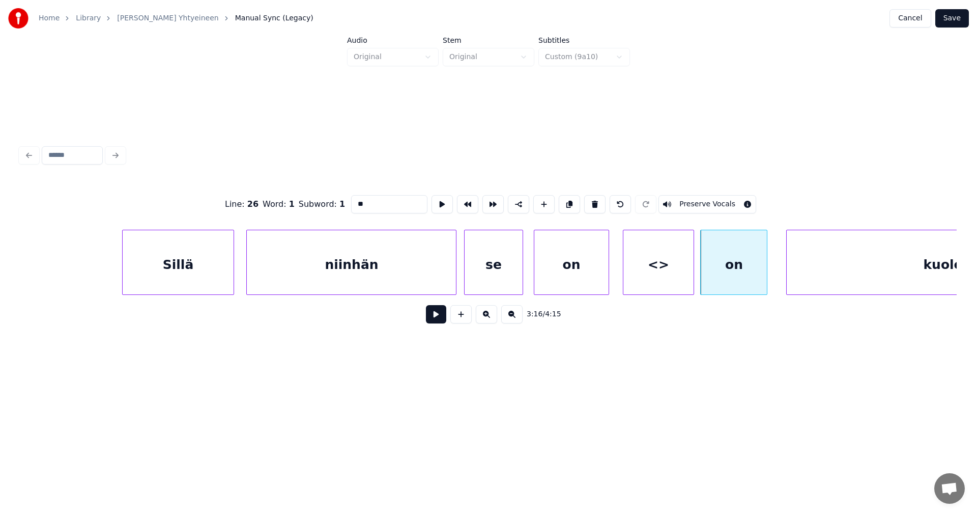
click at [662, 279] on div "<>" at bounding box center [658, 264] width 70 height 69
type input "**"
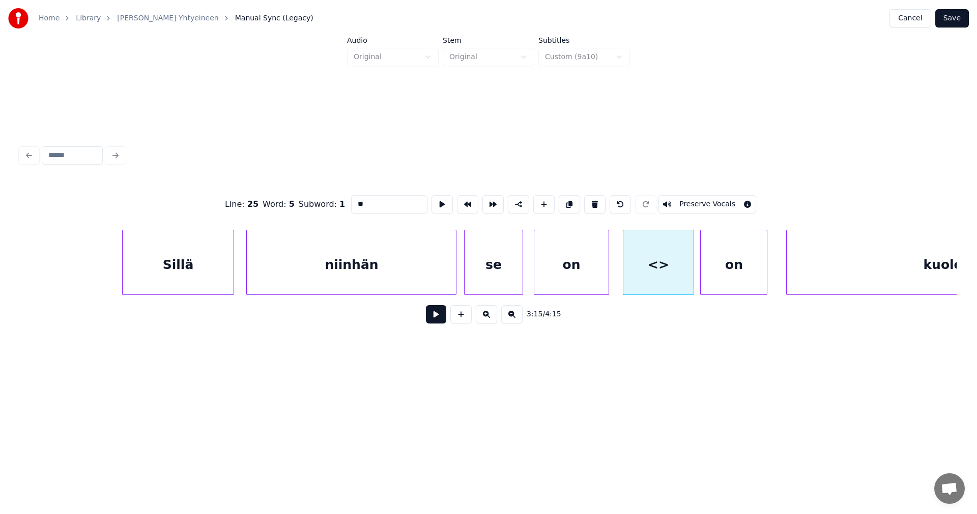
drag, startPoint x: 370, startPoint y: 200, endPoint x: 353, endPoint y: 201, distance: 17.4
click at [353, 201] on input "**" at bounding box center [389, 204] width 76 height 18
click at [730, 259] on div "on" at bounding box center [734, 264] width 66 height 69
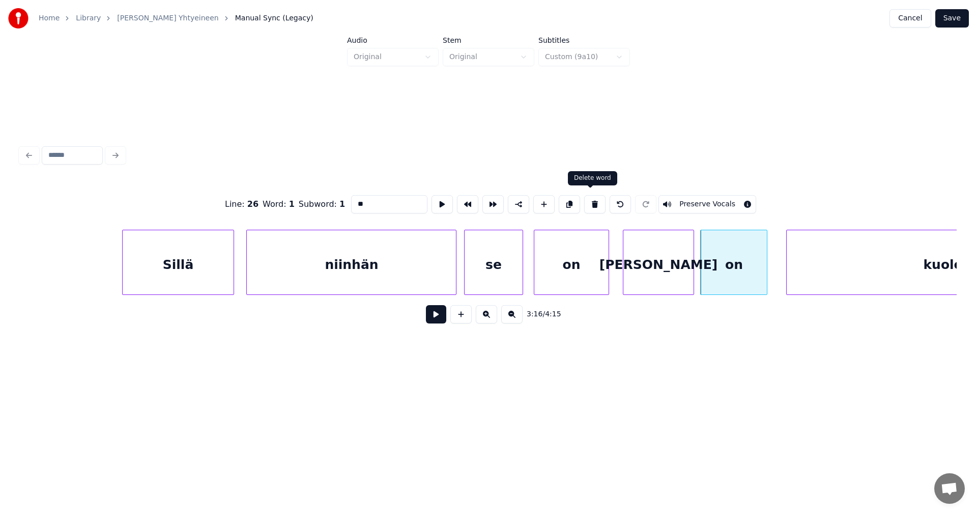
click at [589, 204] on button at bounding box center [594, 204] width 21 height 18
type input "***"
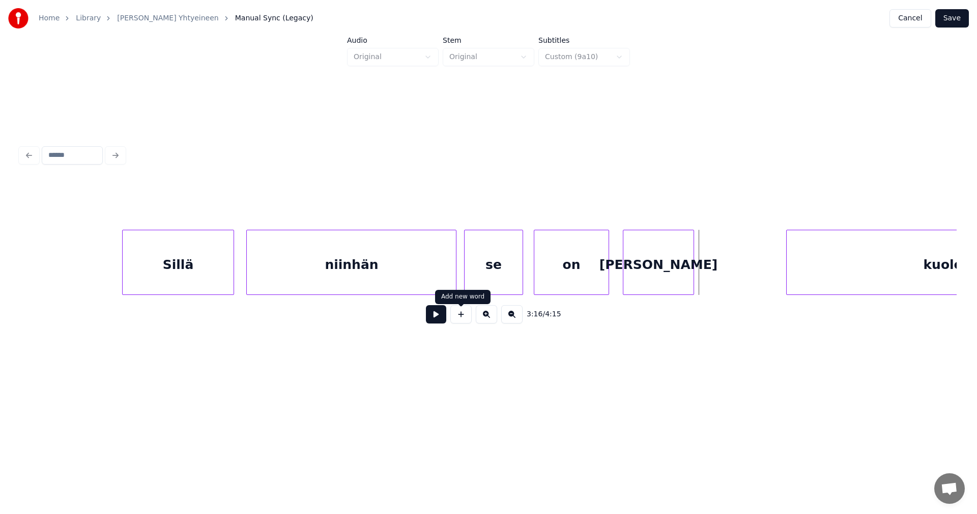
click at [465, 320] on button at bounding box center [460, 314] width 21 height 18
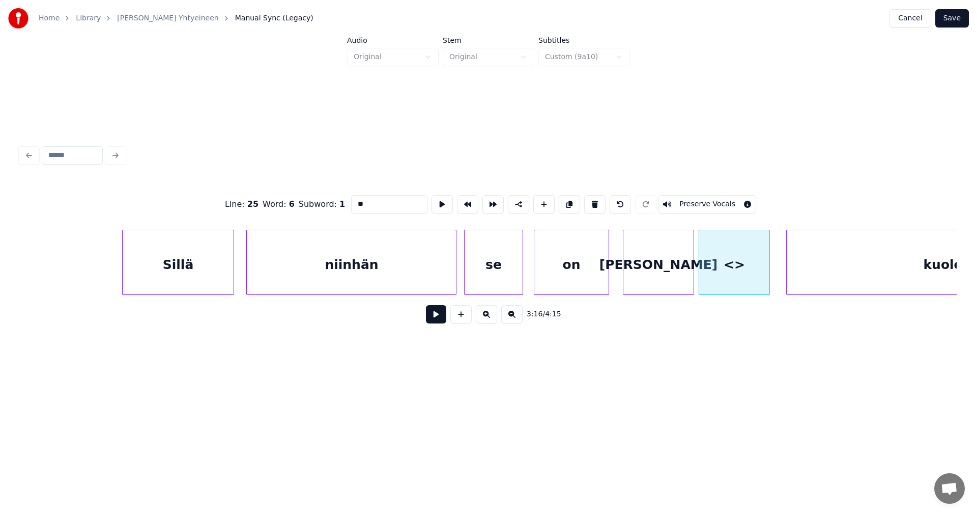
drag, startPoint x: 362, startPoint y: 202, endPoint x: 354, endPoint y: 202, distance: 8.2
click at [354, 202] on input "**" at bounding box center [389, 204] width 76 height 18
click at [358, 201] on input "**" at bounding box center [389, 204] width 76 height 18
click at [872, 271] on div "kuolematon" at bounding box center [966, 264] width 358 height 69
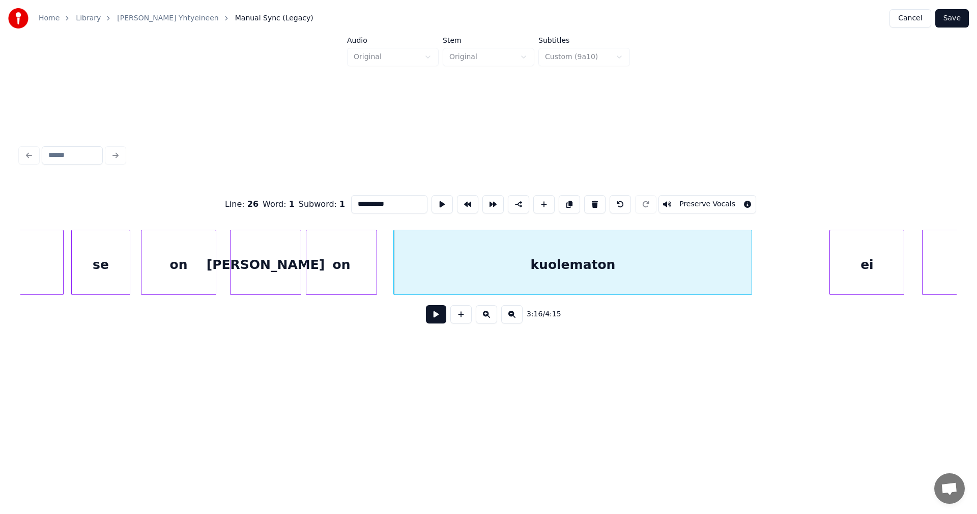
scroll to position [0, 34713]
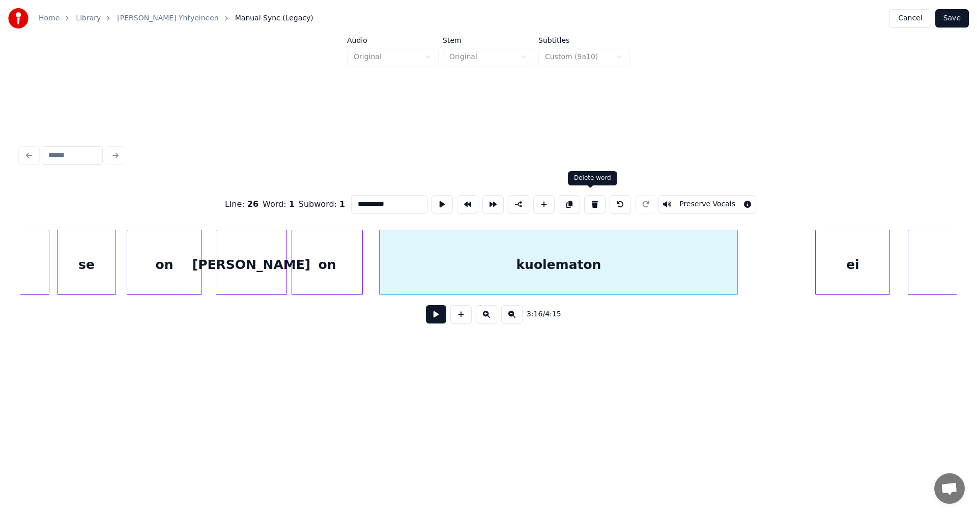
click at [592, 203] on button at bounding box center [594, 204] width 21 height 18
type input "**"
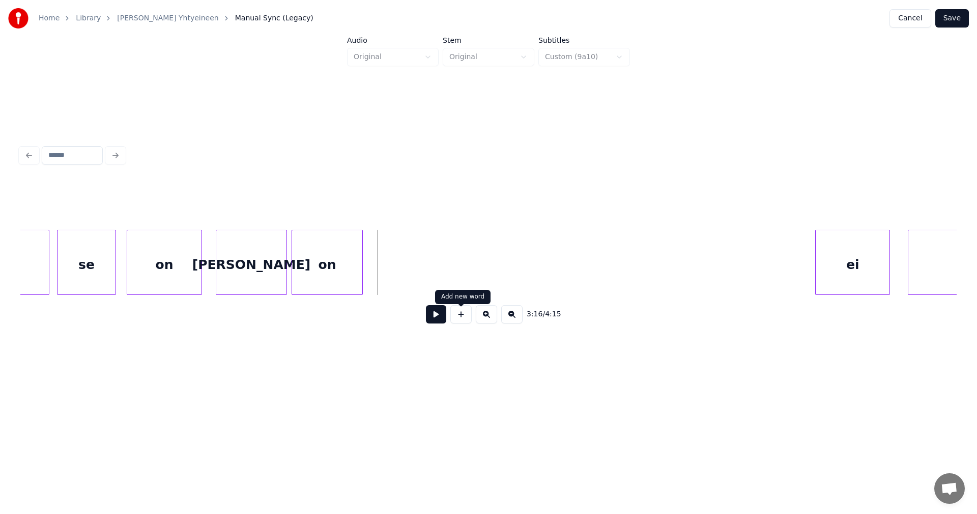
click at [465, 322] on button at bounding box center [460, 314] width 21 height 18
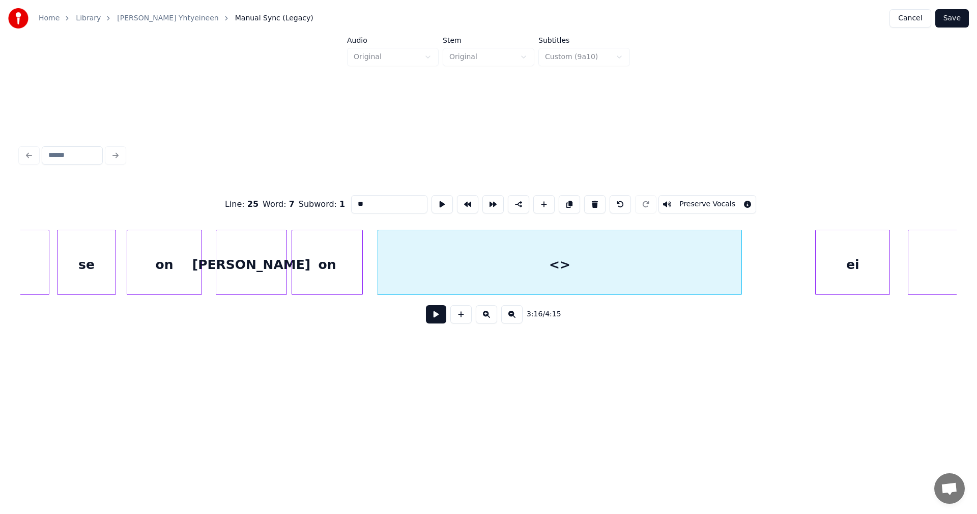
click at [740, 286] on div at bounding box center [739, 262] width 3 height 64
click at [520, 267] on div "<>" at bounding box center [559, 264] width 363 height 69
drag, startPoint x: 370, startPoint y: 203, endPoint x: 349, endPoint y: 202, distance: 21.4
click at [351, 202] on input "**" at bounding box center [389, 204] width 76 height 18
click at [91, 268] on div "se" at bounding box center [87, 264] width 59 height 69
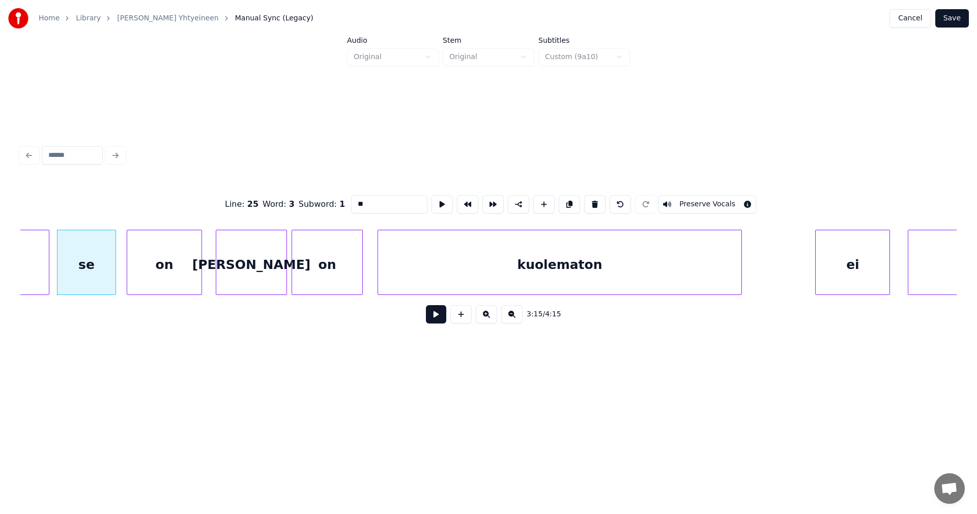
type input "**"
click at [439, 323] on button at bounding box center [436, 314] width 20 height 18
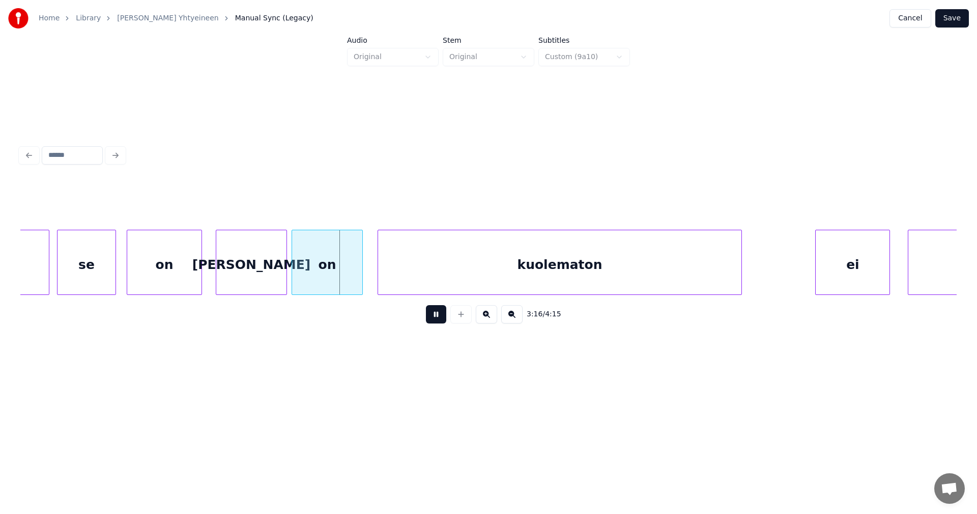
drag, startPoint x: 439, startPoint y: 317, endPoint x: 429, endPoint y: 310, distance: 12.6
click at [440, 317] on button at bounding box center [436, 314] width 20 height 18
click at [272, 264] on div "[PERSON_NAME]" at bounding box center [247, 264] width 70 height 69
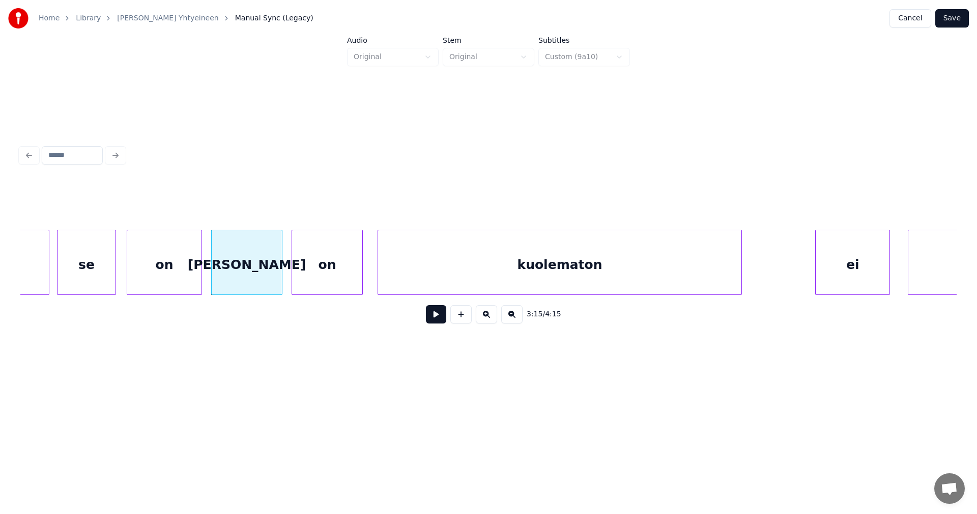
click at [431, 321] on button at bounding box center [436, 314] width 20 height 18
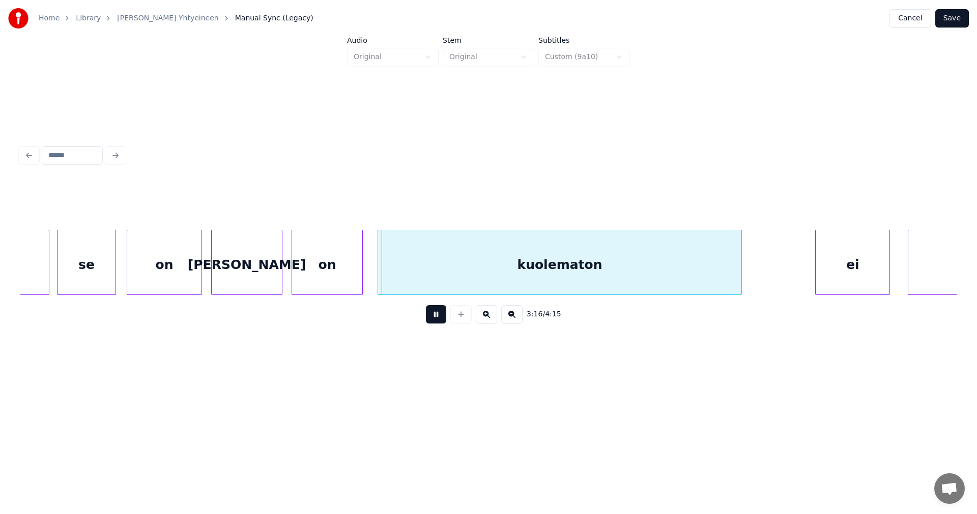
click at [433, 321] on button at bounding box center [436, 314] width 20 height 18
click at [264, 266] on div "[PERSON_NAME]" at bounding box center [250, 264] width 70 height 69
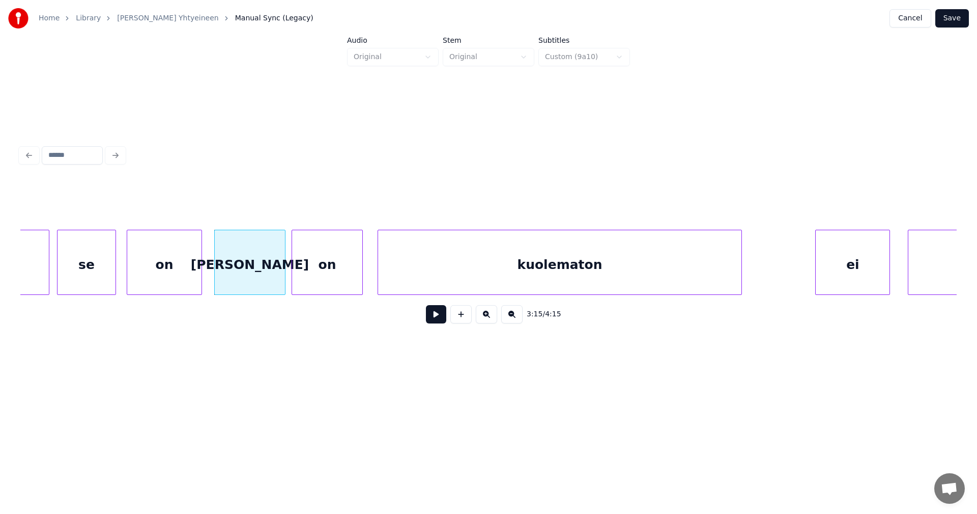
click at [177, 267] on div "on" at bounding box center [164, 264] width 74 height 69
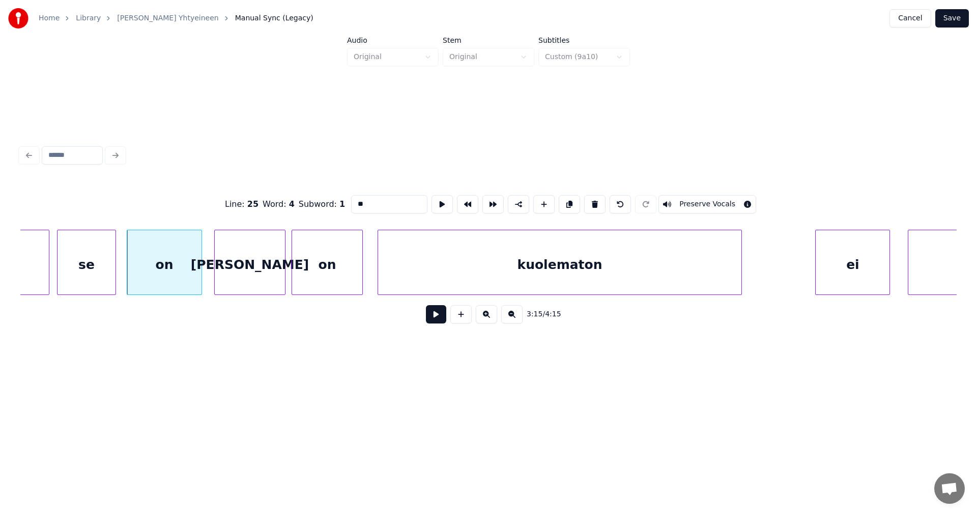
click at [433, 320] on button at bounding box center [436, 314] width 20 height 18
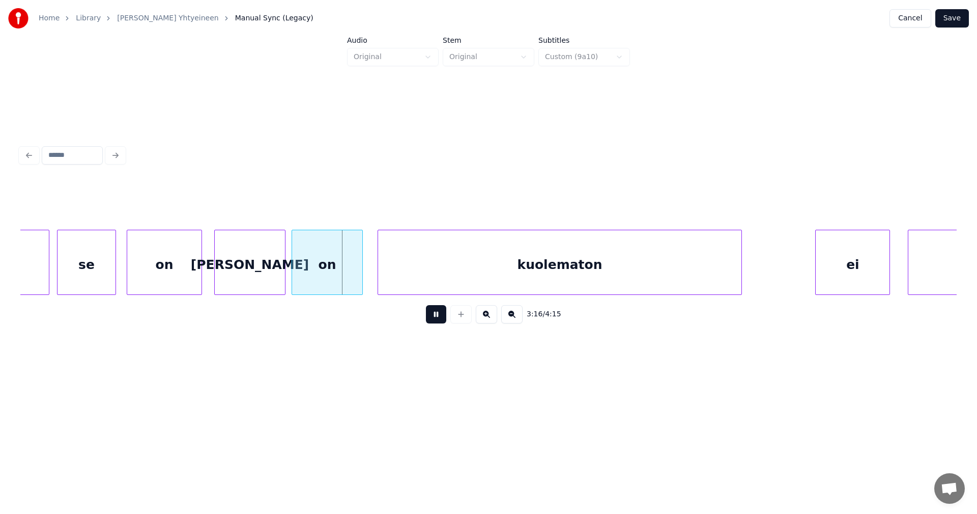
click at [433, 320] on button at bounding box center [436, 314] width 20 height 18
click at [262, 263] on div "[PERSON_NAME]" at bounding box center [247, 264] width 70 height 69
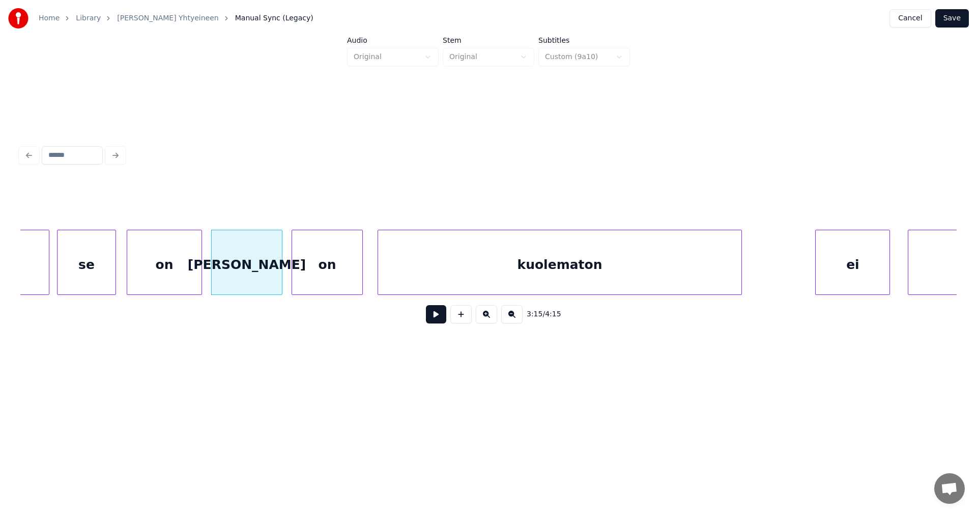
click at [429, 319] on button at bounding box center [436, 314] width 20 height 18
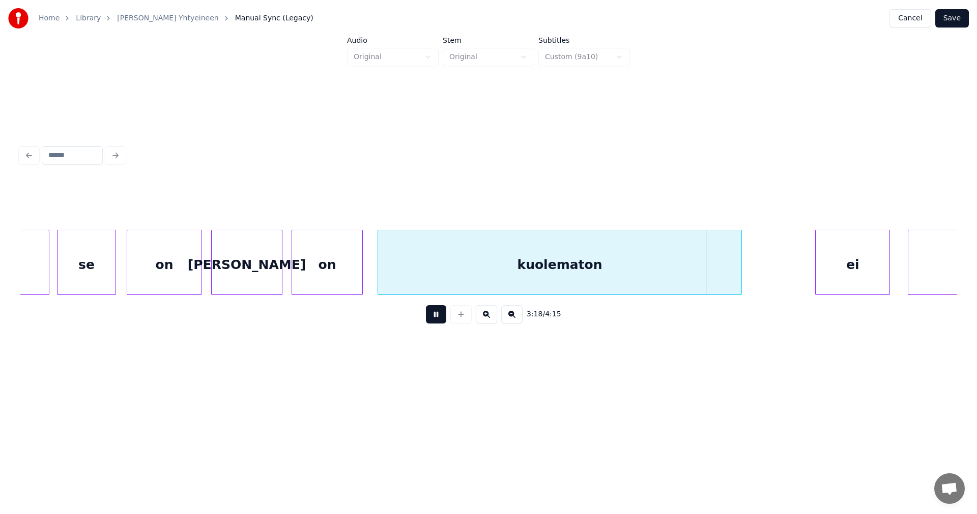
click at [430, 319] on button at bounding box center [436, 314] width 20 height 18
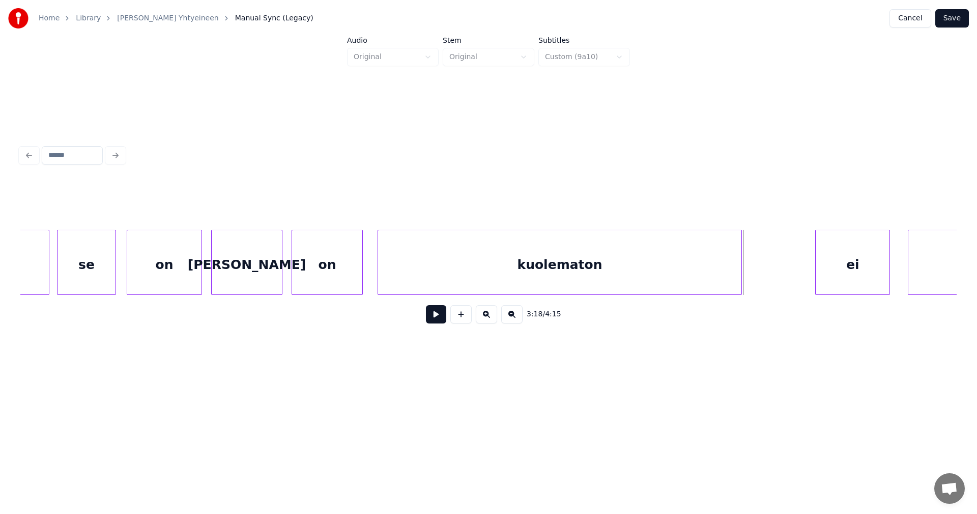
click at [960, 23] on button "Save" at bounding box center [952, 18] width 34 height 18
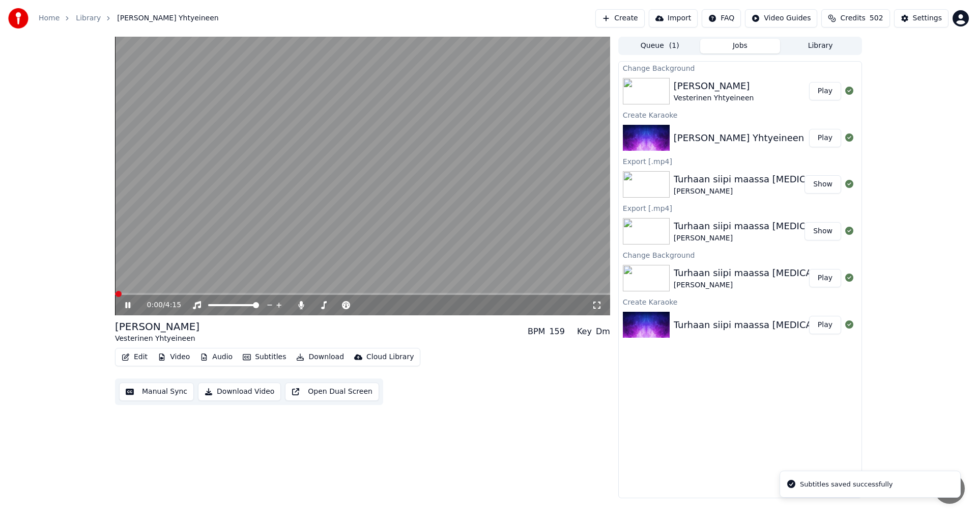
click at [405, 295] on div "0:00 / 4:15" at bounding box center [362, 305] width 495 height 20
click at [406, 294] on span at bounding box center [362, 294] width 495 height 2
click at [452, 293] on span at bounding box center [362, 294] width 495 height 2
click at [473, 295] on span at bounding box center [362, 294] width 495 height 2
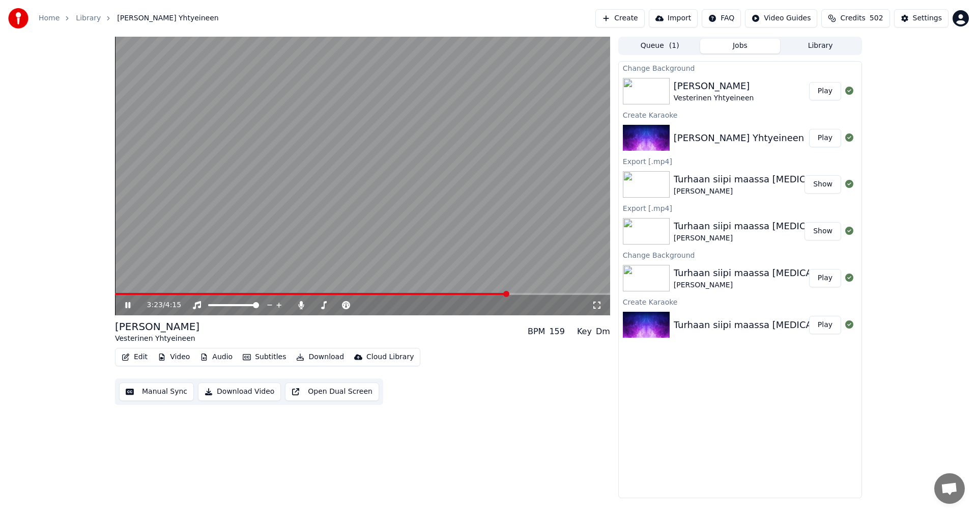
click at [507, 295] on span at bounding box center [311, 294] width 393 height 2
click at [127, 302] on icon at bounding box center [127, 305] width 5 height 6
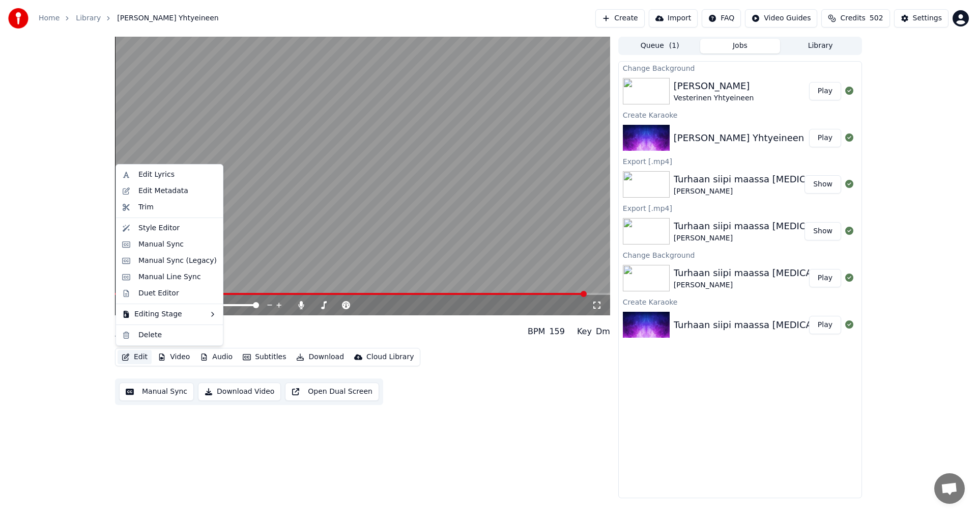
click at [141, 356] on button "Edit" at bounding box center [135, 357] width 34 height 14
click at [181, 261] on div "Manual Sync (Legacy)" at bounding box center [177, 260] width 78 height 10
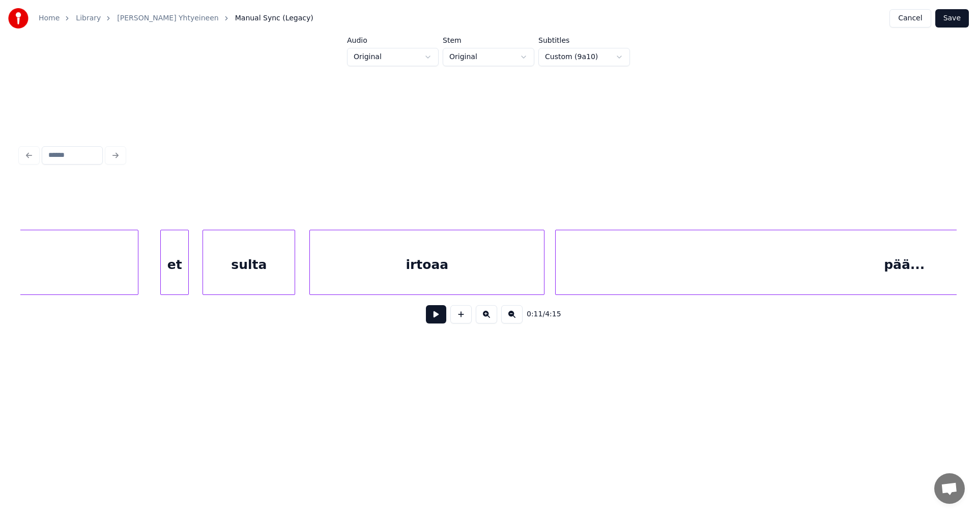
scroll to position [0, 39170]
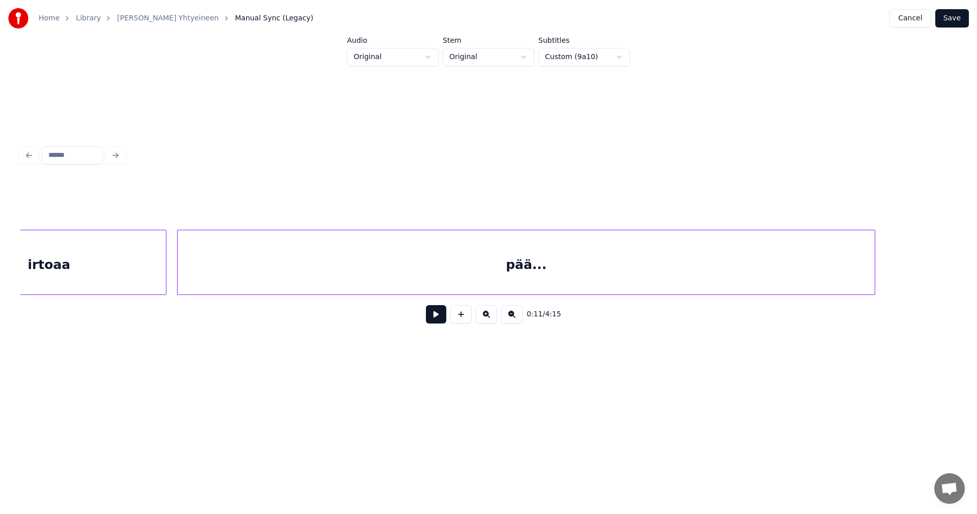
click at [543, 279] on div "pää..." at bounding box center [526, 264] width 697 height 69
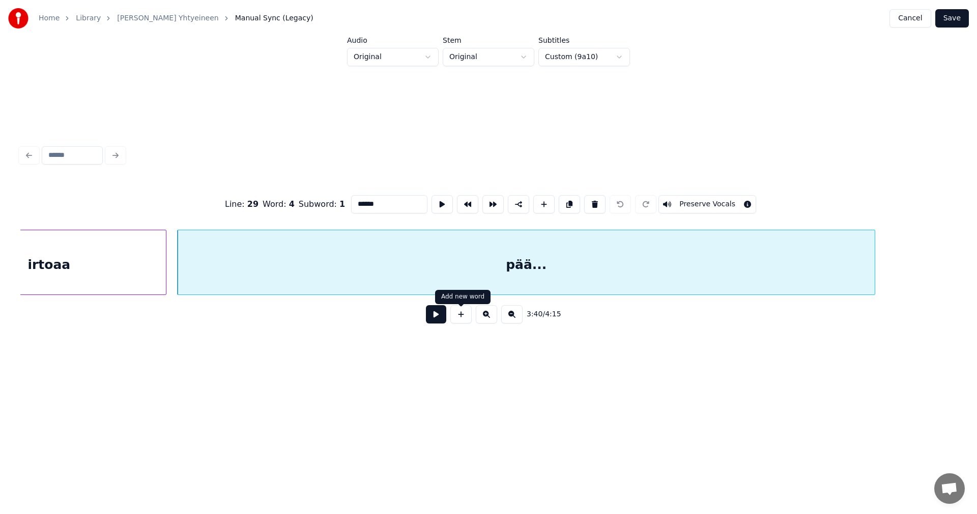
click at [441, 323] on button at bounding box center [436, 314] width 20 height 18
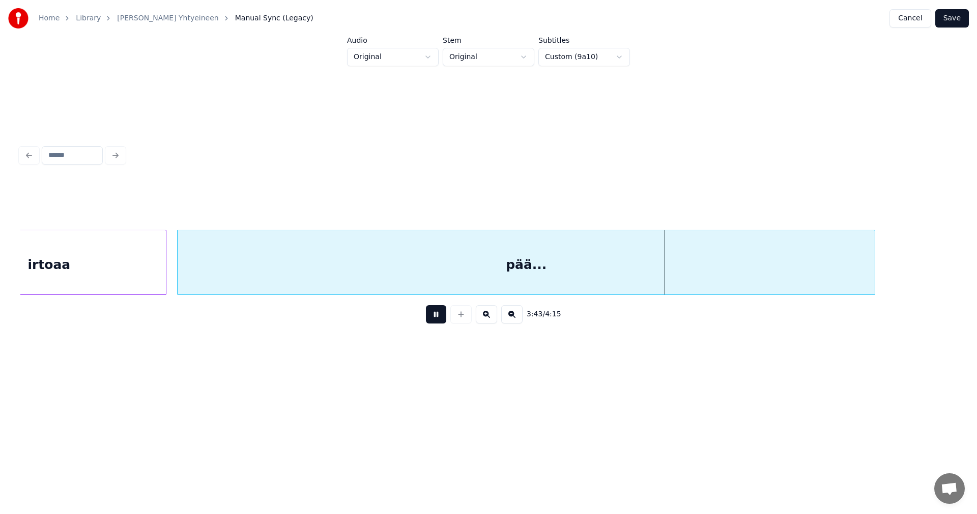
click at [438, 320] on button at bounding box center [436, 314] width 20 height 18
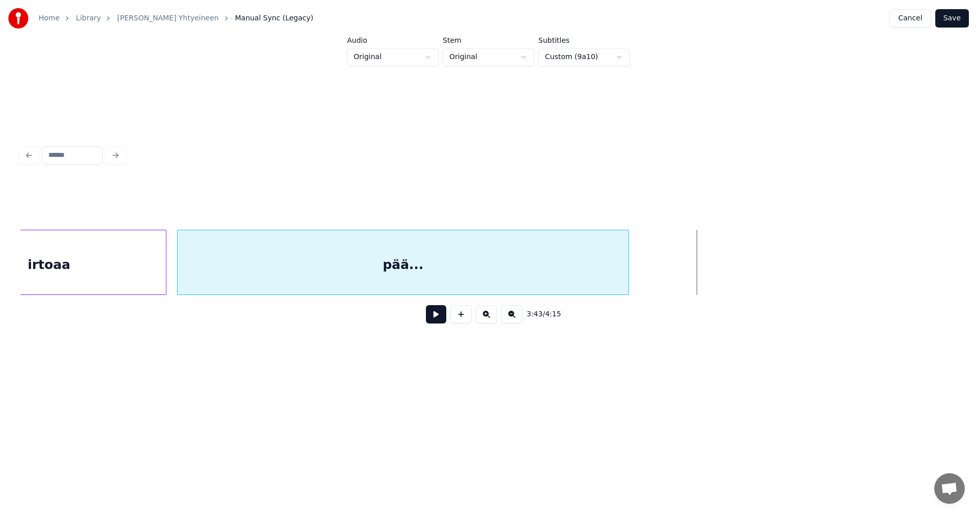
click at [626, 274] on div at bounding box center [626, 262] width 3 height 64
click at [440, 322] on button at bounding box center [436, 314] width 20 height 18
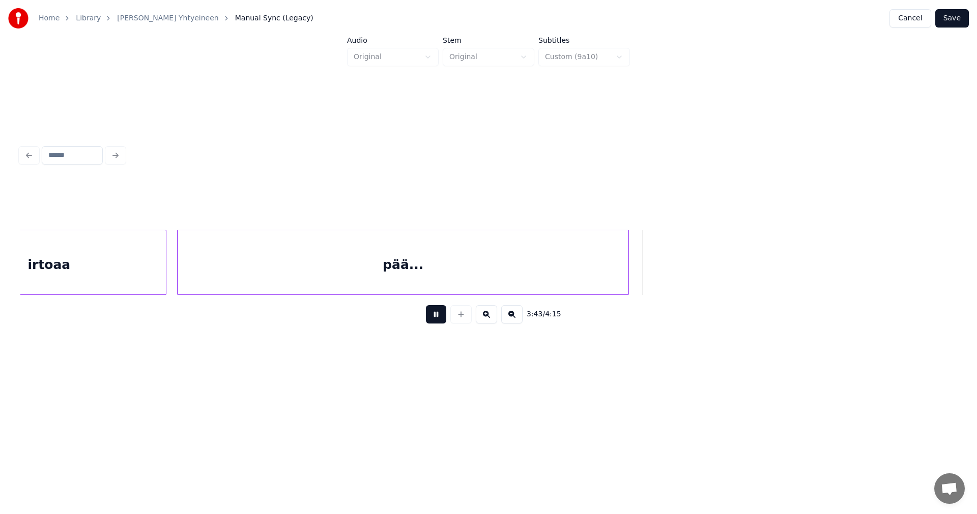
click at [439, 321] on button at bounding box center [436, 314] width 20 height 18
click at [633, 278] on div at bounding box center [632, 262] width 3 height 64
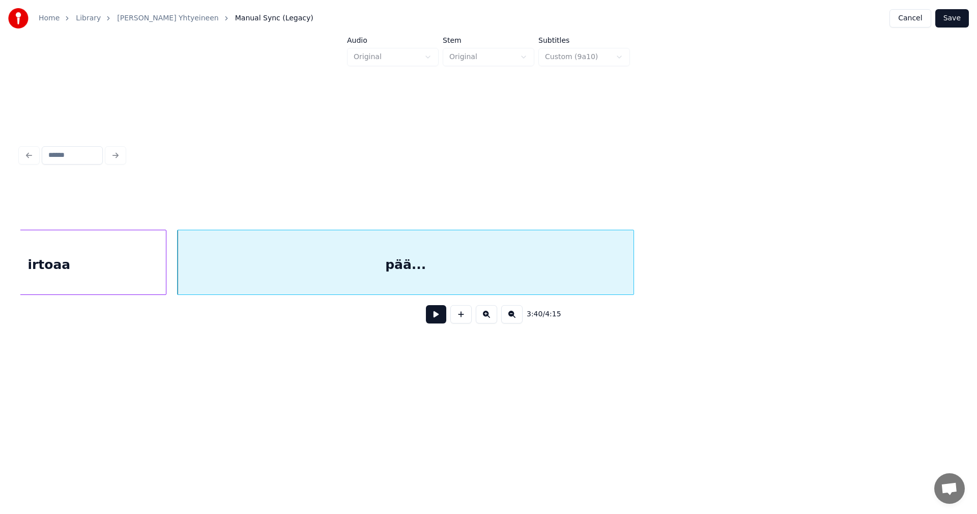
click at [587, 280] on div "pää..." at bounding box center [406, 264] width 456 height 69
click at [439, 321] on button at bounding box center [436, 314] width 20 height 18
click at [440, 319] on button at bounding box center [436, 314] width 20 height 18
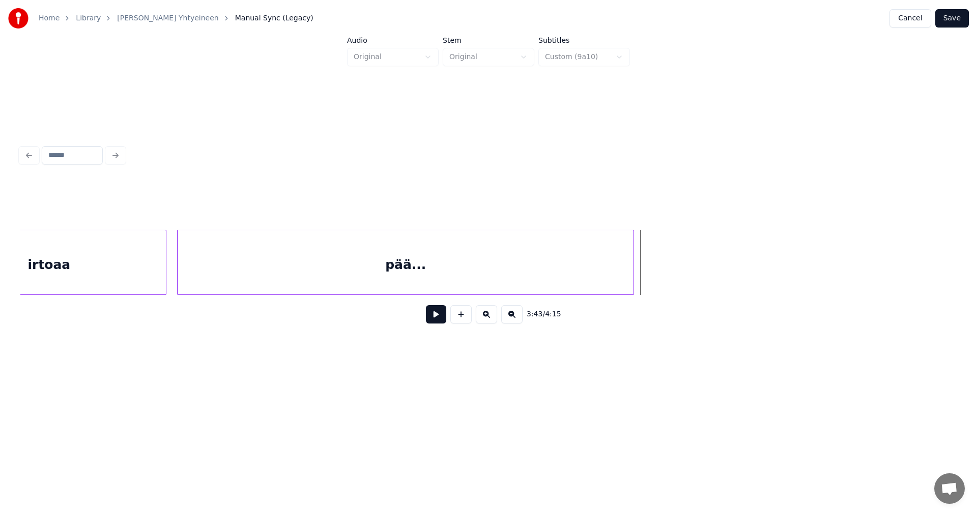
click at [950, 20] on button "Save" at bounding box center [952, 18] width 34 height 18
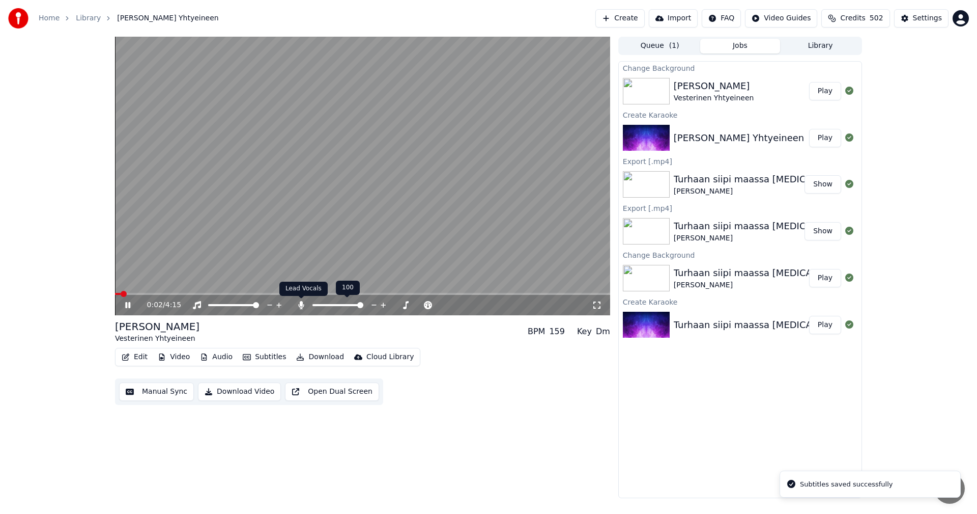
click at [303, 305] on icon at bounding box center [301, 305] width 10 height 8
click at [530, 294] on span at bounding box center [362, 294] width 495 height 2
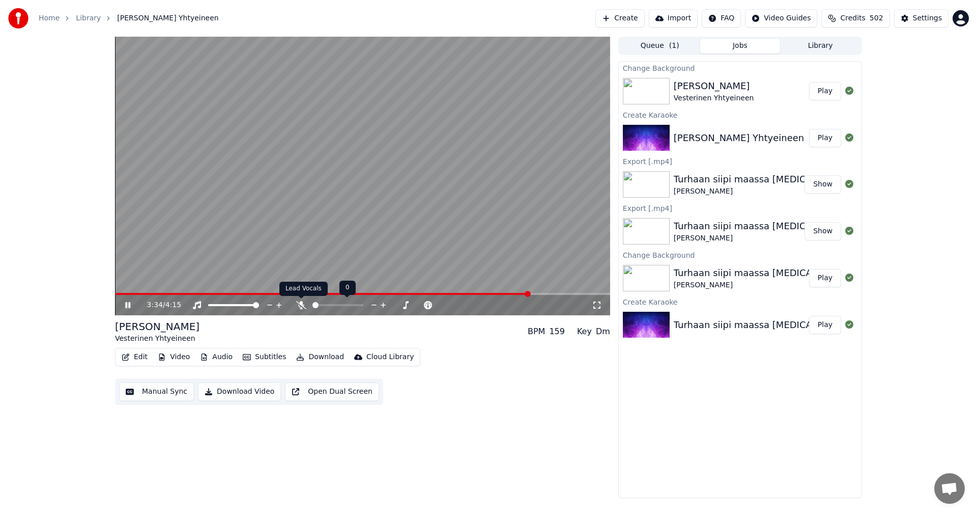
click at [299, 303] on icon at bounding box center [301, 305] width 10 height 8
drag, startPoint x: 128, startPoint y: 306, endPoint x: 135, endPoint y: 306, distance: 7.1
click at [128, 306] on icon at bounding box center [135, 305] width 24 height 8
click at [299, 305] on icon at bounding box center [301, 305] width 10 height 8
click at [315, 356] on button "Download" at bounding box center [320, 357] width 56 height 14
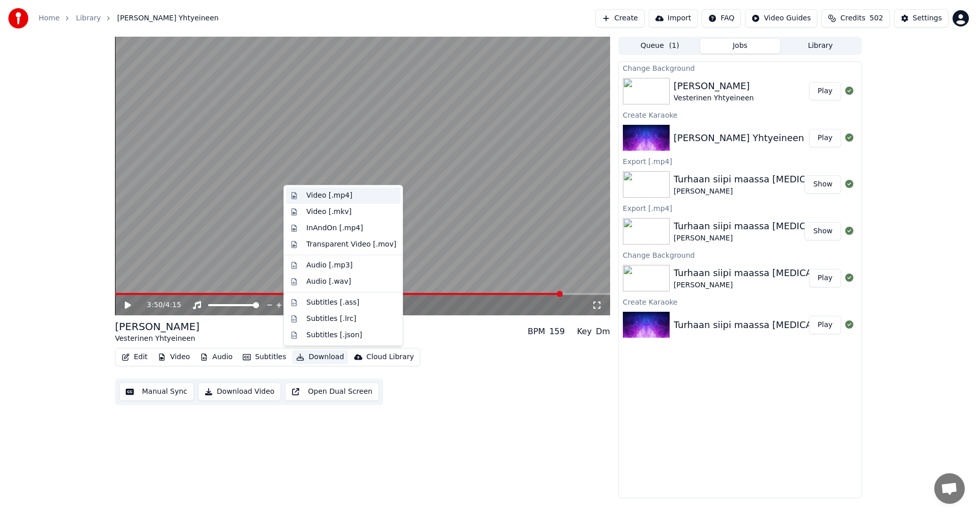
click at [344, 195] on div "Video [.mp4]" at bounding box center [329, 195] width 46 height 10
